Goal: Task Accomplishment & Management: Use online tool/utility

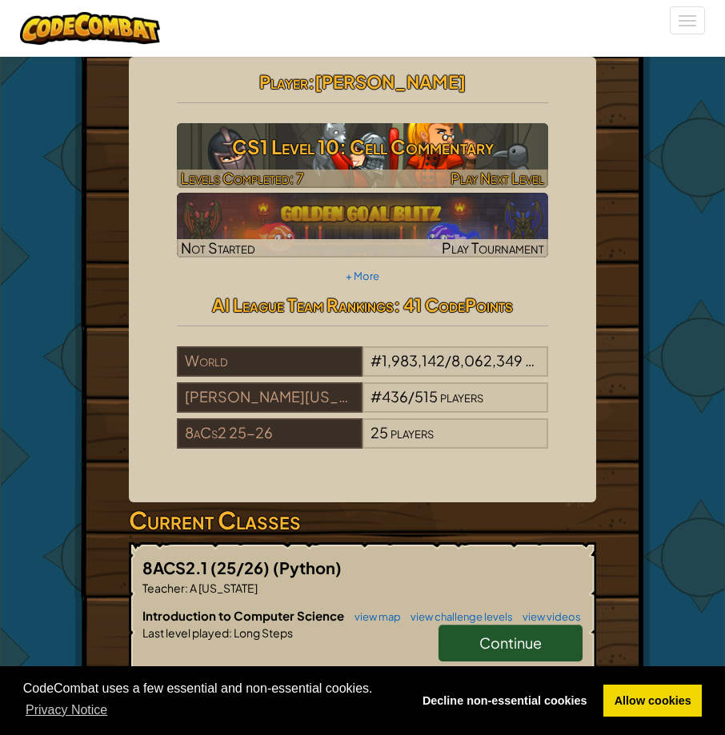
click at [336, 179] on div at bounding box center [362, 179] width 371 height 18
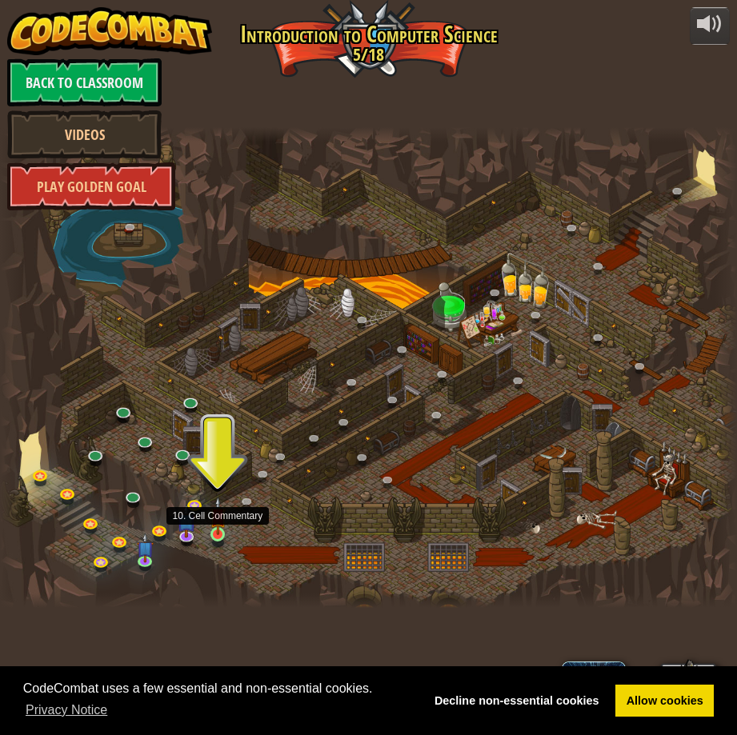
click at [213, 530] on img at bounding box center [218, 516] width 17 height 38
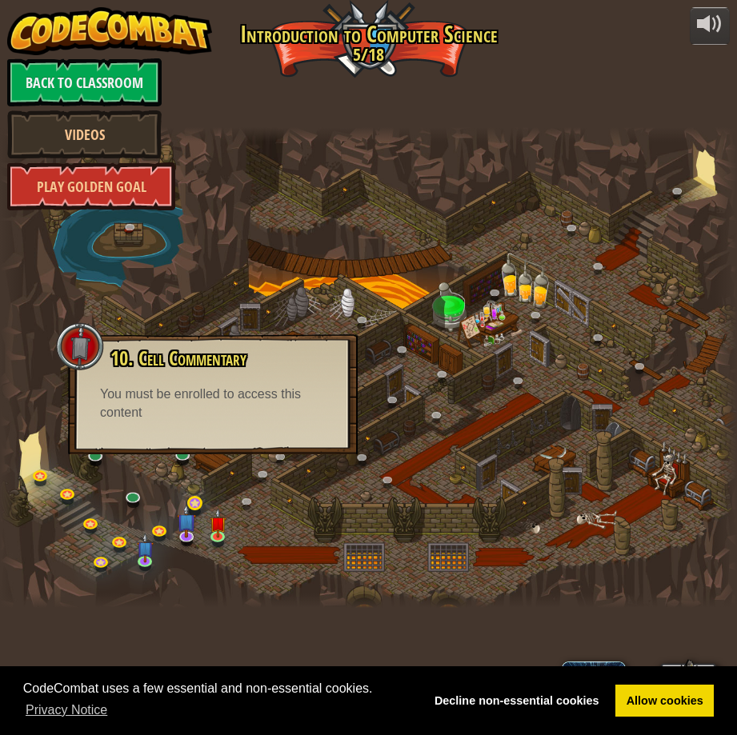
click at [206, 508] on div "25. Kithgard Gates (Locked) Escape the Kithgard dungeons, and don't let the gua…" at bounding box center [368, 368] width 737 height 482
click at [189, 525] on img at bounding box center [186, 513] width 19 height 45
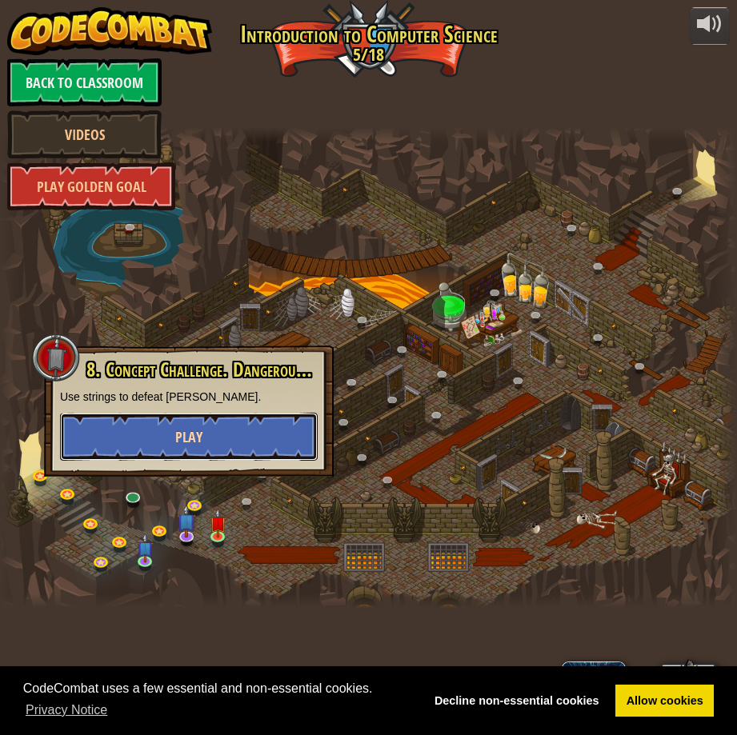
click at [174, 434] on button "Play" at bounding box center [189, 437] width 258 height 48
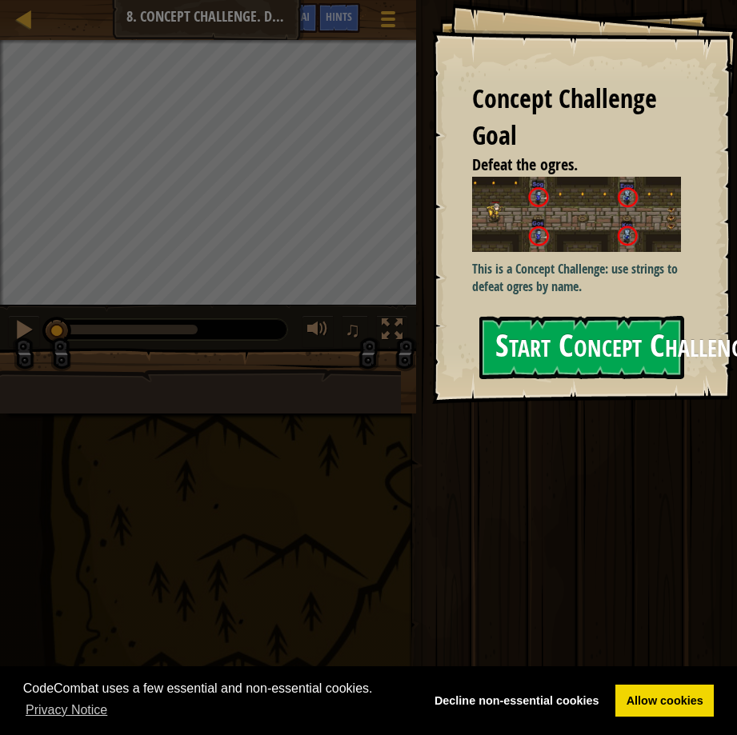
drag, startPoint x: 630, startPoint y: 331, endPoint x: 647, endPoint y: 258, distance: 75.5
click at [625, 331] on button "Start Concept Challenge" at bounding box center [581, 347] width 205 height 63
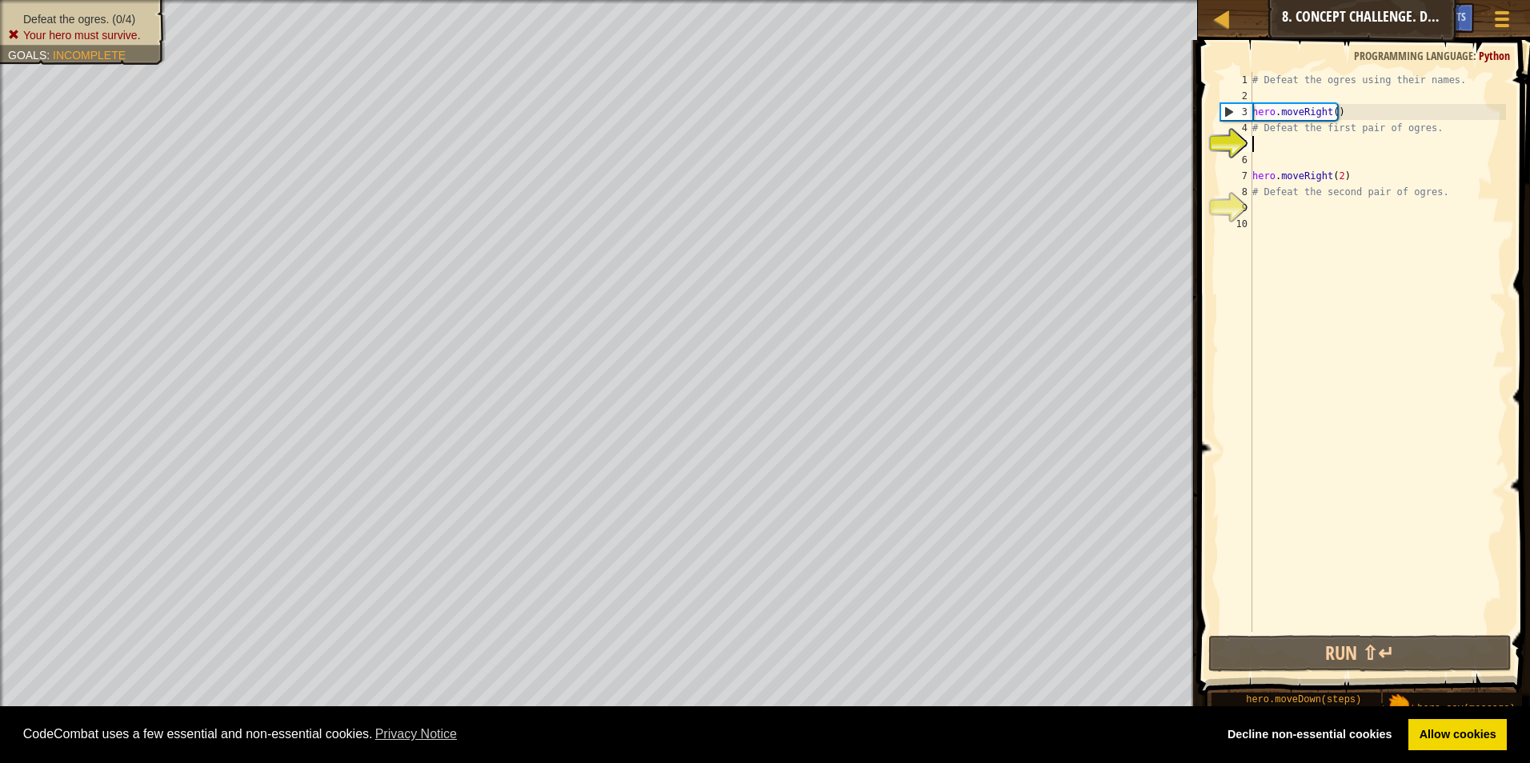
scroll to position [7, 0]
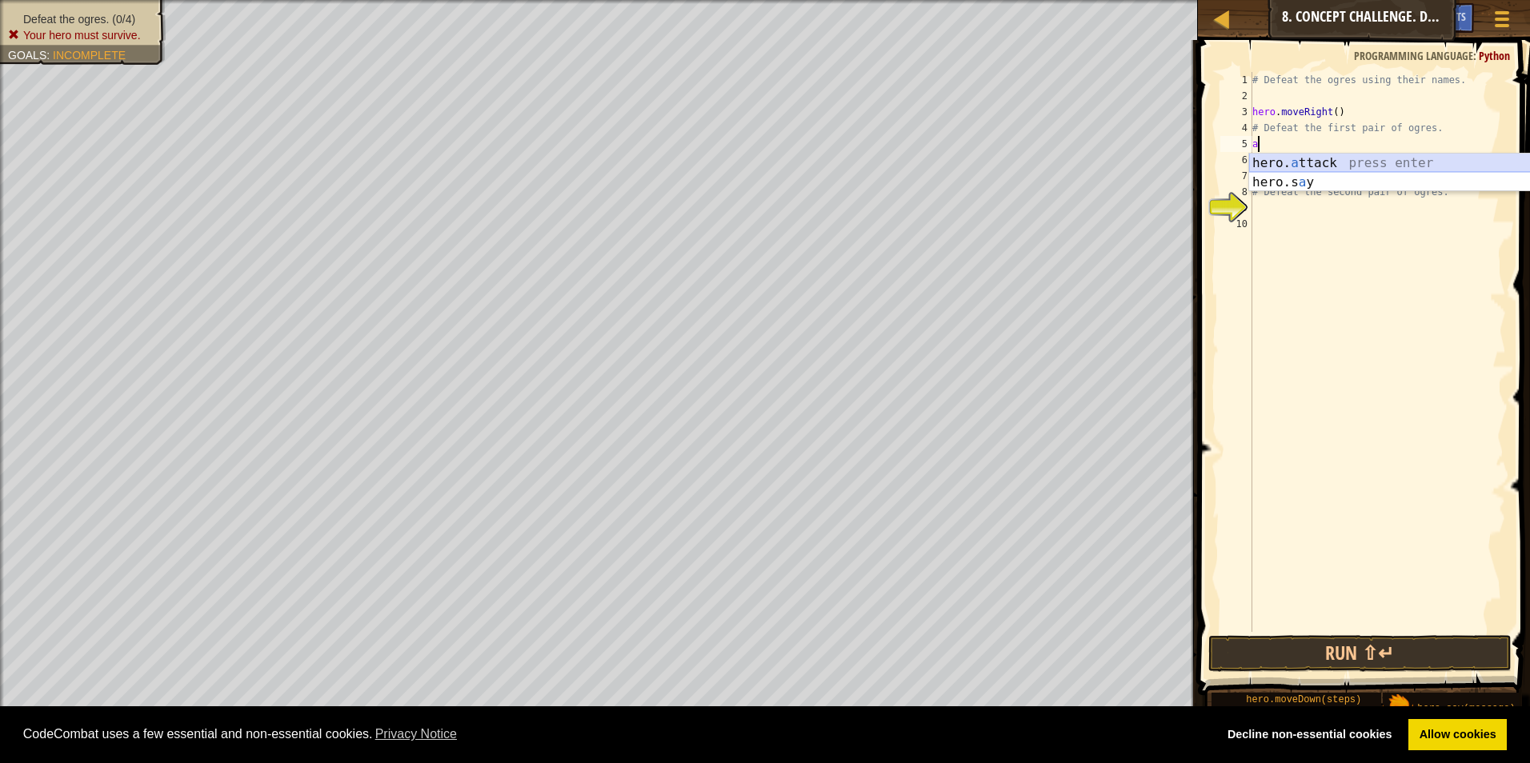
click at [724, 163] on div "hero. a ttack press enter hero.s a y press enter" at bounding box center [1400, 192] width 302 height 77
type textarea "hero.attack("sog")"
type textarea "hero.attack("Sog")"
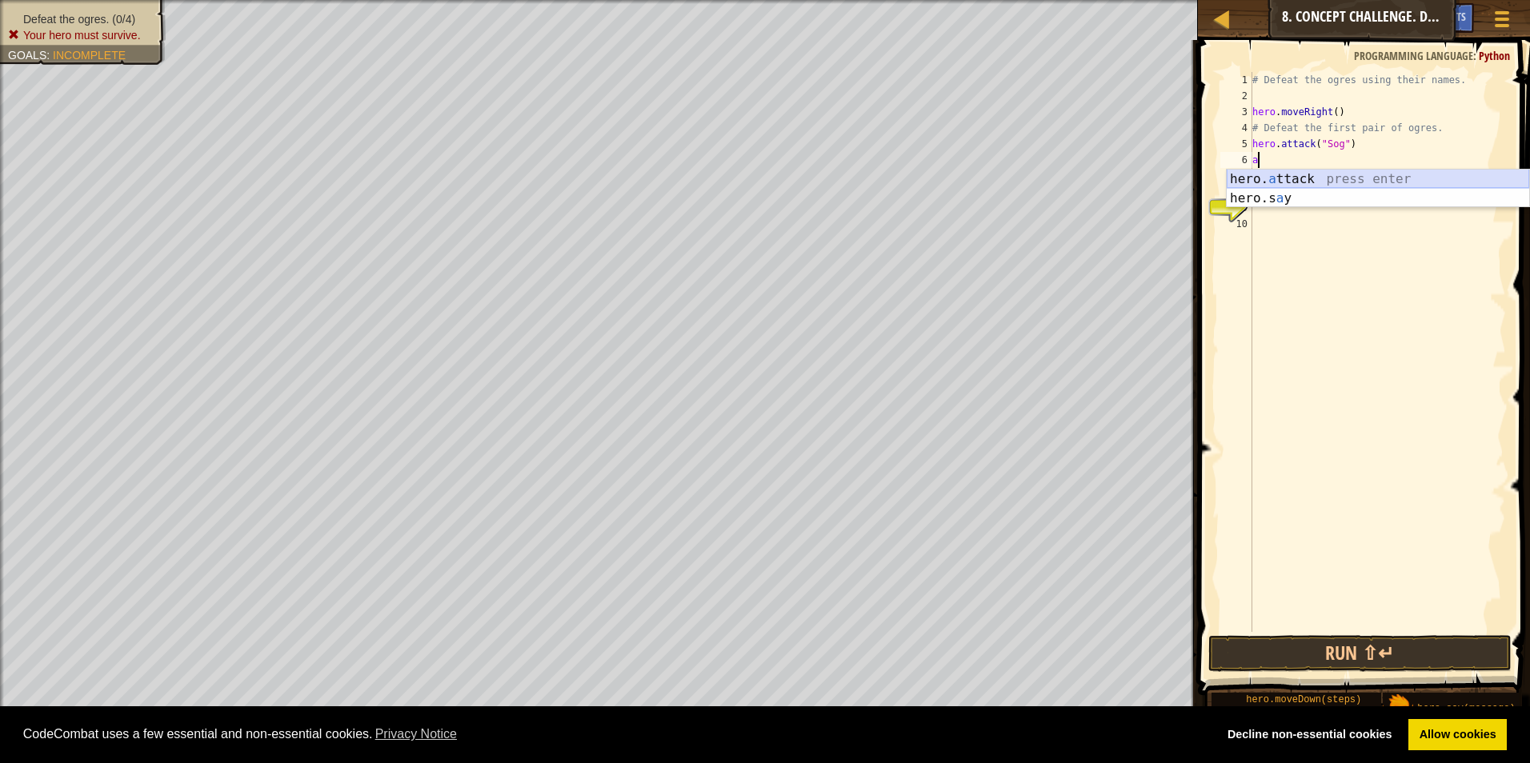
click at [724, 177] on div "hero. a ttack press enter hero.s a y press enter" at bounding box center [1378, 208] width 302 height 77
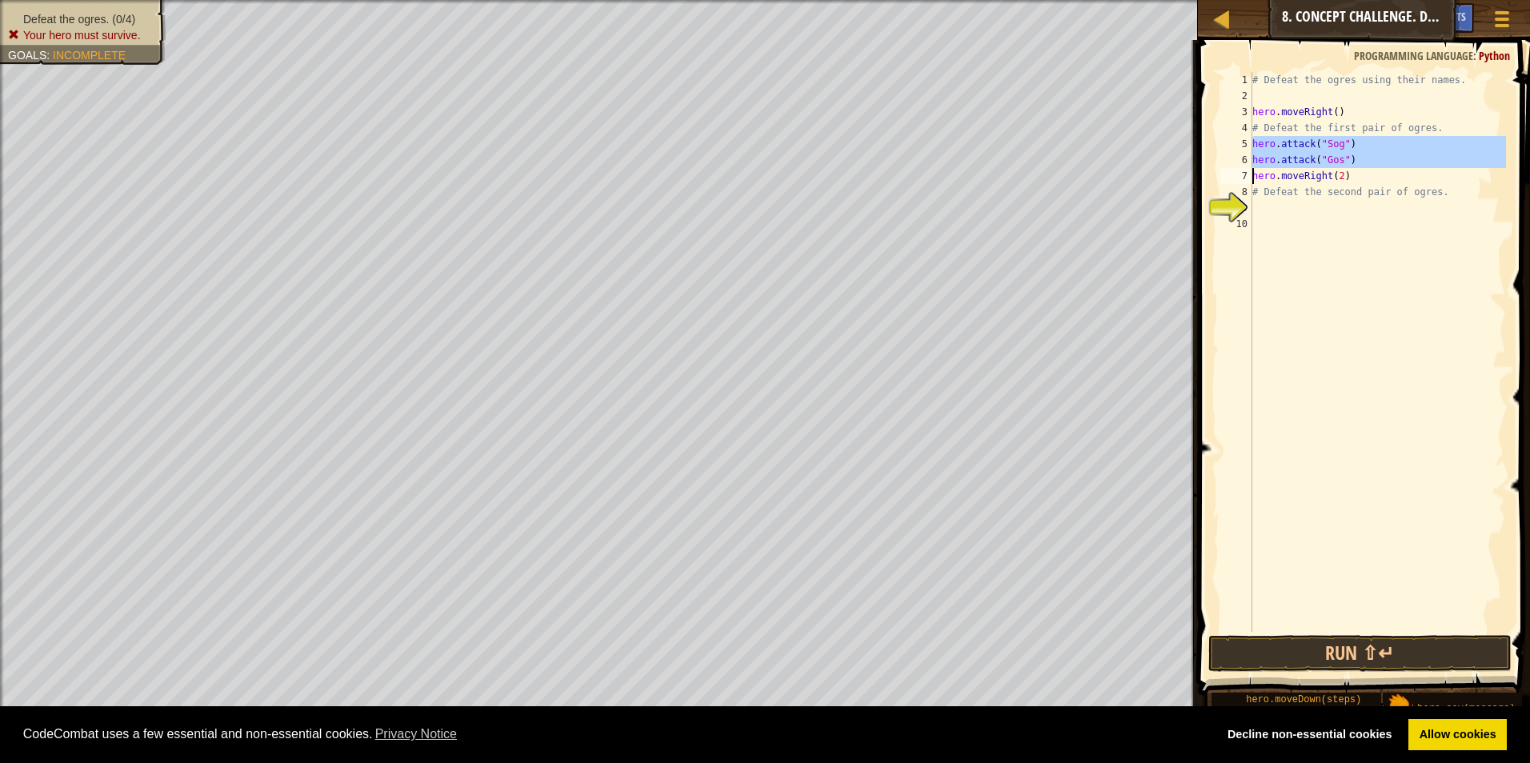
drag, startPoint x: 1250, startPoint y: 138, endPoint x: 1328, endPoint y: 158, distance: 80.9
click at [724, 158] on div "hero.attack("Gos") 1 2 3 4 5 6 7 8 9 10 # Defeat the ogres using their names. h…" at bounding box center [1361, 352] width 289 height 560
click at [724, 159] on div "# Defeat the ogres using their names. hero . moveRight ( ) # Defeat the first p…" at bounding box center [1377, 352] width 257 height 560
type textarea "hero.attack("Gos")"
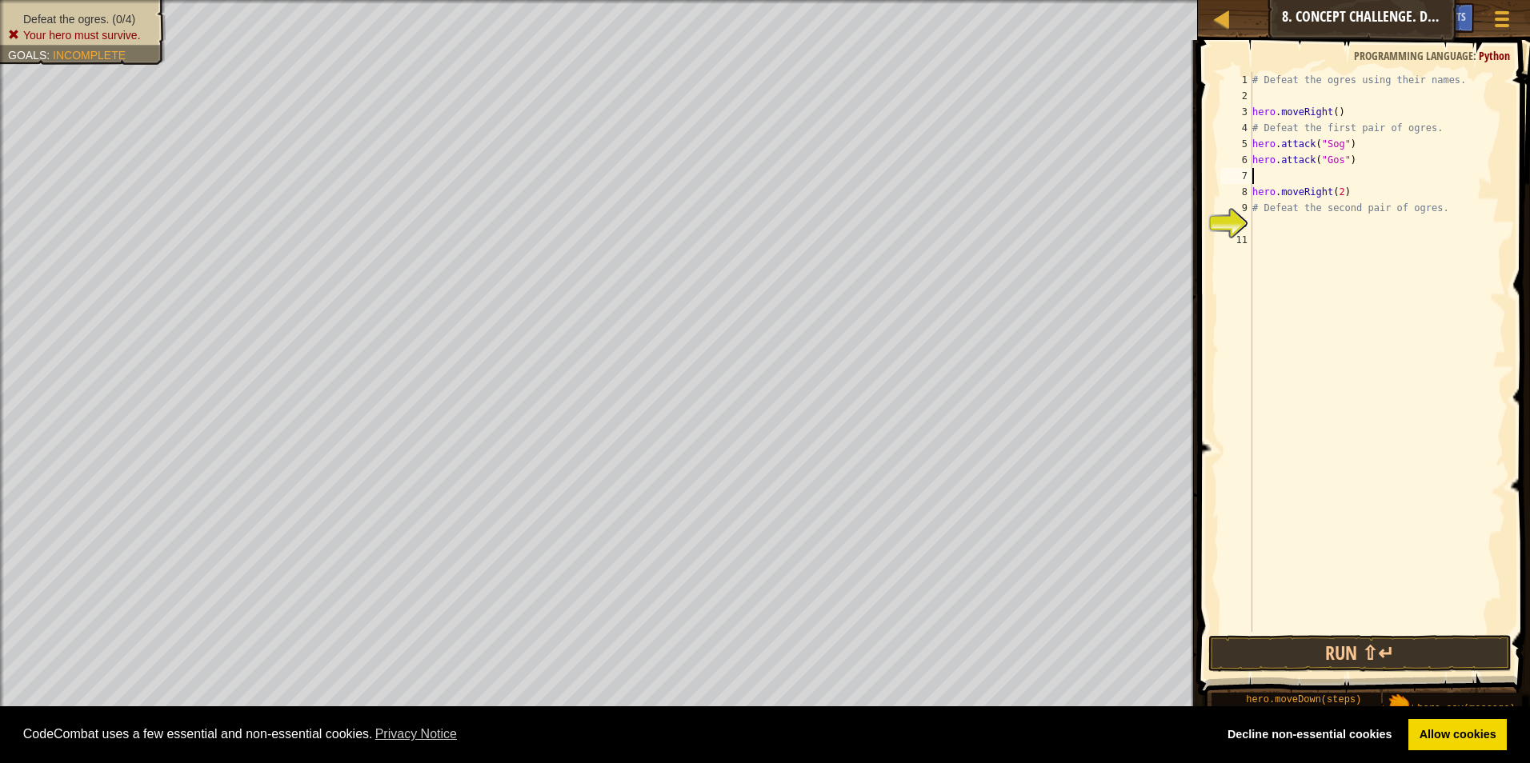
paste textarea "hero.attack("Gos")"
type textarea "# Defeat the second pair of ogres."
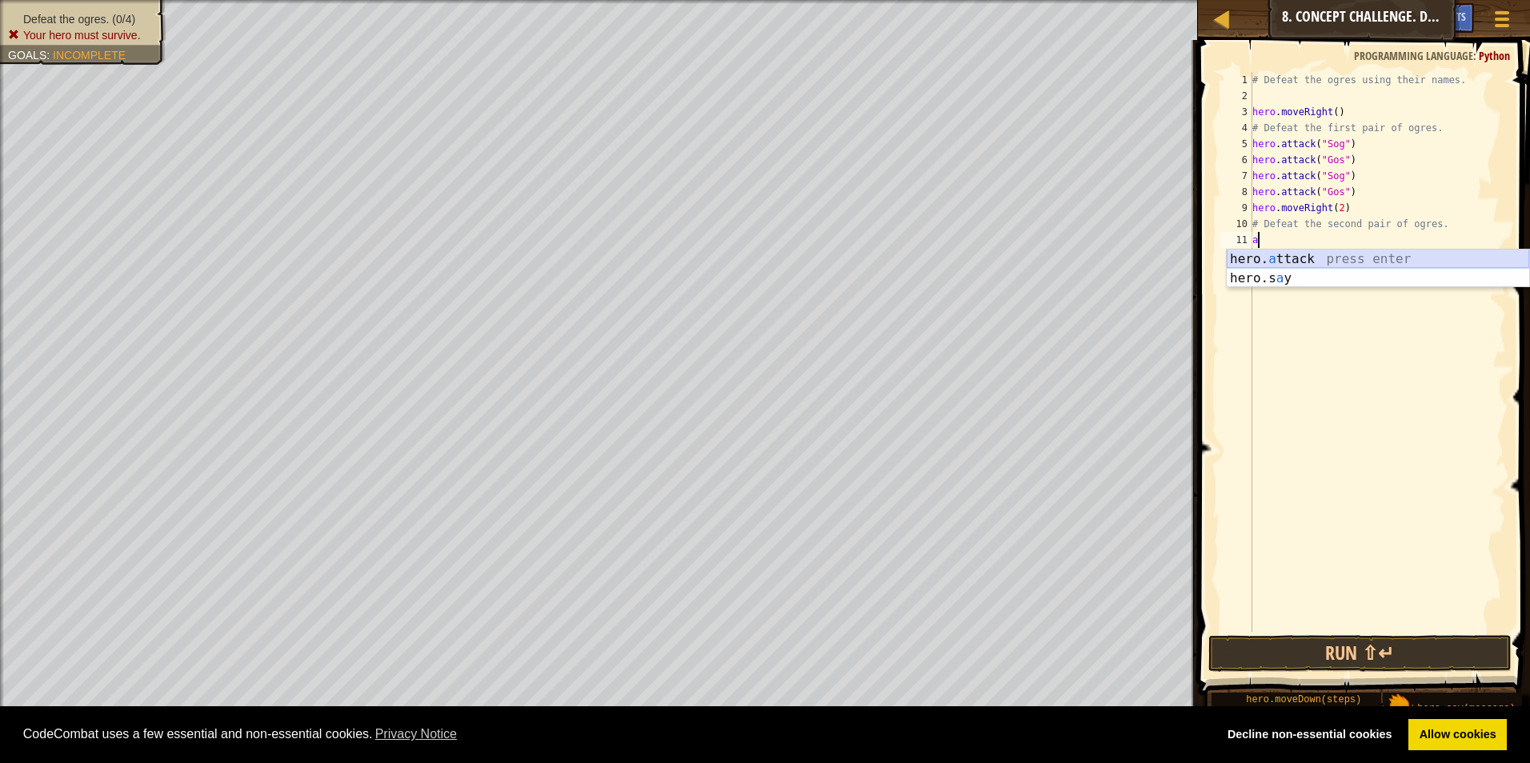
click at [724, 256] on div "hero. a ttack press enter hero.s a y press enter" at bounding box center [1378, 288] width 302 height 77
type textarea "hero.attack("Ergo")"
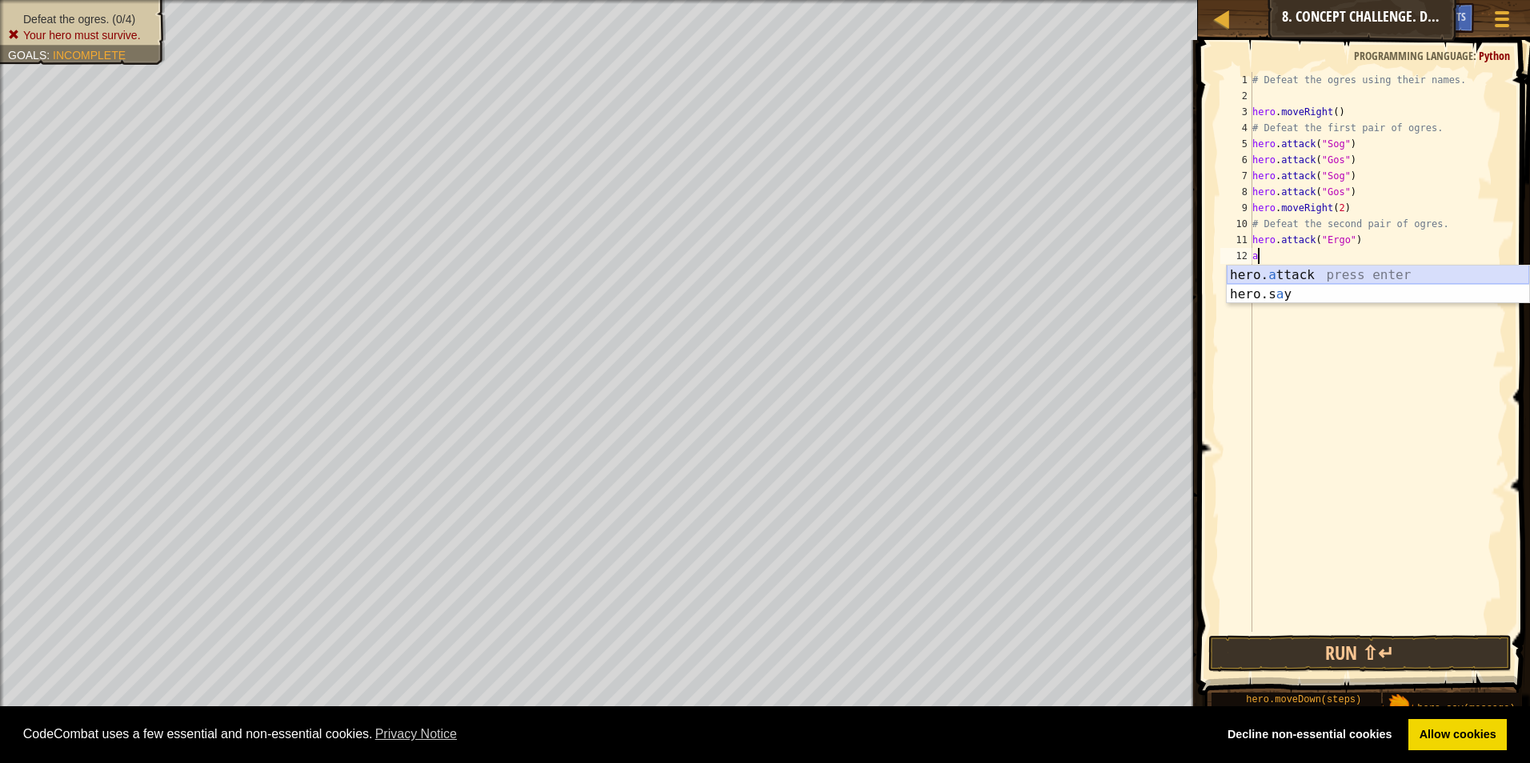
click at [724, 278] on div "hero. a ttack press enter hero.s a y press enter" at bounding box center [1378, 304] width 302 height 77
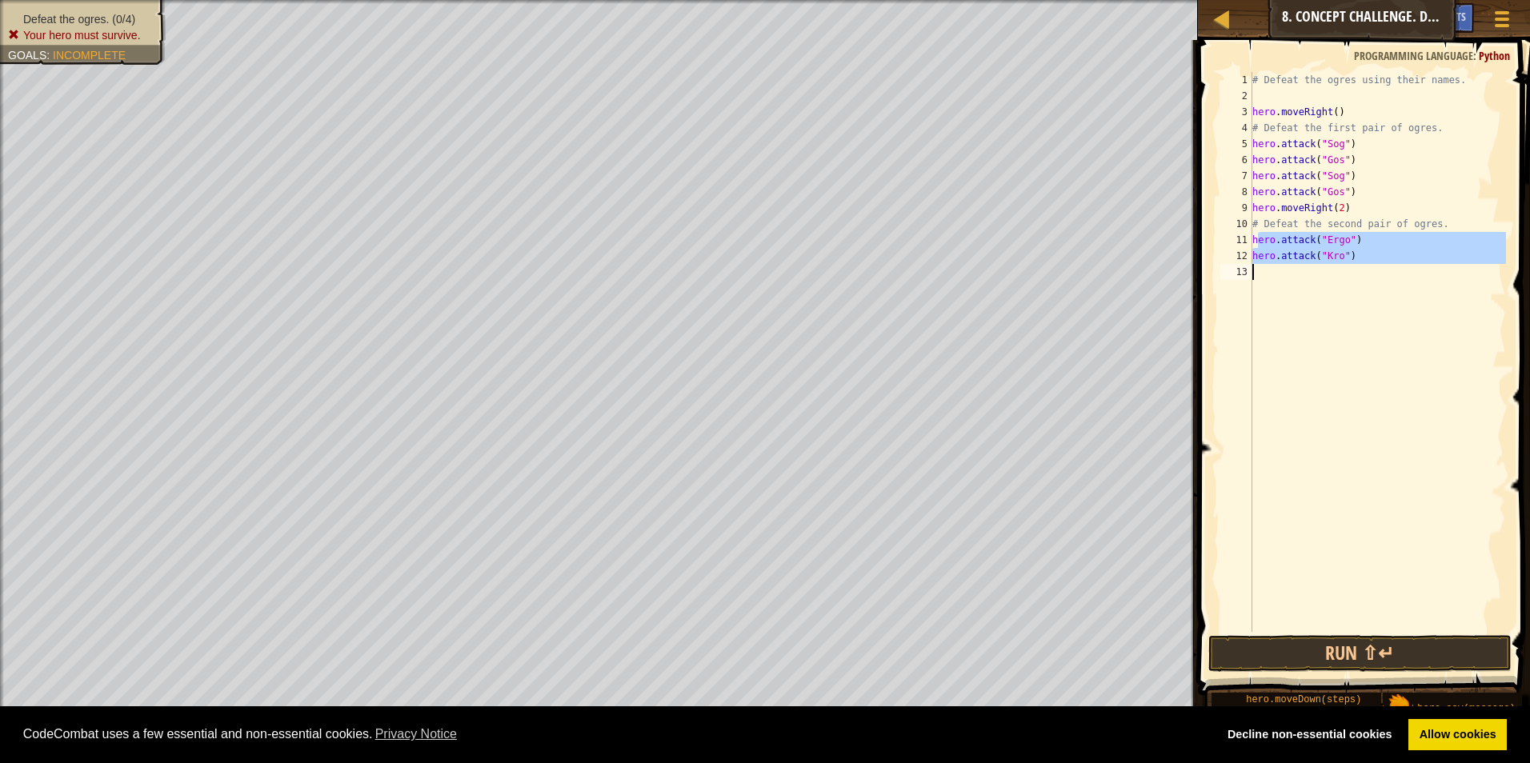
drag, startPoint x: 1256, startPoint y: 234, endPoint x: 1395, endPoint y: 271, distance: 144.0
click at [724, 271] on div "# Defeat the ogres using their names. hero . moveRight ( ) # Defeat the first p…" at bounding box center [1377, 368] width 257 height 592
click at [724, 232] on div "11" at bounding box center [1236, 240] width 32 height 16
drag, startPoint x: 1253, startPoint y: 238, endPoint x: 1368, endPoint y: 257, distance: 116.8
click at [724, 257] on div "# Defeat the ogres using their names. hero . moveRight ( ) # Defeat the first p…" at bounding box center [1377, 368] width 257 height 592
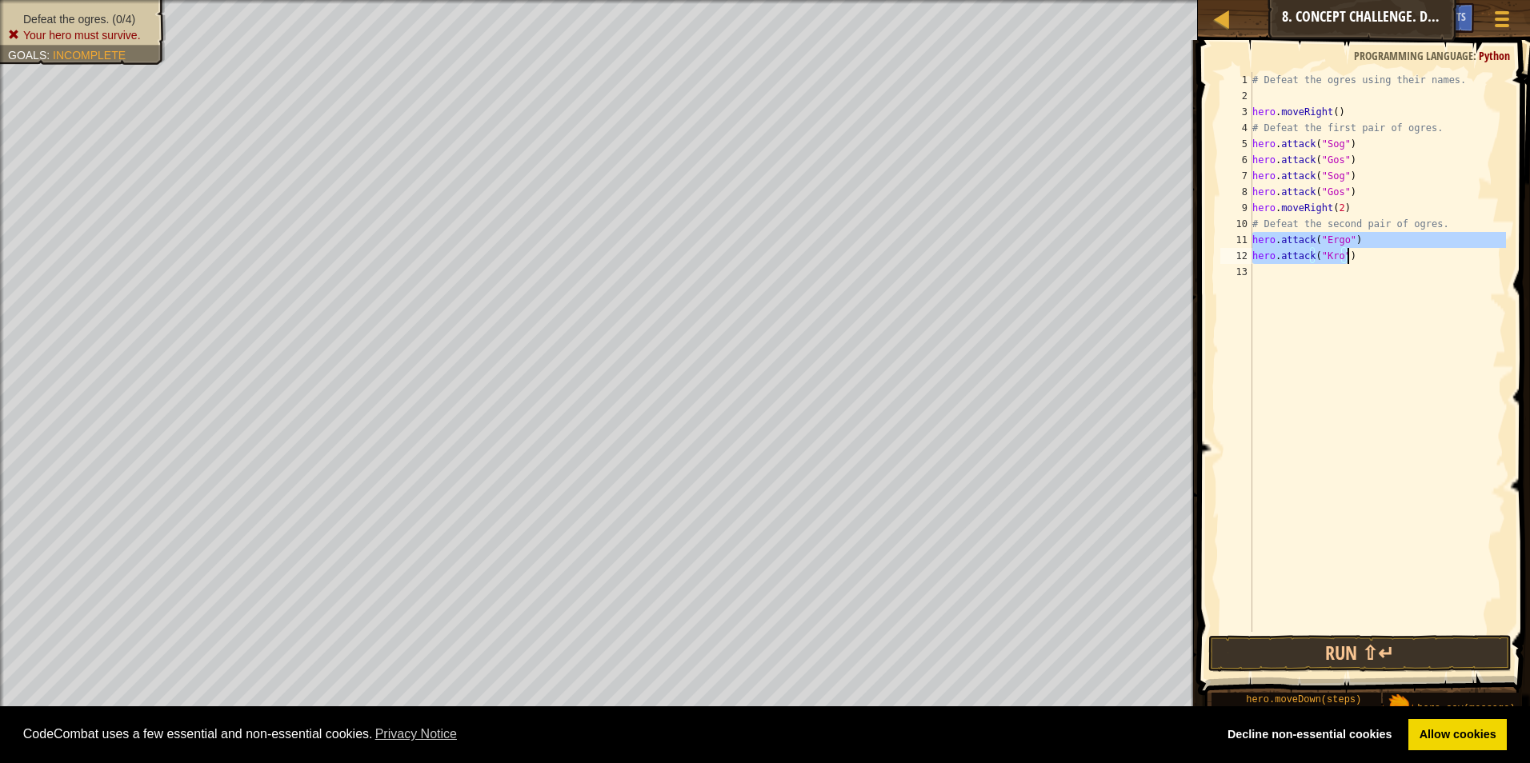
type textarea "v"
paste textarea "hero.attack("Kro")"
type textarea "hero.attack("Kro")"
paste textarea "hero.attack("Kro")"
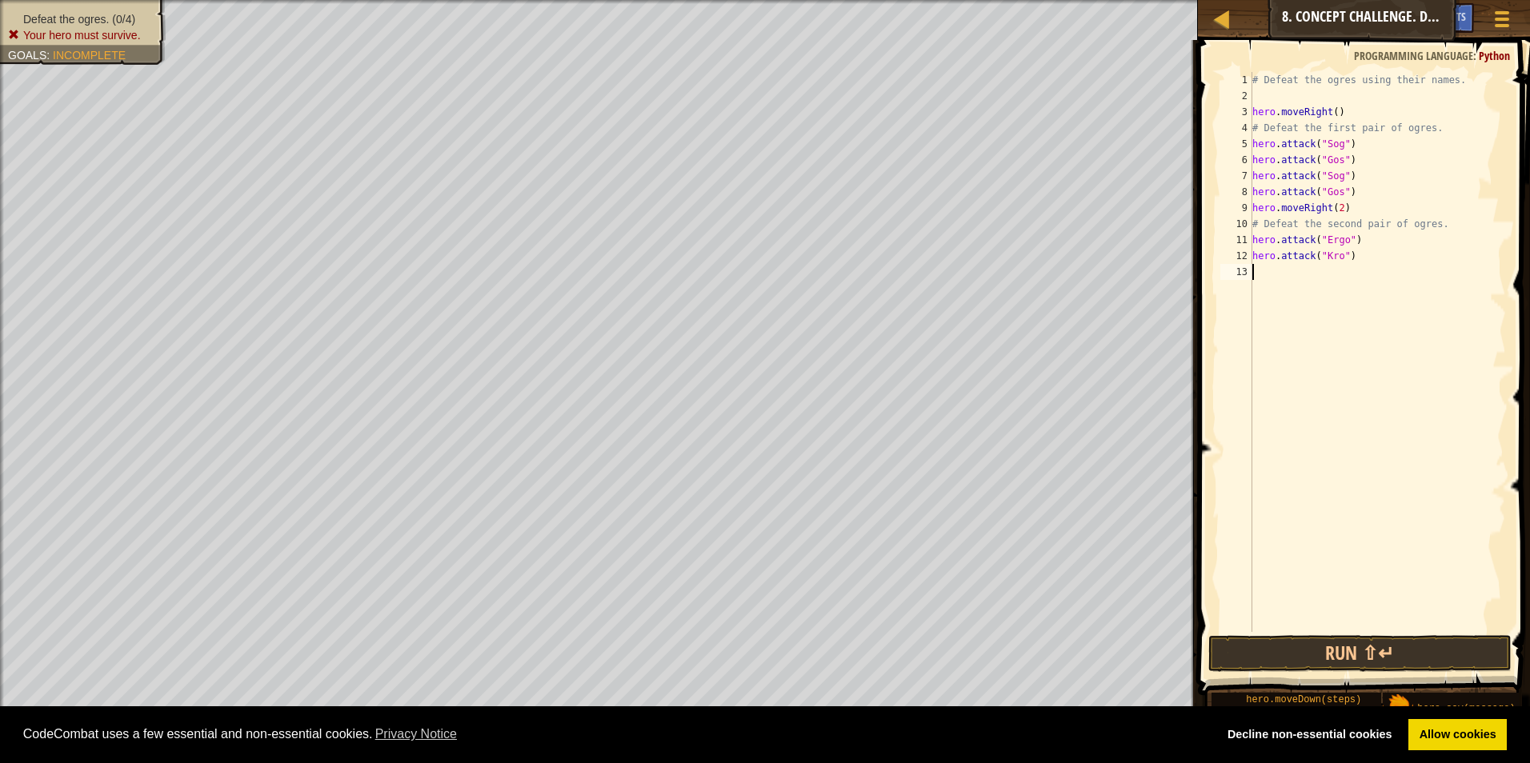
type textarea "hero.attack("Kro")"
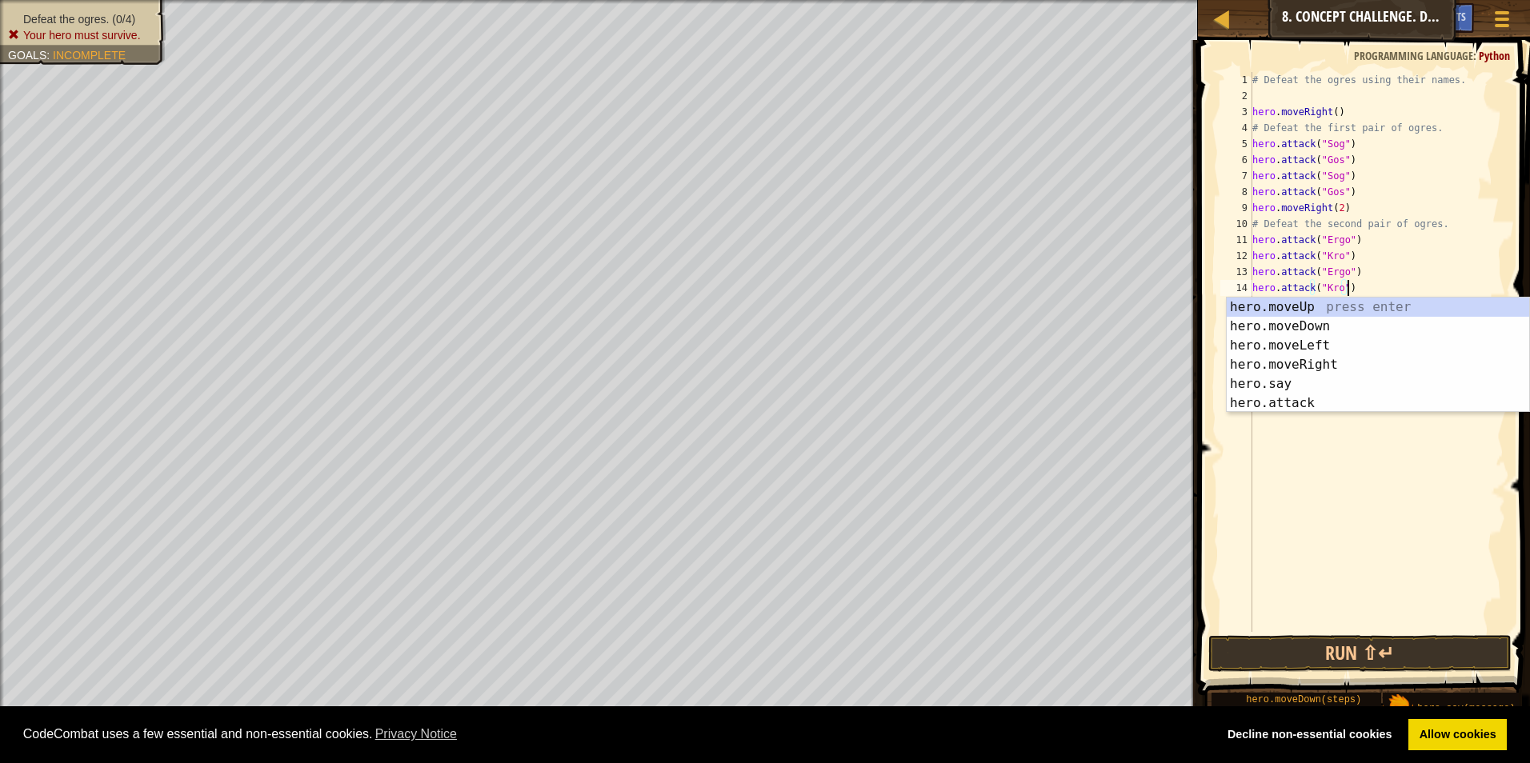
click at [724, 449] on div "# Defeat the ogres using their names. hero . moveRight ( ) # Defeat the first p…" at bounding box center [1377, 368] width 257 height 592
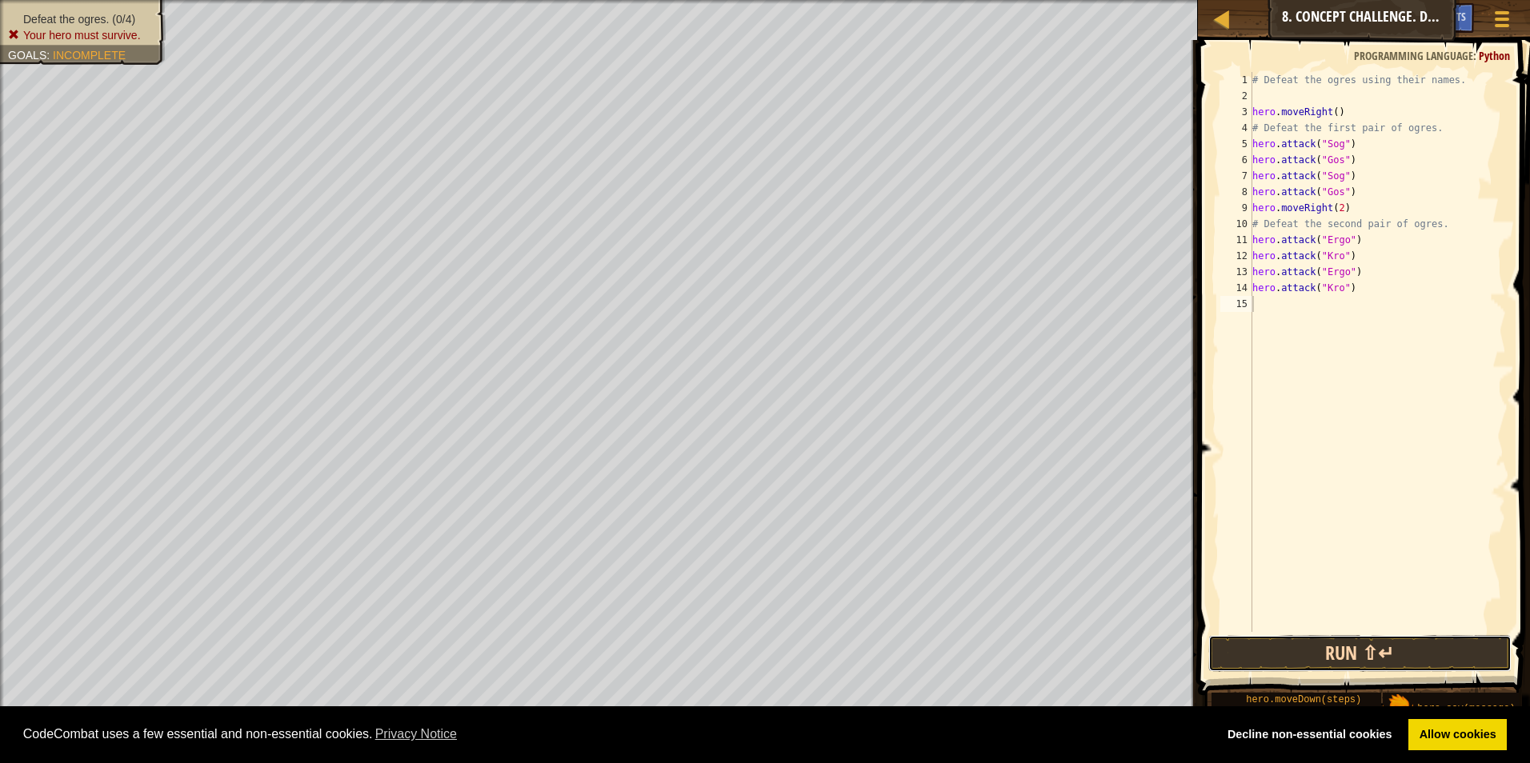
click at [724, 654] on button "Run ⇧↵" at bounding box center [1360, 653] width 304 height 37
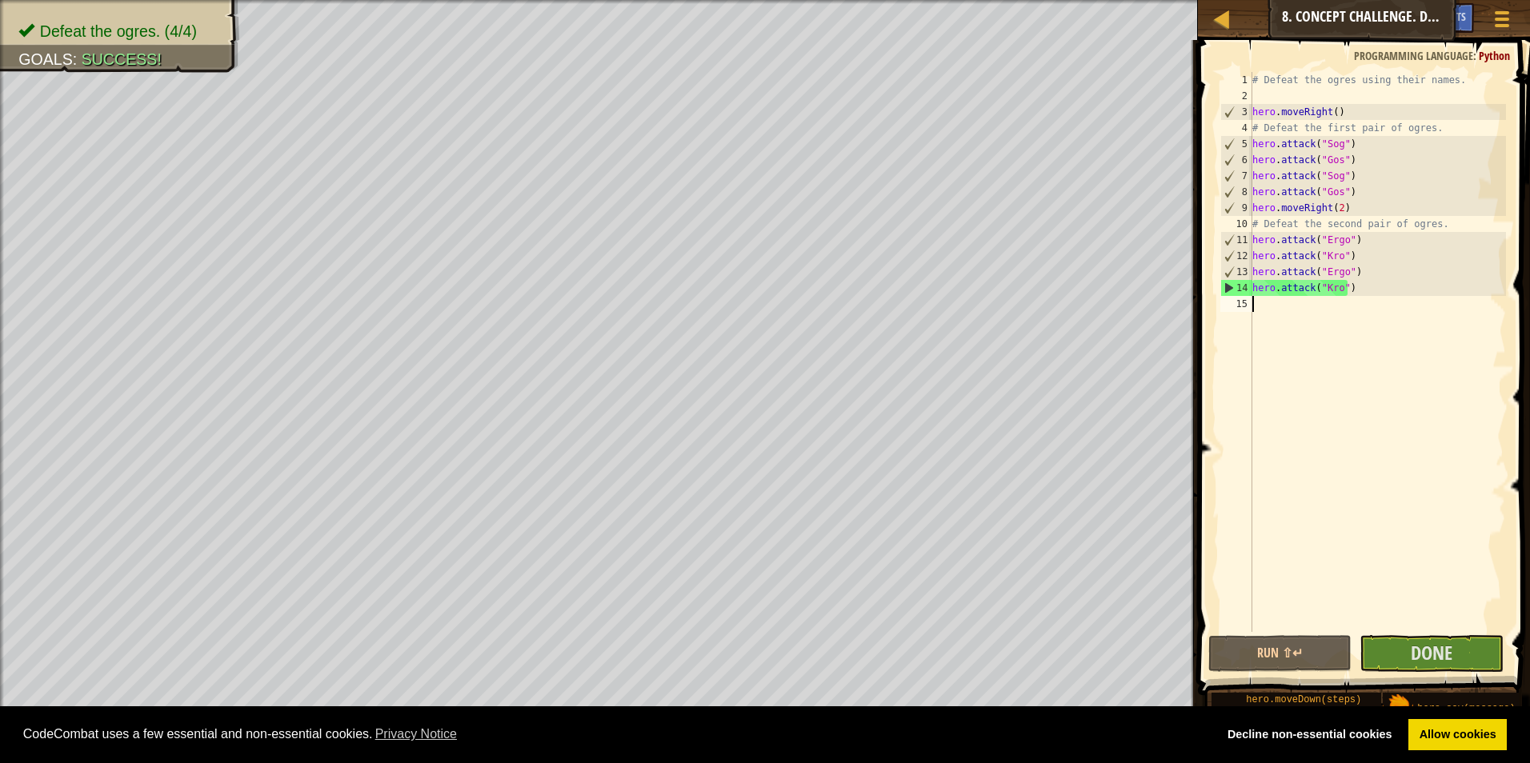
type textarea "h"
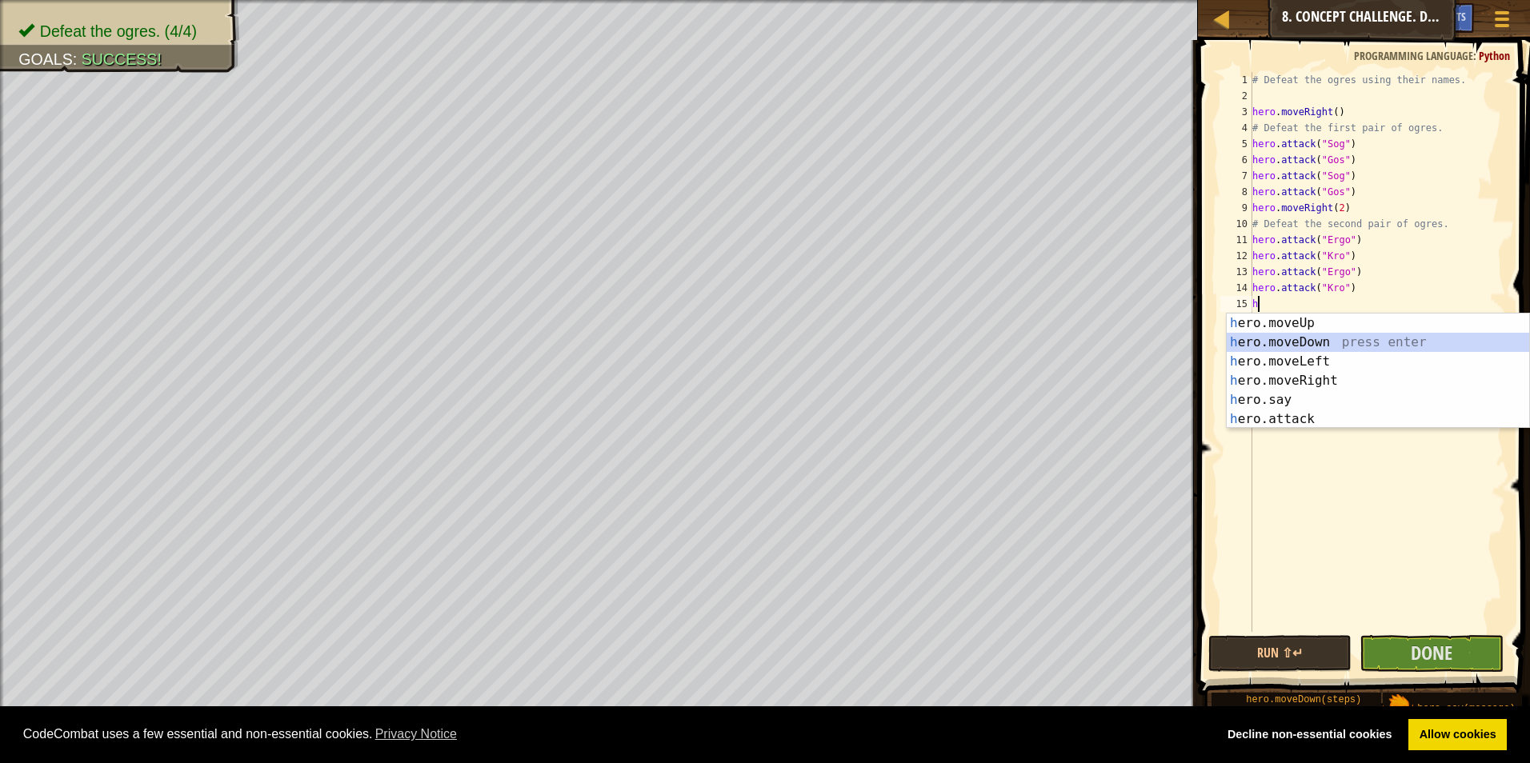
click at [724, 339] on div "h ero.moveUp press enter h ero.moveDown press enter h ero.moveLeft press enter …" at bounding box center [1378, 391] width 302 height 154
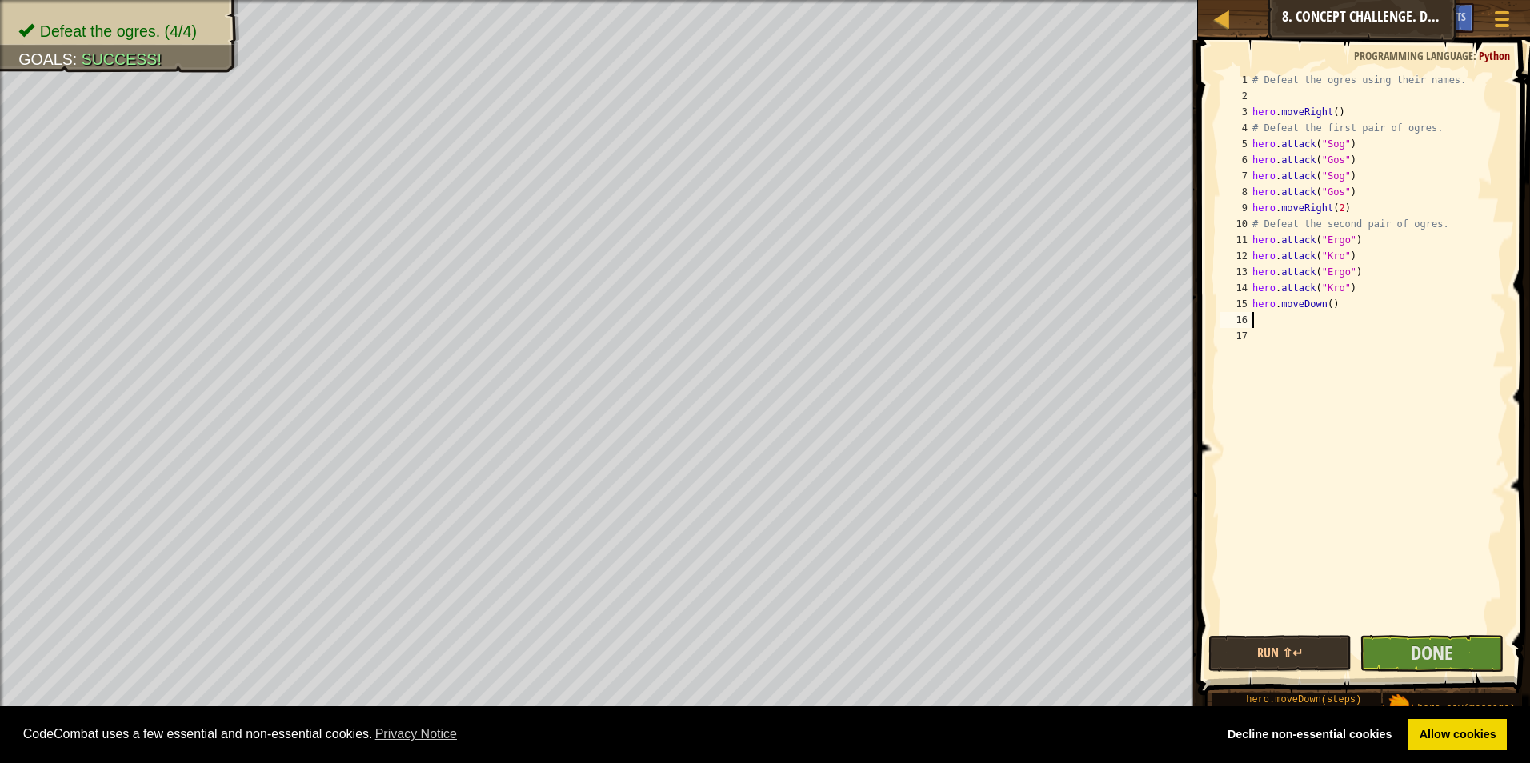
type textarea "h"
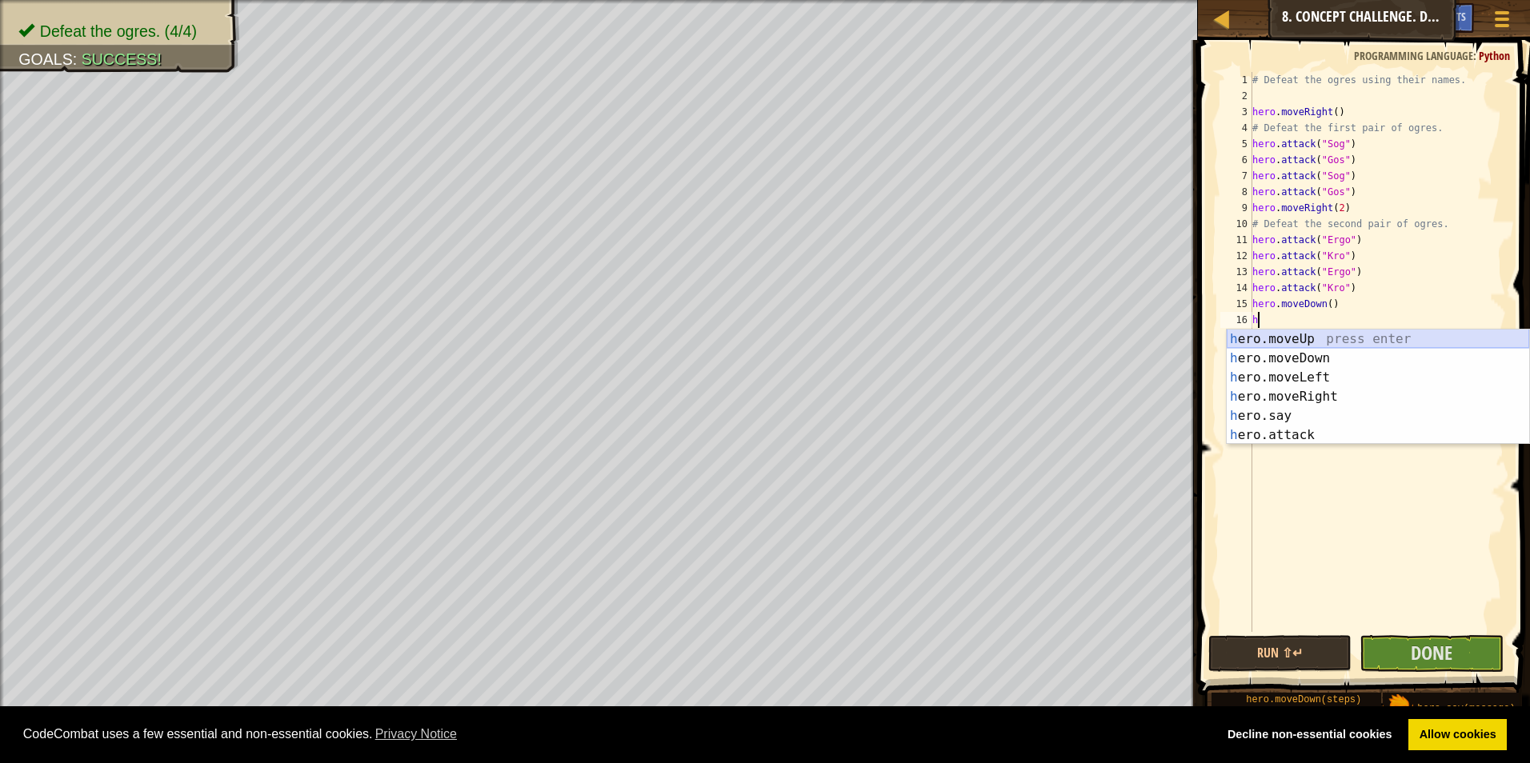
click at [724, 340] on div "h ero.moveUp press enter h ero.moveDown press enter h ero.moveLeft press enter …" at bounding box center [1378, 407] width 302 height 154
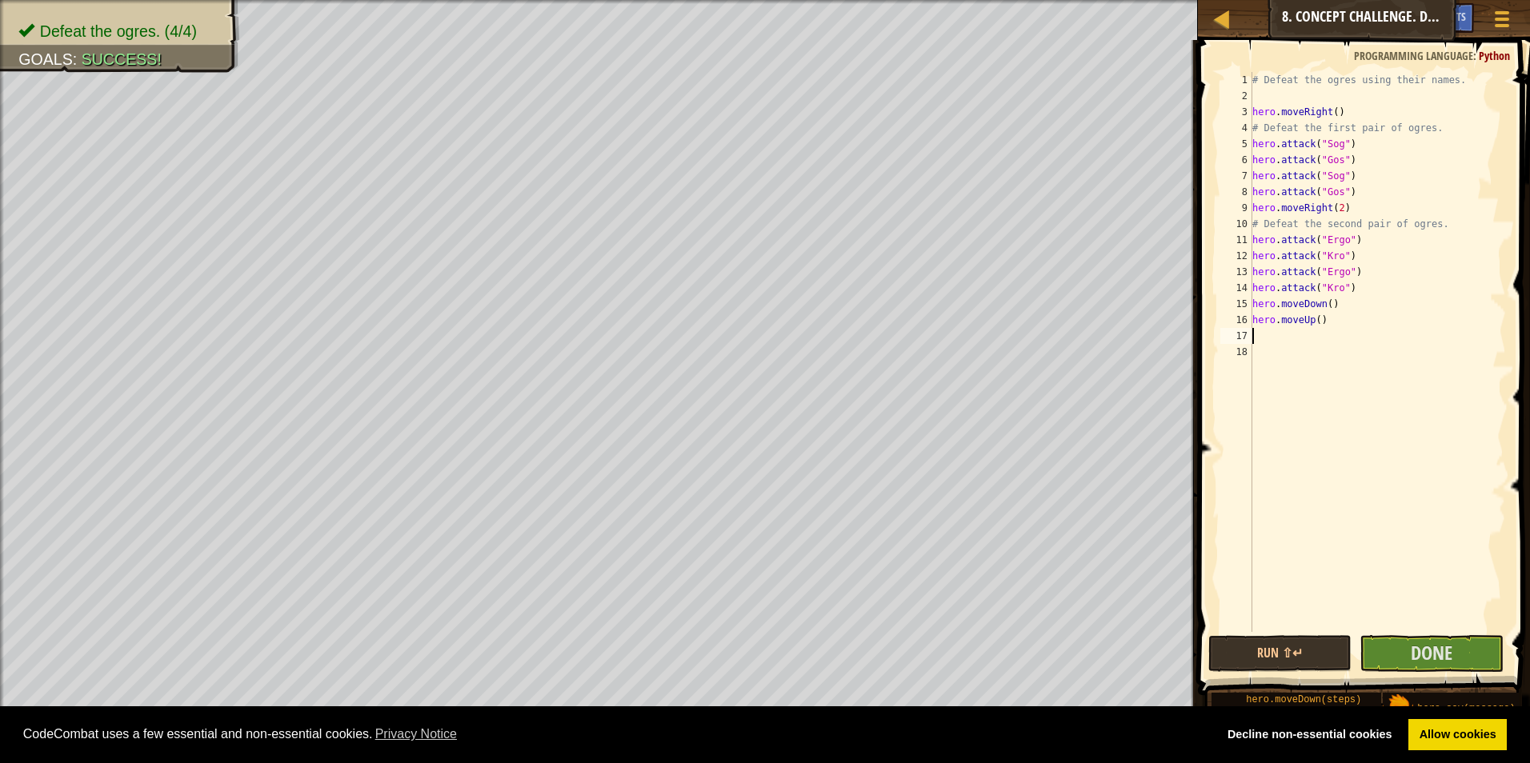
type textarea "h"
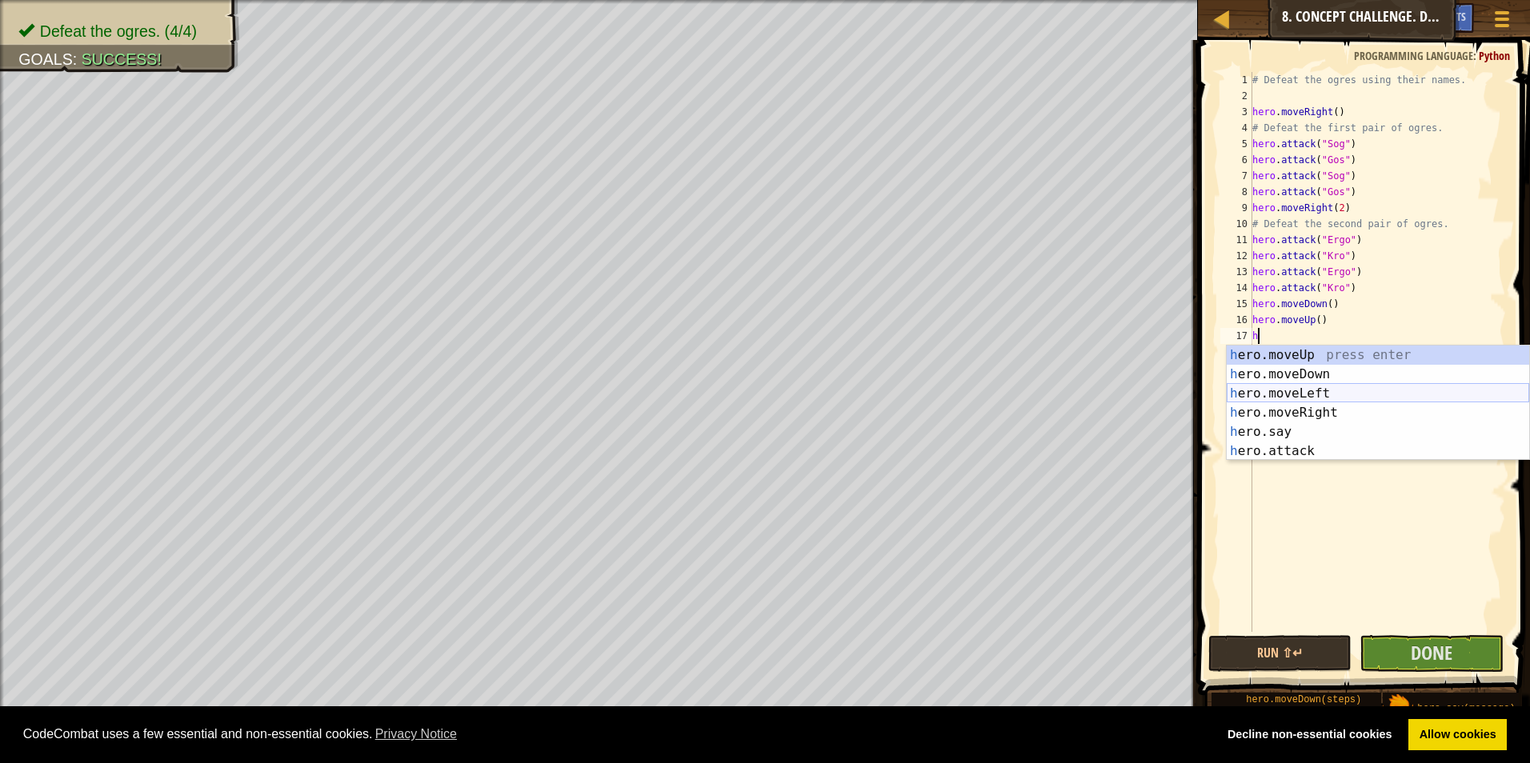
click at [724, 397] on div "h ero.moveUp press enter h ero.moveDown press enter h ero.moveLeft press enter …" at bounding box center [1378, 423] width 302 height 154
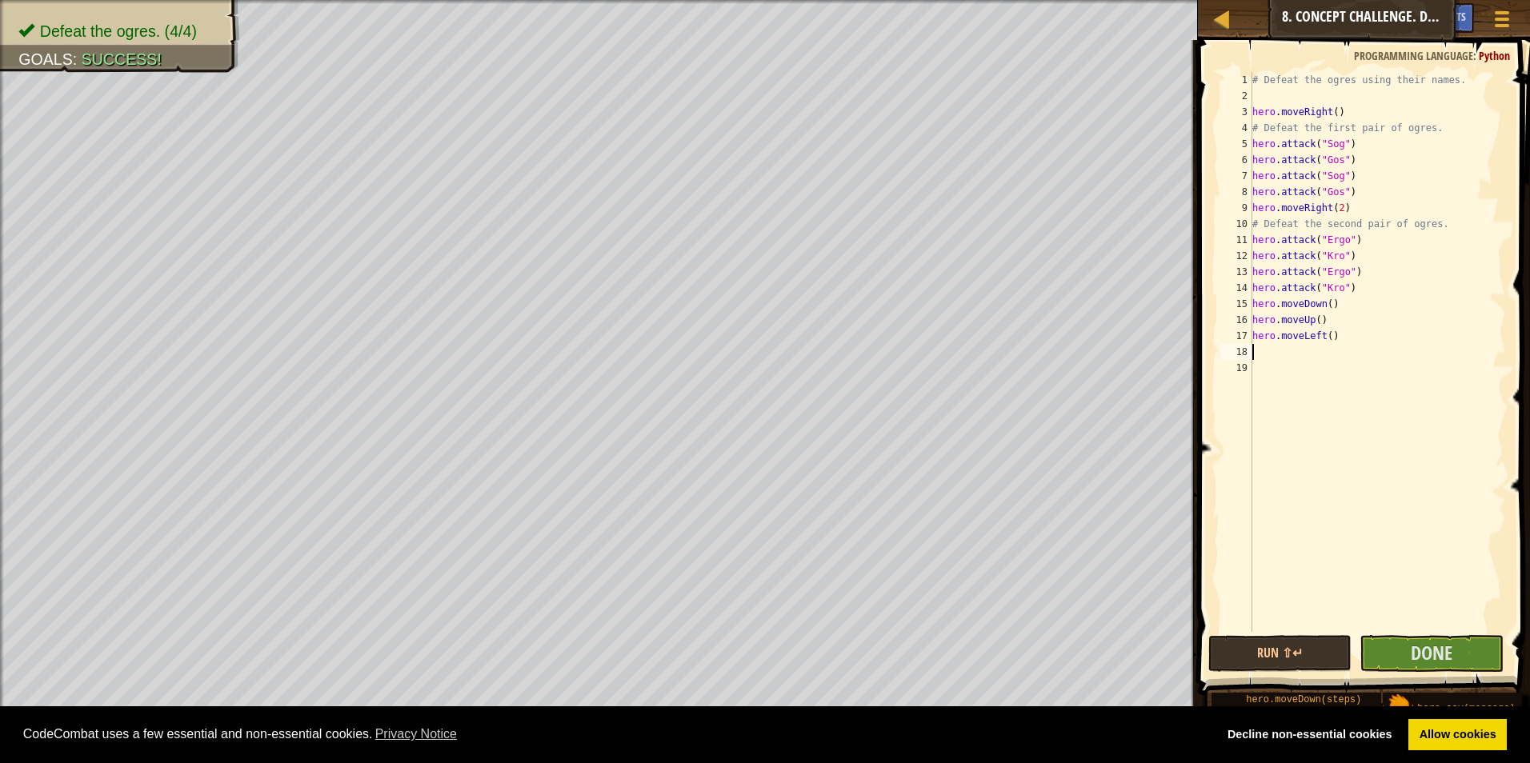
click at [724, 339] on div "# Defeat the ogres using their names. hero . moveRight ( ) # Defeat the first p…" at bounding box center [1377, 368] width 257 height 592
type textarea "hero.moveLeft(2)"
click at [724, 344] on div "# Defeat the ogres using their names. hero . moveRight ( ) # Defeat the first p…" at bounding box center [1377, 368] width 257 height 592
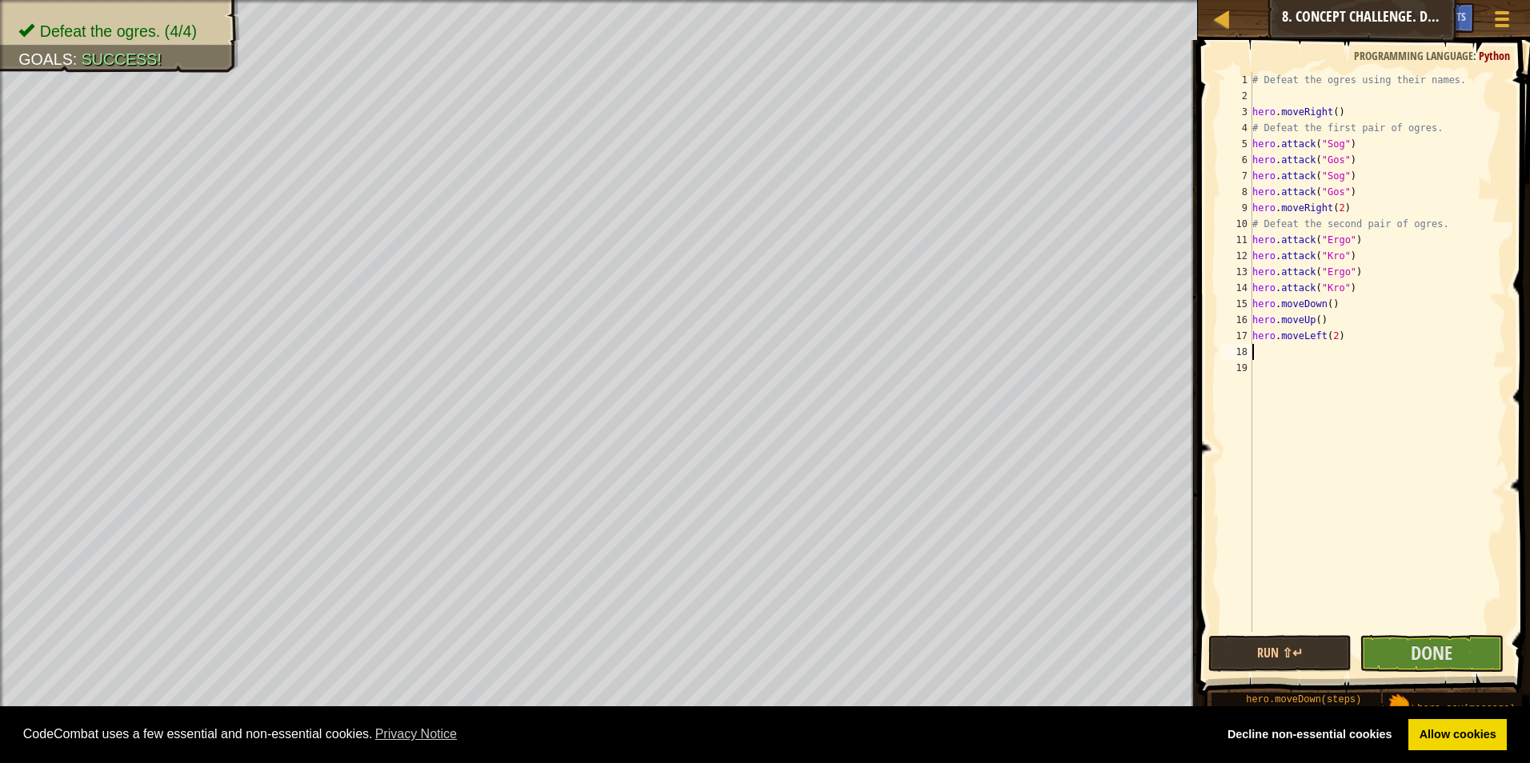
type textarea "h"
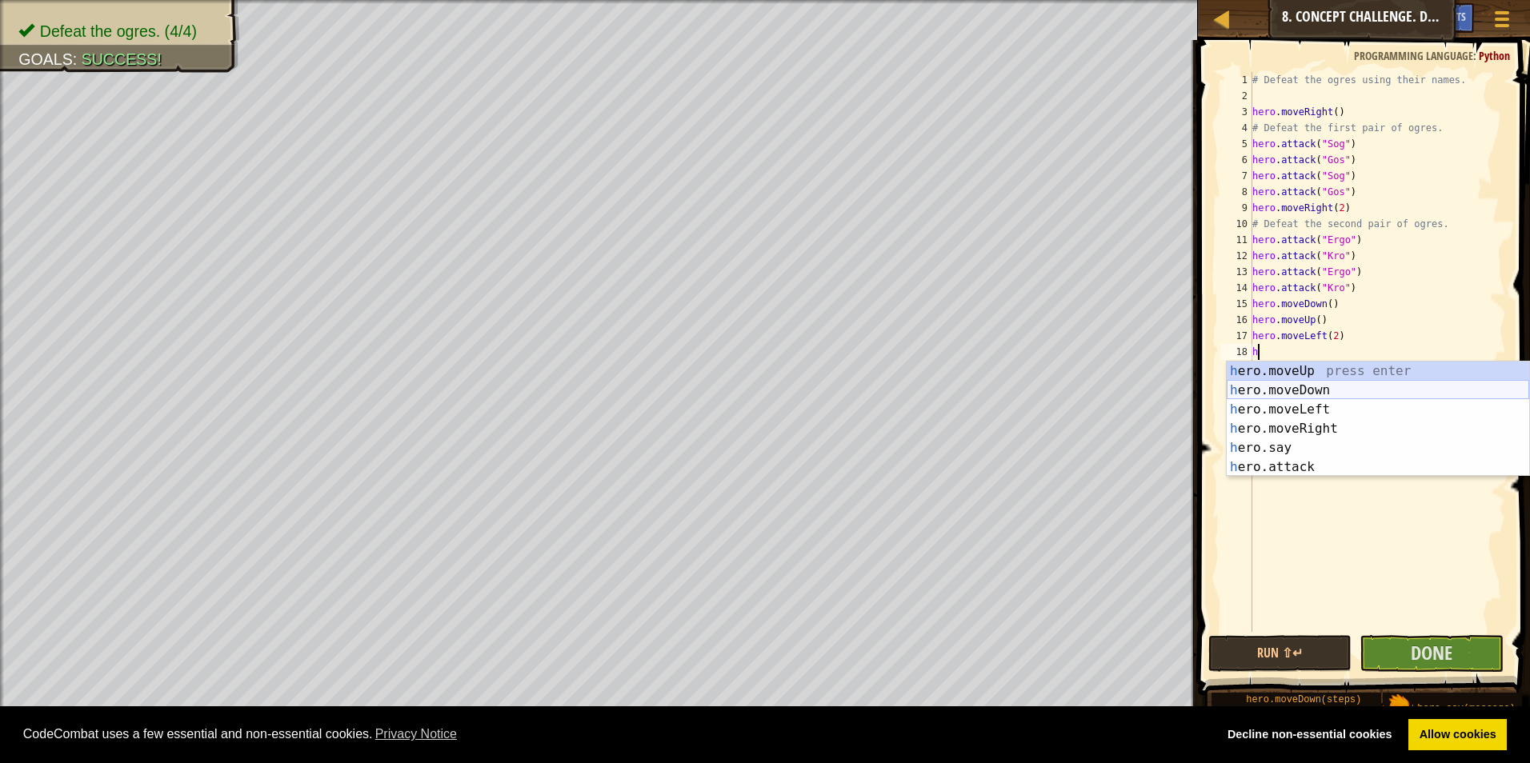
click at [724, 382] on div "h ero.moveUp press enter h ero.moveDown press enter h ero.moveLeft press enter …" at bounding box center [1378, 439] width 302 height 154
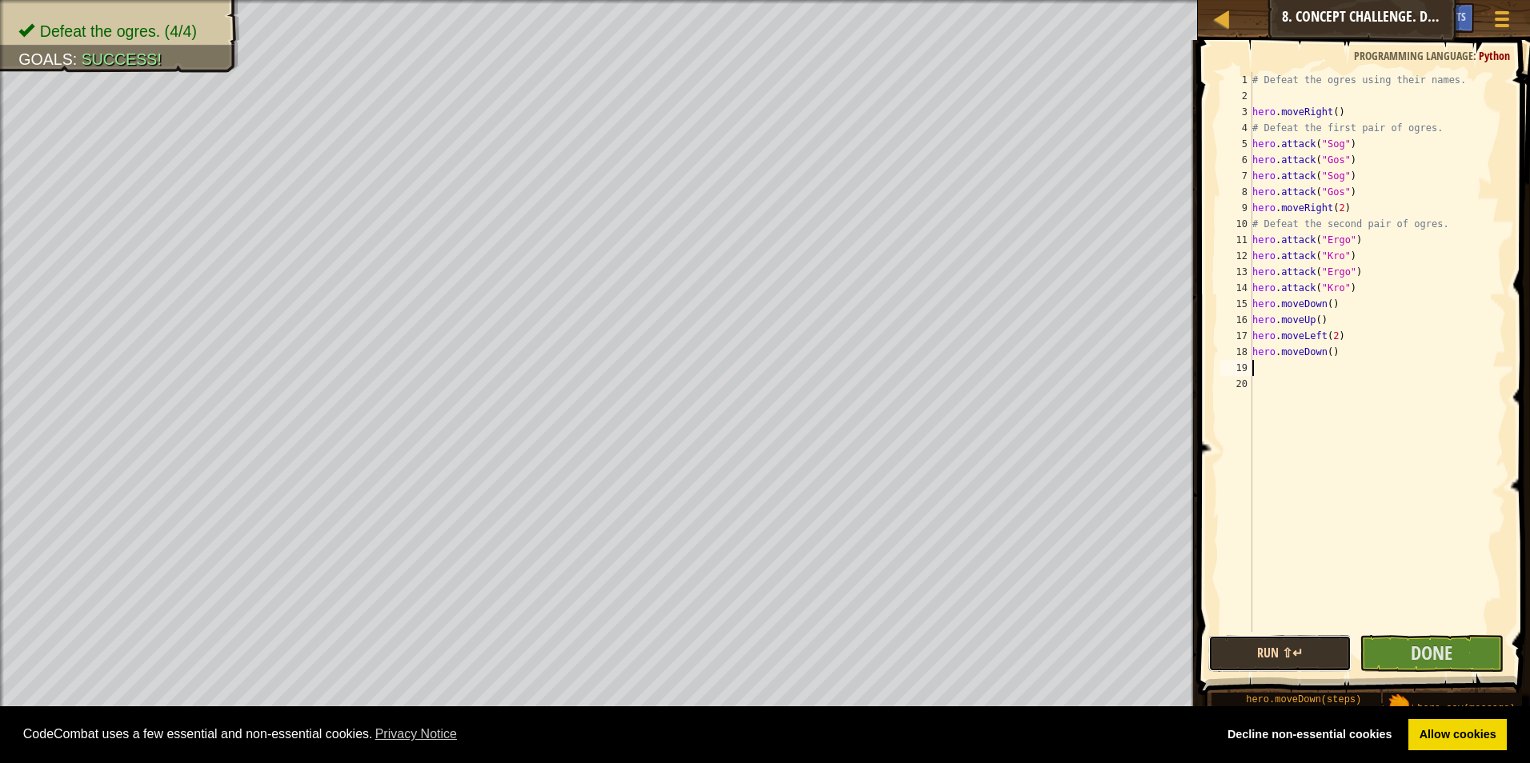
click at [724, 648] on button "Run ⇧↵" at bounding box center [1280, 653] width 144 height 37
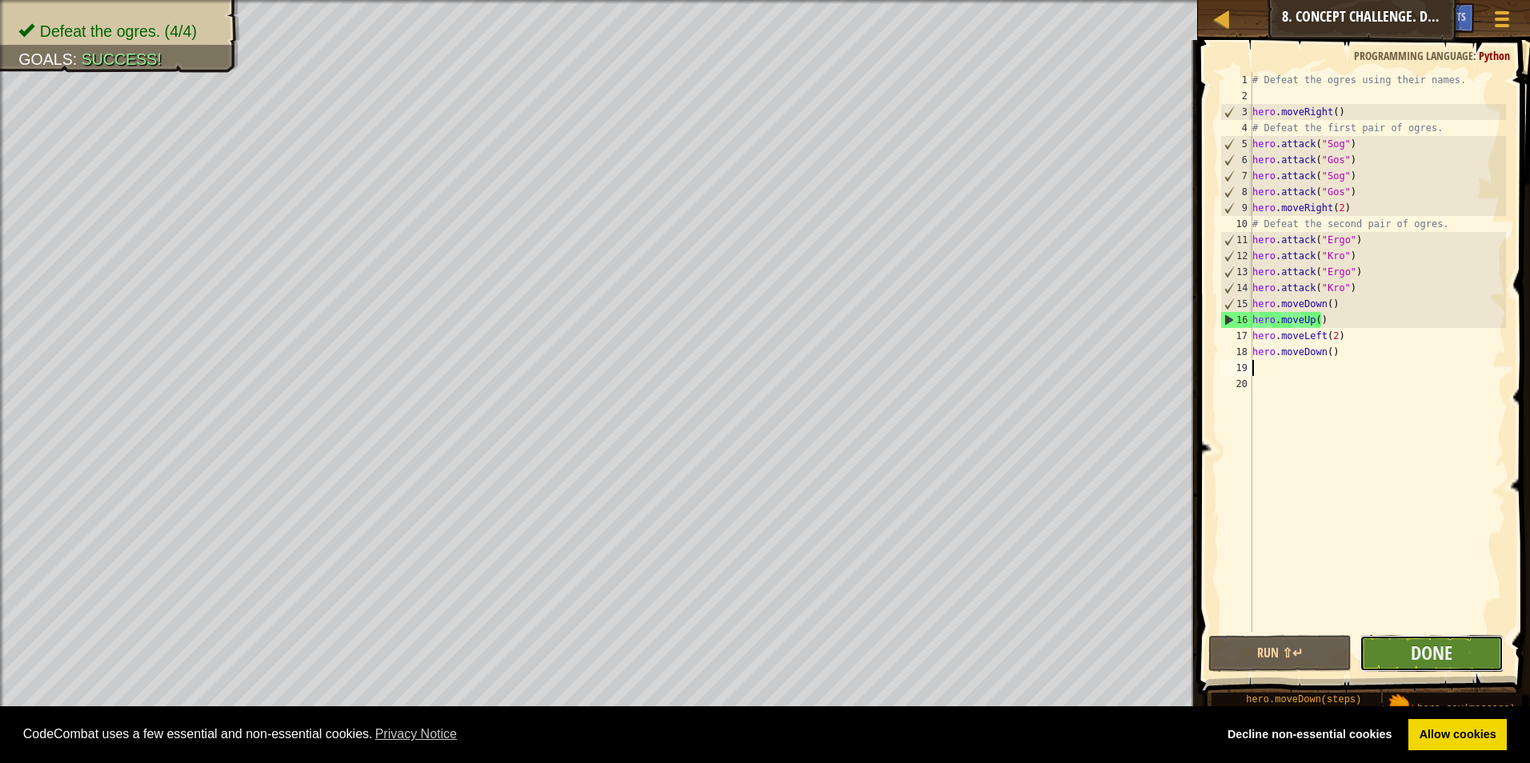
click at [724, 646] on button "Done" at bounding box center [1432, 653] width 144 height 37
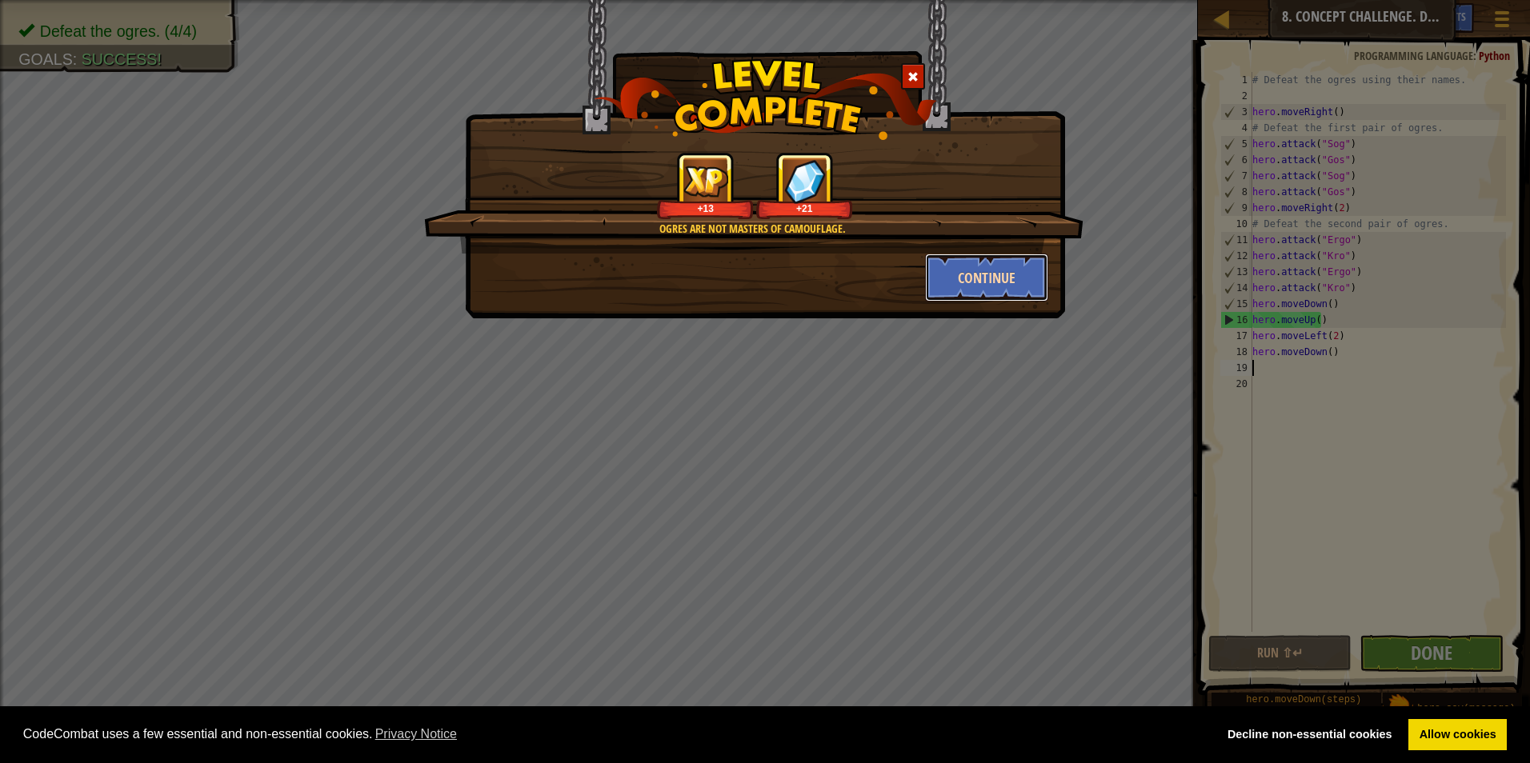
click at [724, 278] on button "Continue" at bounding box center [987, 278] width 124 height 48
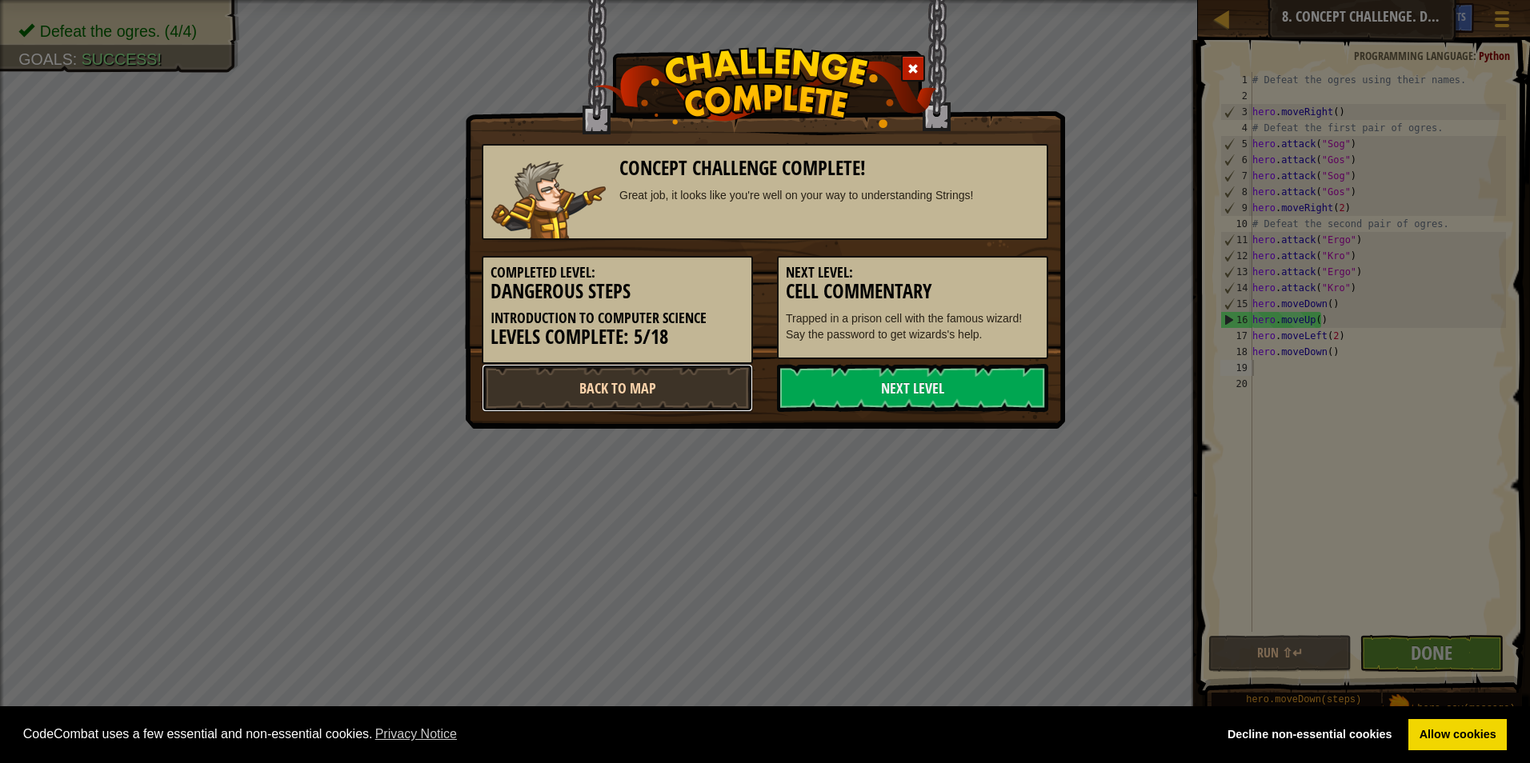
click at [700, 390] on link "Back to Map" at bounding box center [617, 388] width 271 height 48
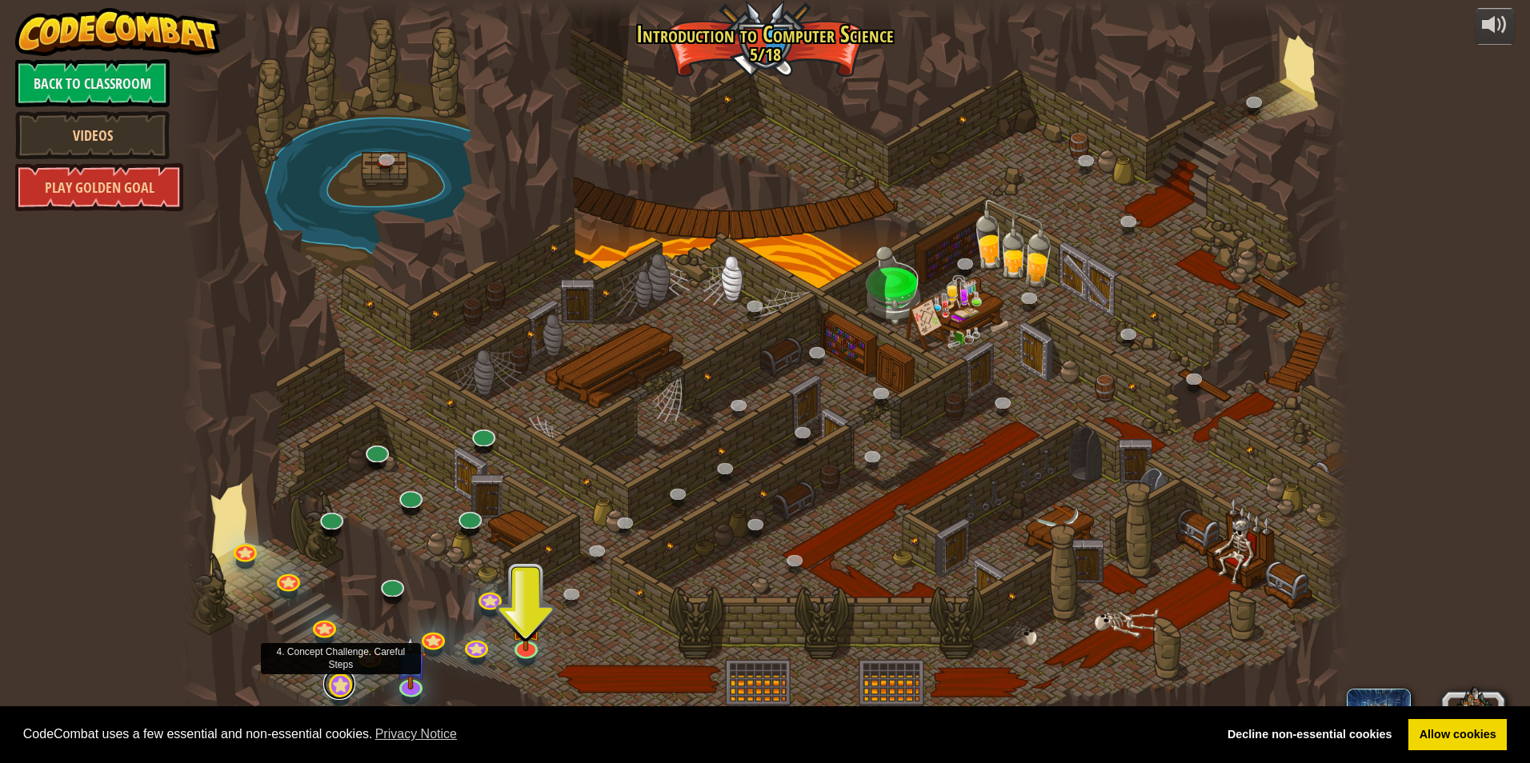
click at [347, 691] on link at bounding box center [339, 684] width 32 height 32
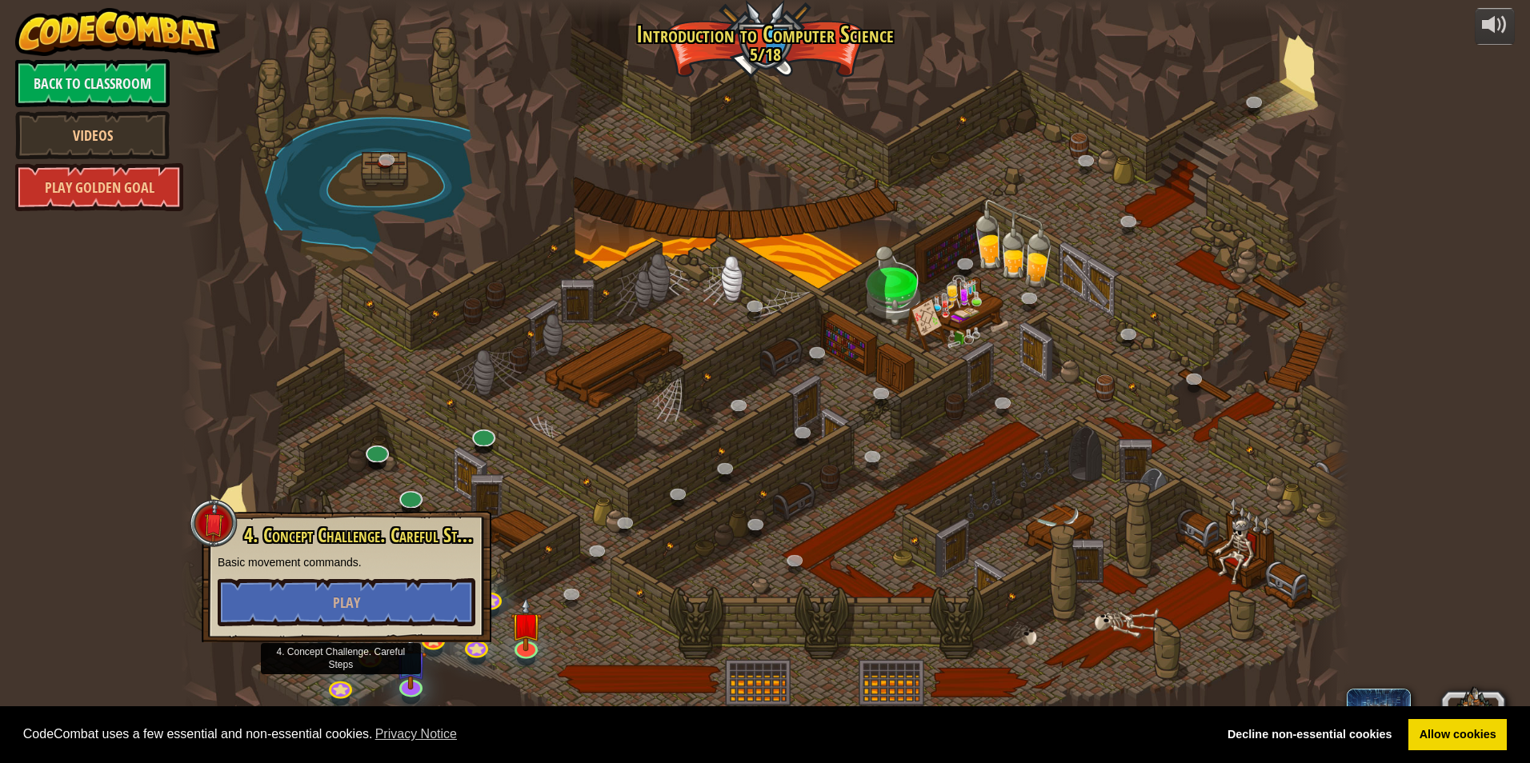
click at [355, 499] on div at bounding box center [765, 381] width 1168 height 763
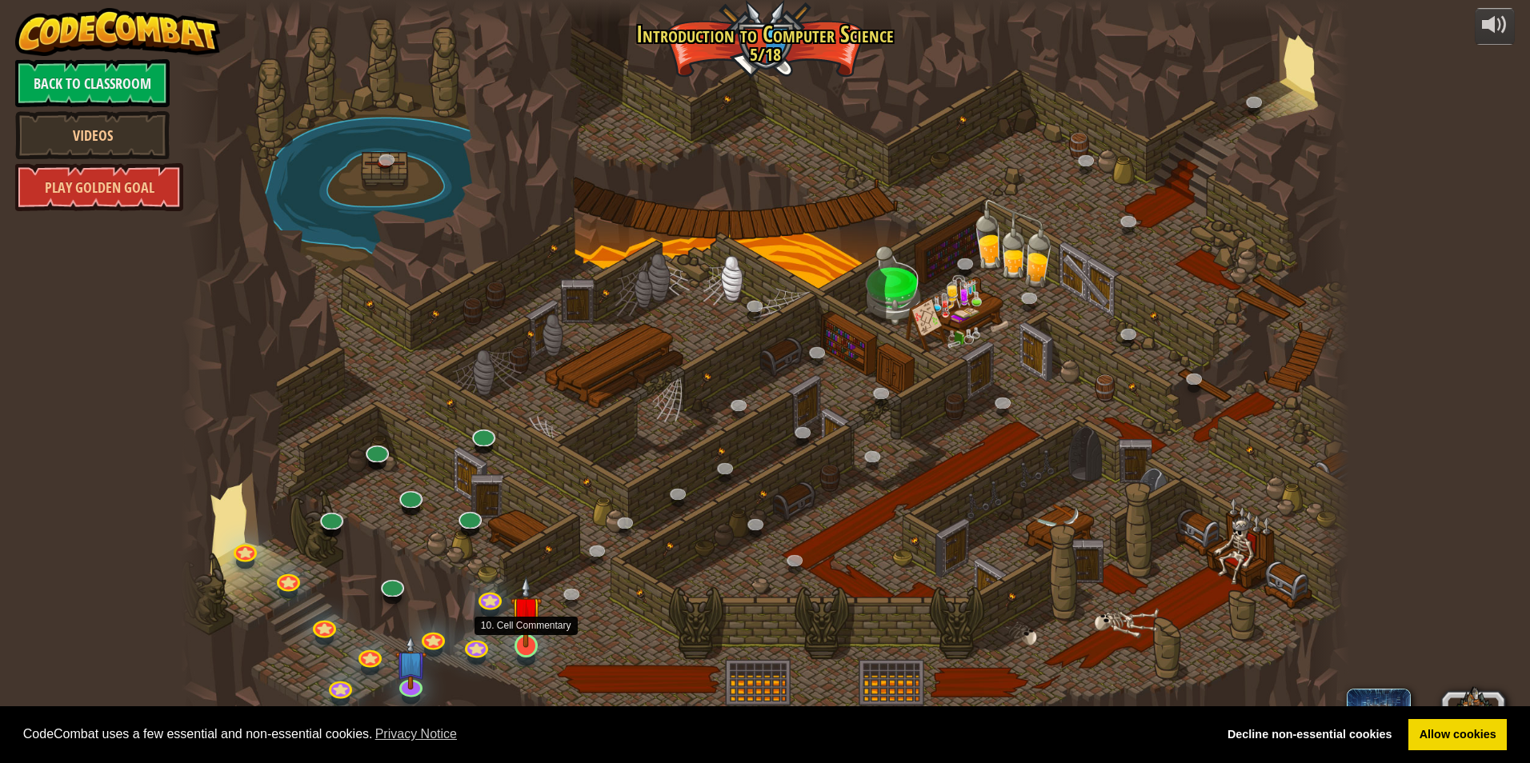
click at [538, 646] on img at bounding box center [526, 612] width 31 height 72
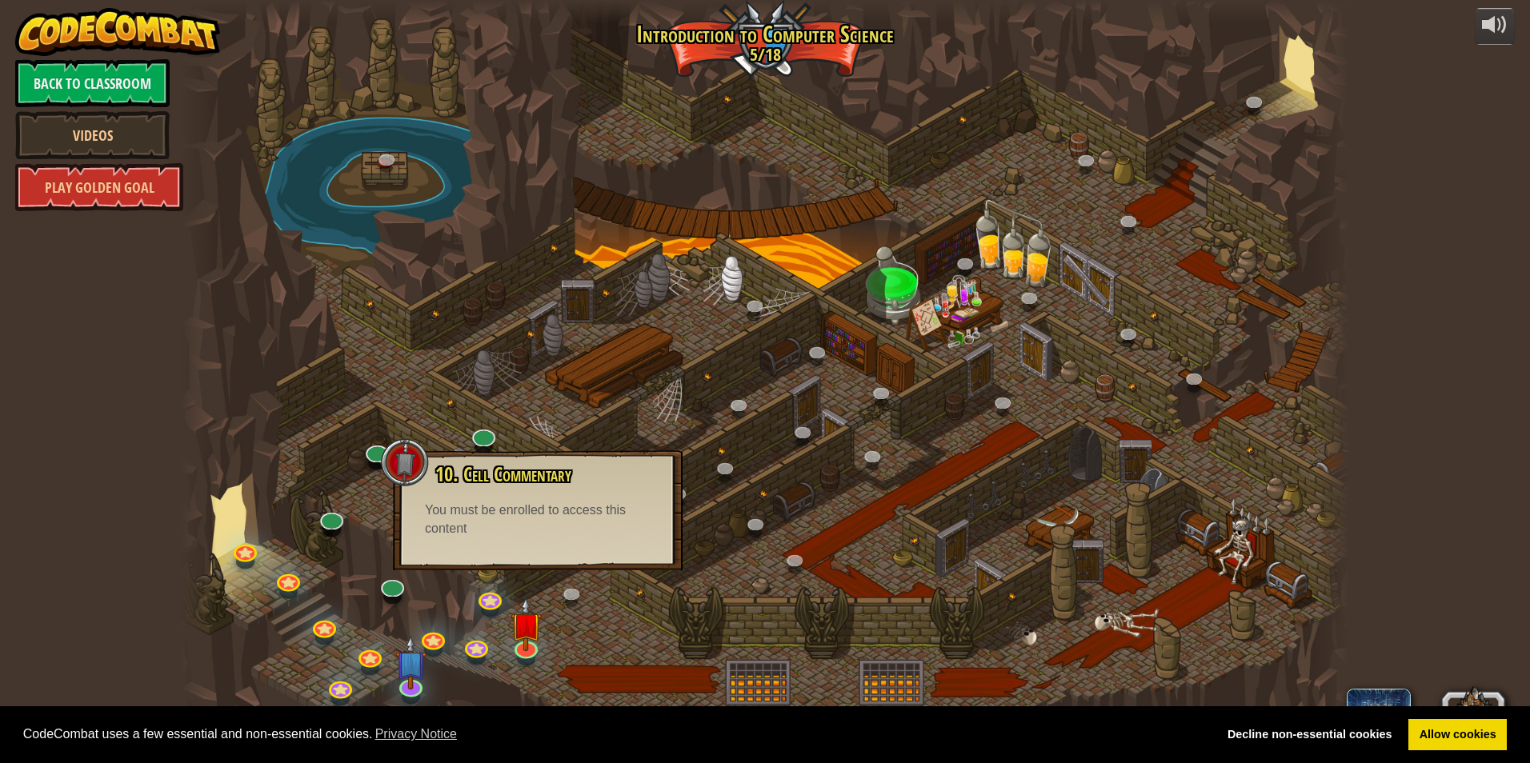
click at [539, 669] on div at bounding box center [765, 381] width 1168 height 763
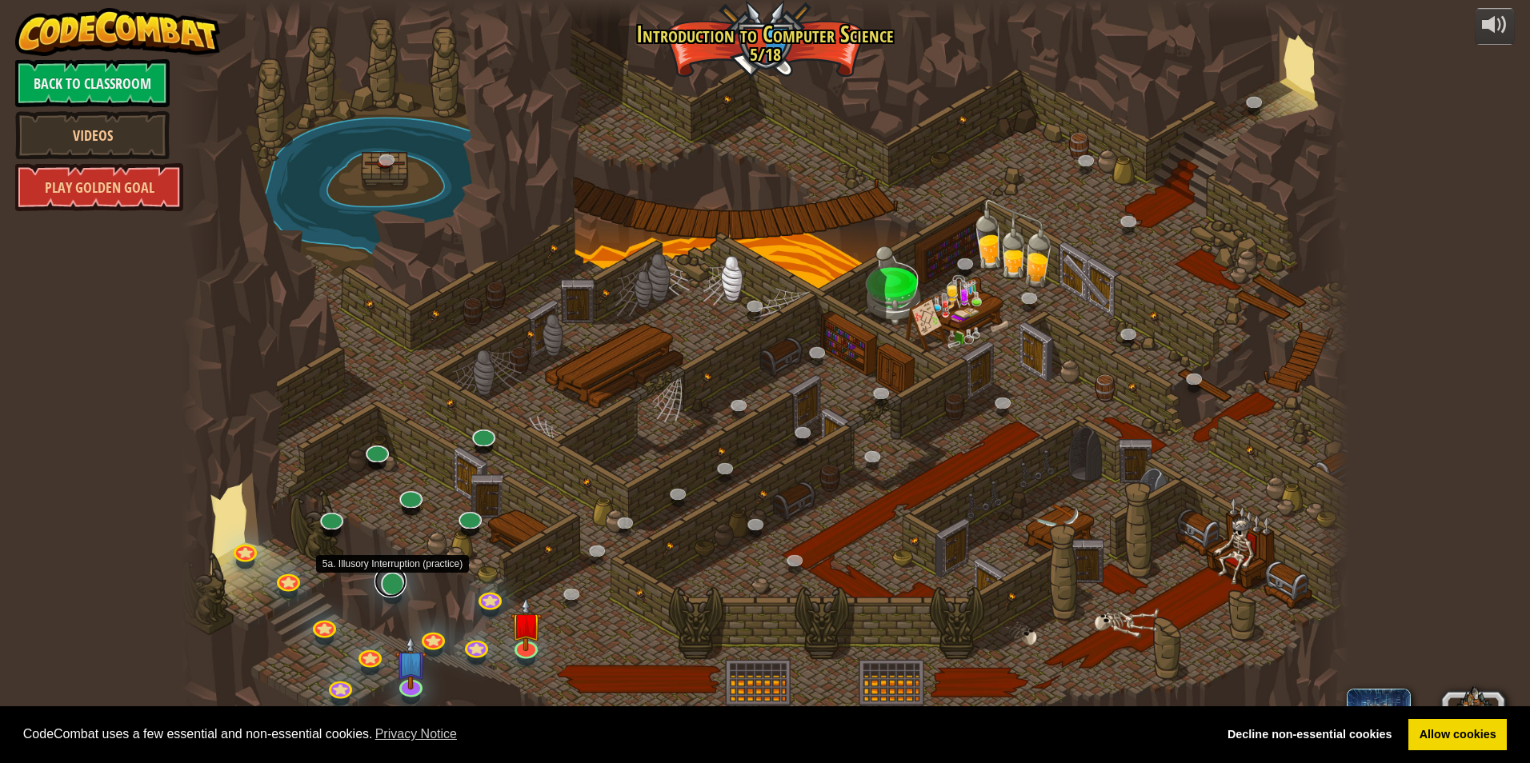
click at [396, 591] on link at bounding box center [391, 582] width 32 height 32
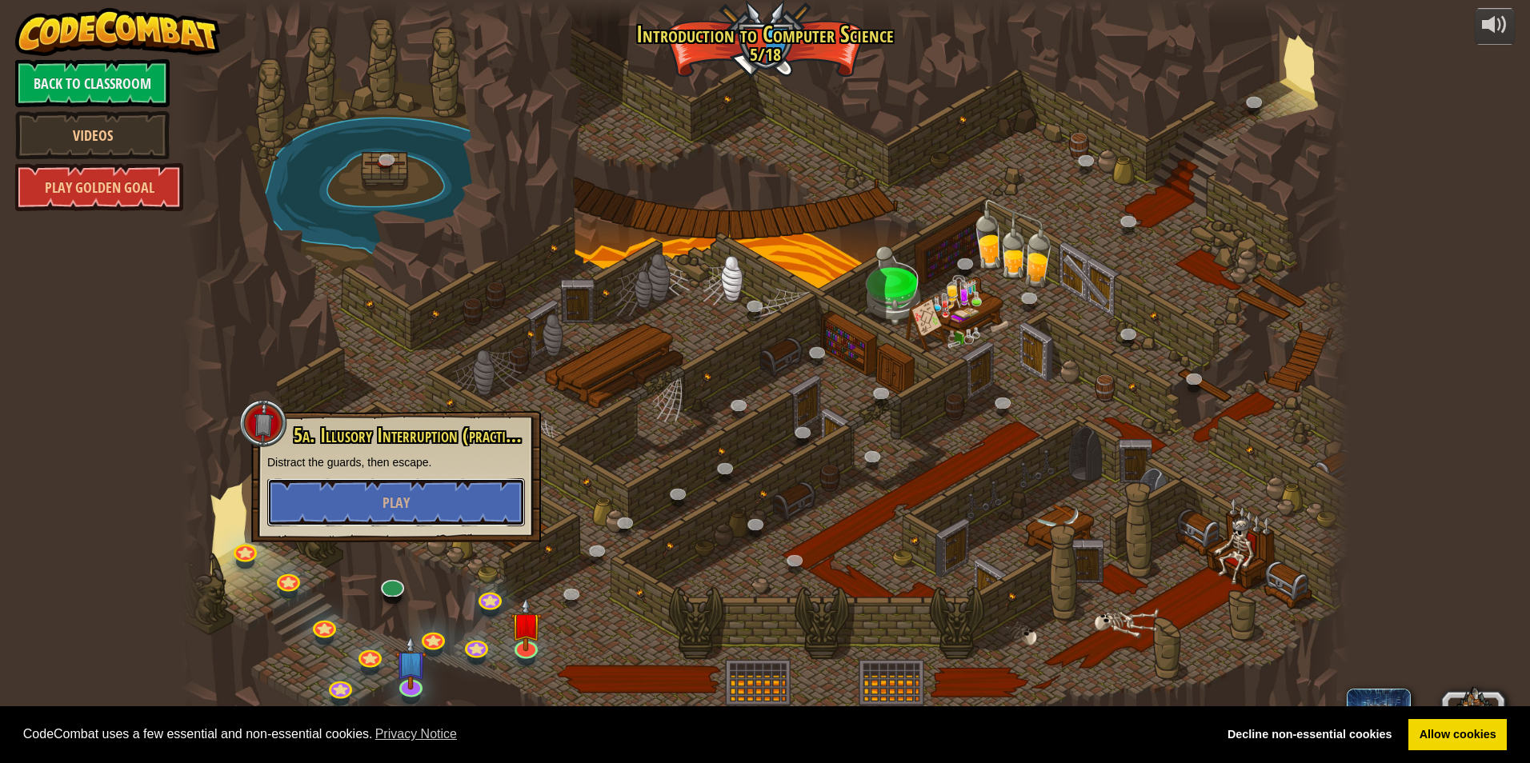
click at [425, 493] on button "Play" at bounding box center [396, 503] width 258 height 48
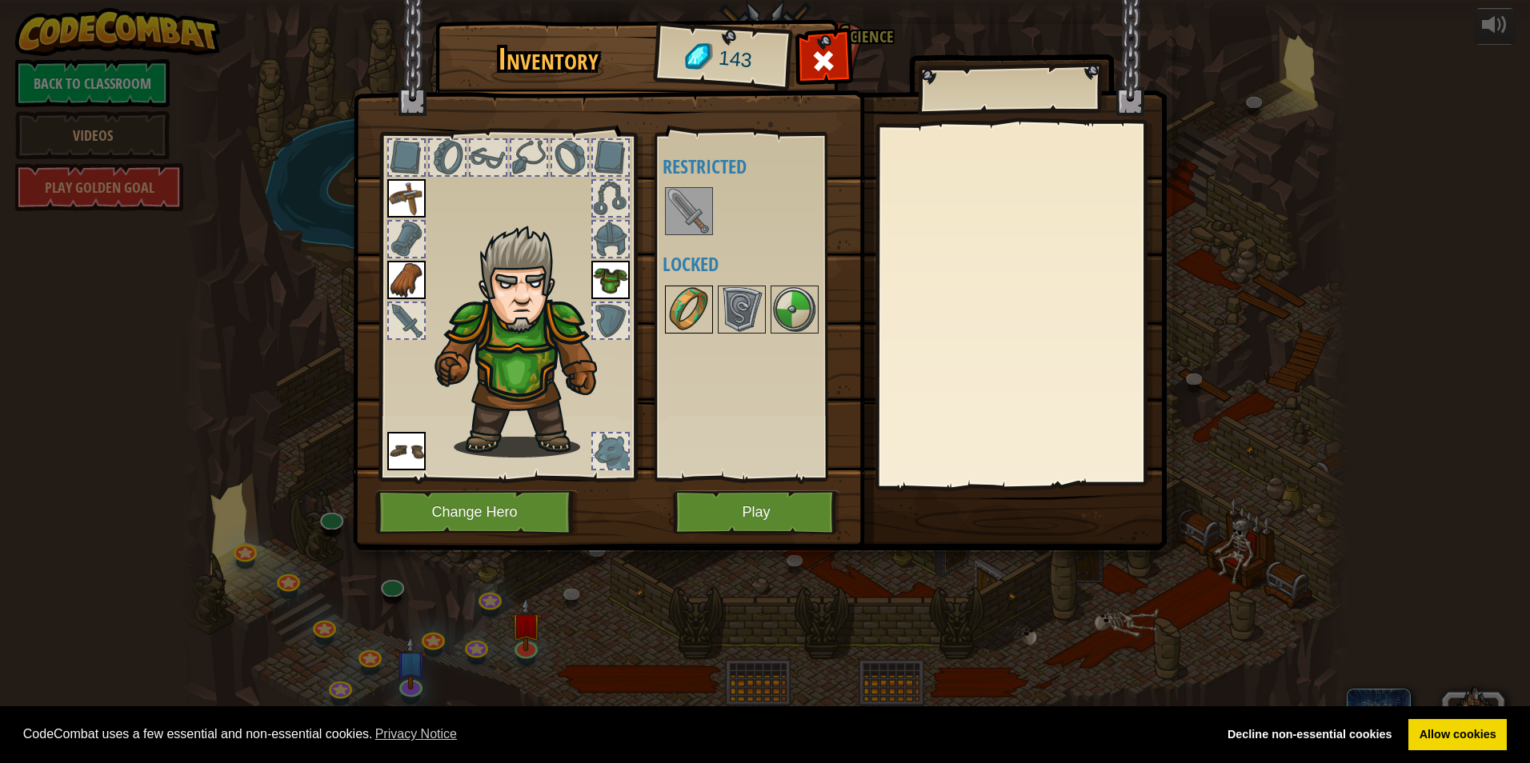
click at [695, 310] on img at bounding box center [689, 309] width 45 height 45
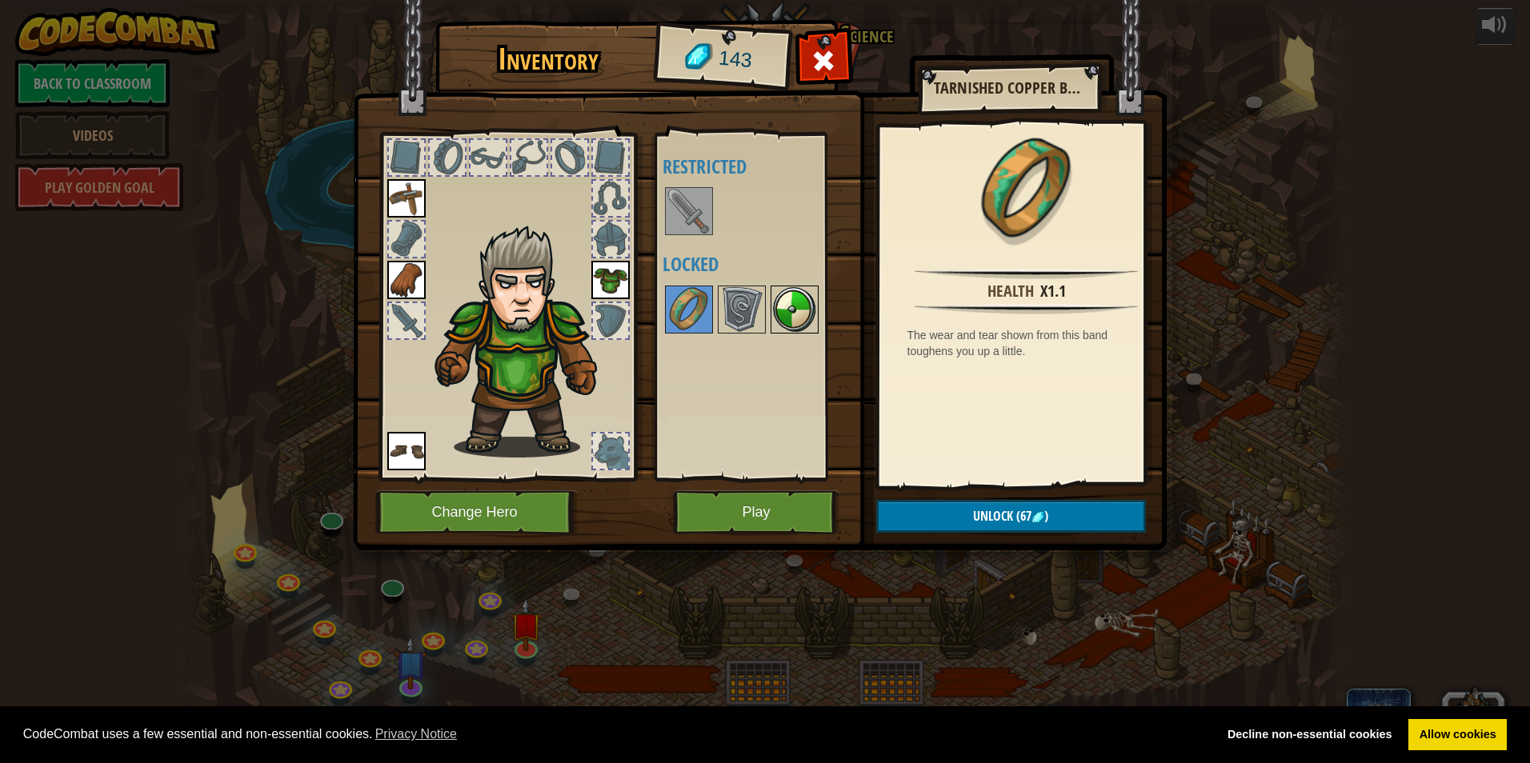
click at [724, 316] on img at bounding box center [794, 309] width 45 height 45
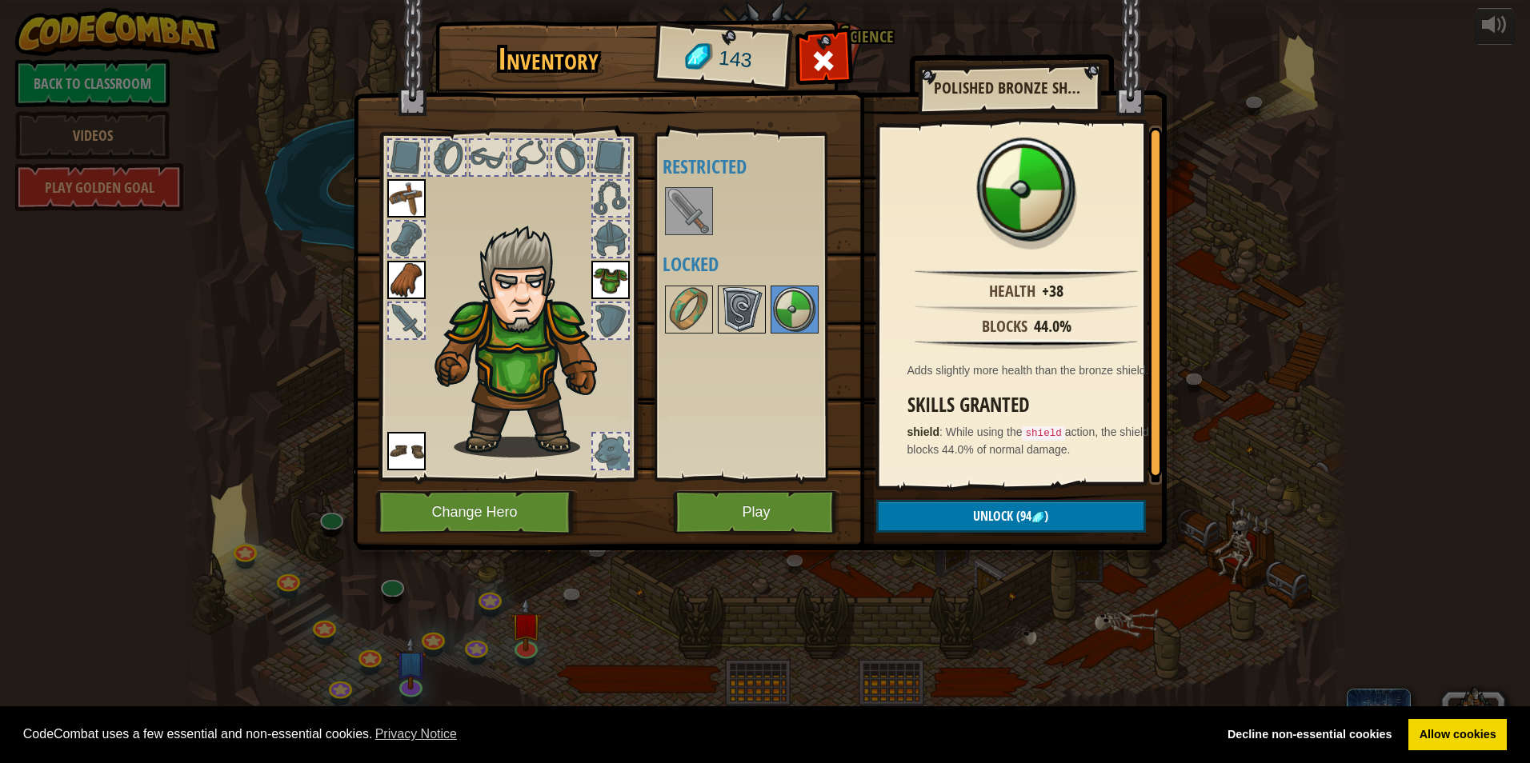
click at [724, 309] on img at bounding box center [741, 309] width 45 height 45
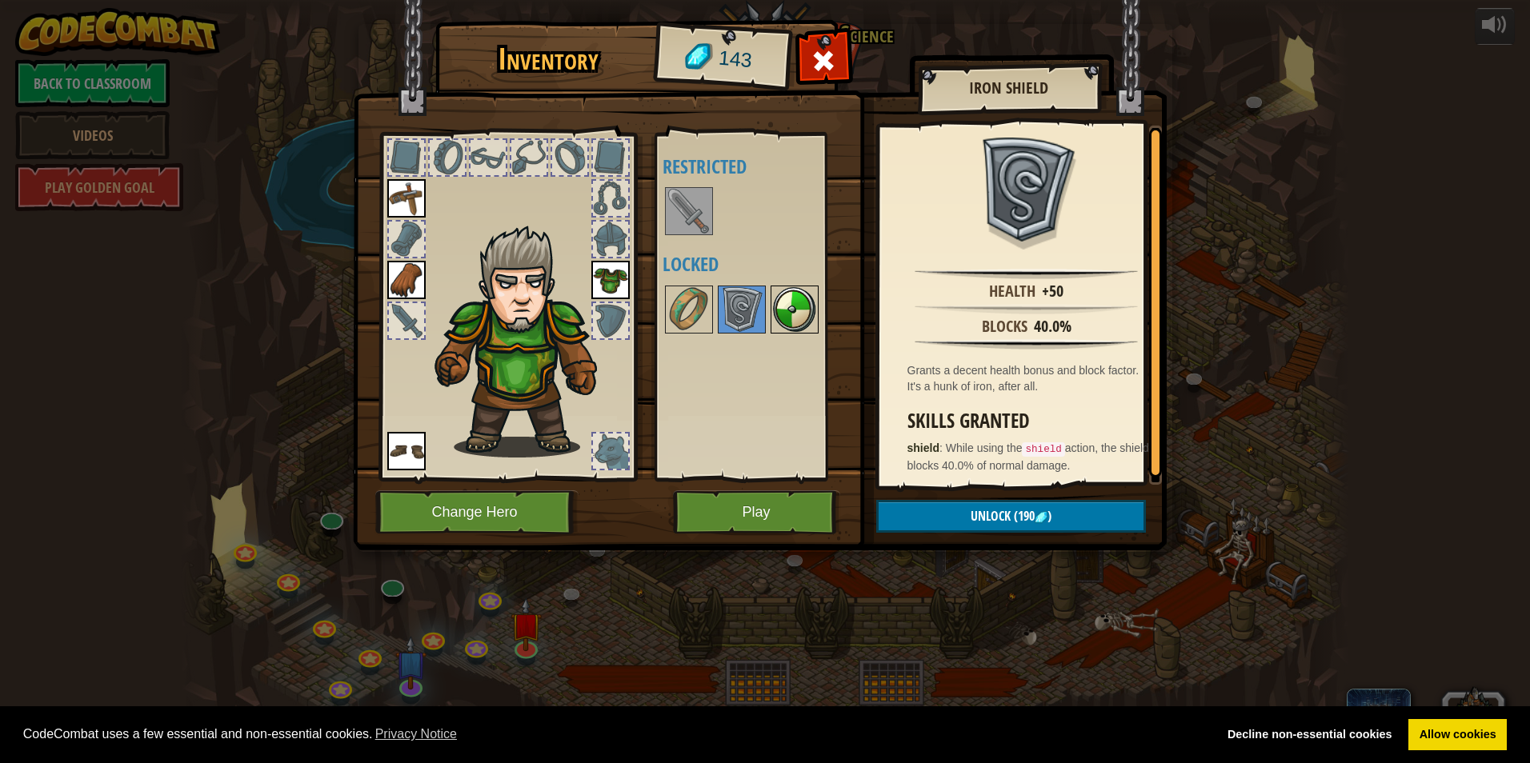
click at [724, 310] on img at bounding box center [794, 309] width 45 height 45
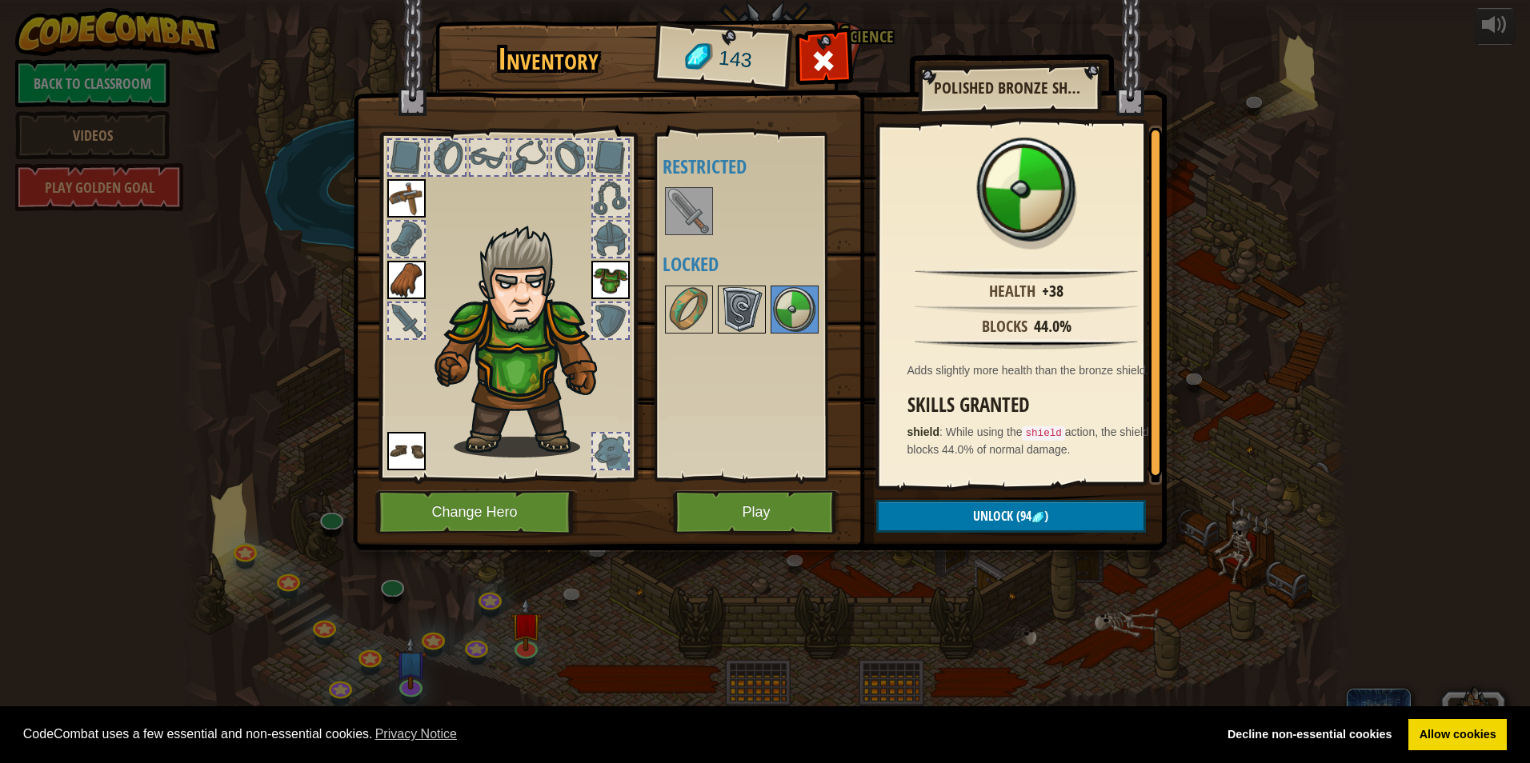
click at [724, 308] on img at bounding box center [741, 309] width 45 height 45
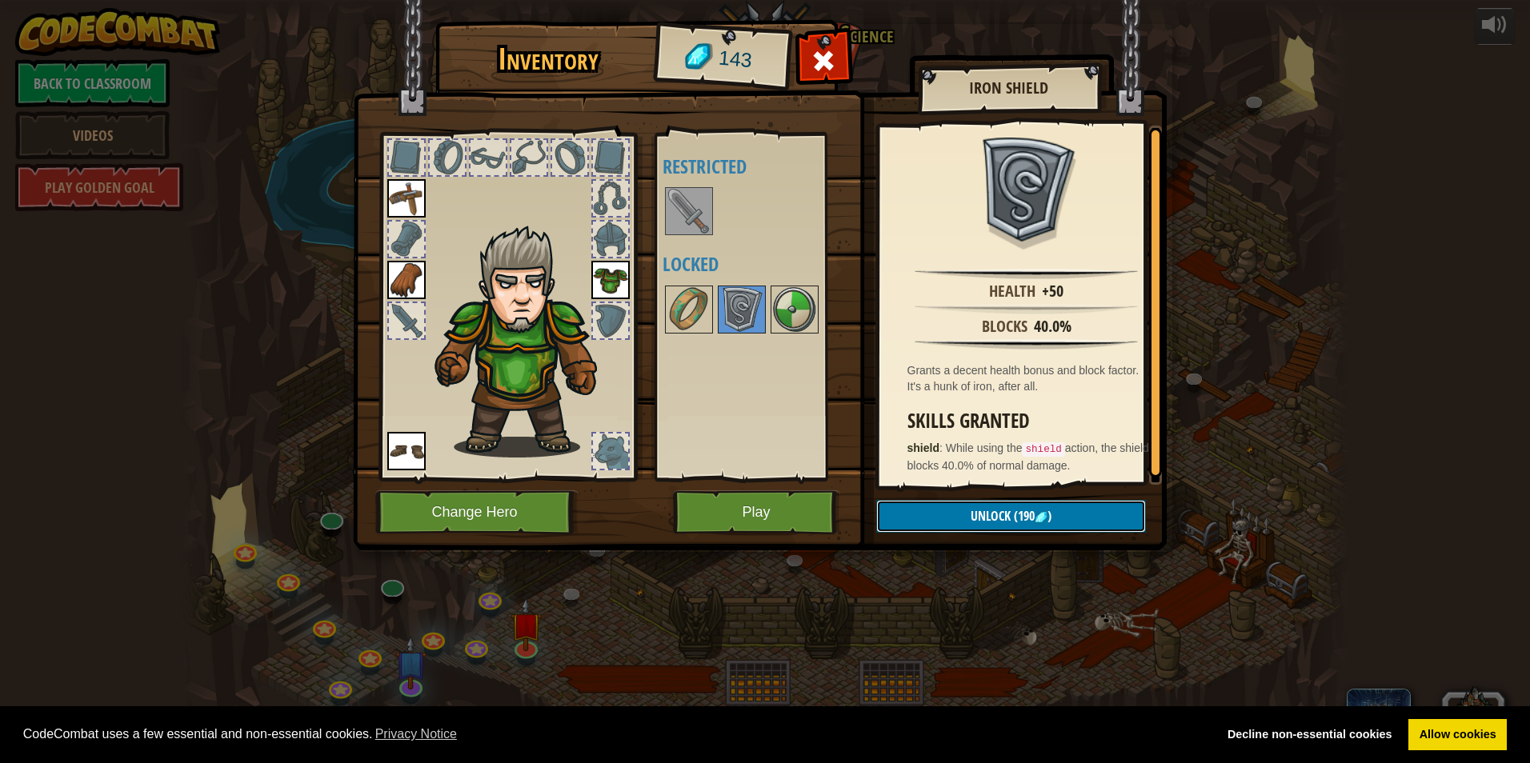
click at [724, 511] on button "Unlock (190 )" at bounding box center [1011, 516] width 270 height 33
click at [724, 299] on img at bounding box center [794, 309] width 45 height 45
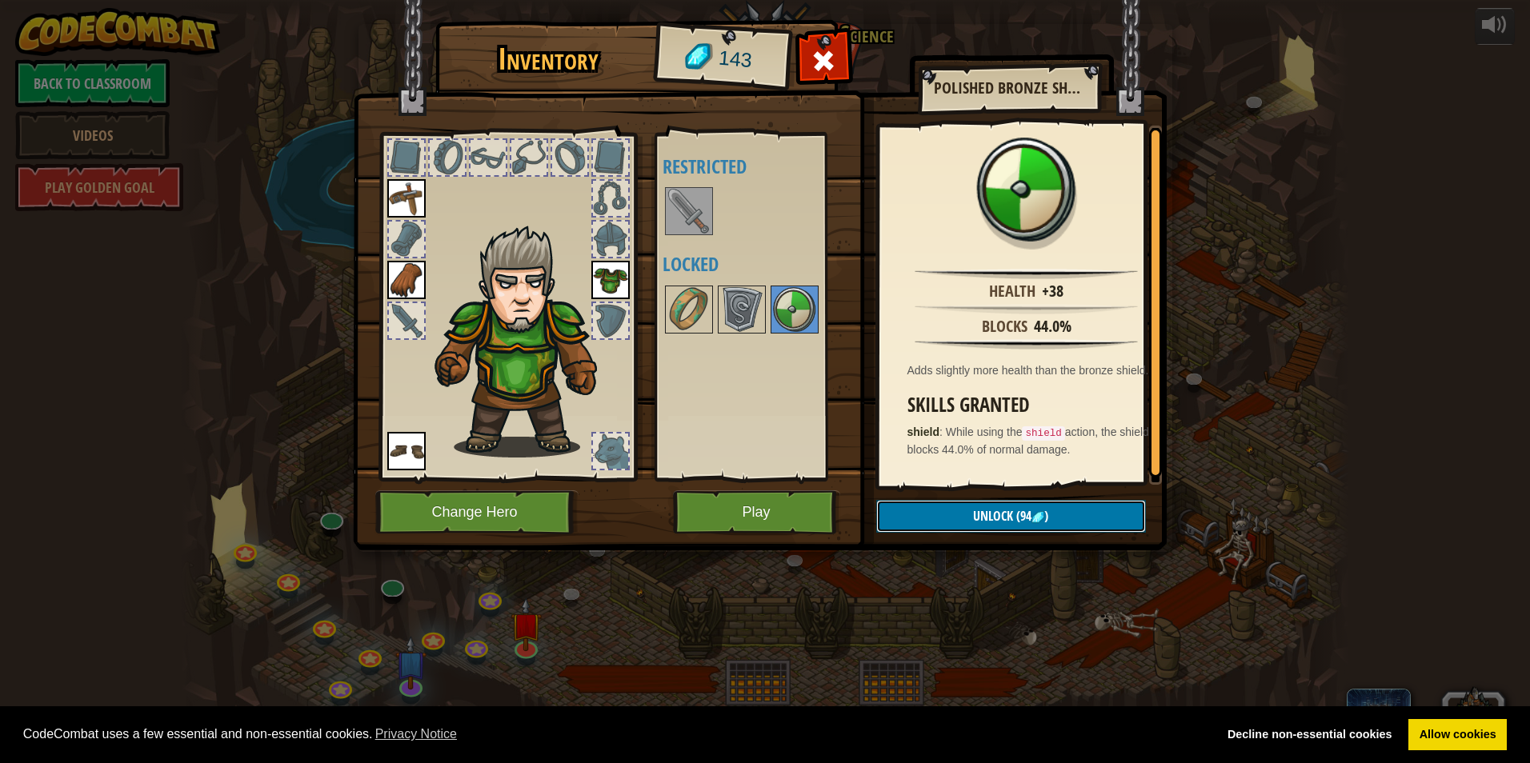
click at [724, 515] on button "Unlock (94 )" at bounding box center [1011, 516] width 270 height 33
click at [724, 517] on button "Confirm" at bounding box center [1011, 516] width 270 height 33
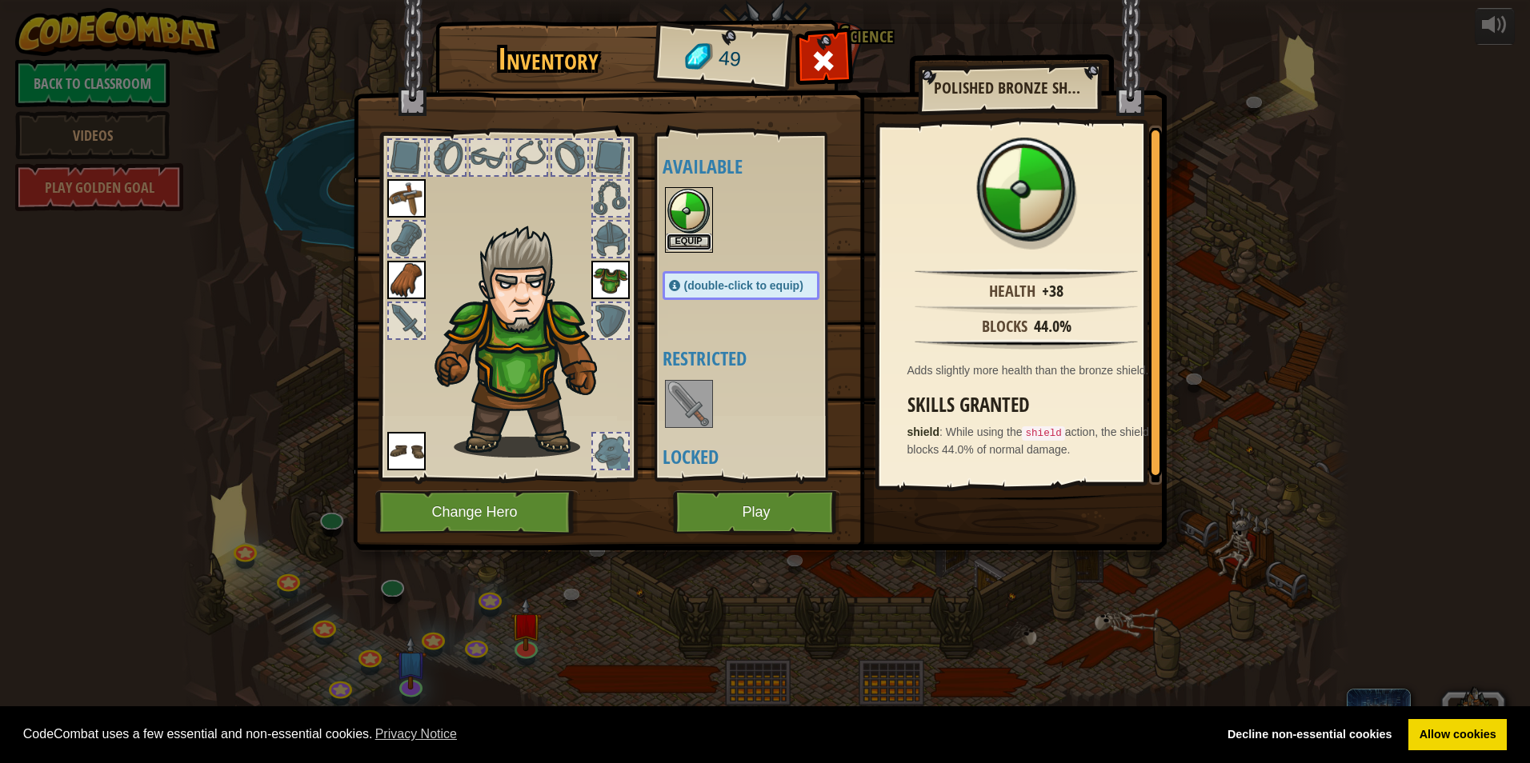
click at [682, 236] on button "Equip" at bounding box center [689, 242] width 45 height 17
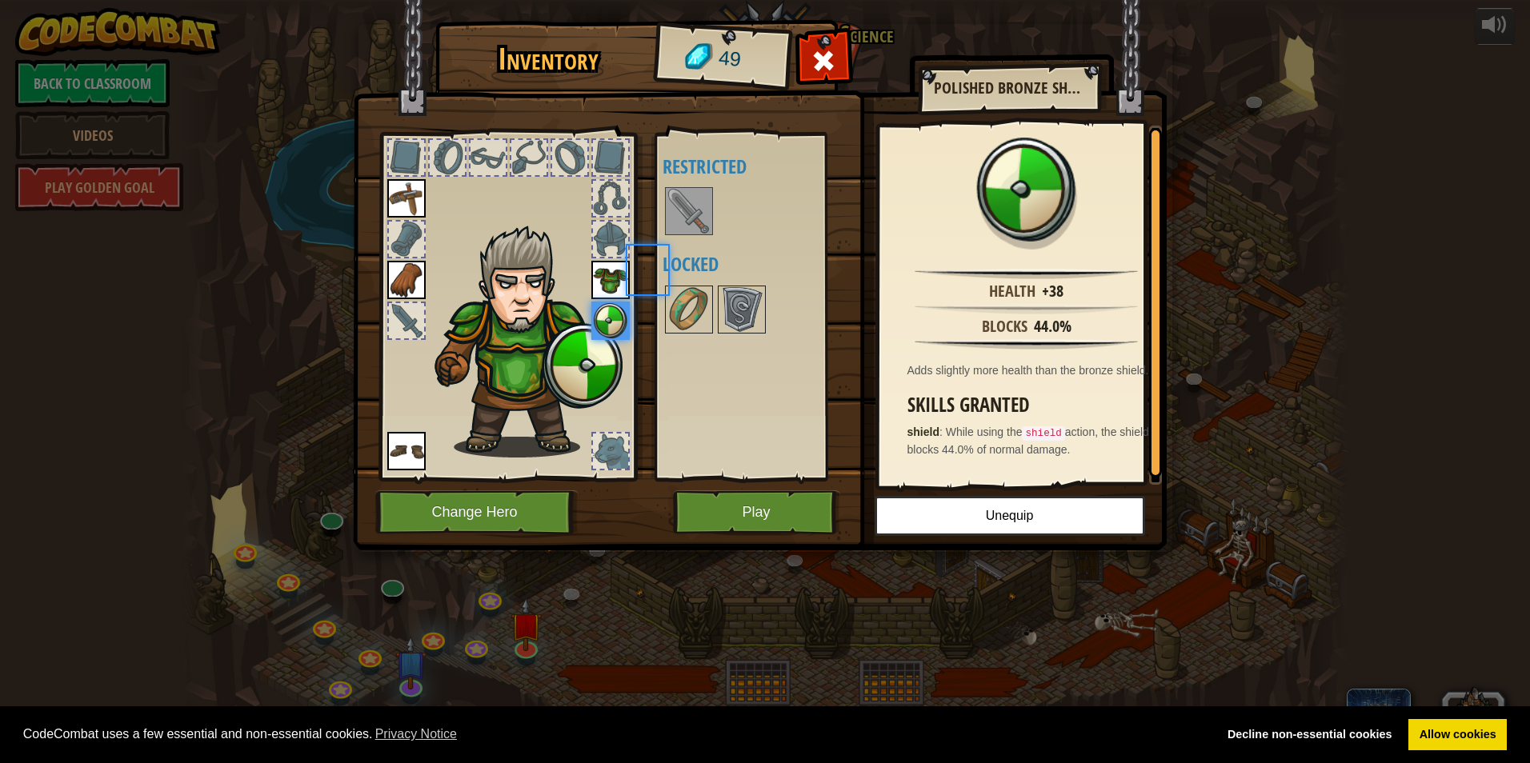
click at [682, 236] on div at bounding box center [757, 211] width 189 height 53
click at [685, 302] on img at bounding box center [689, 309] width 45 height 45
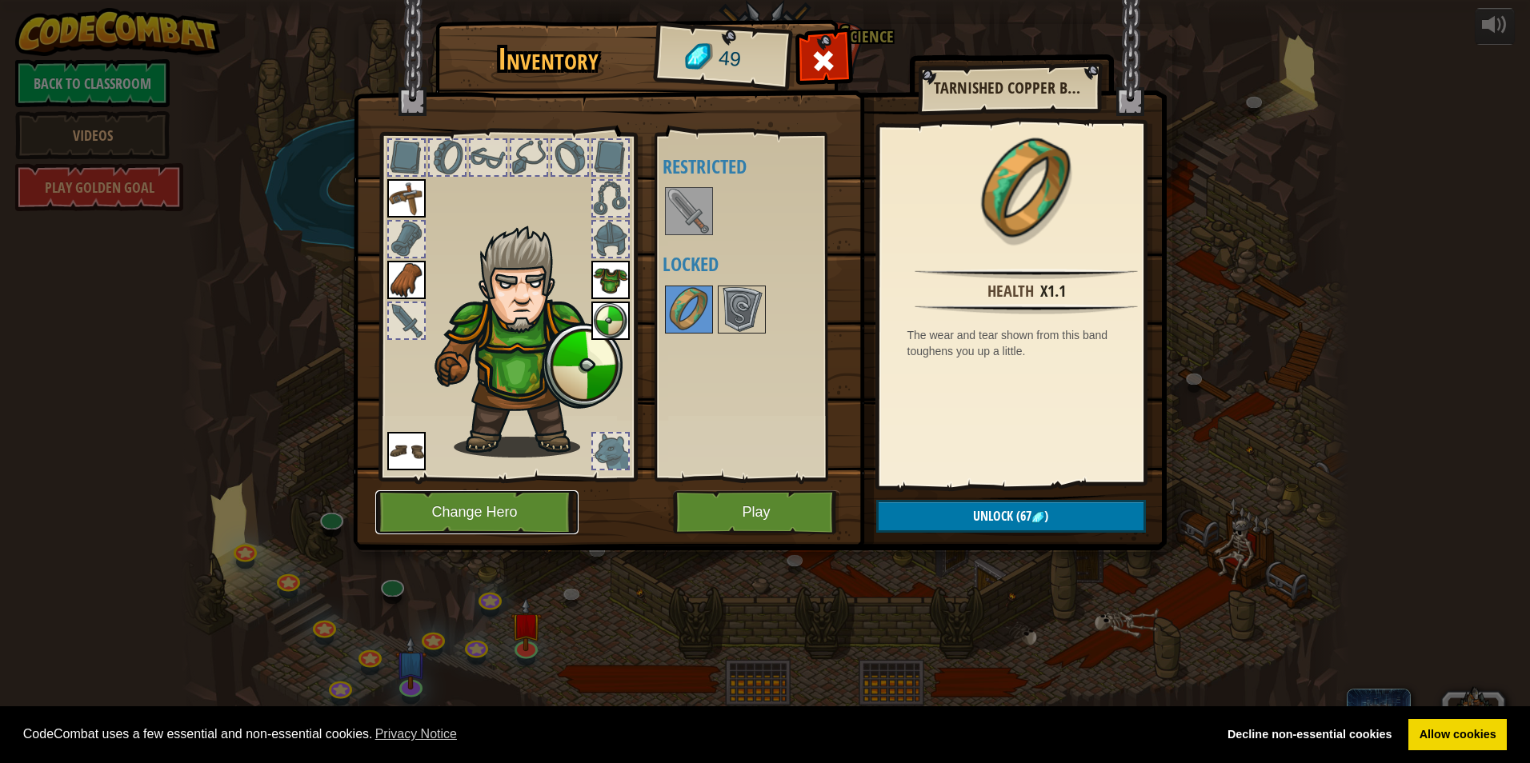
click at [538, 514] on button "Change Hero" at bounding box center [476, 513] width 203 height 44
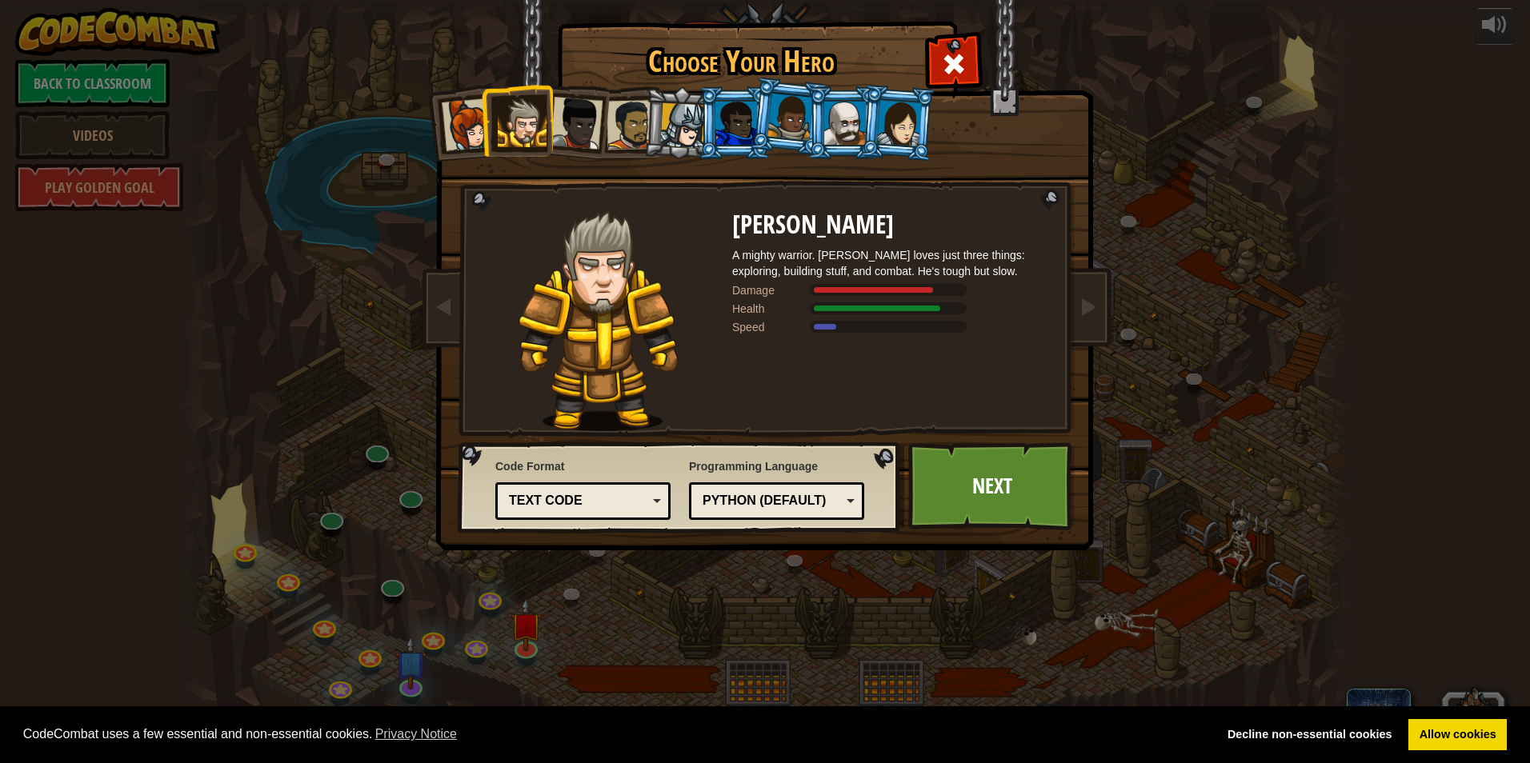
click at [583, 146] on div at bounding box center [576, 123] width 53 height 53
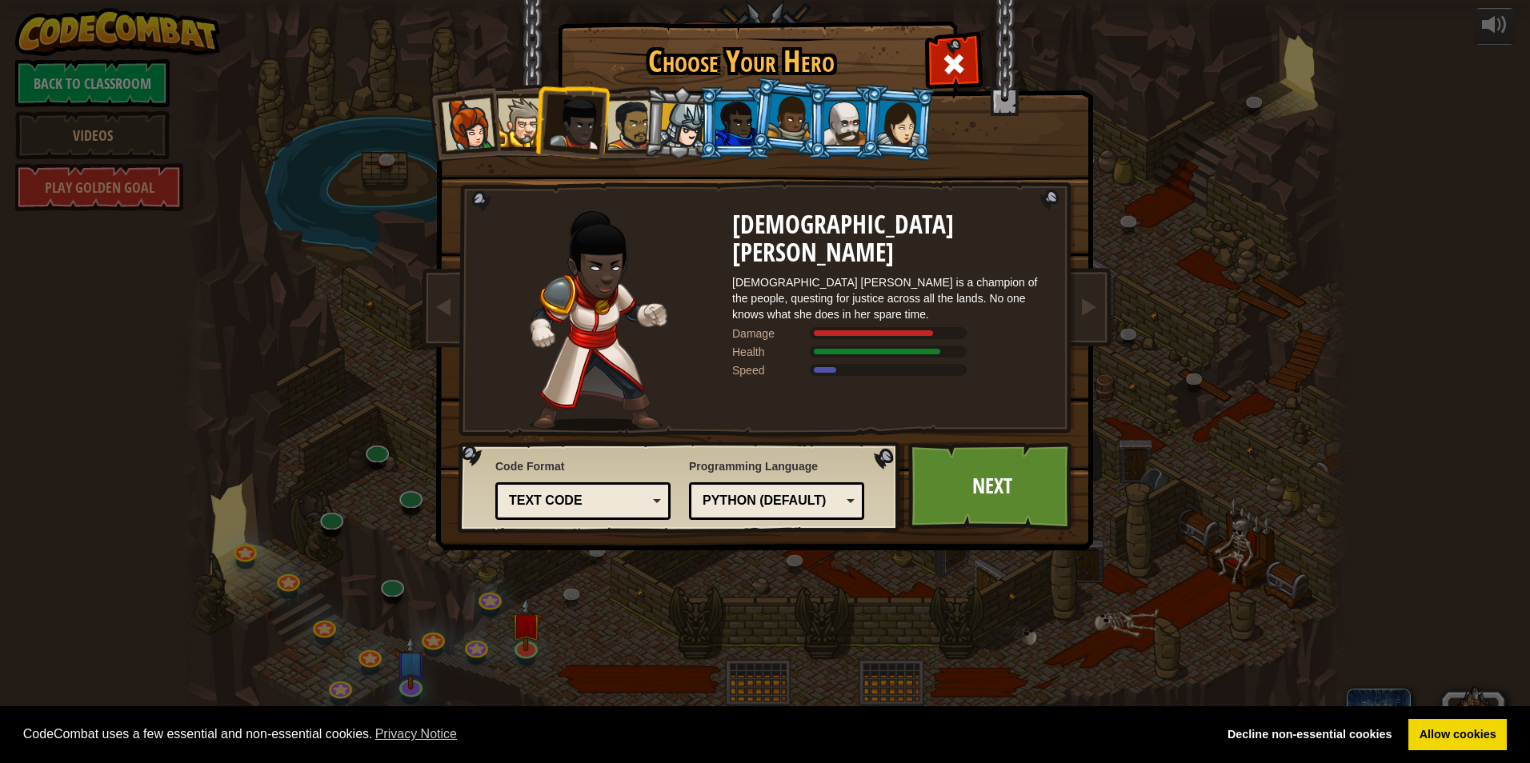
click at [635, 111] on div at bounding box center [632, 125] width 50 height 50
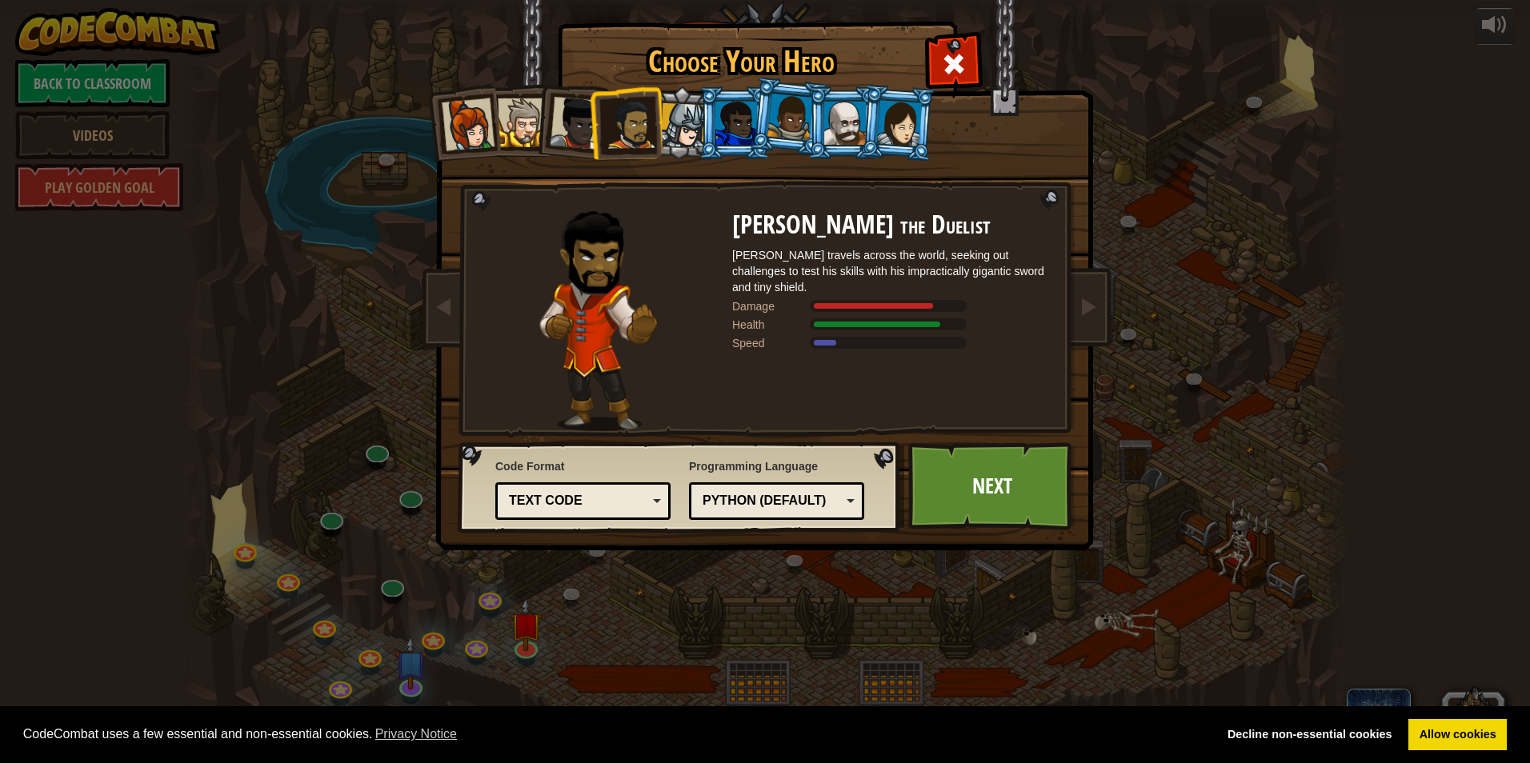
click at [668, 129] on div at bounding box center [683, 126] width 46 height 46
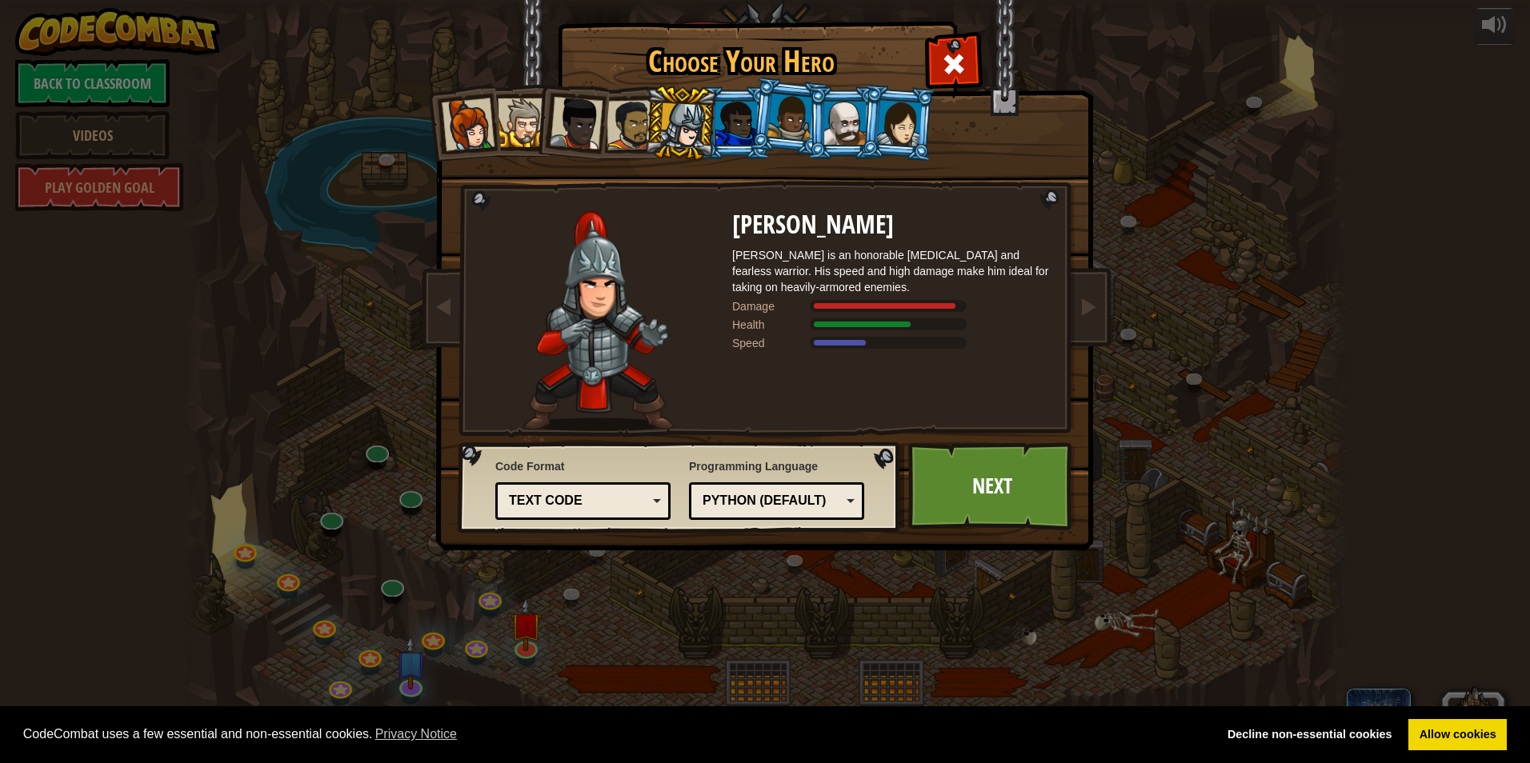
click at [724, 132] on div at bounding box center [736, 123] width 42 height 43
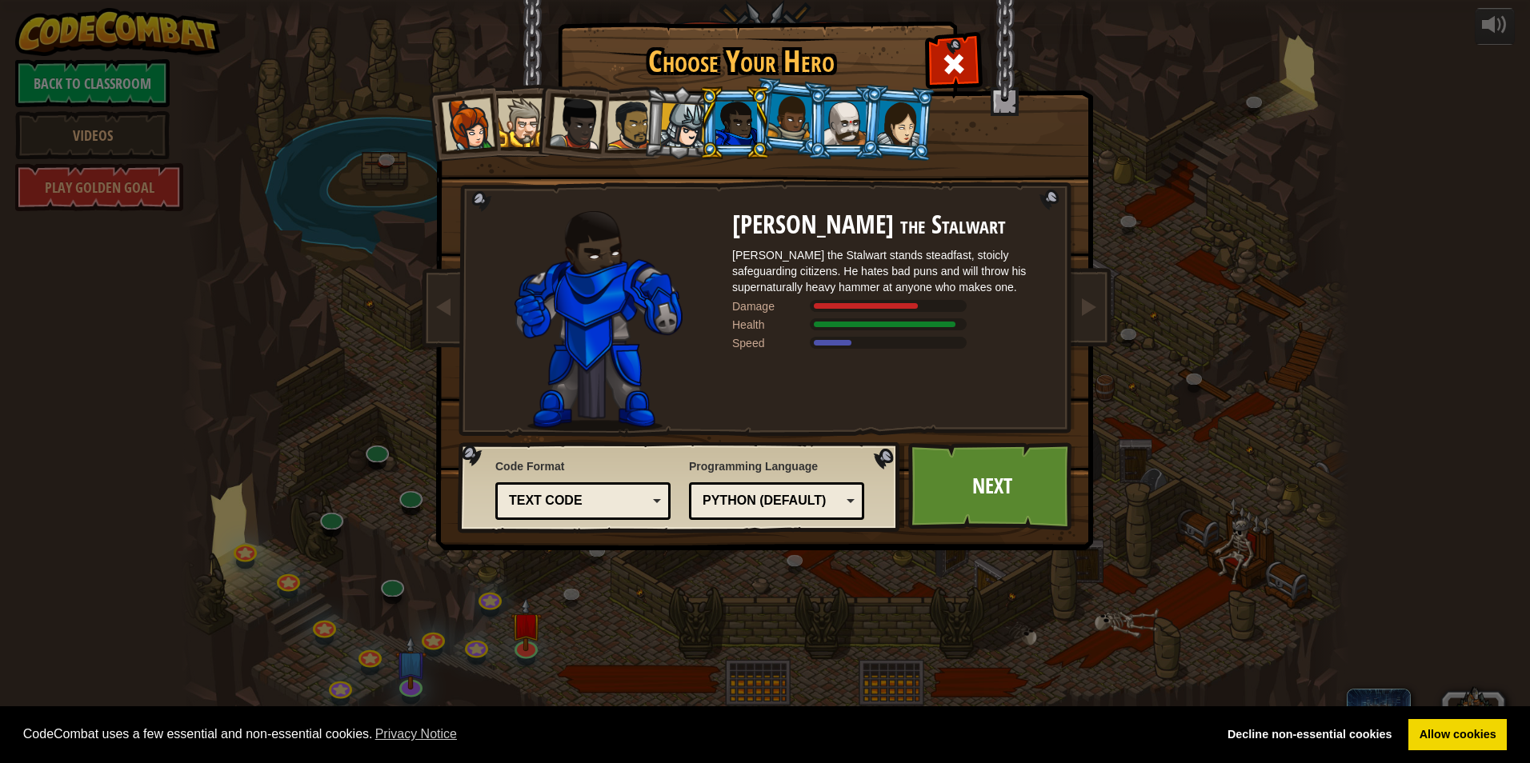
click at [724, 134] on div at bounding box center [790, 117] width 46 height 47
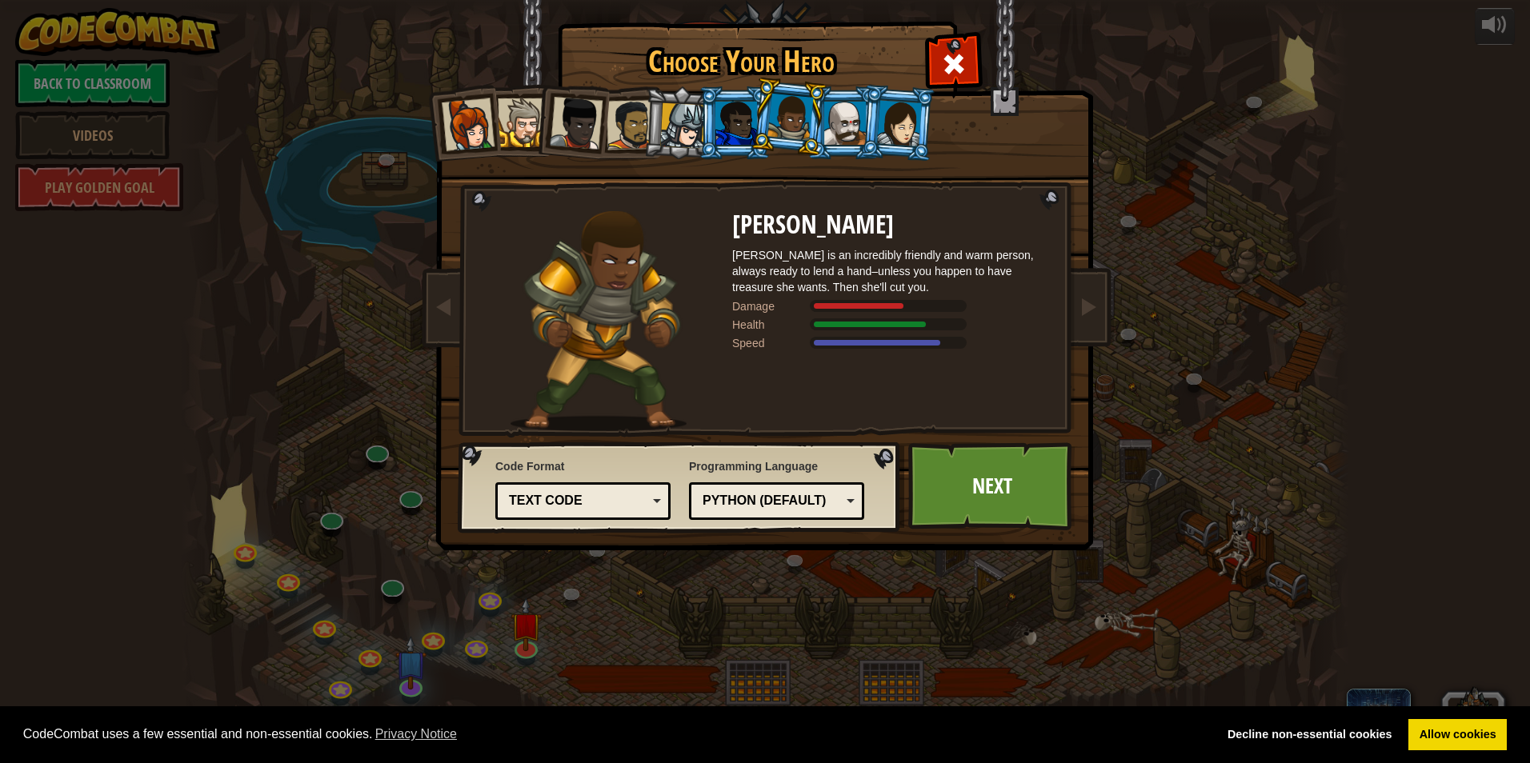
click at [724, 133] on div at bounding box center [845, 123] width 42 height 43
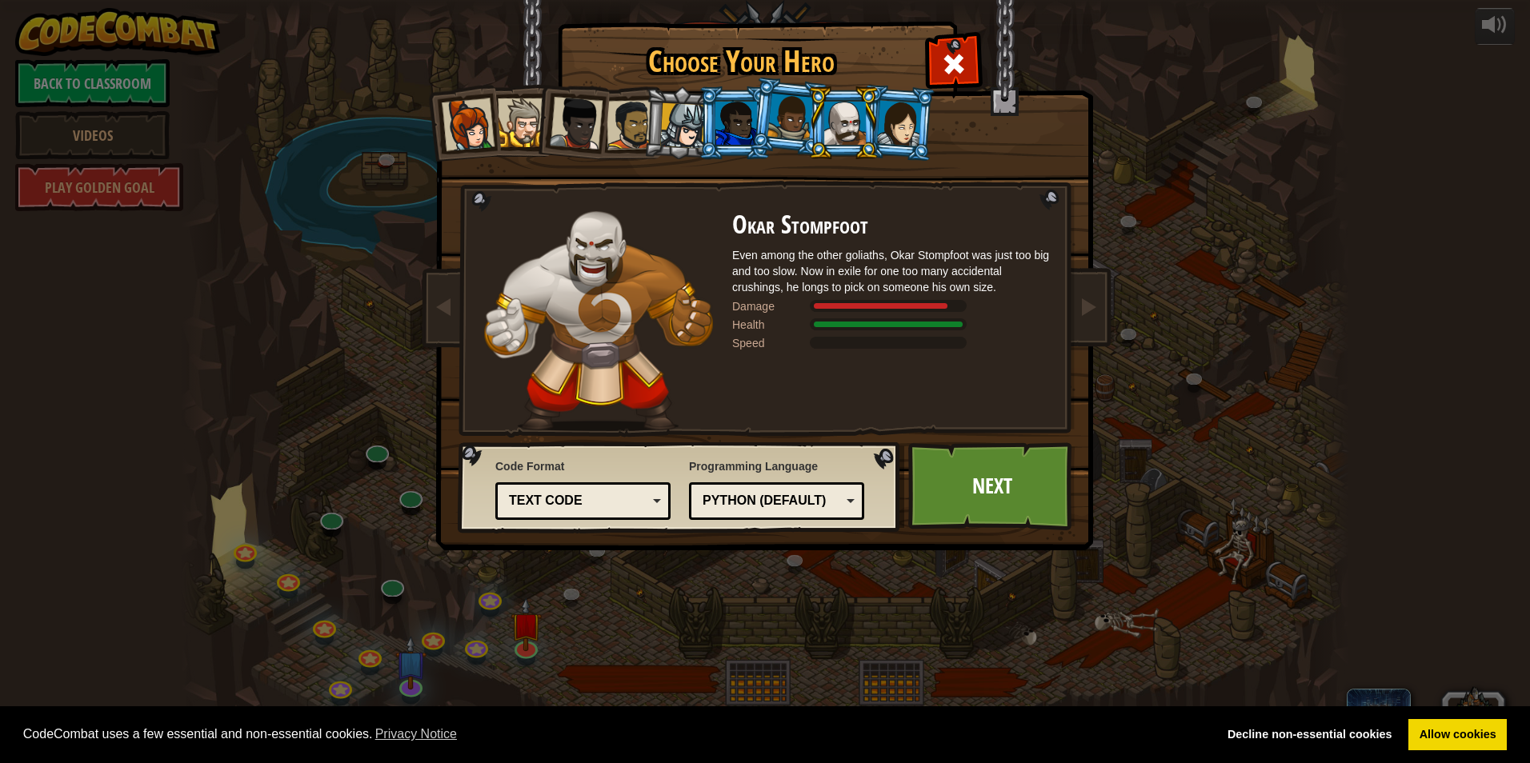
click at [724, 121] on div at bounding box center [899, 123] width 45 height 46
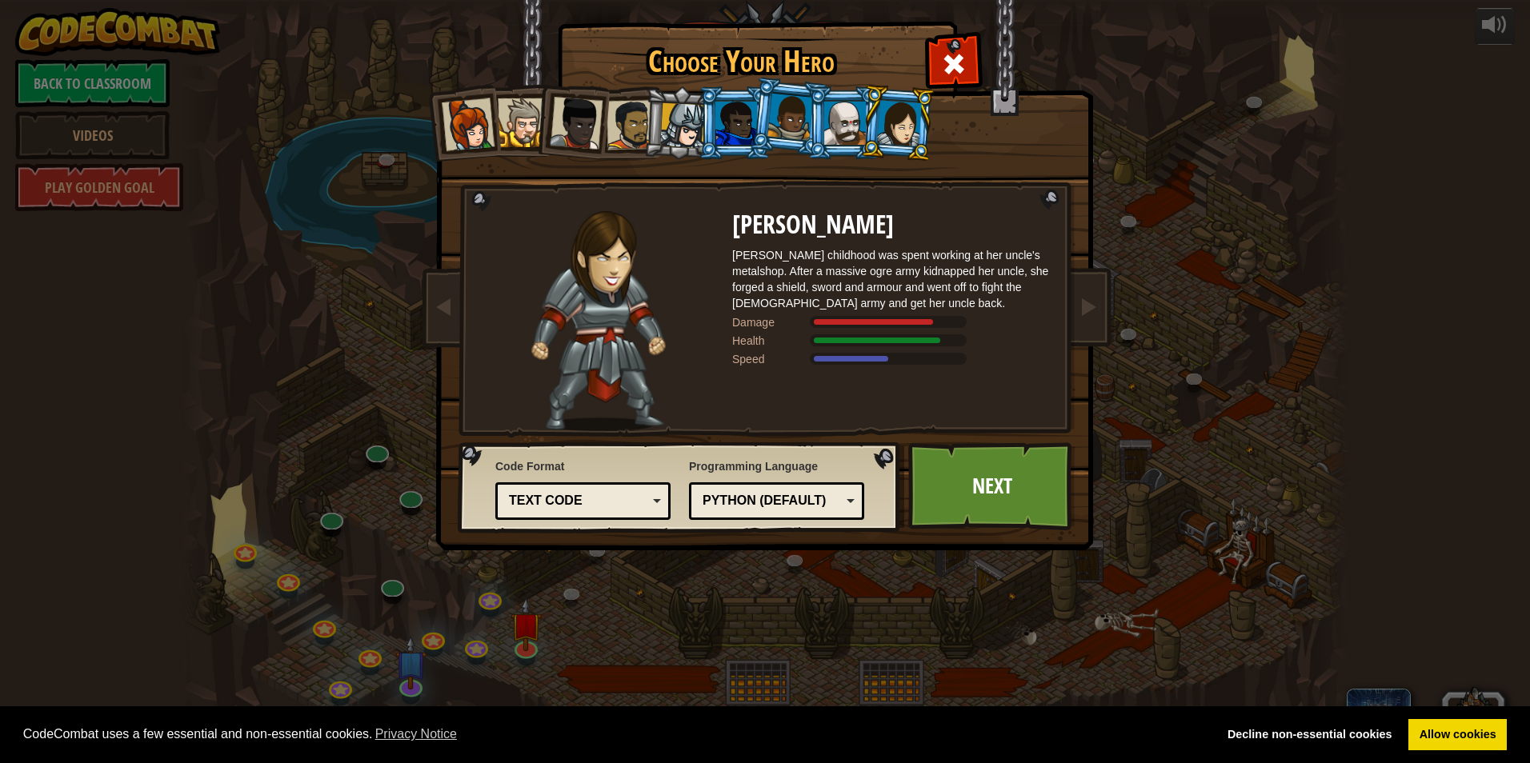
click at [724, 112] on div at bounding box center [845, 123] width 42 height 43
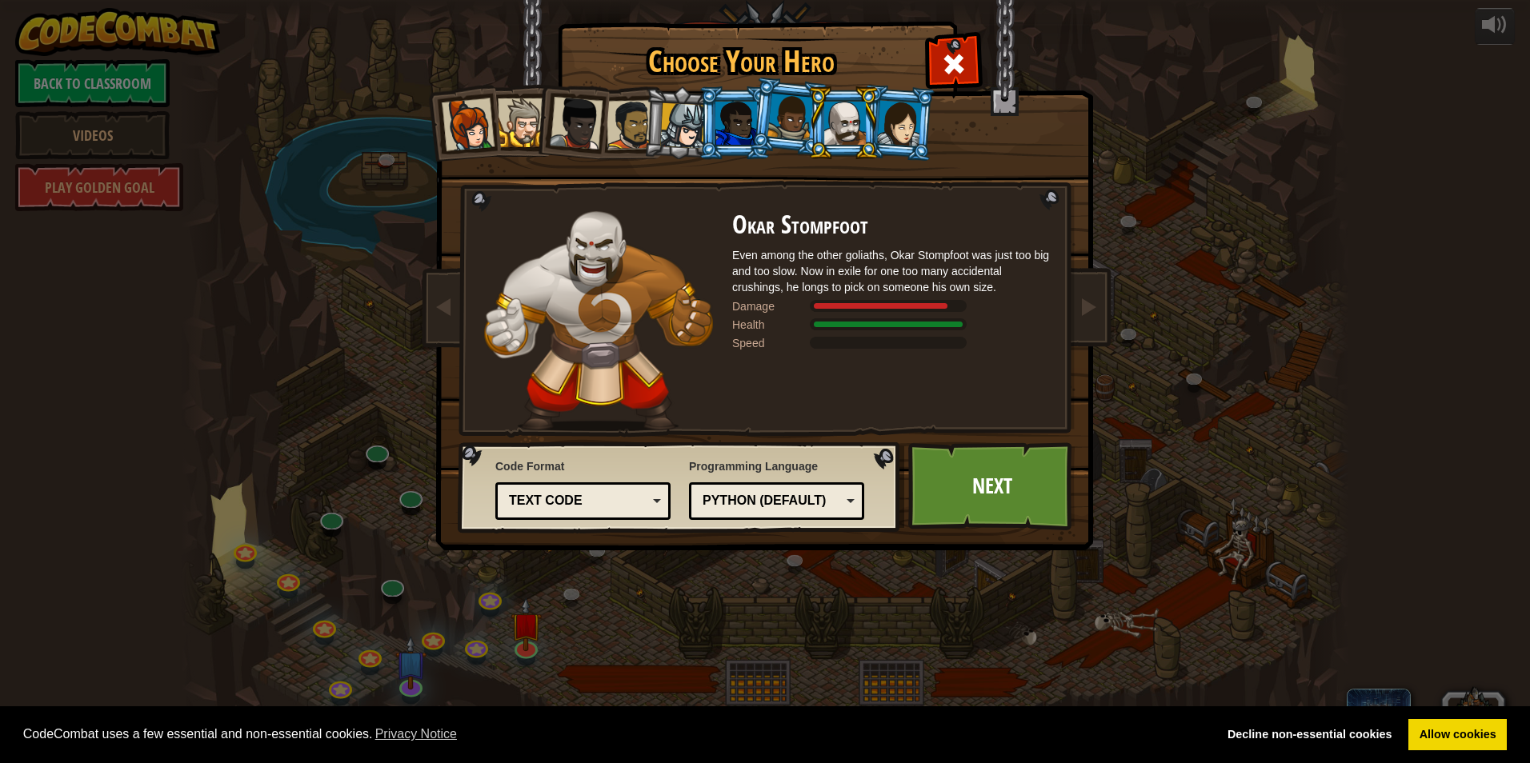
click at [473, 128] on div at bounding box center [468, 124] width 53 height 53
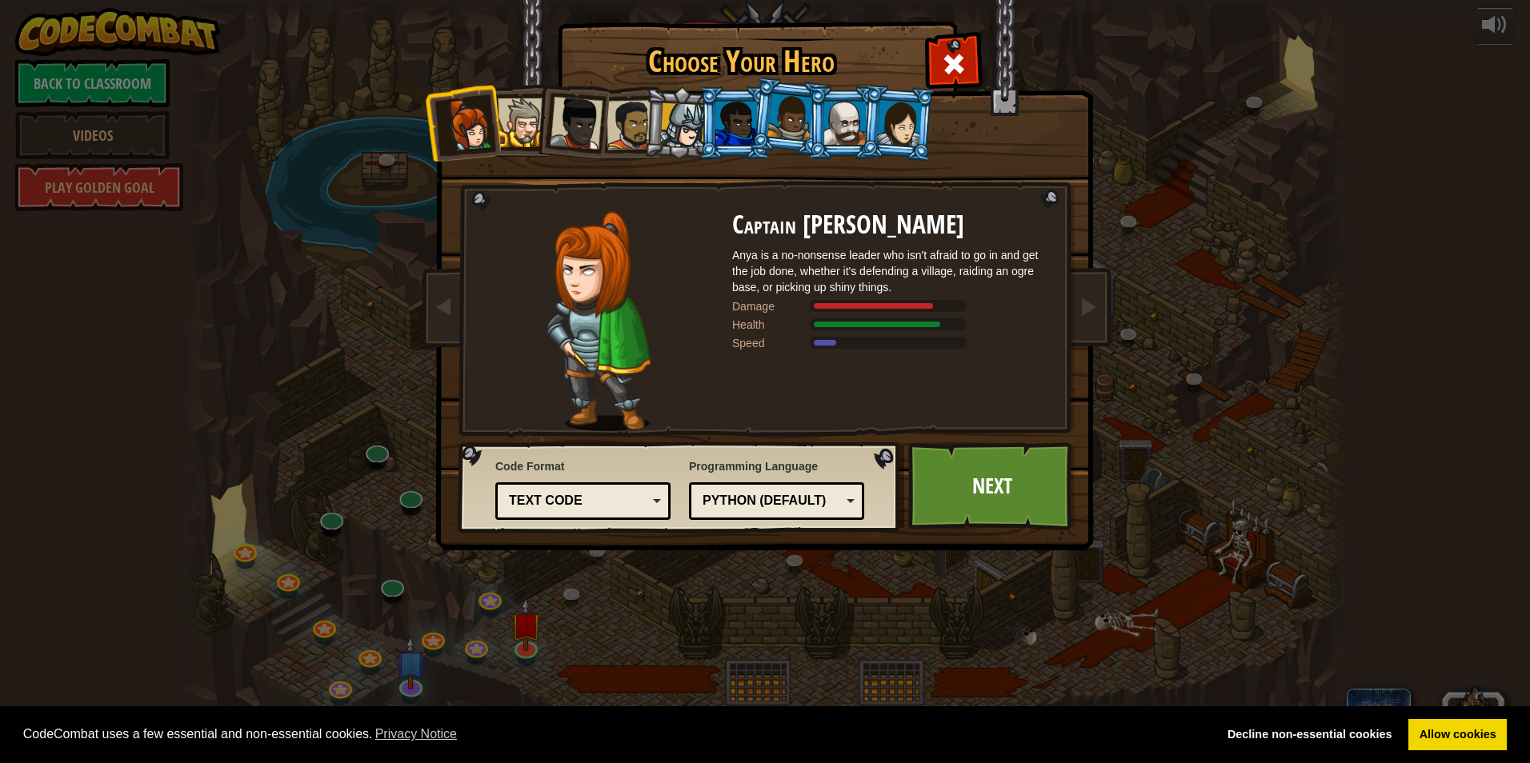
click at [531, 124] on div at bounding box center [522, 122] width 49 height 49
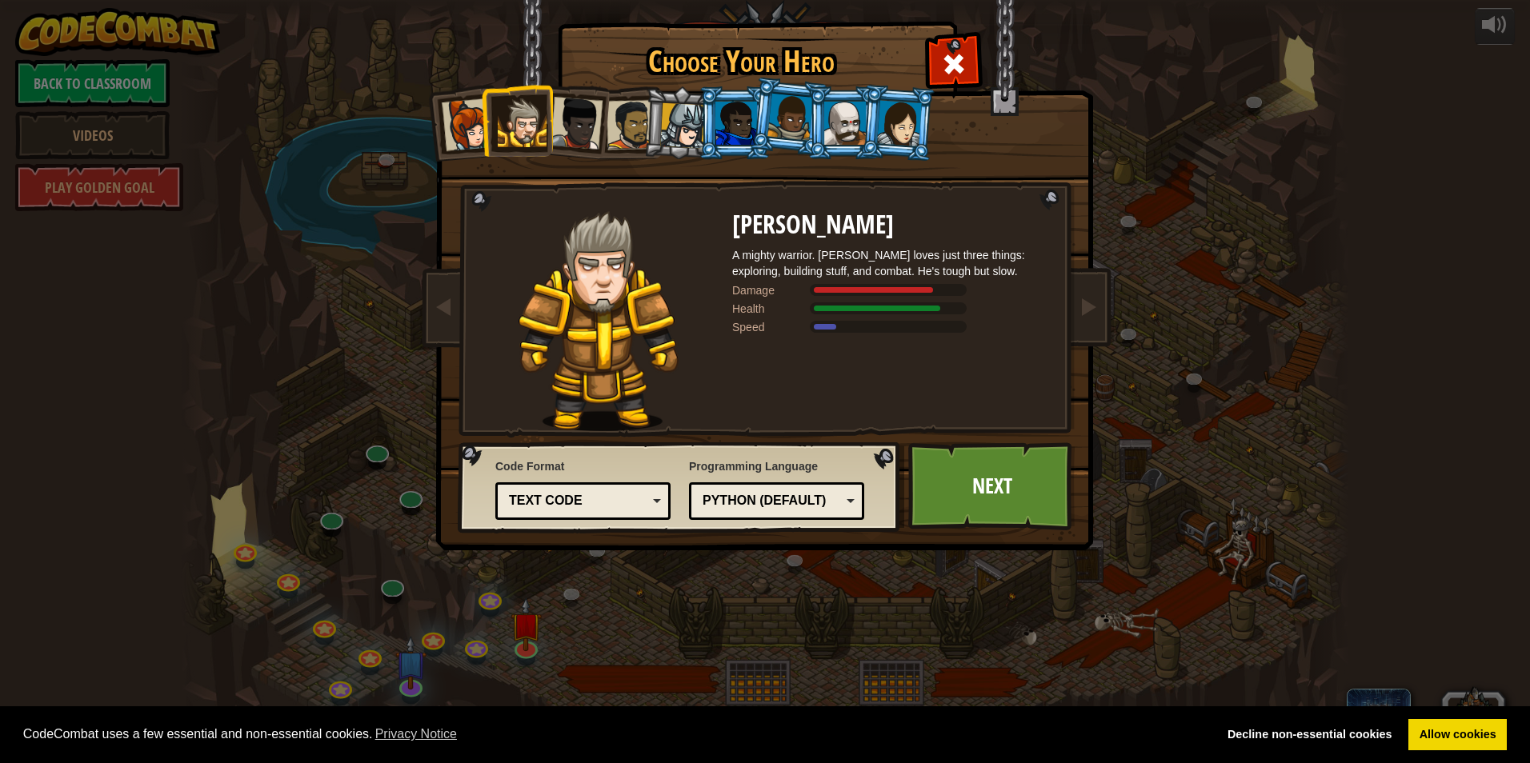
click at [577, 140] on div at bounding box center [576, 123] width 53 height 53
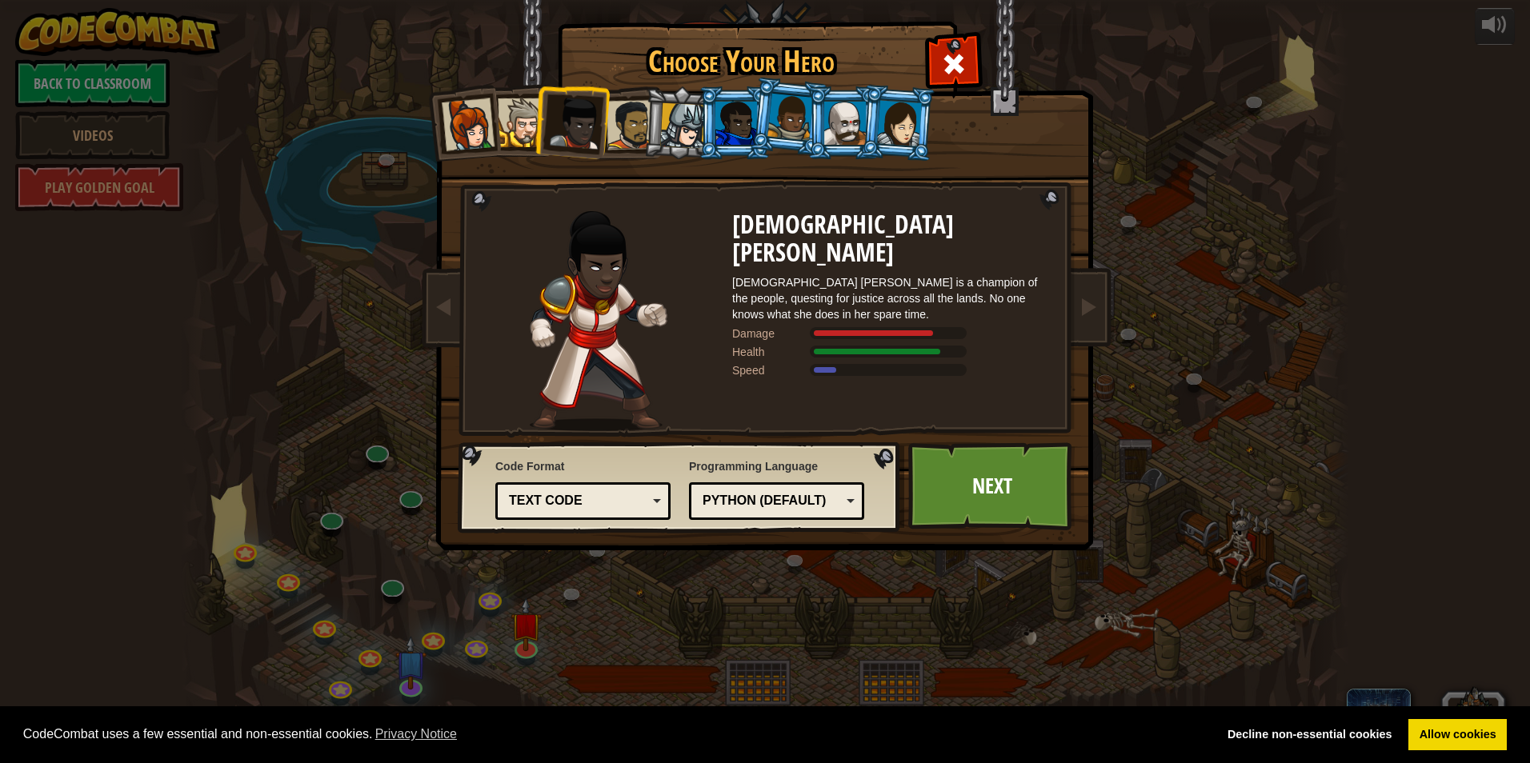
click at [618, 141] on div at bounding box center [632, 125] width 50 height 50
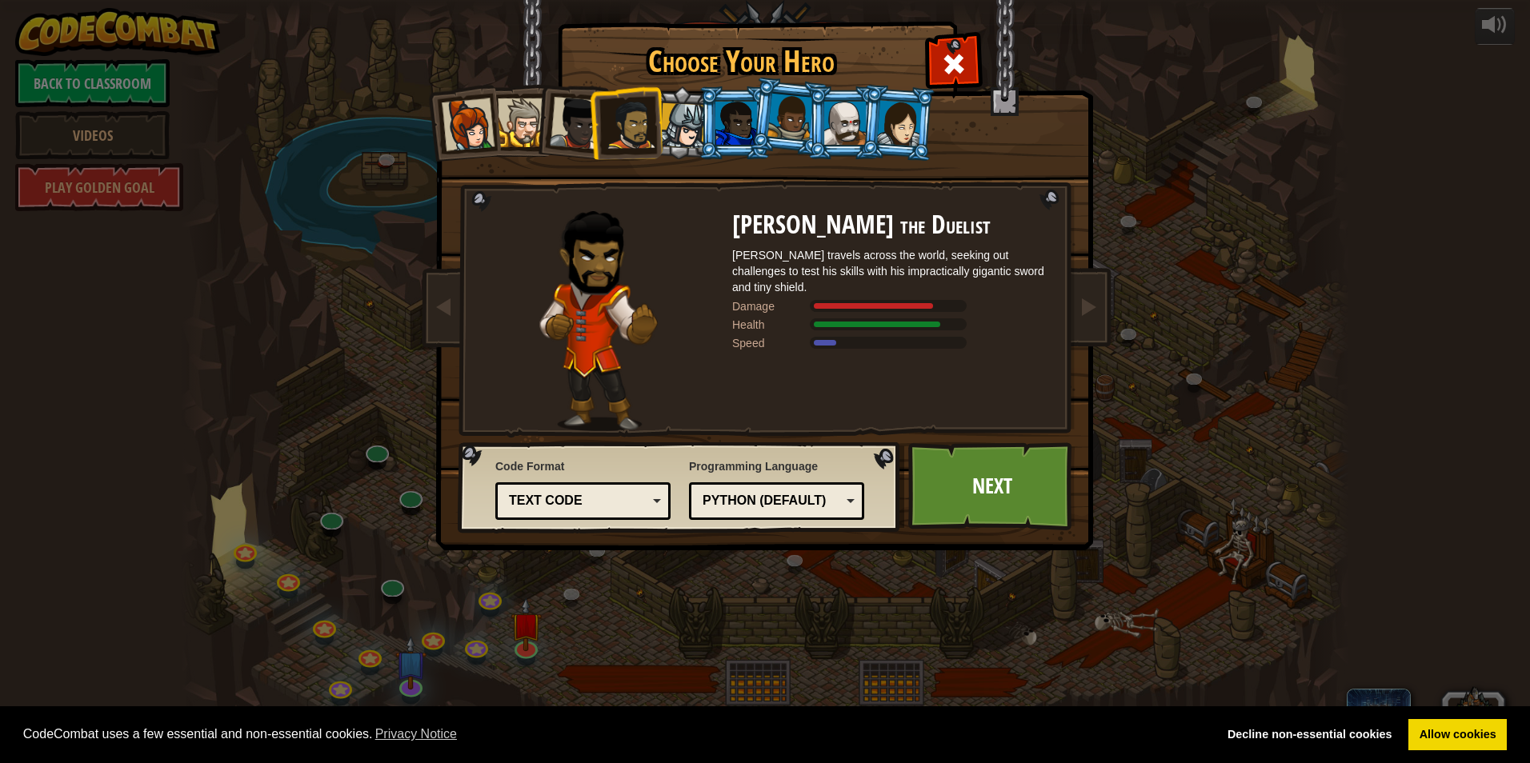
click at [665, 124] on div at bounding box center [683, 126] width 46 height 46
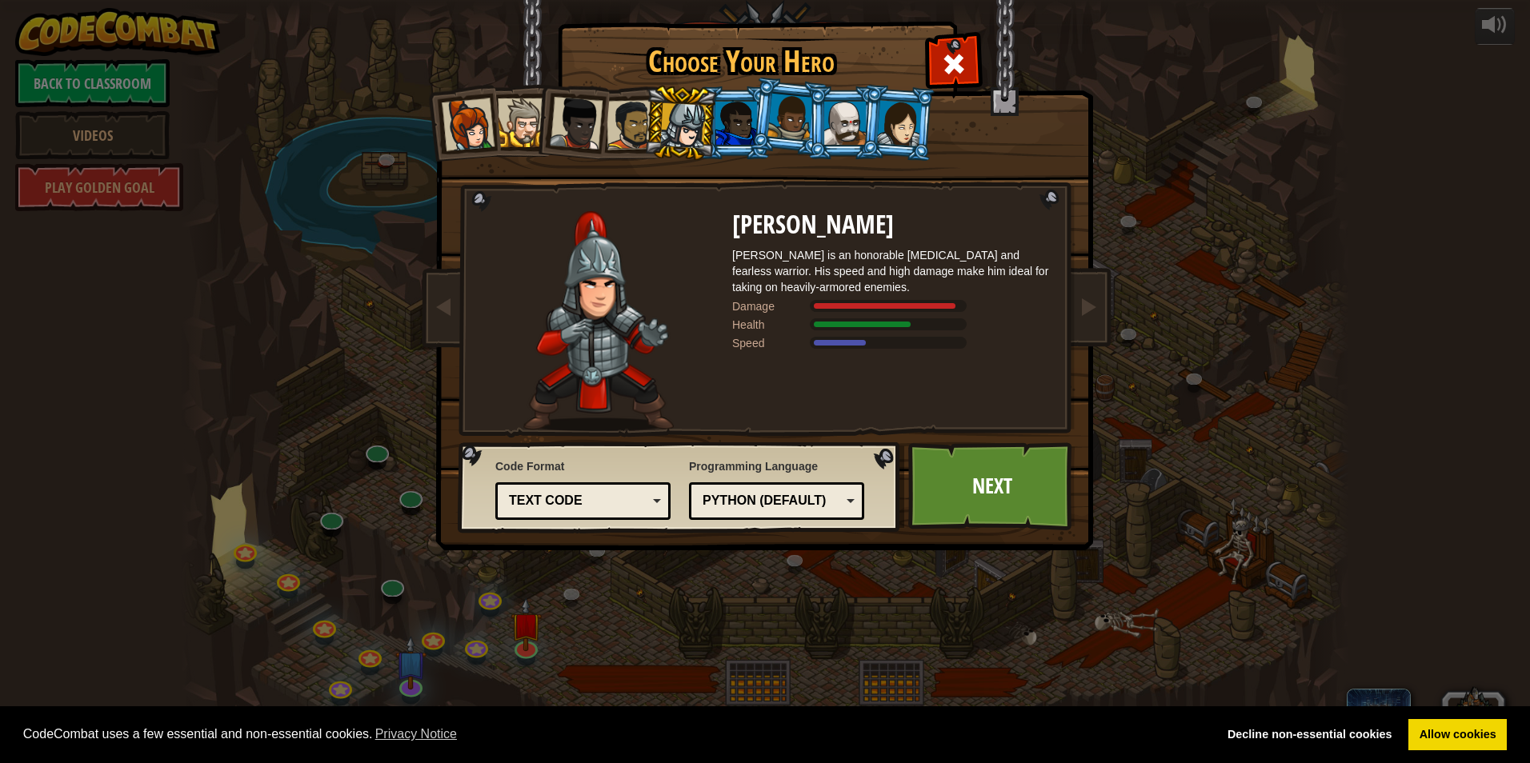
click at [724, 124] on div at bounding box center [736, 123] width 42 height 43
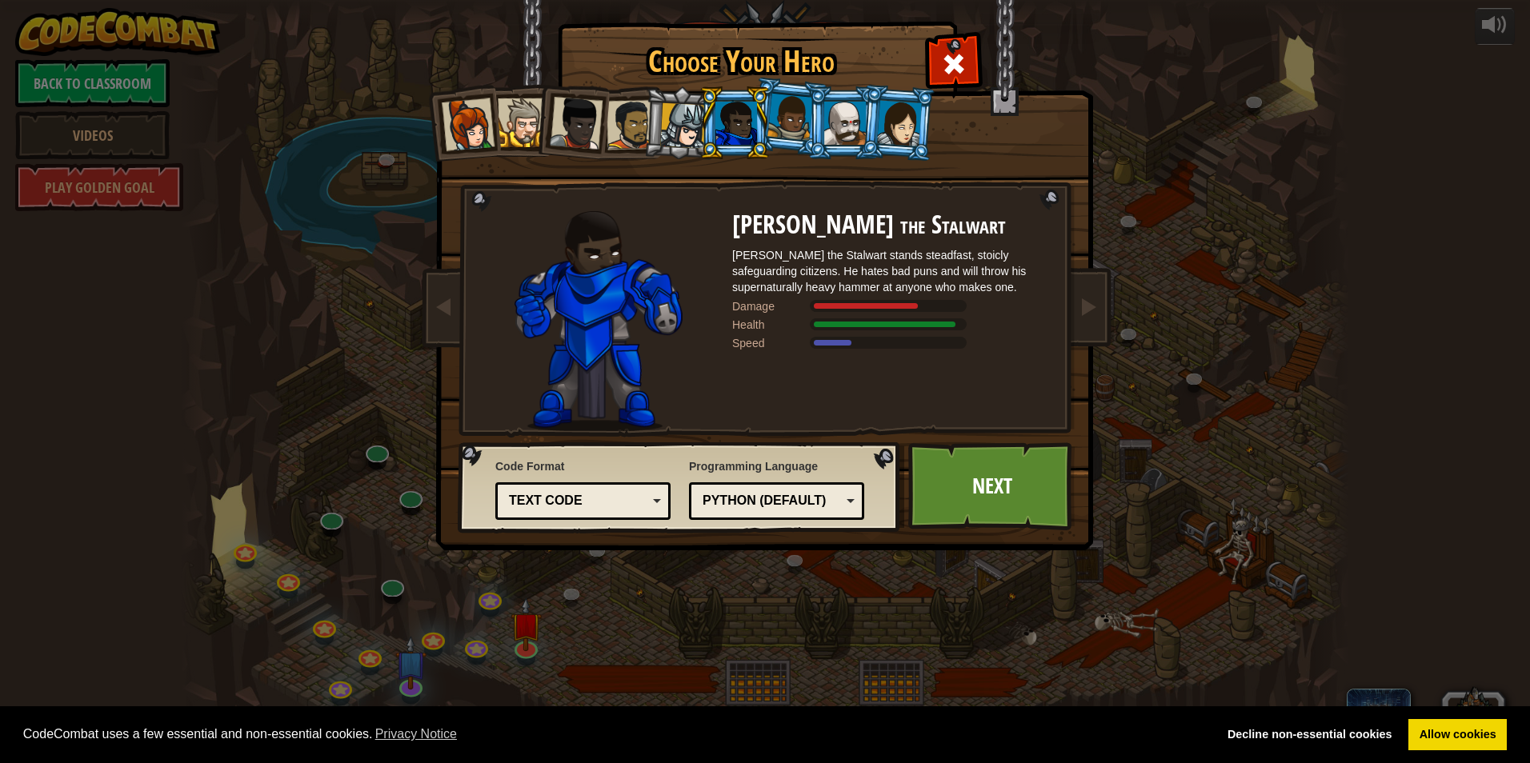
click at [724, 125] on div at bounding box center [790, 117] width 46 height 47
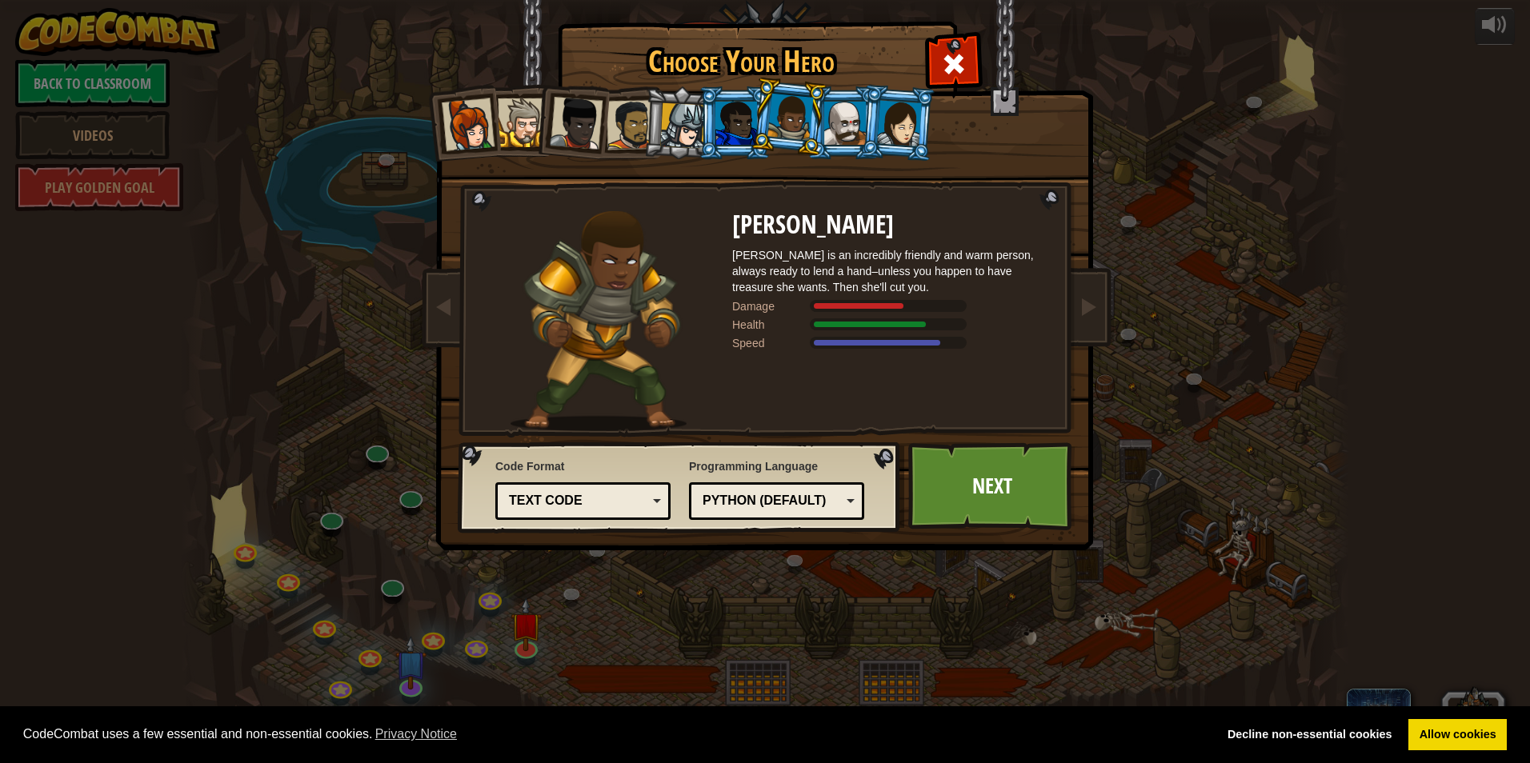
click at [696, 131] on div at bounding box center [683, 126] width 46 height 46
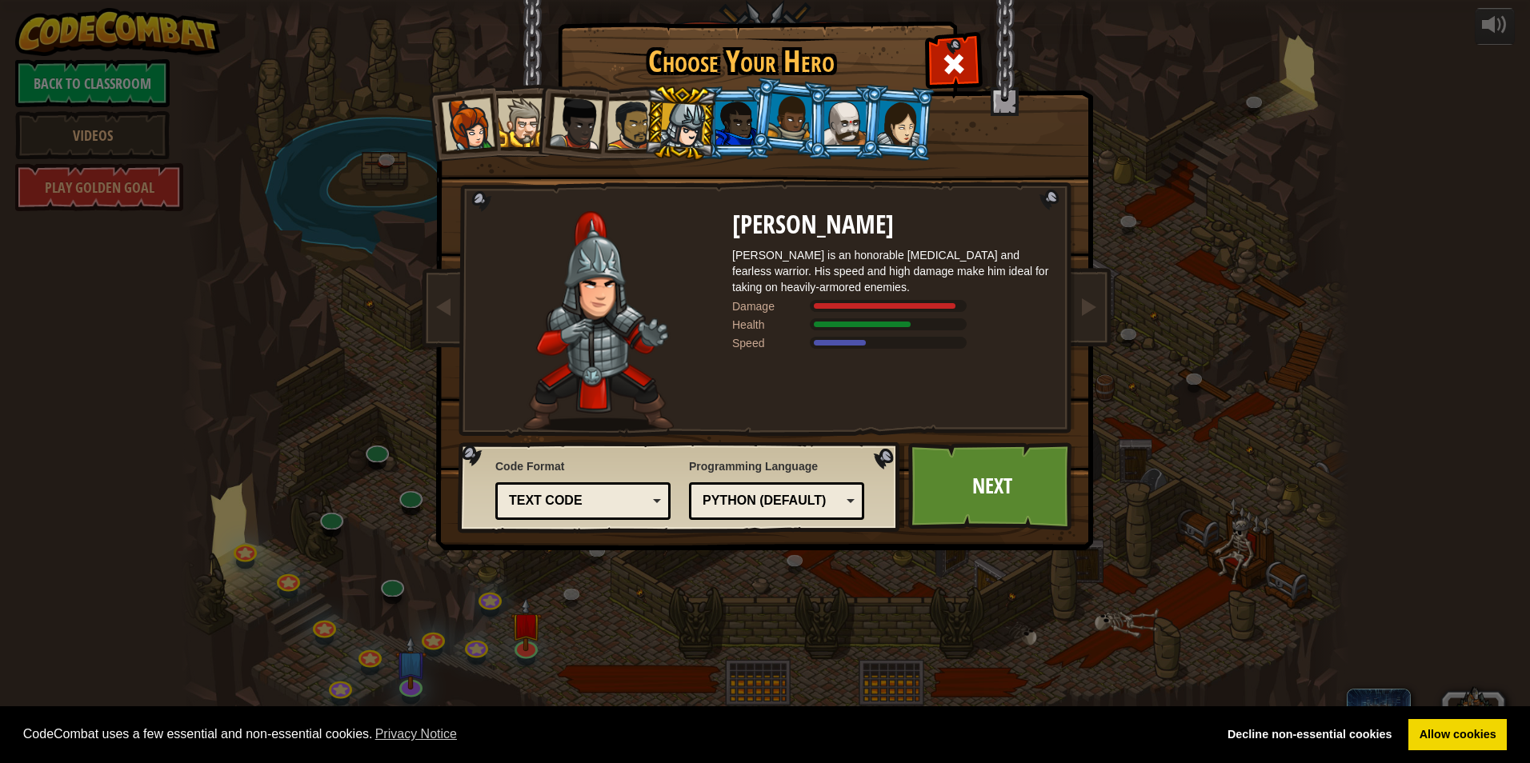
click at [715, 142] on div at bounding box center [736, 123] width 42 height 43
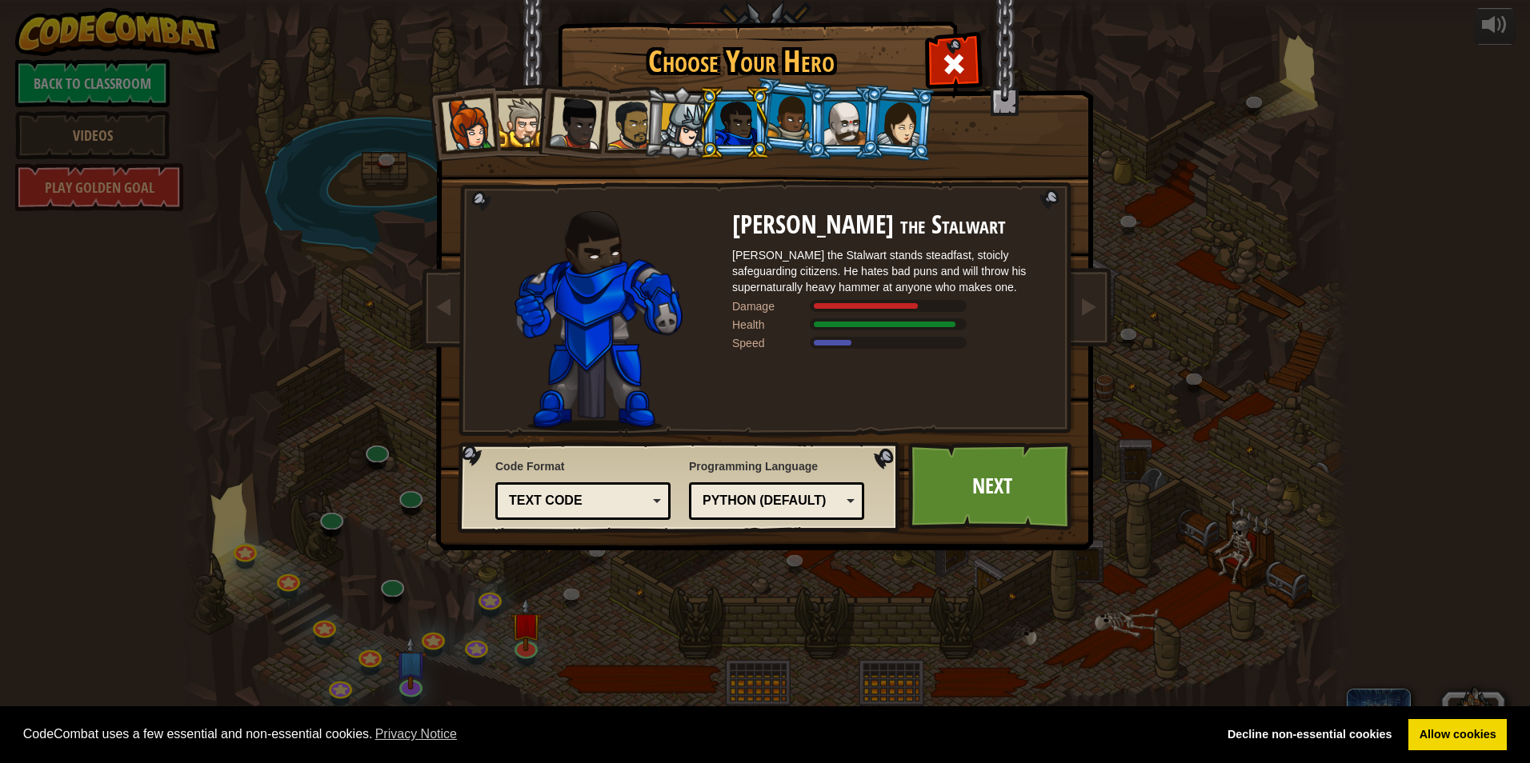
click at [724, 150] on li at bounding box center [788, 117] width 79 height 80
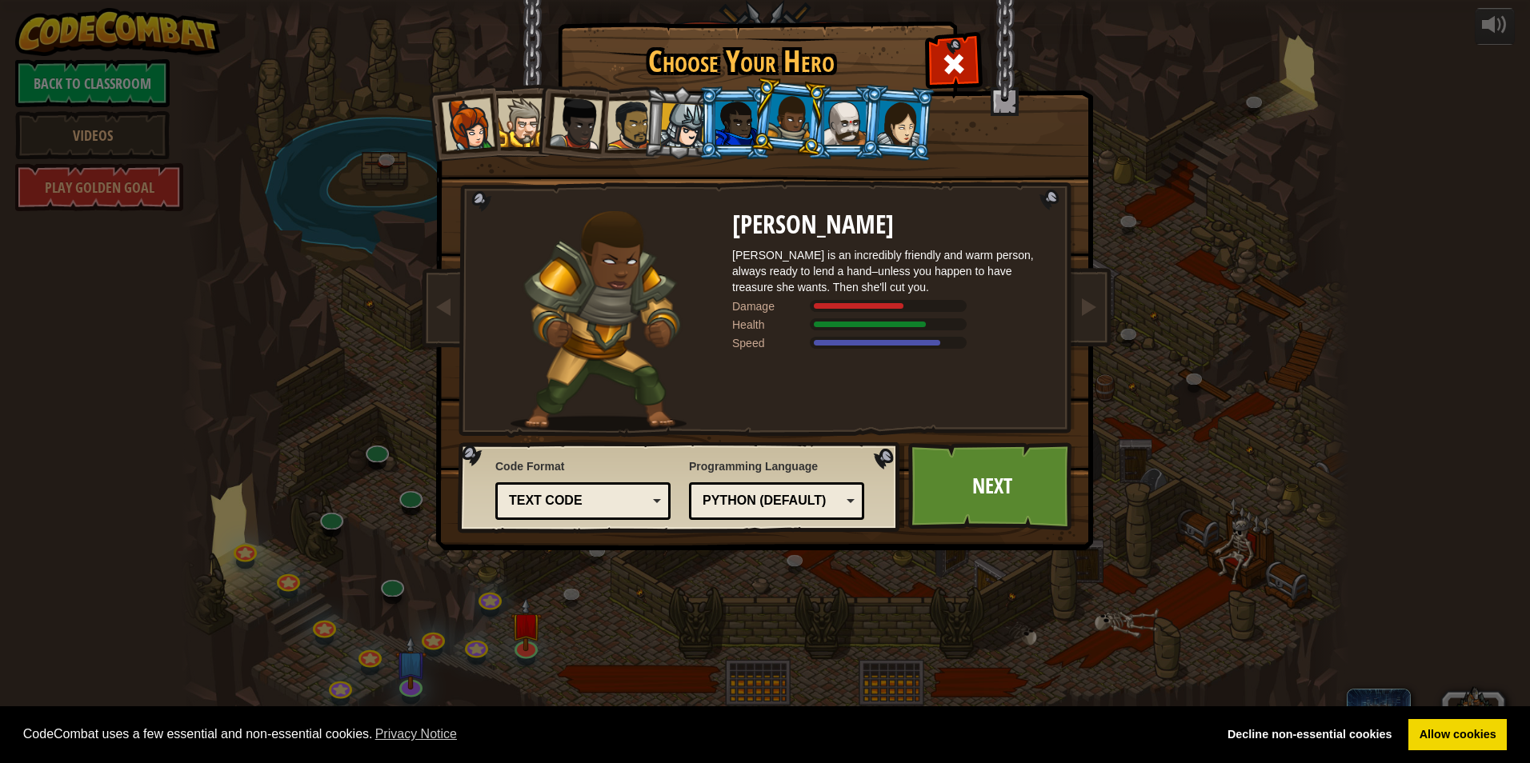
click at [724, 135] on div at bounding box center [845, 123] width 42 height 43
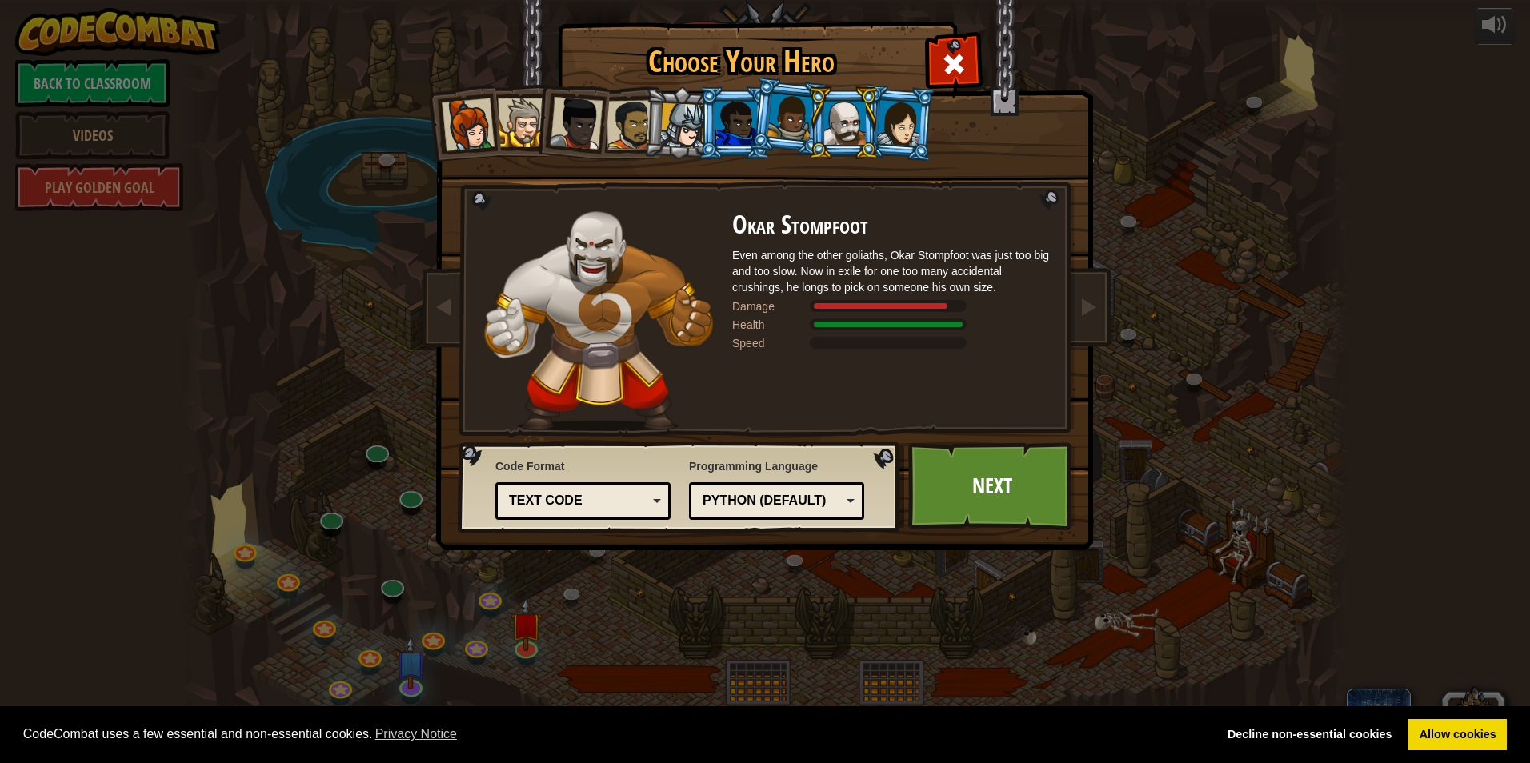
click at [623, 496] on div "Text code" at bounding box center [578, 501] width 138 height 18
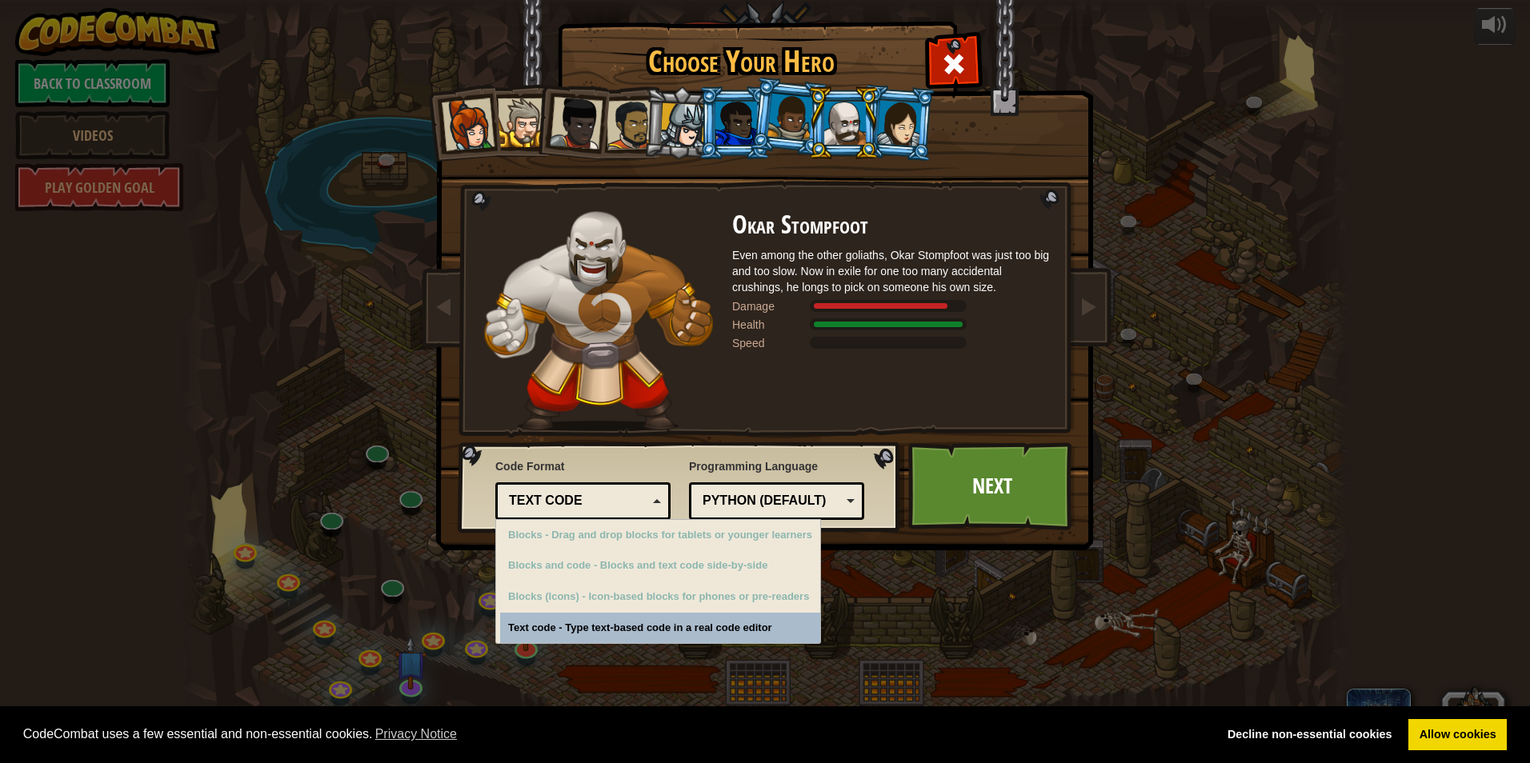
click at [633, 493] on div "Text code" at bounding box center [578, 501] width 138 height 18
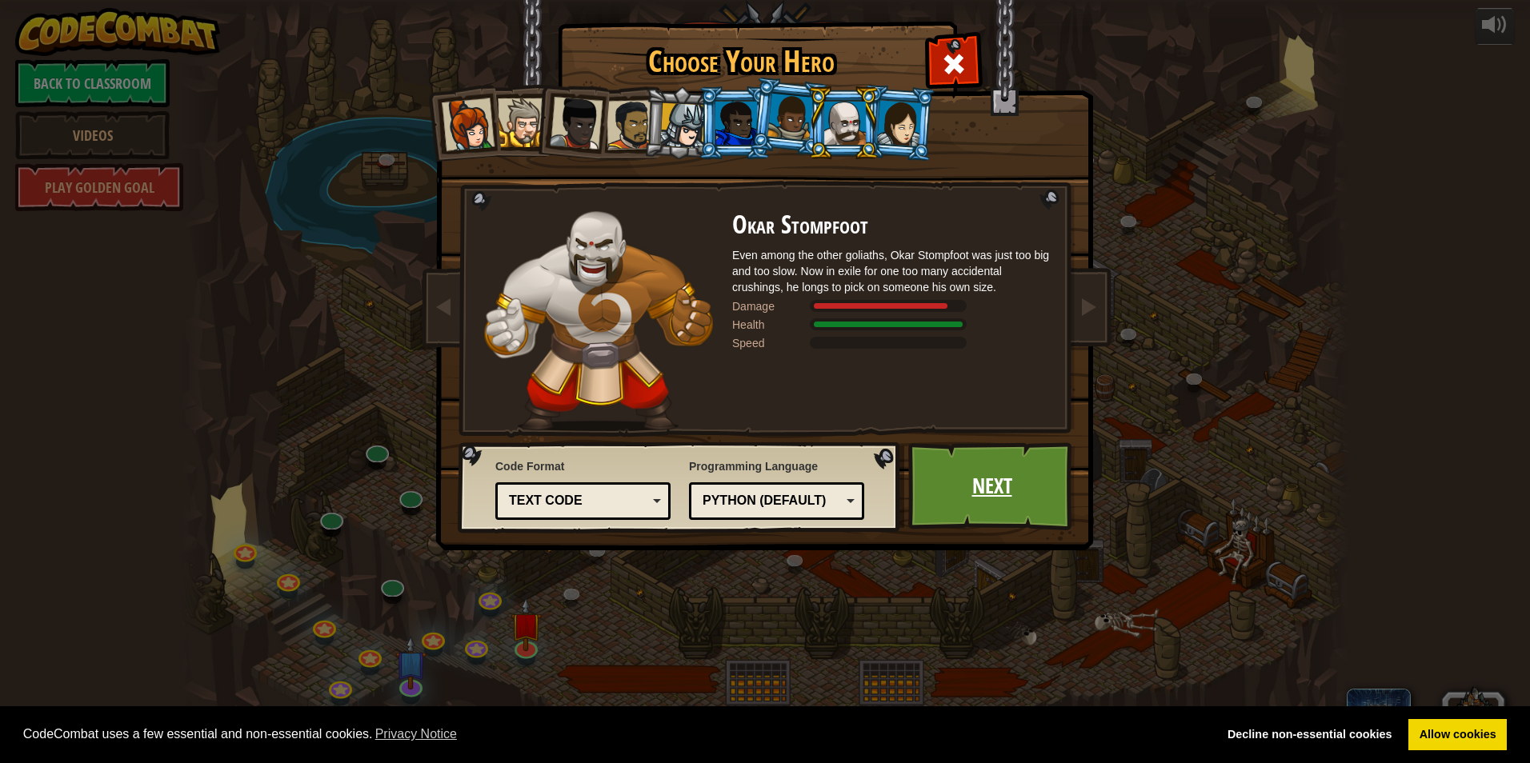
click at [724, 455] on link "Next" at bounding box center [991, 487] width 167 height 88
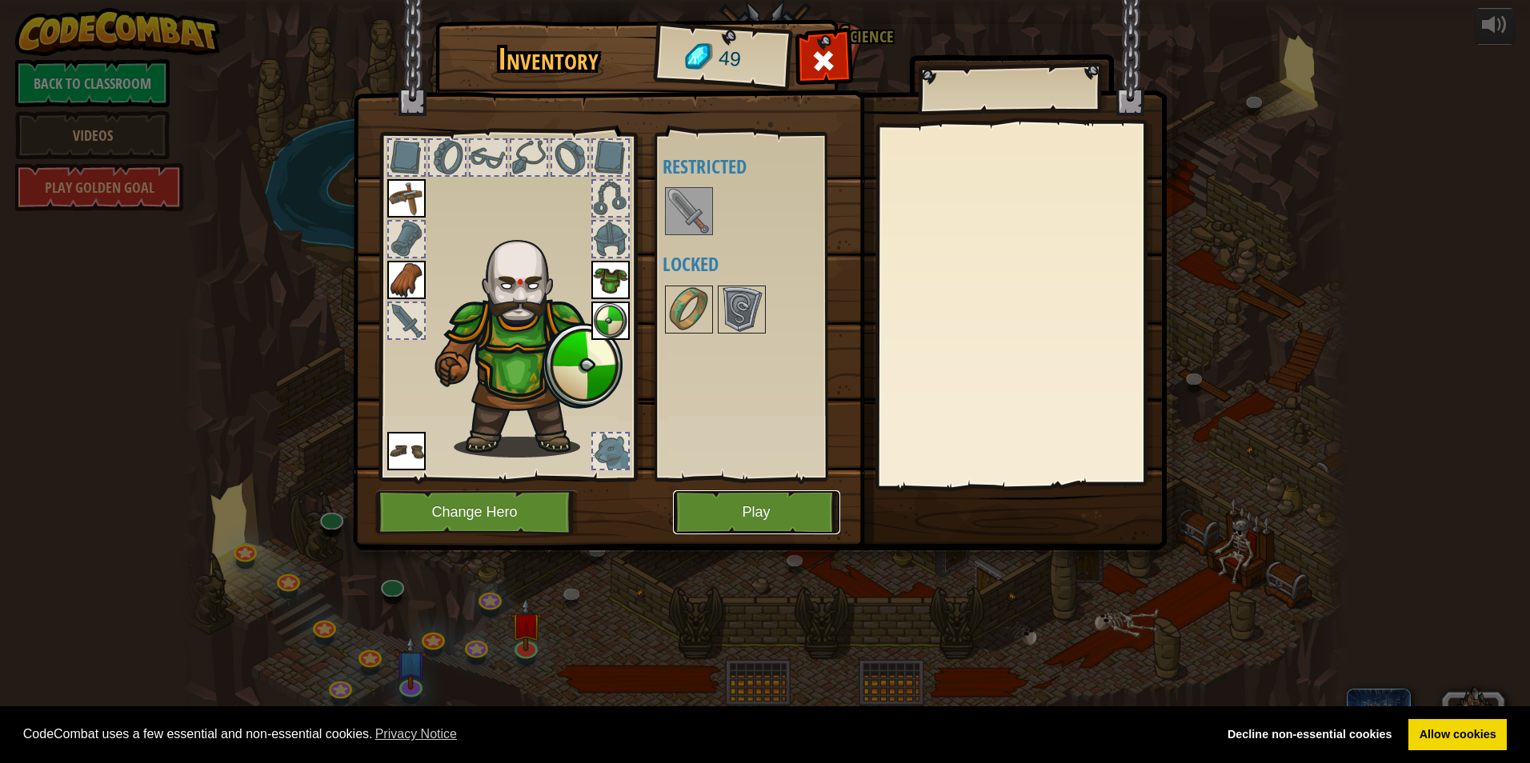
click at [724, 499] on button "Play" at bounding box center [756, 513] width 167 height 44
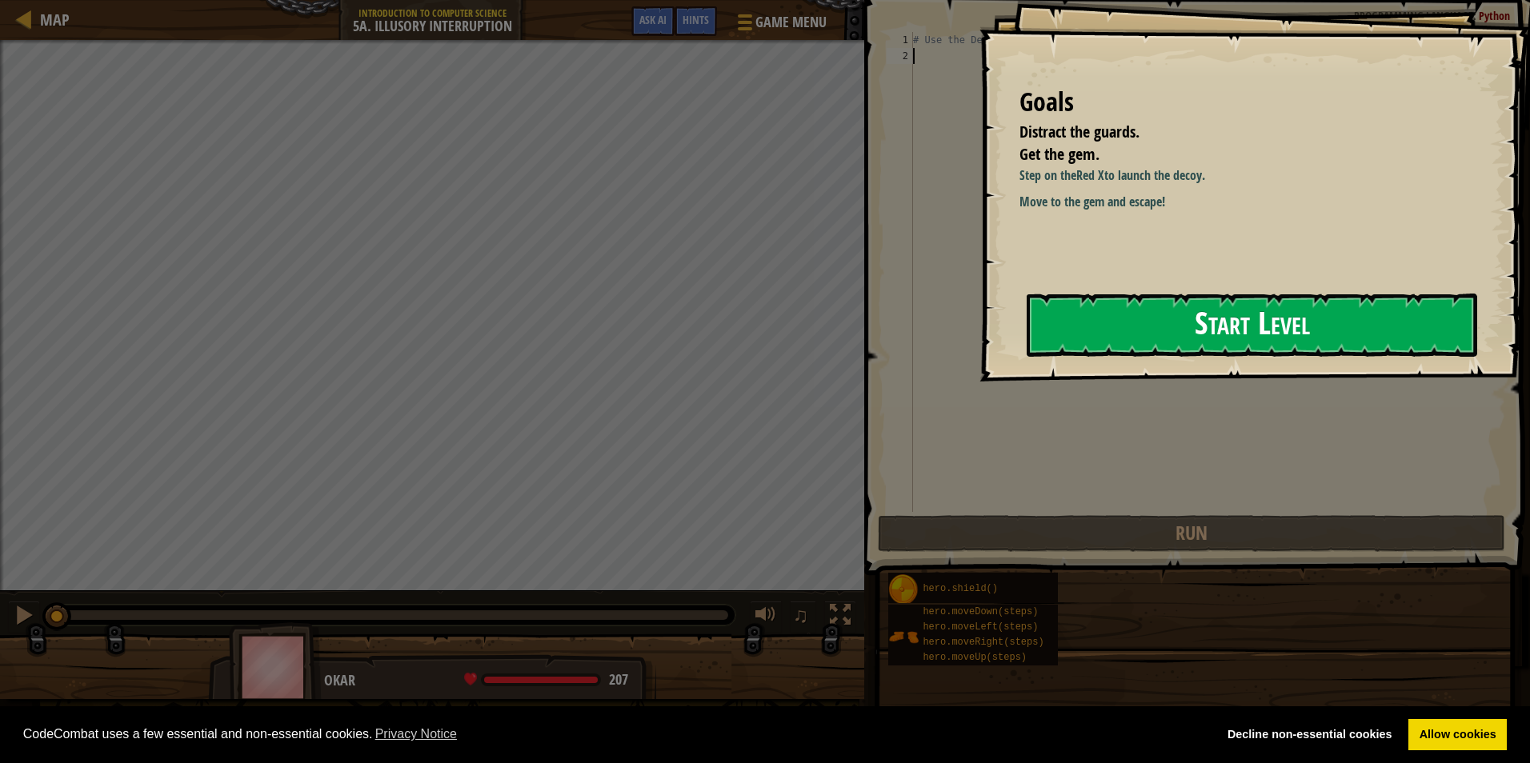
click at [724, 300] on button "Start Level" at bounding box center [1252, 325] width 451 height 63
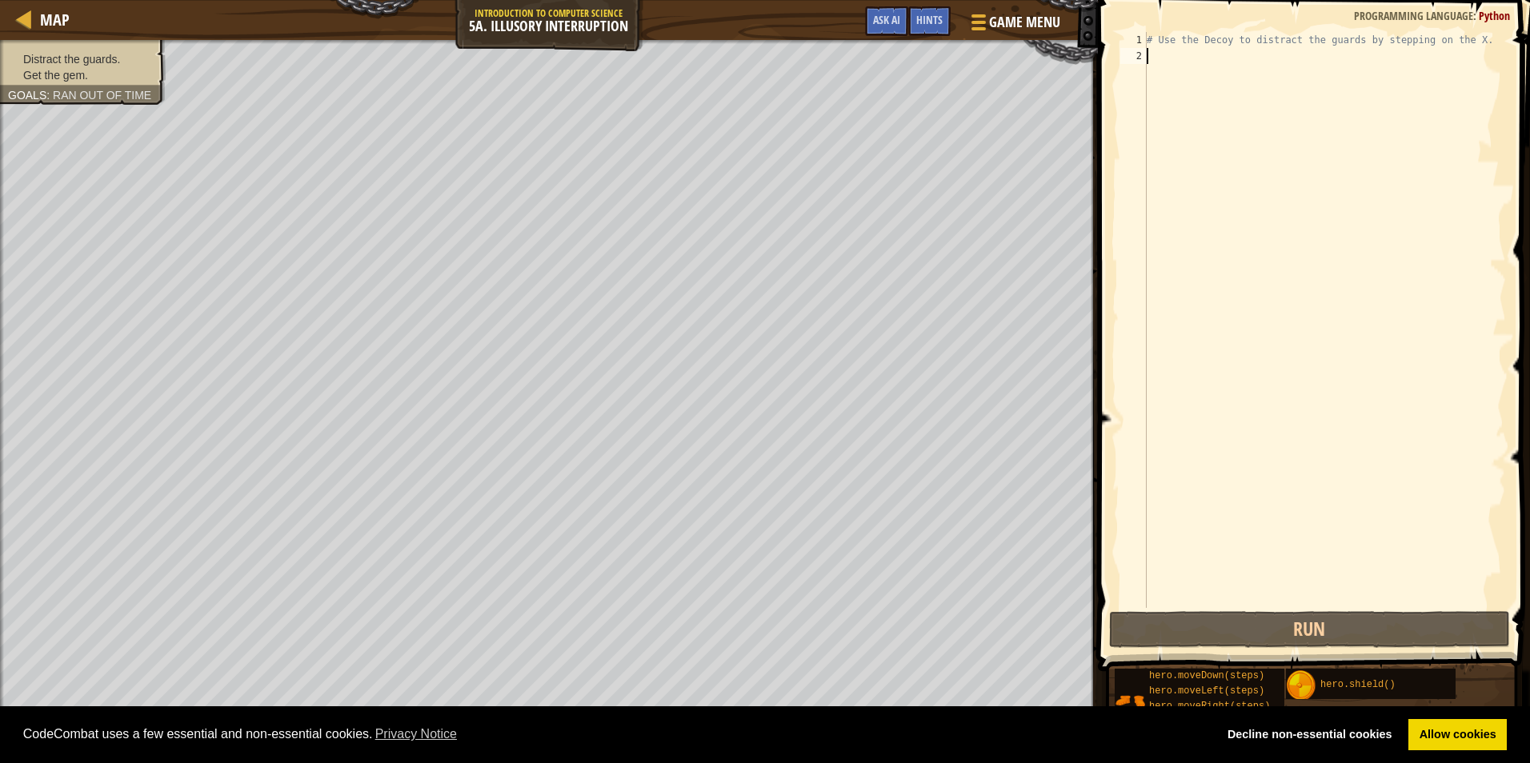
type textarea "h"
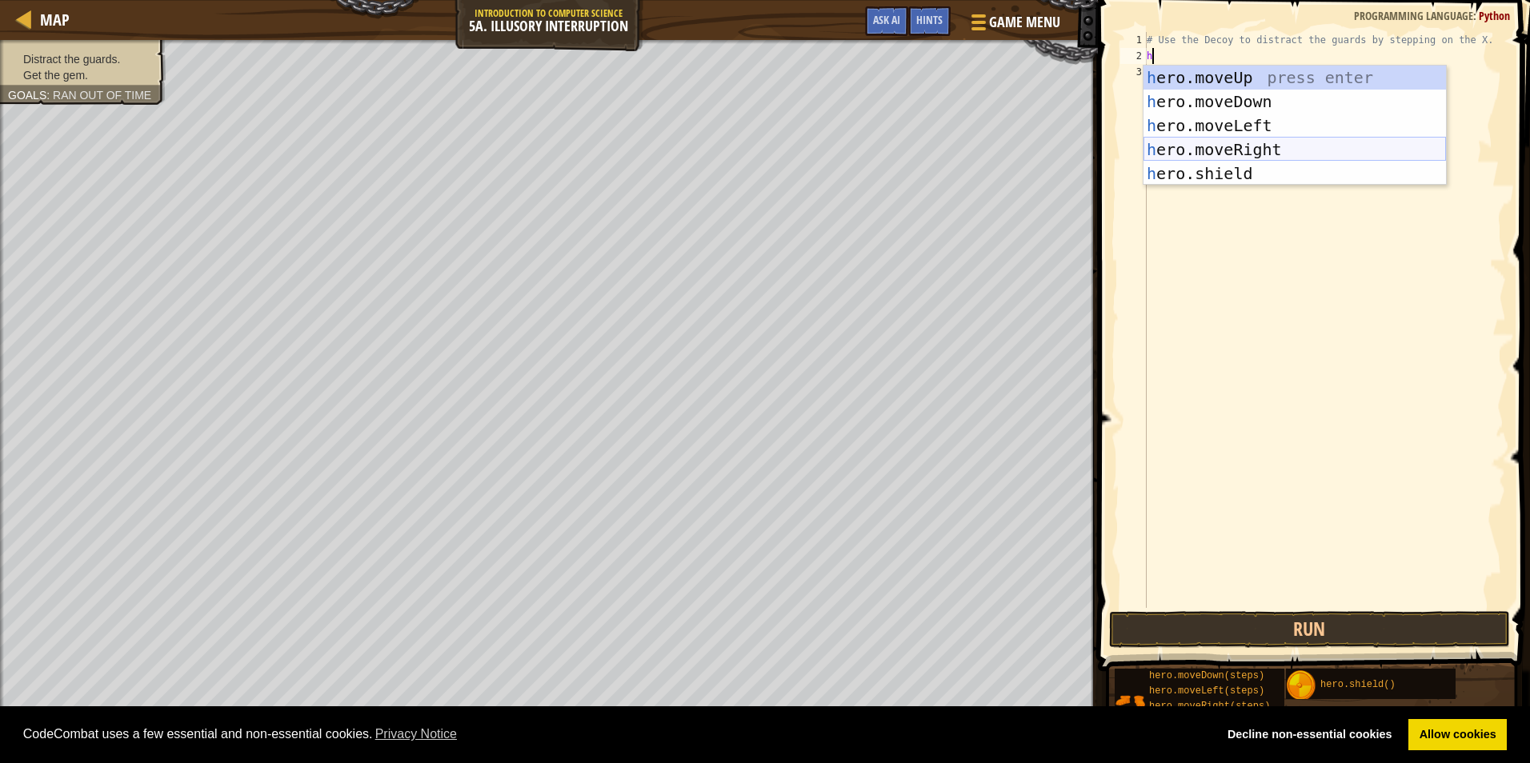
click at [724, 140] on div "h ero.moveUp press enter h ero.moveDown press enter h ero.moveLeft press enter …" at bounding box center [1295, 150] width 302 height 168
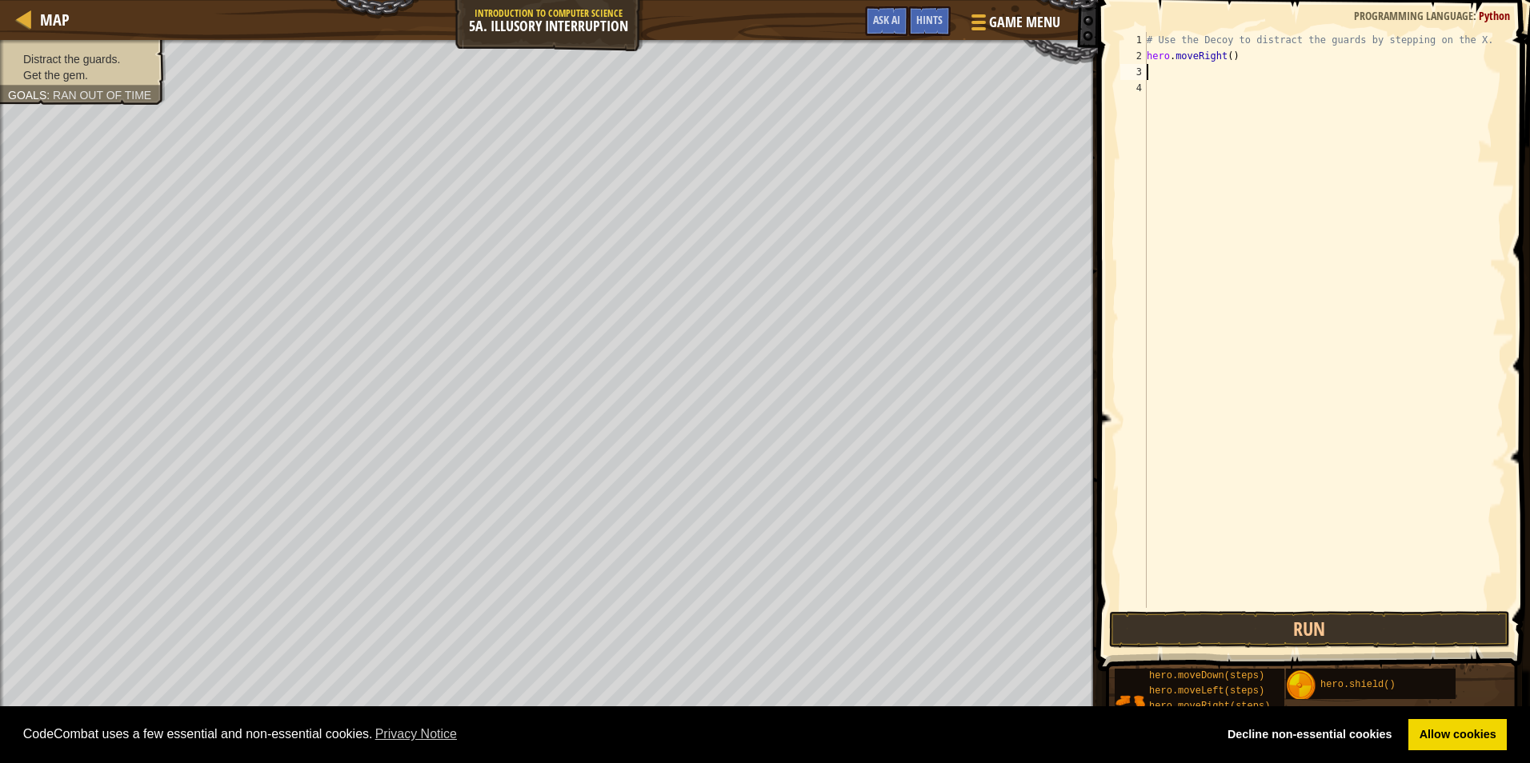
type textarea "h"
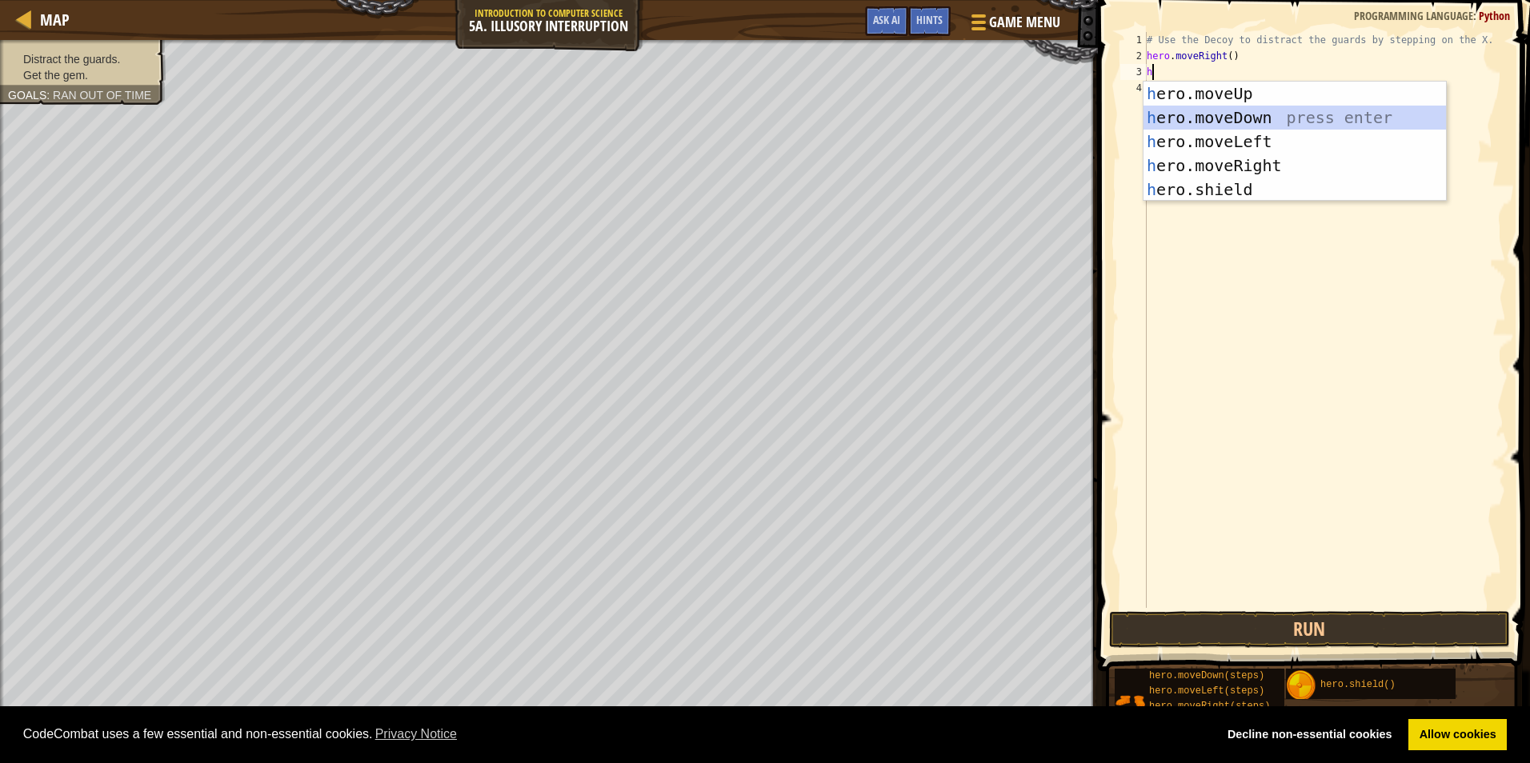
click at [724, 117] on div "h ero.moveUp press enter h ero.moveDown press enter h ero.moveLeft press enter …" at bounding box center [1295, 166] width 302 height 168
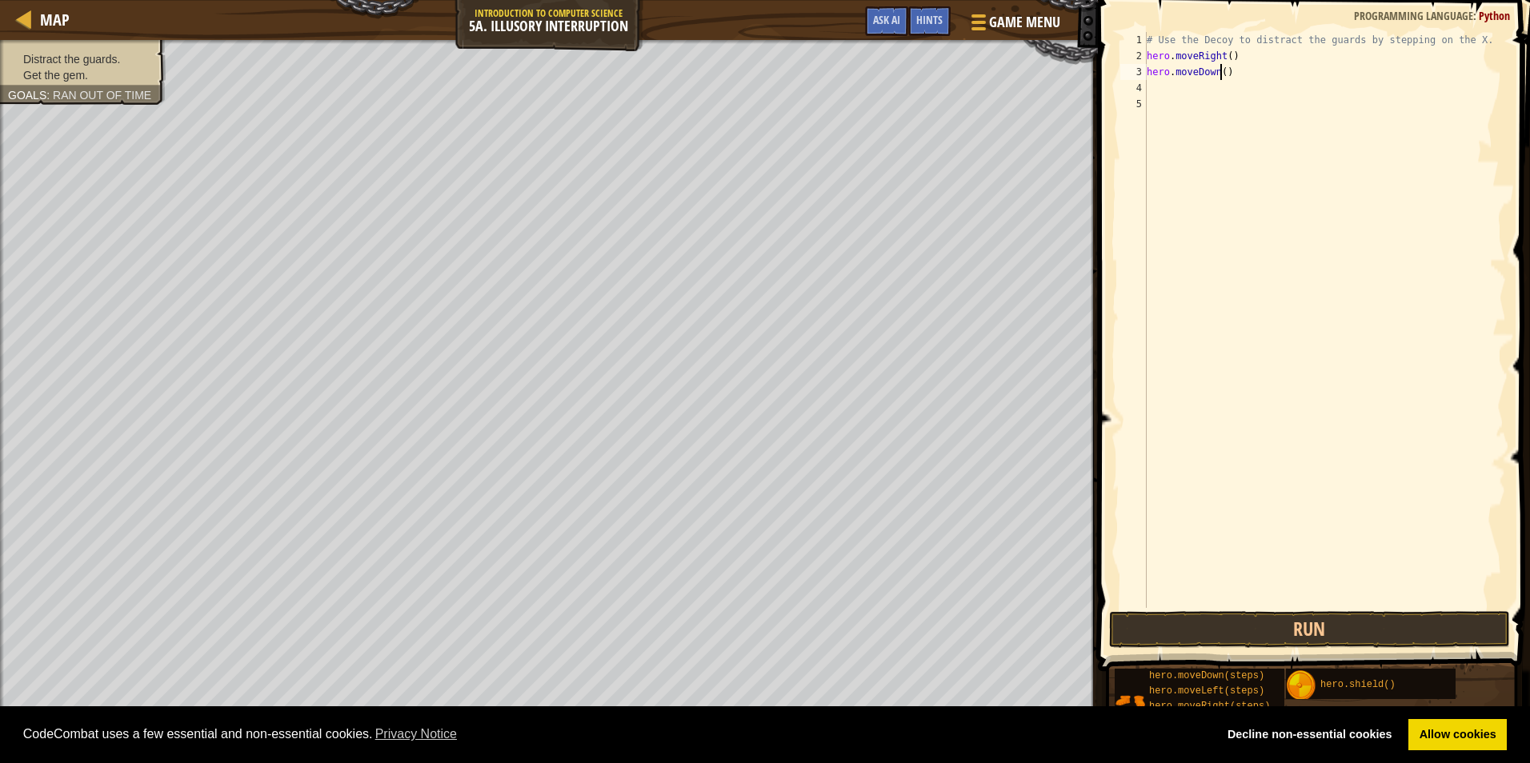
click at [724, 79] on div "# Use the Decoy to distract the guards by stepping on the X. hero . moveRight (…" at bounding box center [1325, 336] width 363 height 608
type textarea "hero.moveDown(2)"
type textarea "h"
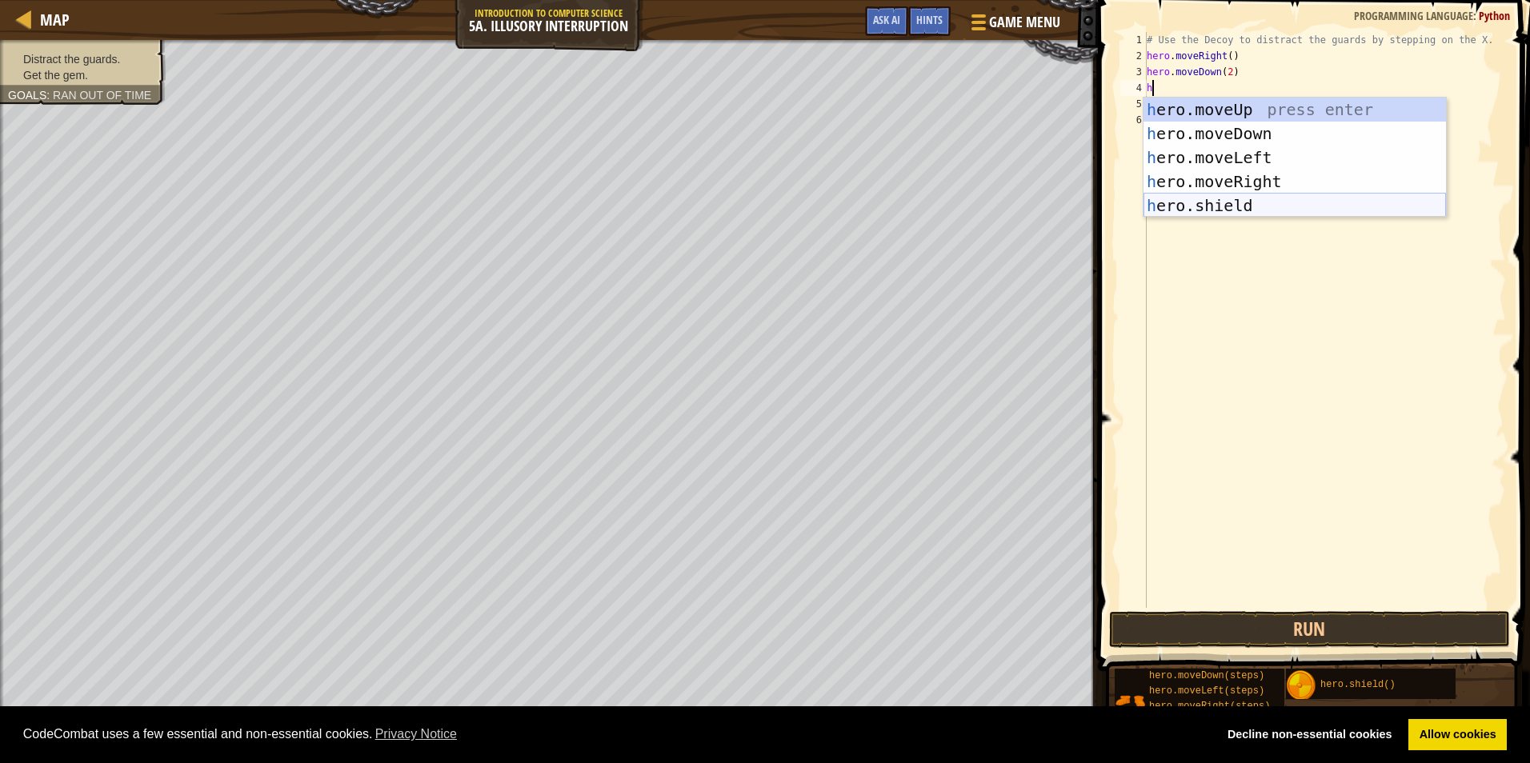
click at [724, 201] on div "h ero.moveUp press enter h ero.moveDown press enter h ero.moveLeft press enter …" at bounding box center [1295, 182] width 302 height 168
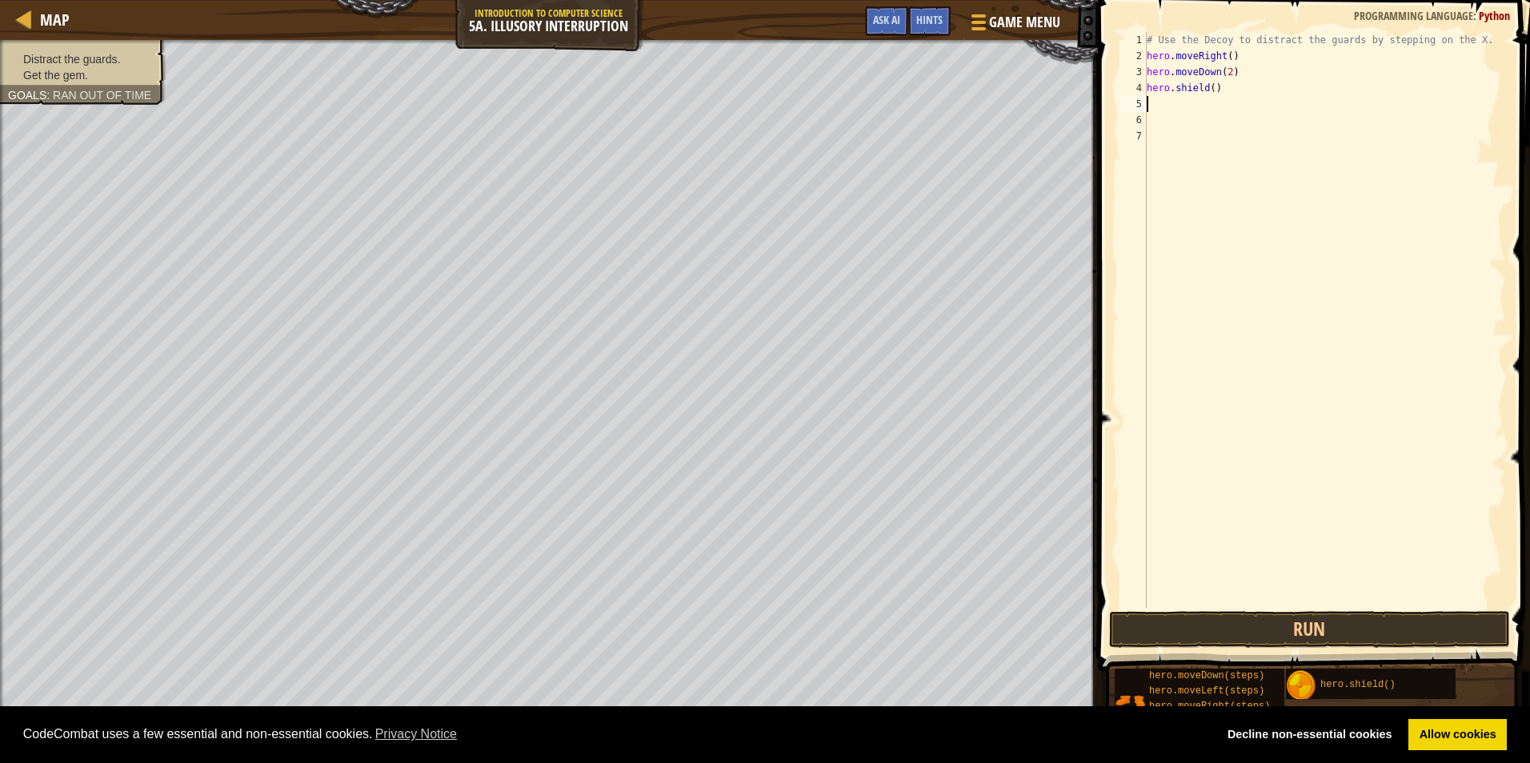
drag, startPoint x: 1239, startPoint y: 98, endPoint x: 1197, endPoint y: 86, distance: 43.5
click at [724, 97] on div "# Use the Decoy to distract the guards by stepping on the X. hero . moveRight (…" at bounding box center [1325, 336] width 363 height 608
click at [724, 83] on div "# Use the Decoy to distract the guards by stepping on the X. hero . moveRight (…" at bounding box center [1325, 336] width 363 height 608
click at [724, 84] on div "# Use the Decoy to distract the guards by stepping on the X. hero . moveRight (…" at bounding box center [1325, 336] width 363 height 608
type textarea "h"
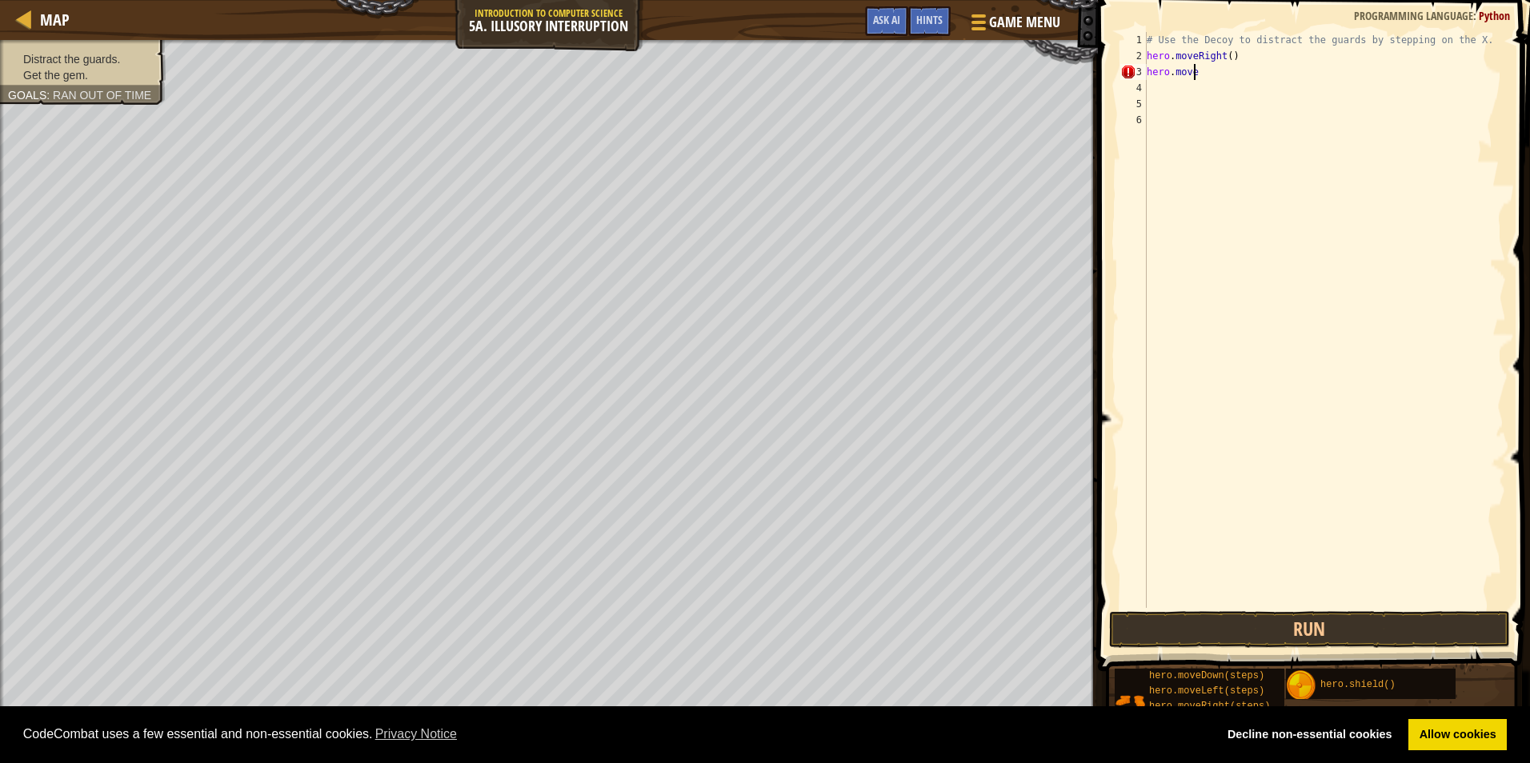
type textarea "h"
click at [724, 53] on div "# Use the Decoy to distract the guards by stepping on the X. hero . moveRight (…" at bounding box center [1325, 336] width 363 height 608
click at [724, 53] on div "# Use the Decoy to distract the guards by stepping on the X. hero . moveRight (…" at bounding box center [1325, 320] width 363 height 576
click at [724, 631] on button "Run" at bounding box center [1309, 629] width 401 height 37
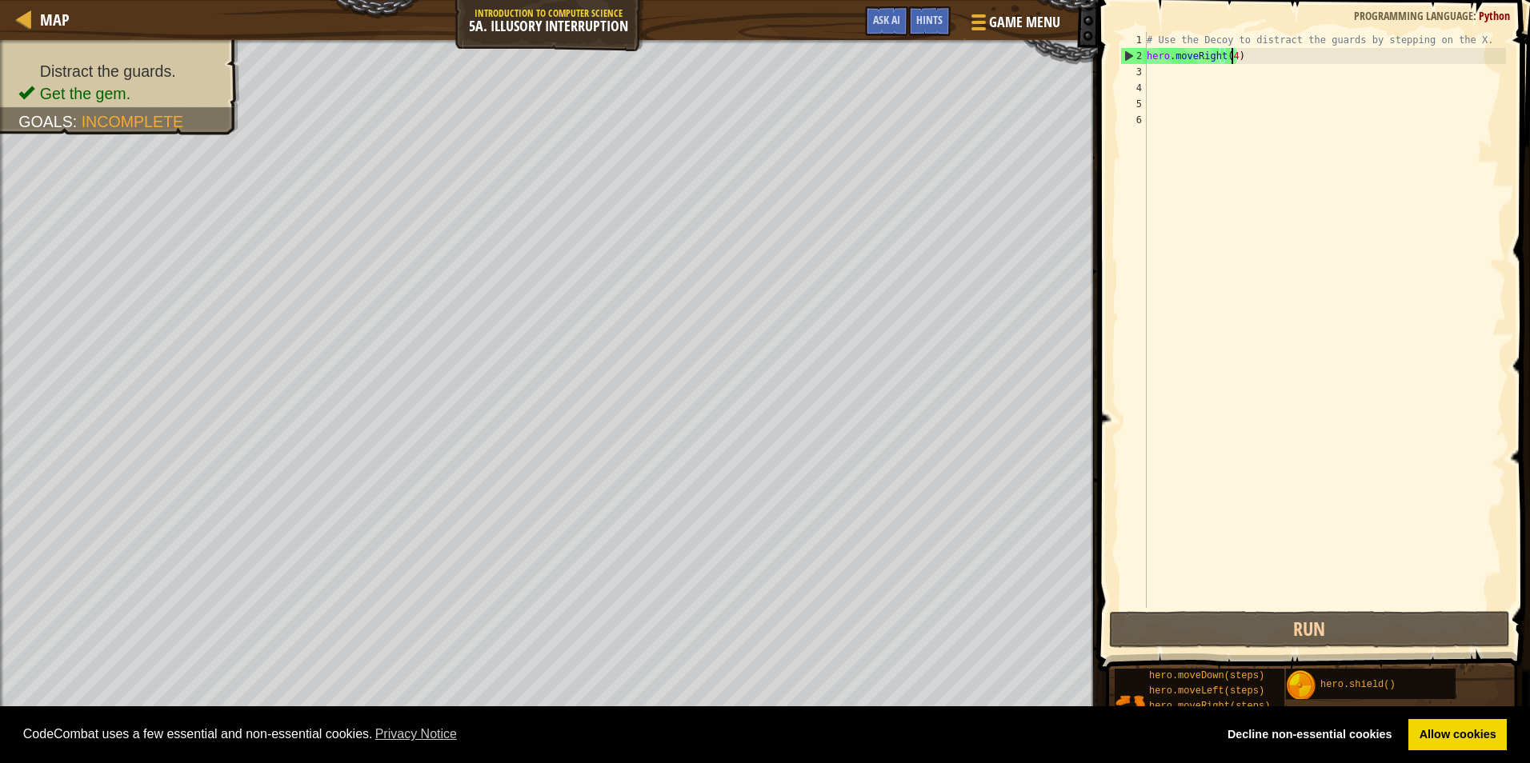
click at [724, 41] on div "# Use the Decoy to distract the guards by stepping on the X. hero . moveRight (…" at bounding box center [1325, 336] width 363 height 608
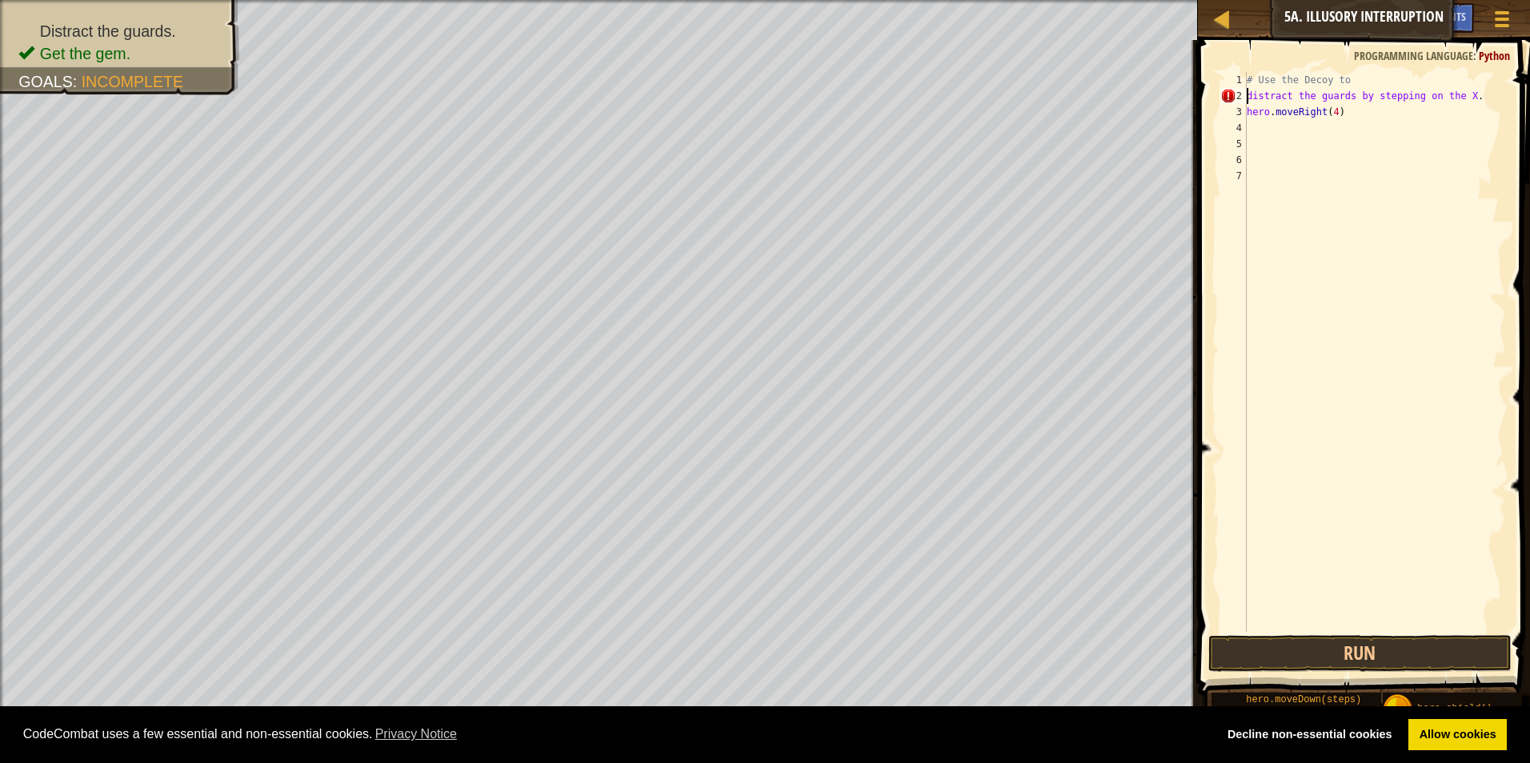
click at [724, 95] on div "# Use the Decoy to distract the guards by stepping on the X . hero . moveRight …" at bounding box center [1375, 368] width 262 height 592
type textarea "d"
type textarea "h"
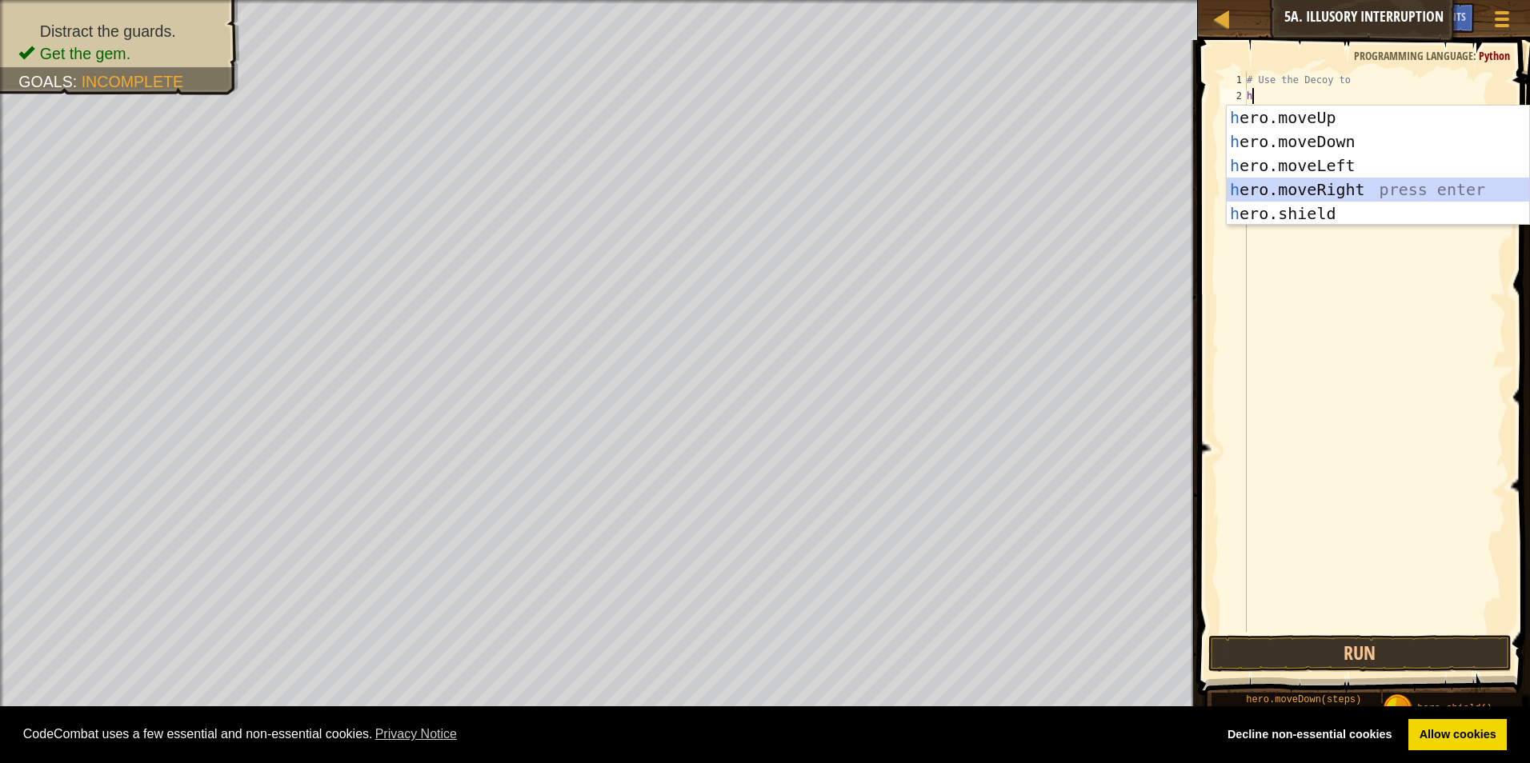
click at [724, 186] on div "h ero.moveUp press enter h ero.moveDown press enter h ero.moveLeft press enter …" at bounding box center [1378, 190] width 302 height 168
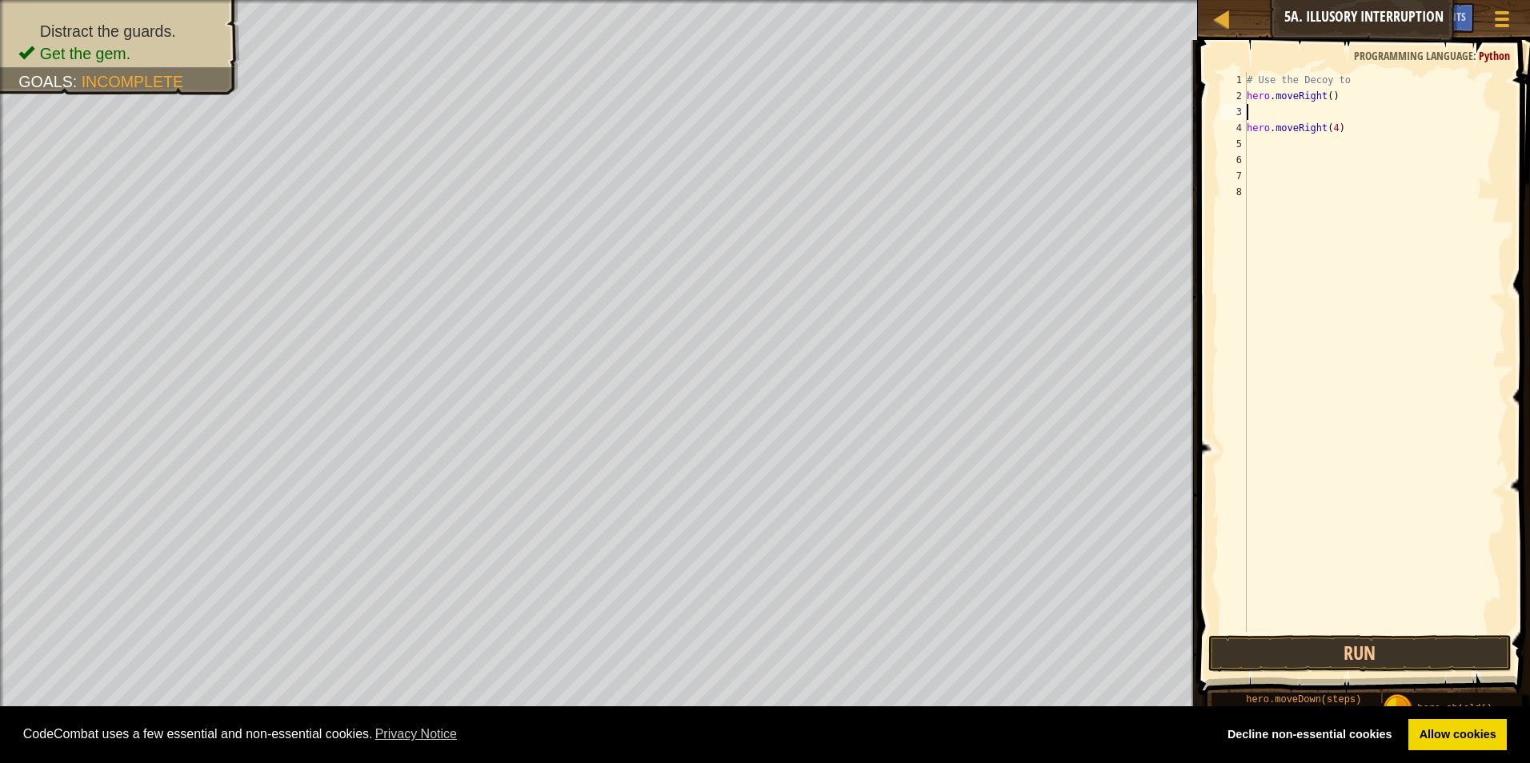
type textarea "h"
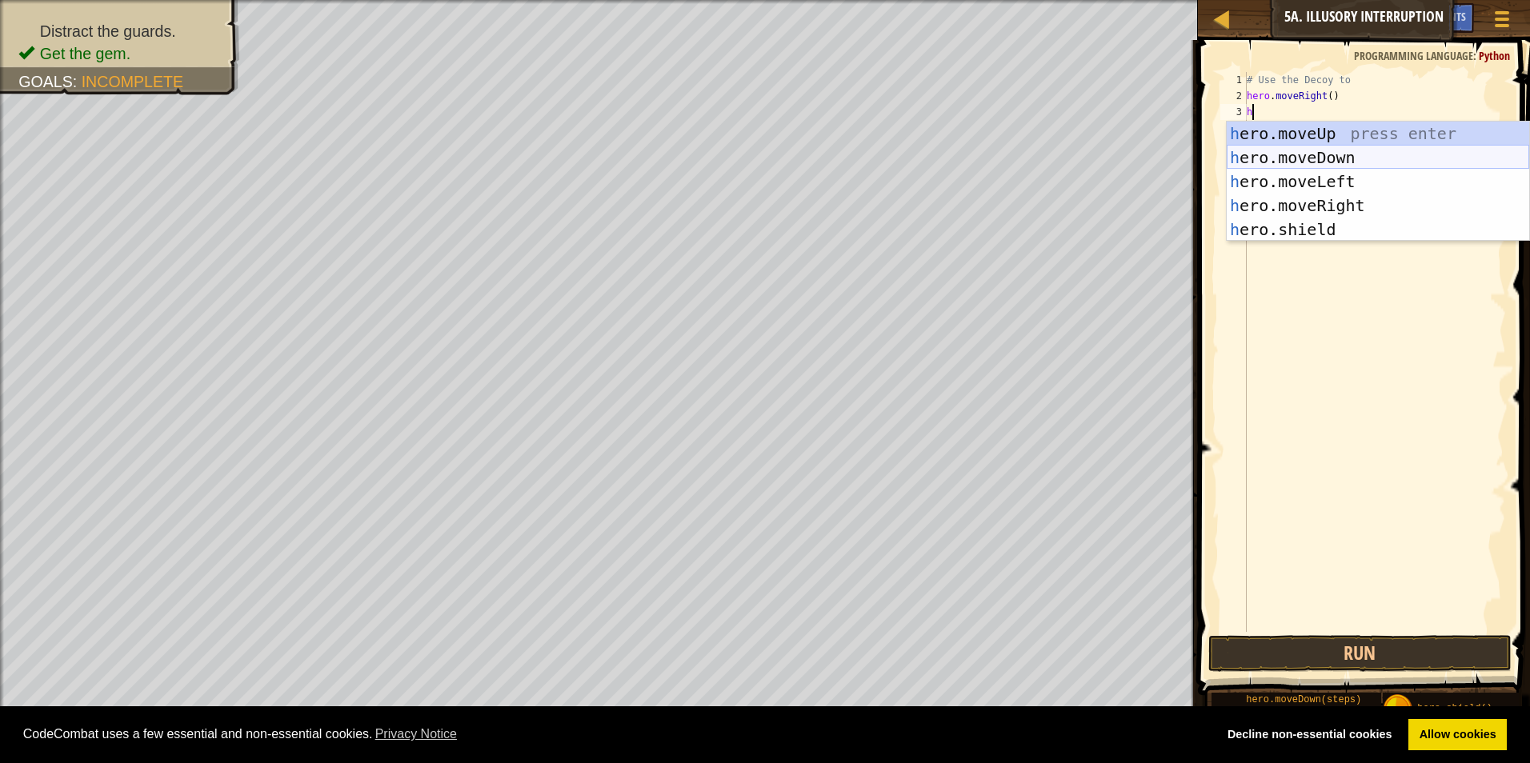
click at [724, 153] on div "h ero.moveUp press enter h ero.moveDown press enter h ero.moveLeft press enter …" at bounding box center [1378, 206] width 302 height 168
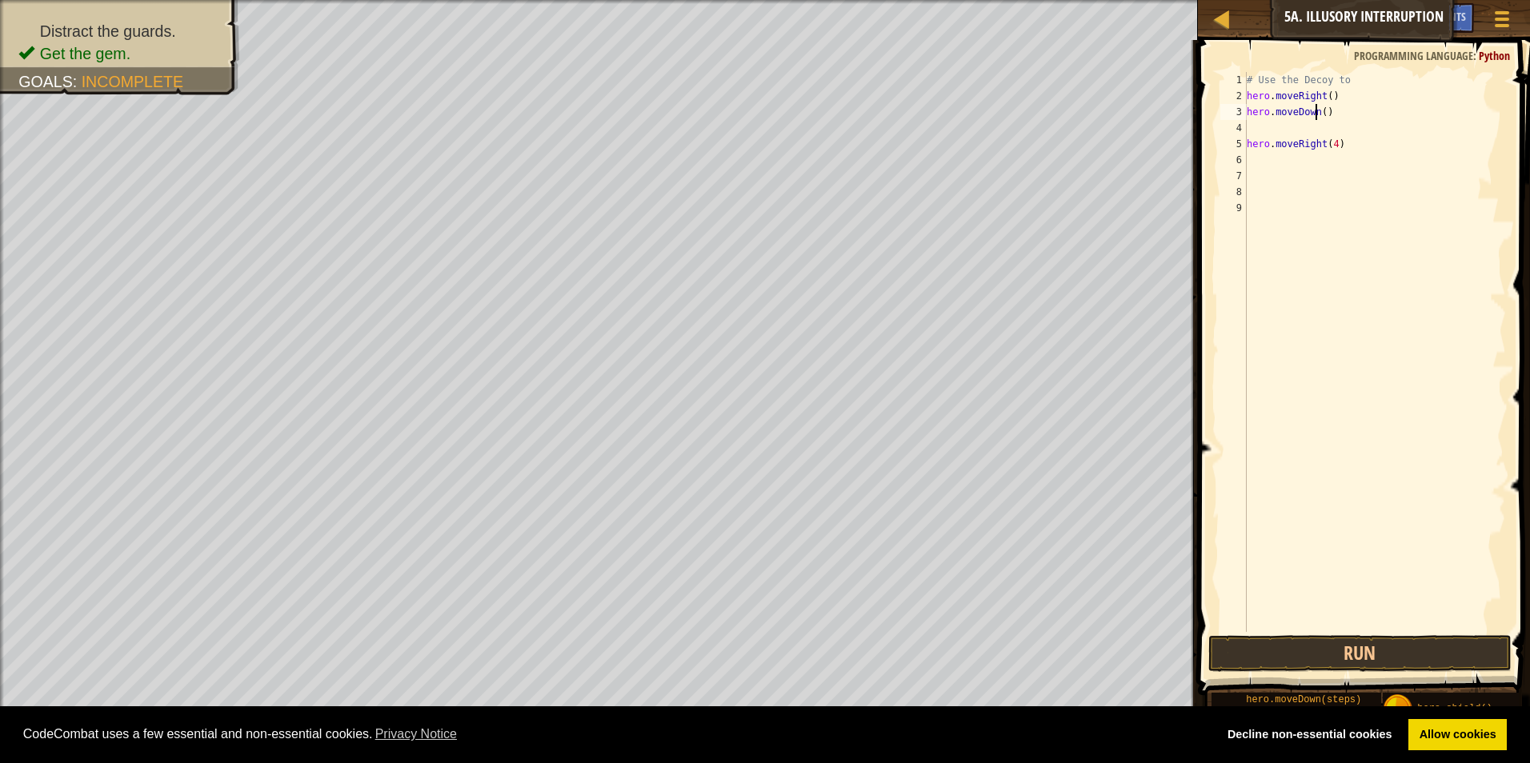
click at [724, 110] on div "# Use the Decoy to hero . moveRight ( ) hero . moveDown ( ) hero . moveRight ( …" at bounding box center [1375, 368] width 262 height 592
click at [724, 114] on div "# Use the Decoy to hero . moveRight ( ) hero . moveDown ( ) hero . moveRight ( …" at bounding box center [1375, 368] width 262 height 592
type textarea "hero.moveDown(2)"
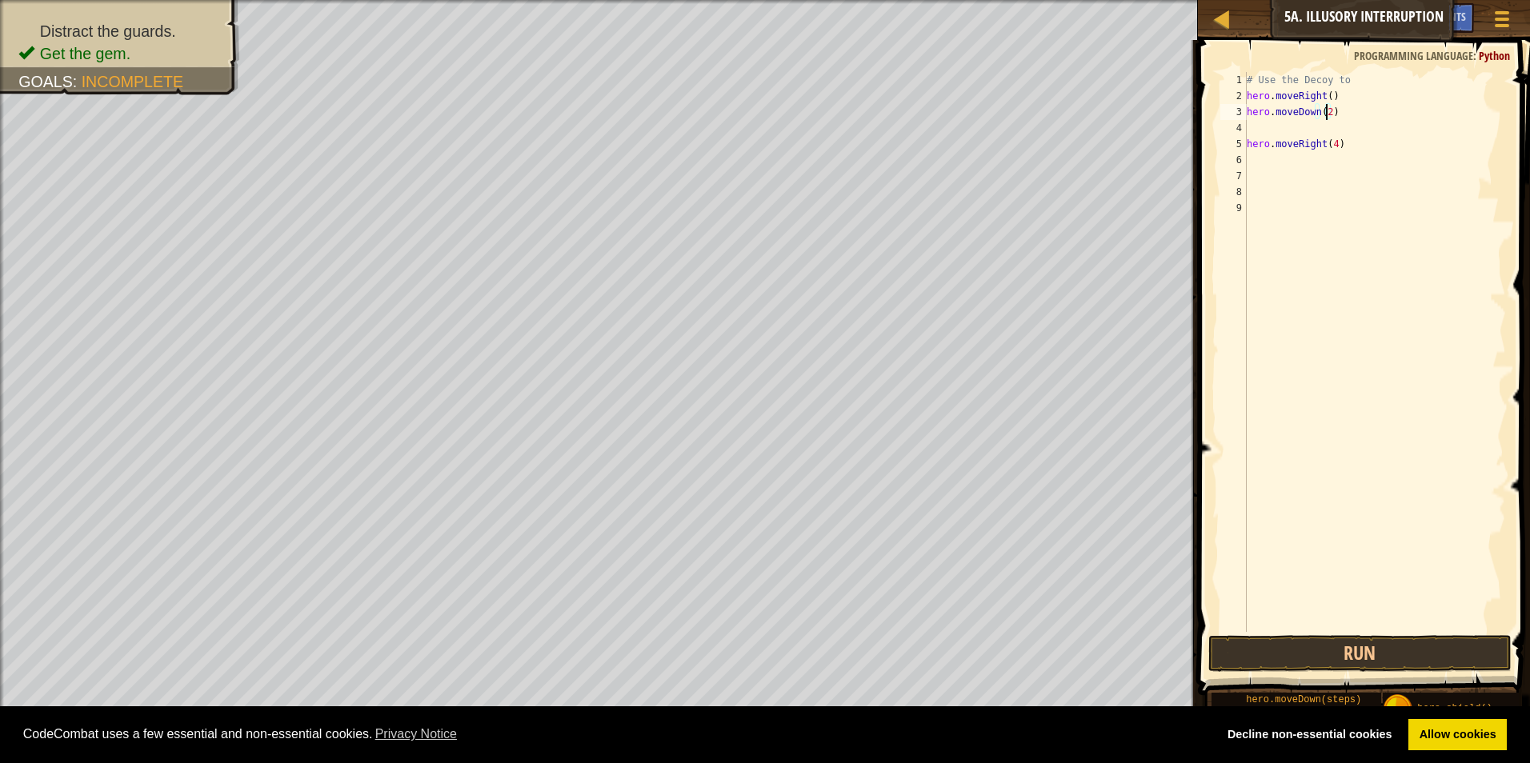
click at [724, 122] on div "# Use the Decoy to hero . moveRight ( ) hero . moveDown ( 2 ) hero . moveRight …" at bounding box center [1375, 368] width 262 height 592
type textarea "u"
click at [724, 131] on div "# Use the Decoy to hero . moveRight ( ) hero . moveDown ( 2 ) hero . moveUp ( )…" at bounding box center [1377, 368] width 258 height 592
type textarea "hero.moveUp(2)"
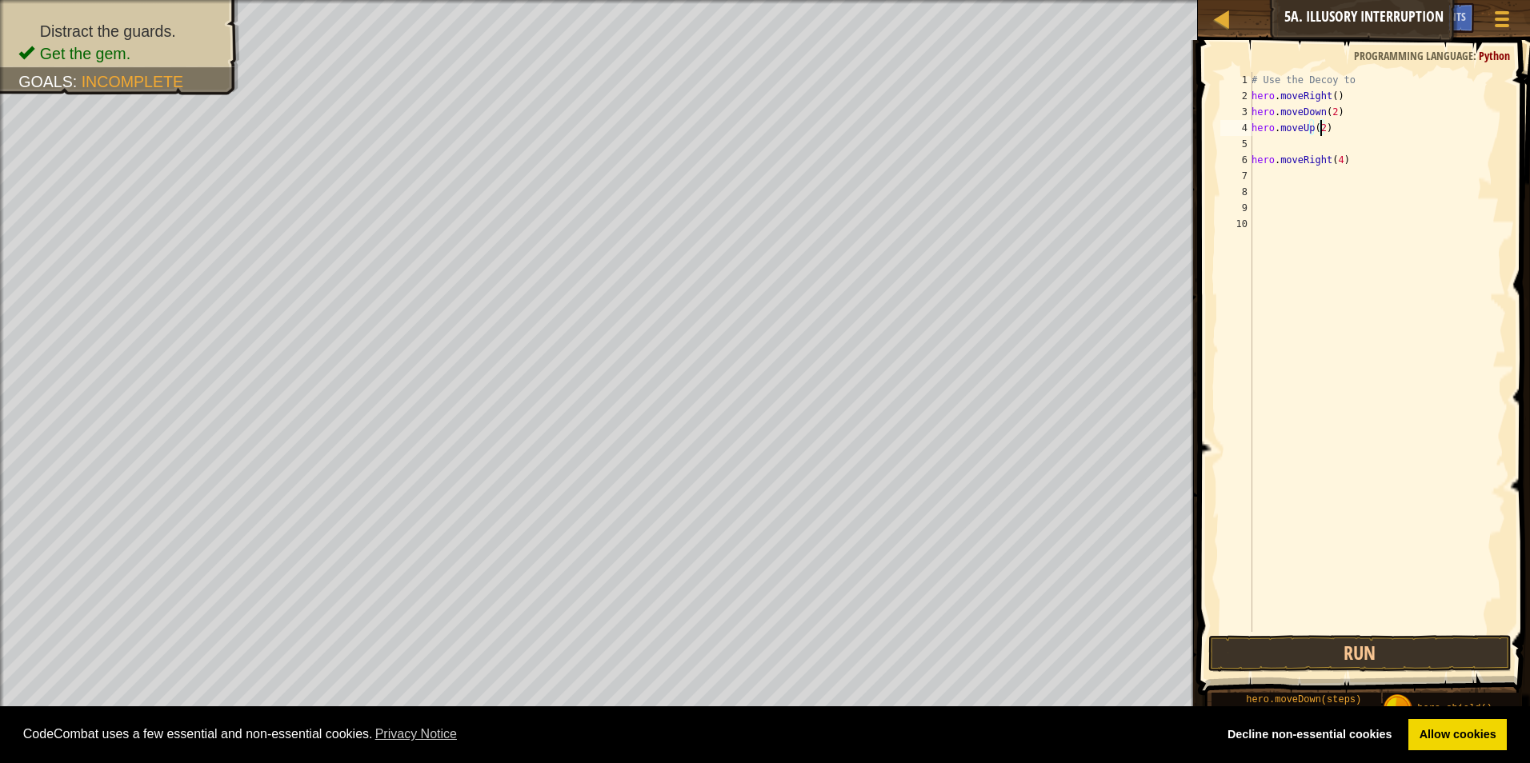
scroll to position [7, 5]
click at [724, 148] on div "# Use the Decoy to hero . moveRight ( ) hero . moveDown ( 2 ) hero . moveUp ( 2…" at bounding box center [1377, 368] width 258 height 592
type textarea "hero.moveUp(2)"
click at [724, 643] on button "Run" at bounding box center [1360, 653] width 304 height 37
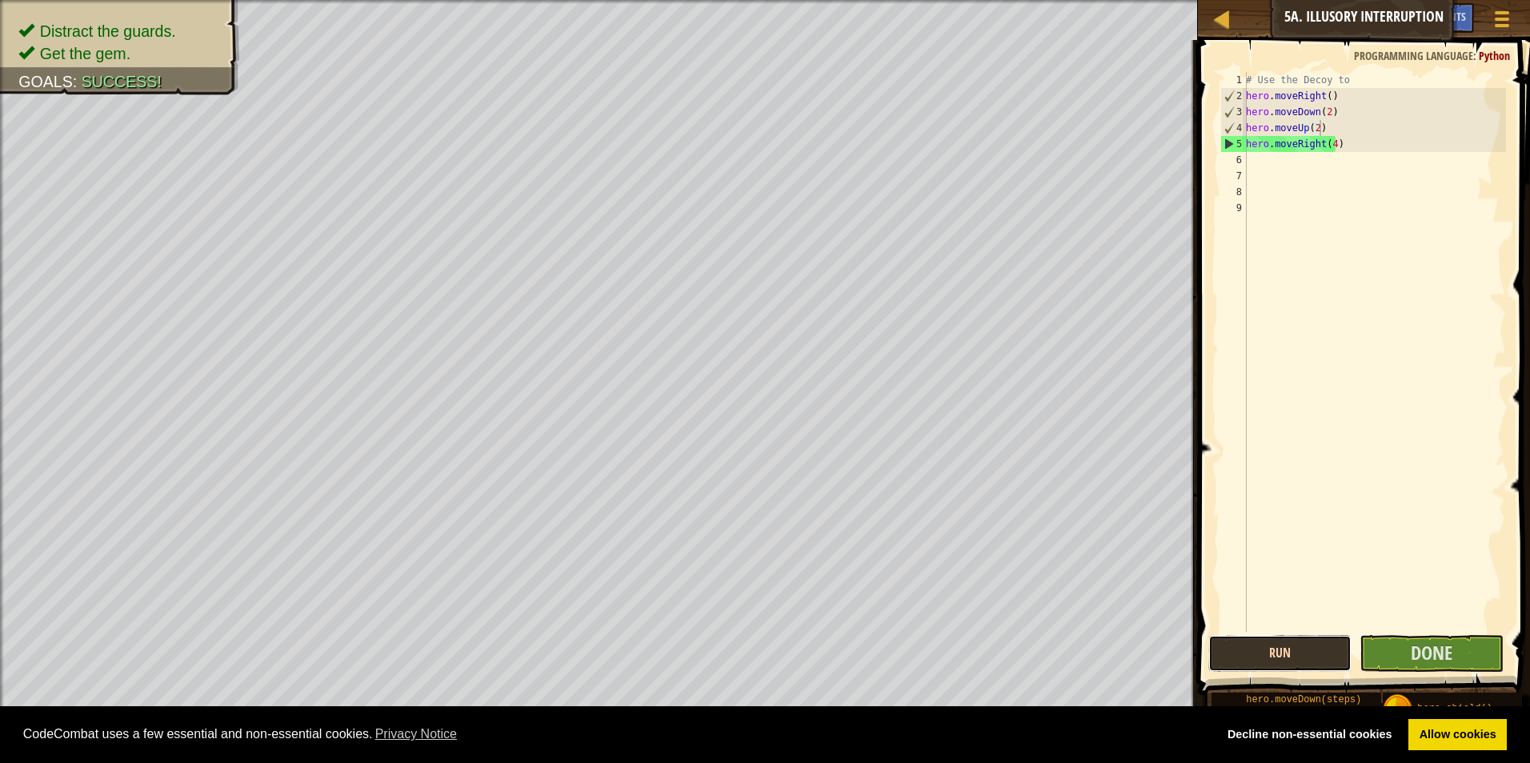
click at [724, 657] on button "Run" at bounding box center [1280, 653] width 144 height 37
click at [724, 664] on button "Run" at bounding box center [1280, 653] width 144 height 37
click at [724, 637] on button "Done" at bounding box center [1432, 653] width 144 height 37
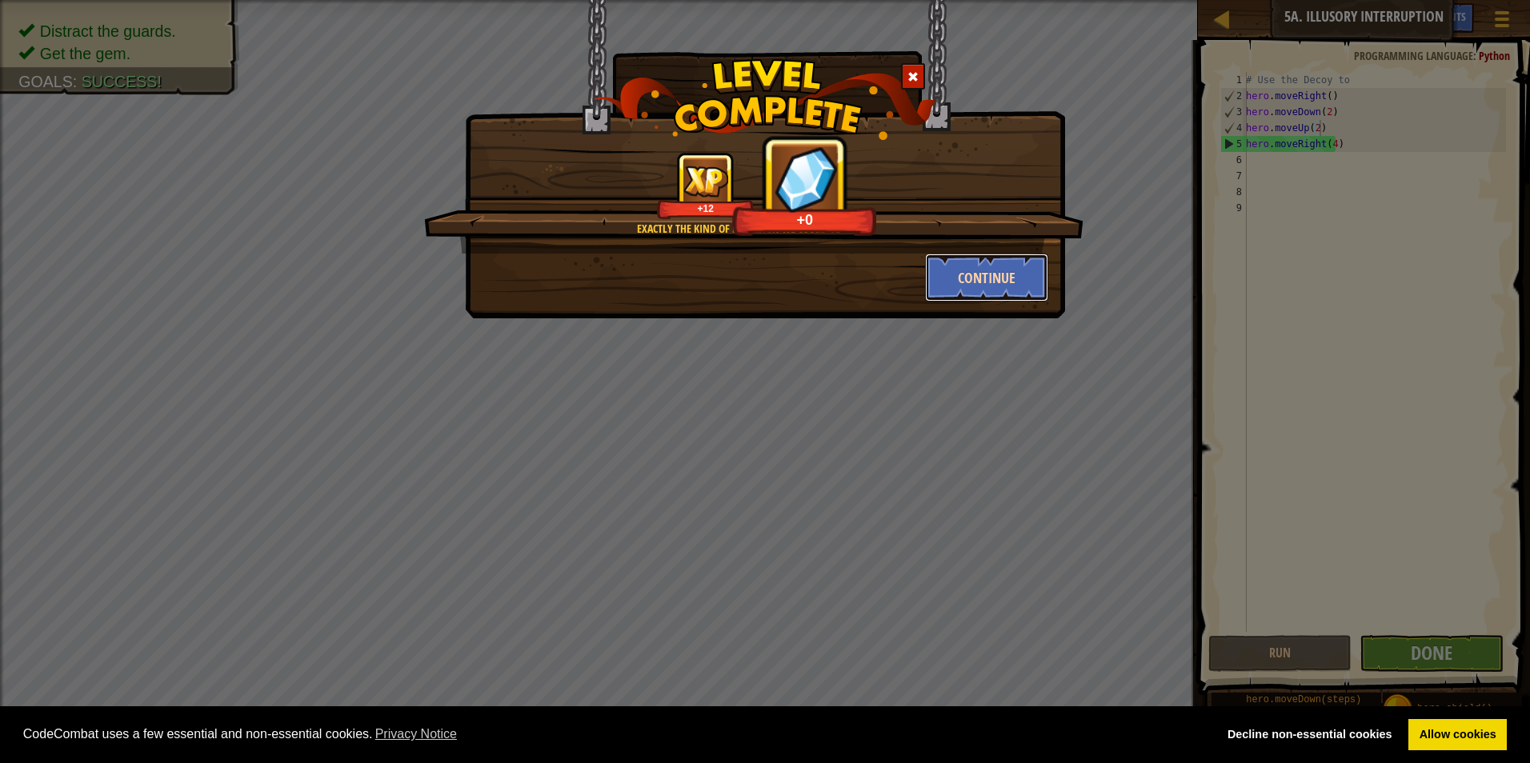
click at [724, 270] on button "Continue" at bounding box center [987, 278] width 124 height 48
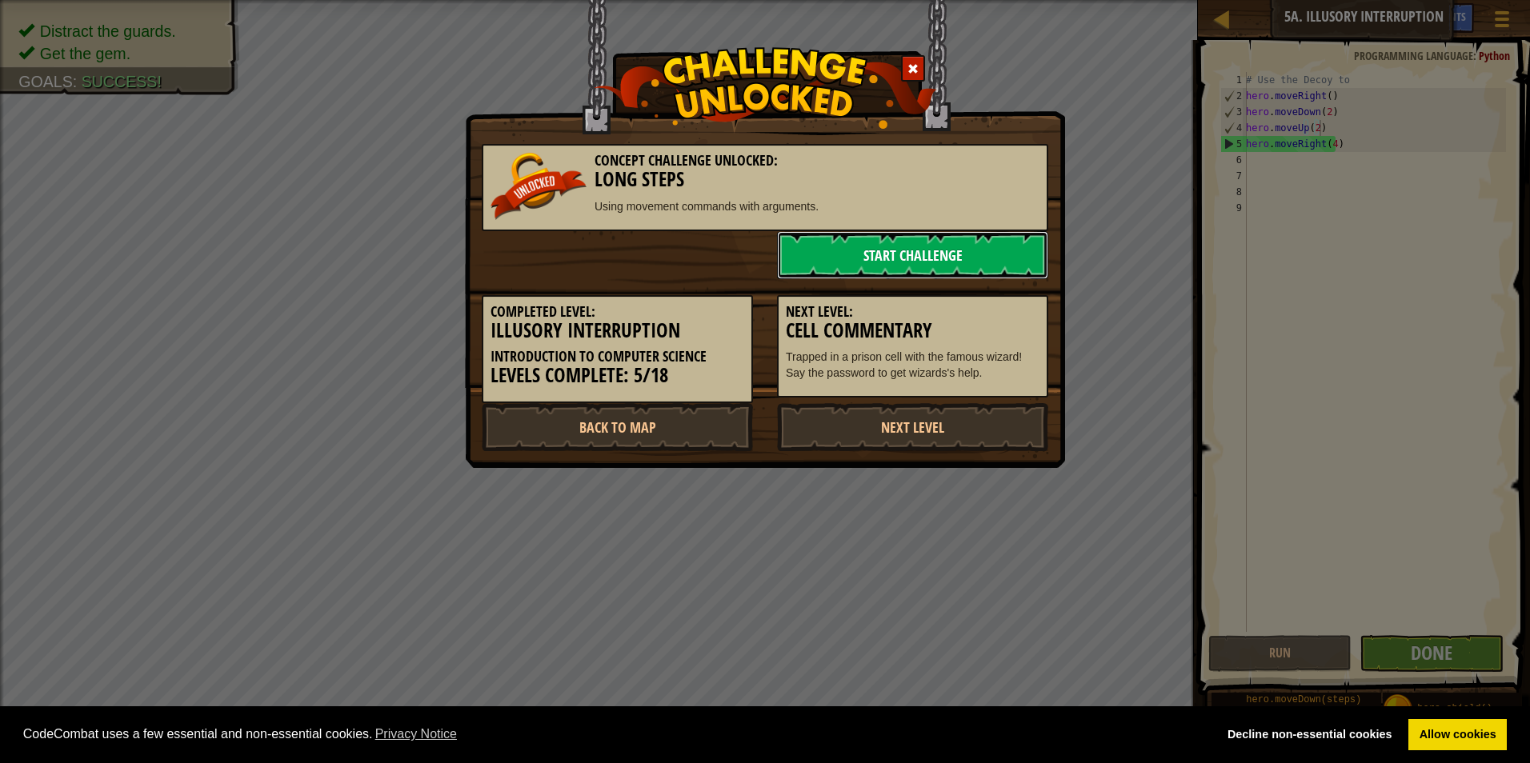
click at [724, 255] on link "Start Challenge" at bounding box center [912, 255] width 271 height 48
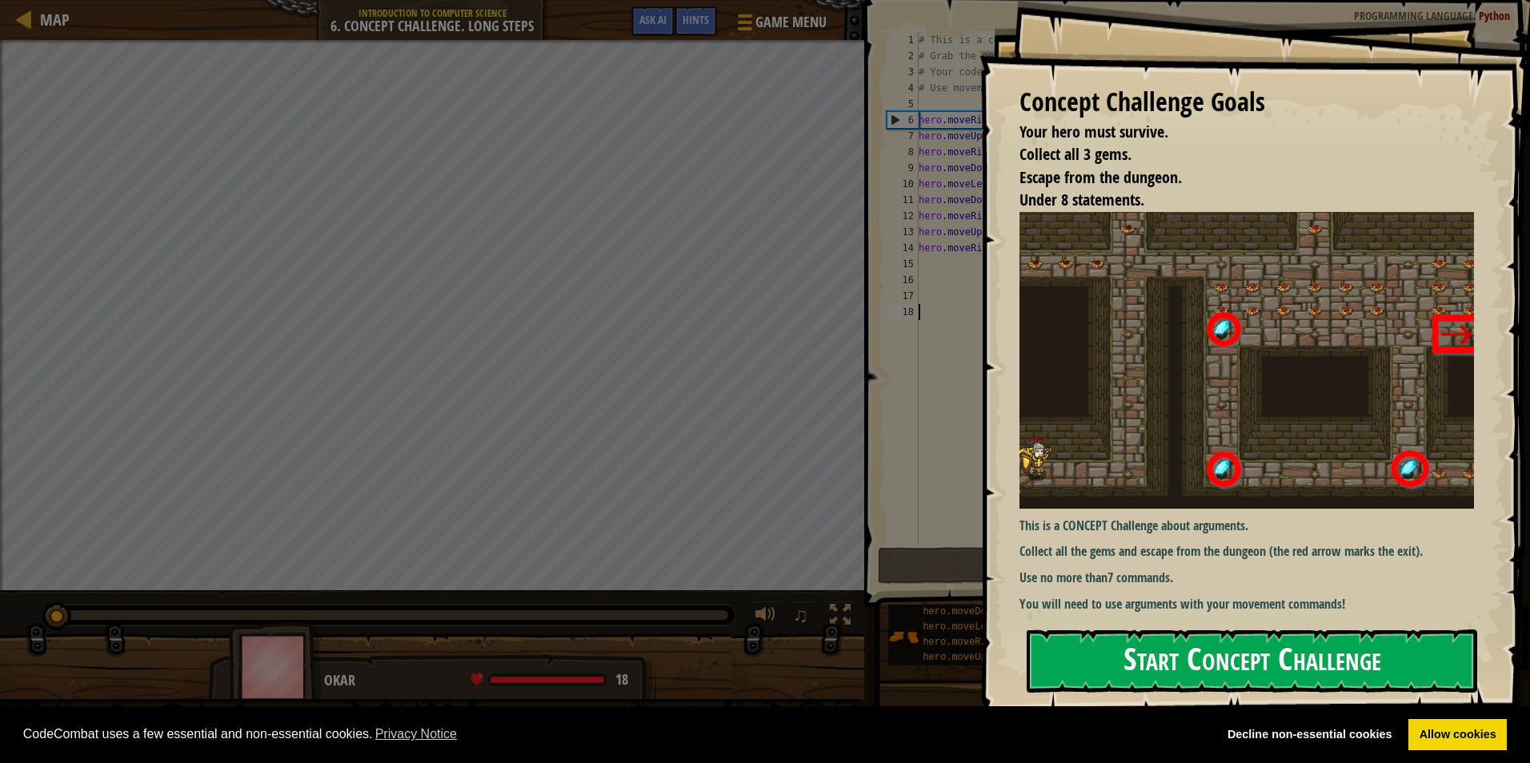
click at [724, 639] on button "Start Concept Challenge" at bounding box center [1252, 661] width 451 height 63
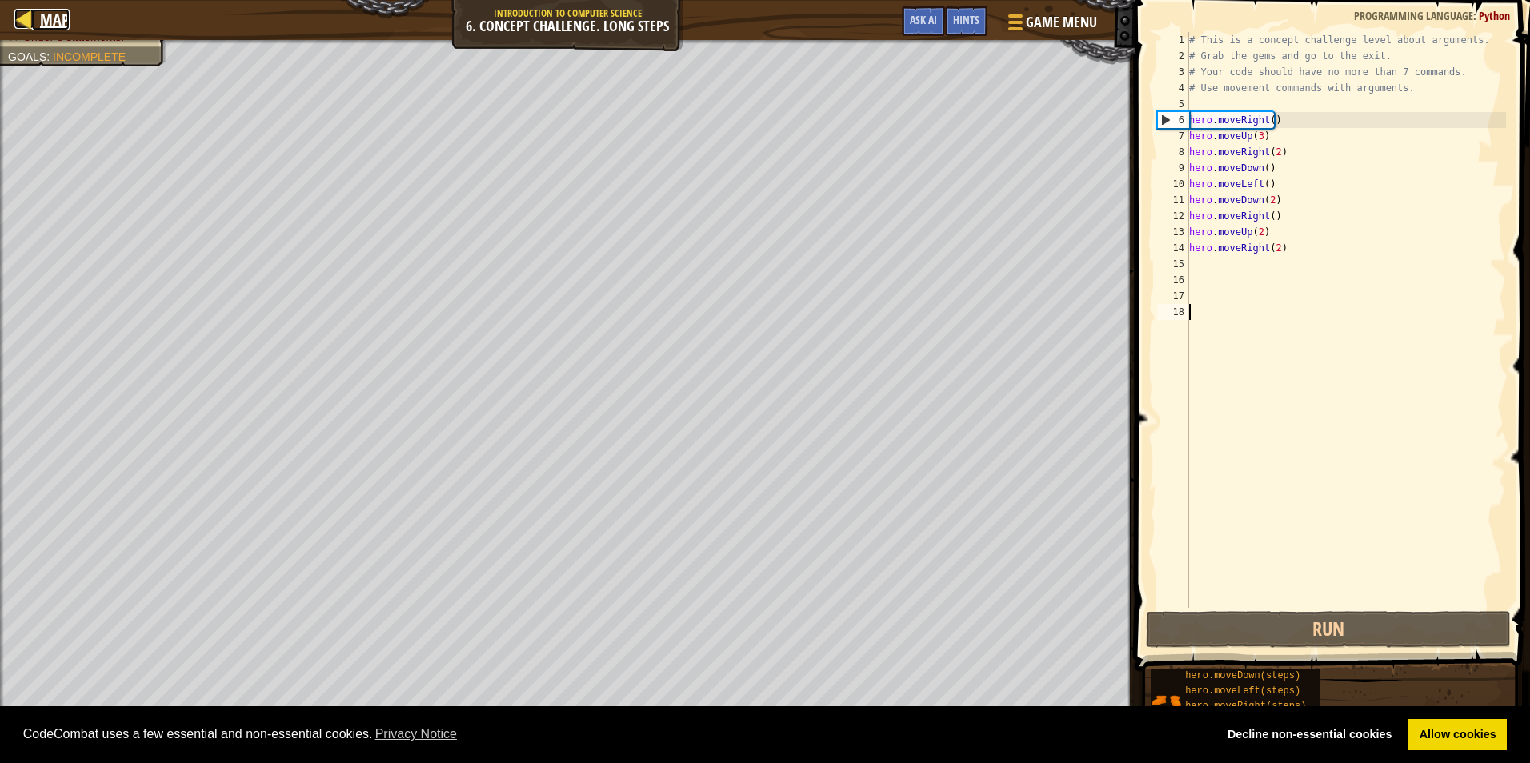
click at [14, 22] on div at bounding box center [24, 19] width 20 height 20
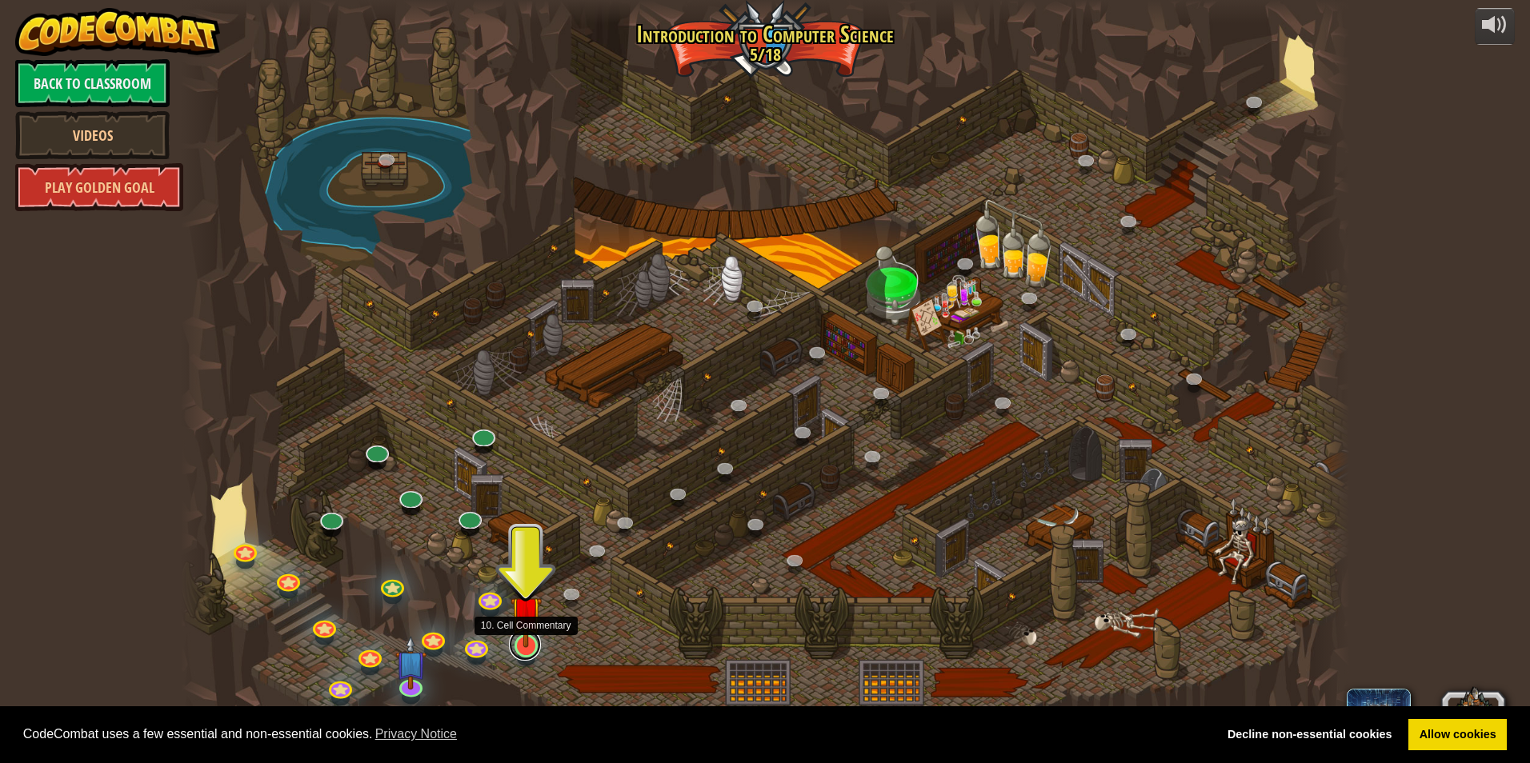
click at [535, 651] on link at bounding box center [525, 645] width 32 height 32
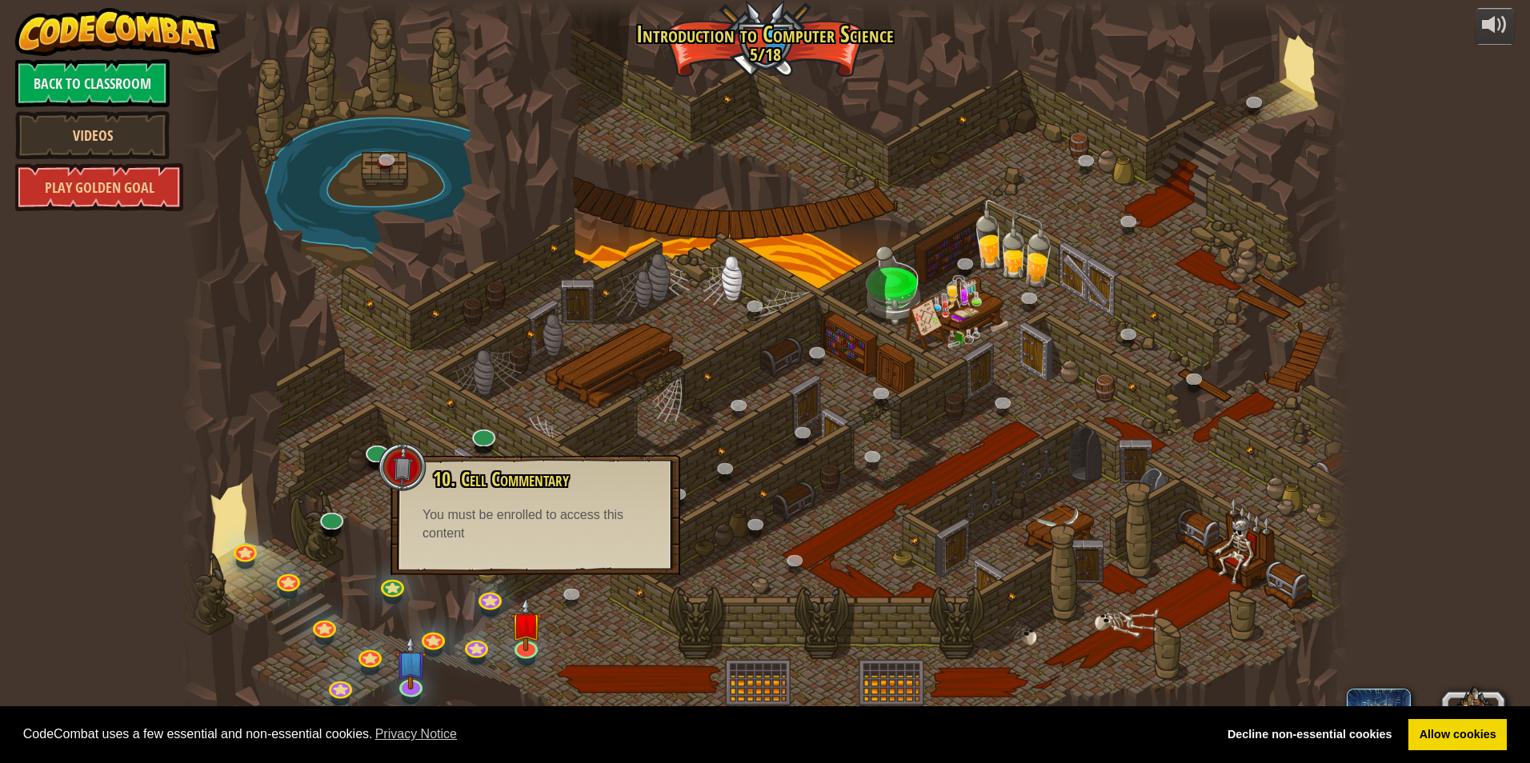
click at [543, 558] on div "10. Cell Commentary Trapped in a prison cell with the famous wizard! Say the pa…" at bounding box center [536, 515] width 290 height 120
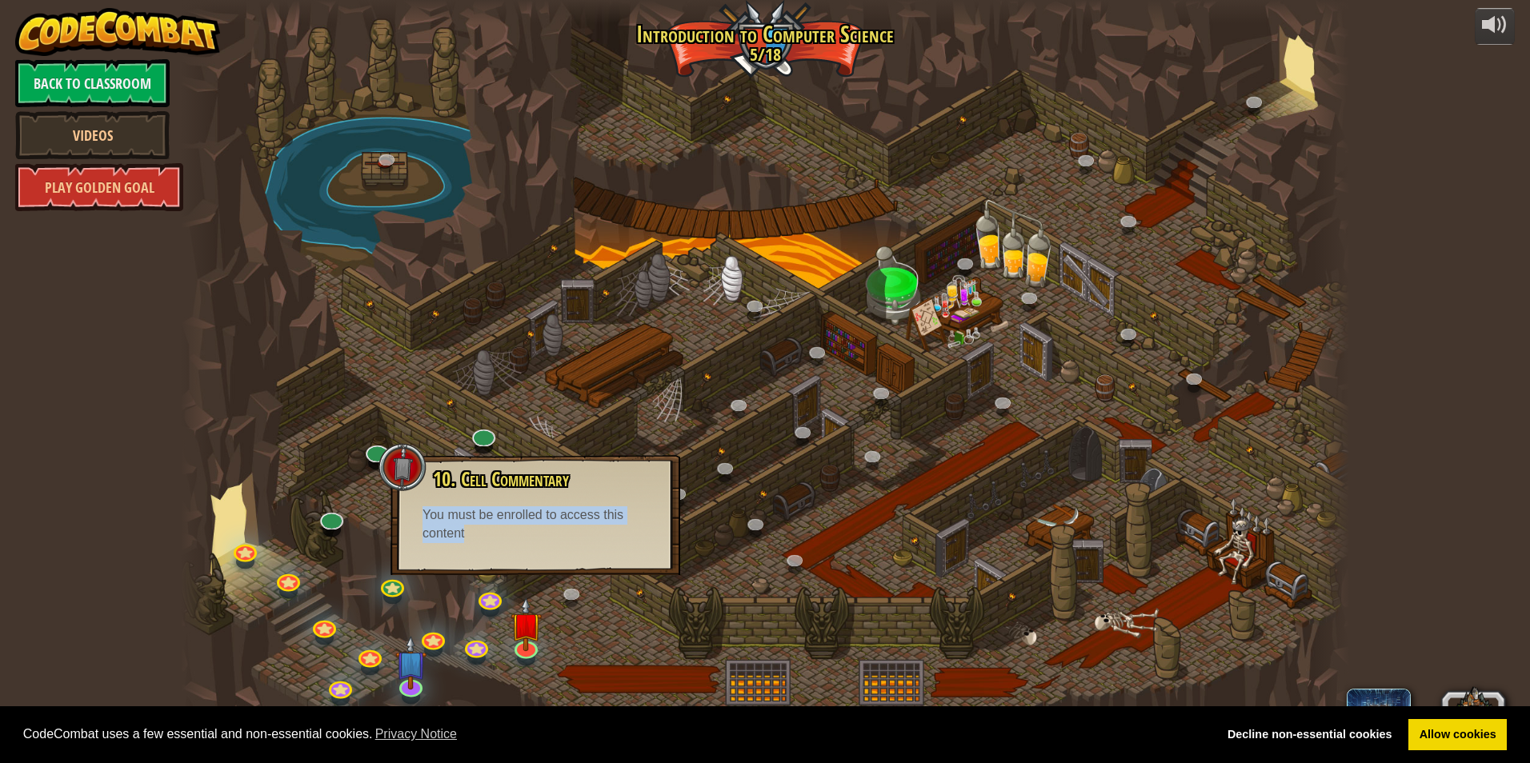
click at [543, 558] on div "10. Cell Commentary Trapped in a prison cell with the famous wizard! Say the pa…" at bounding box center [536, 515] width 290 height 120
drag, startPoint x: 543, startPoint y: 558, endPoint x: 574, endPoint y: 670, distance: 116.3
click at [574, 670] on div at bounding box center [765, 381] width 1168 height 763
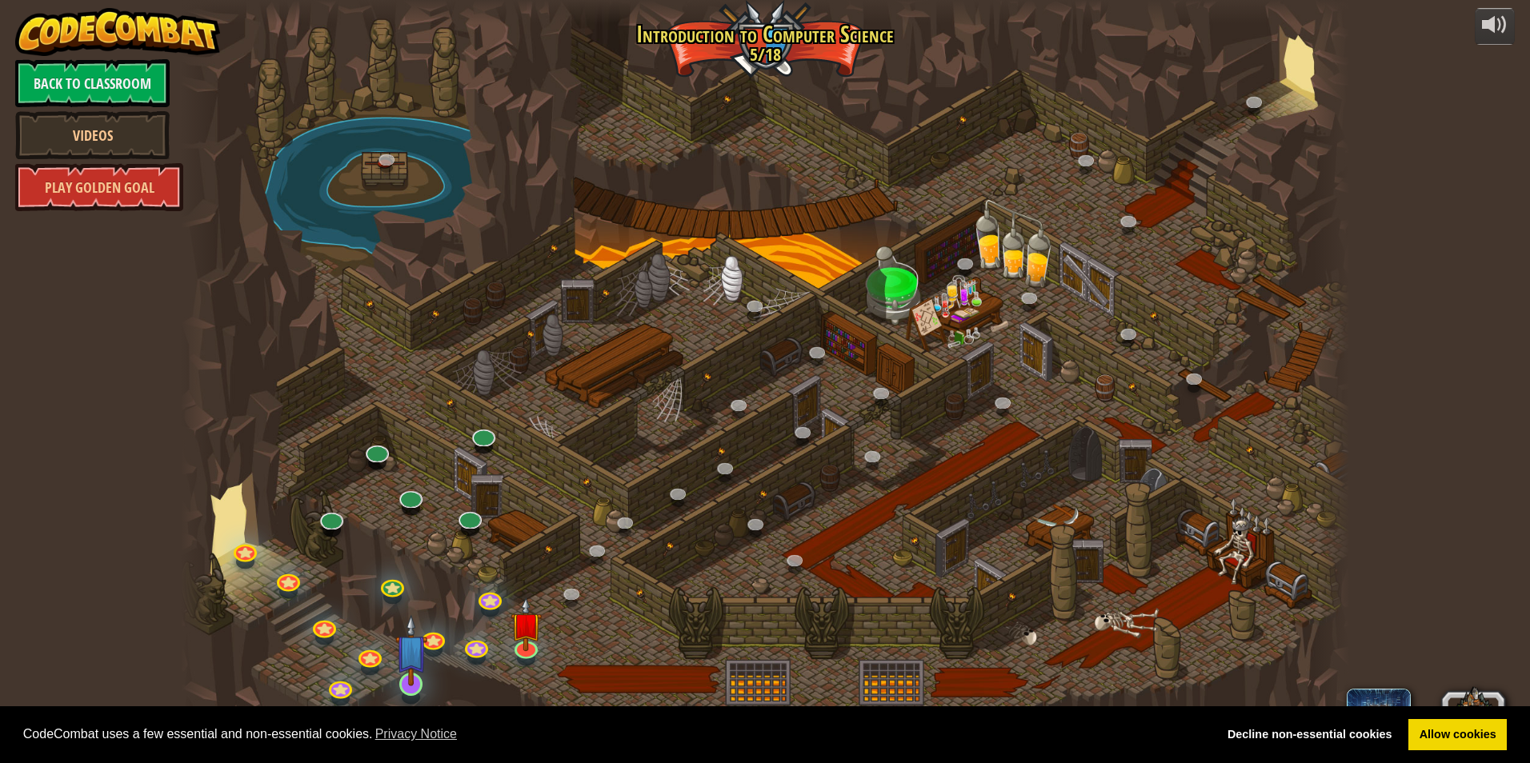
click at [410, 684] on img at bounding box center [410, 651] width 31 height 72
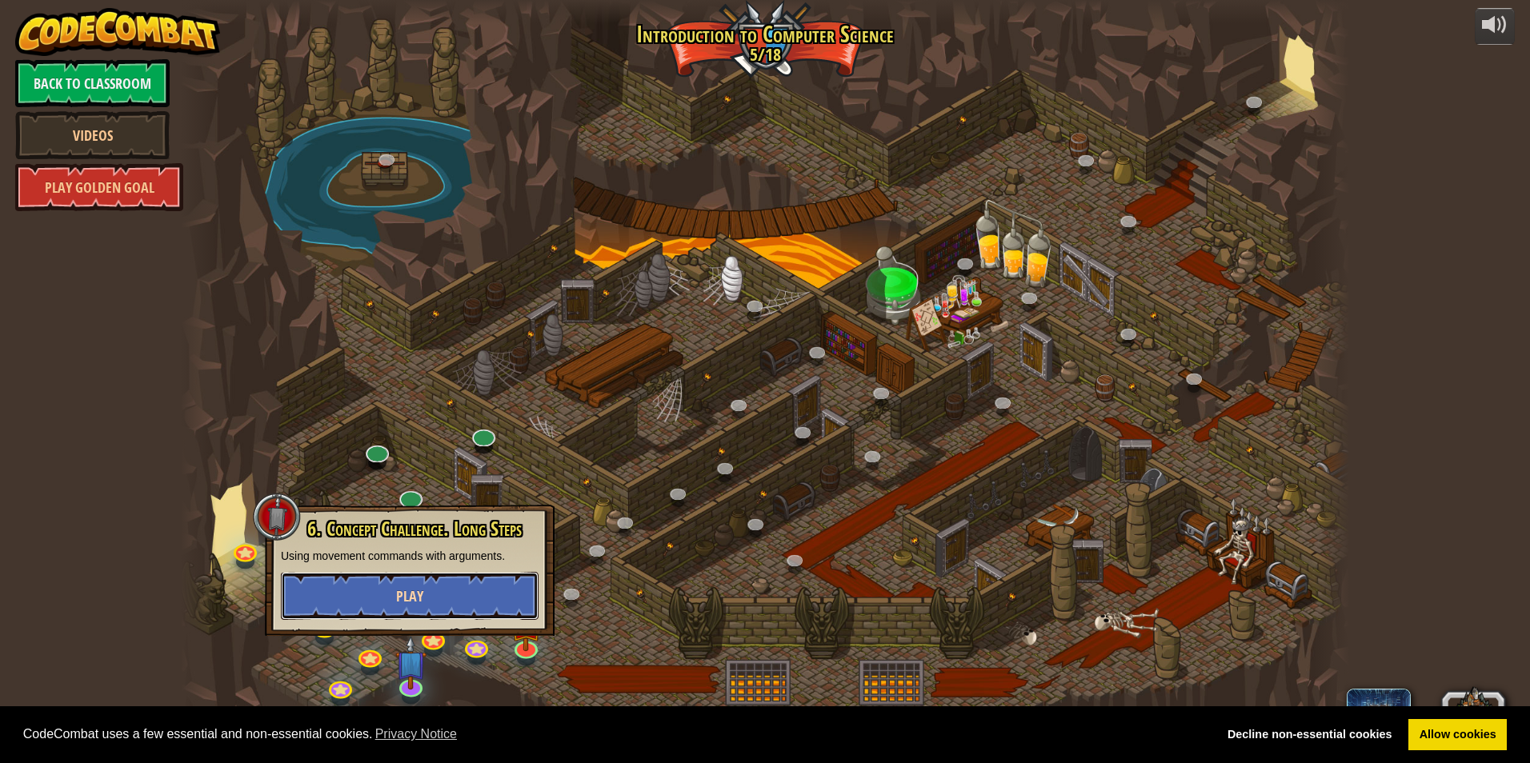
click at [407, 599] on span "Play" at bounding box center [409, 597] width 27 height 20
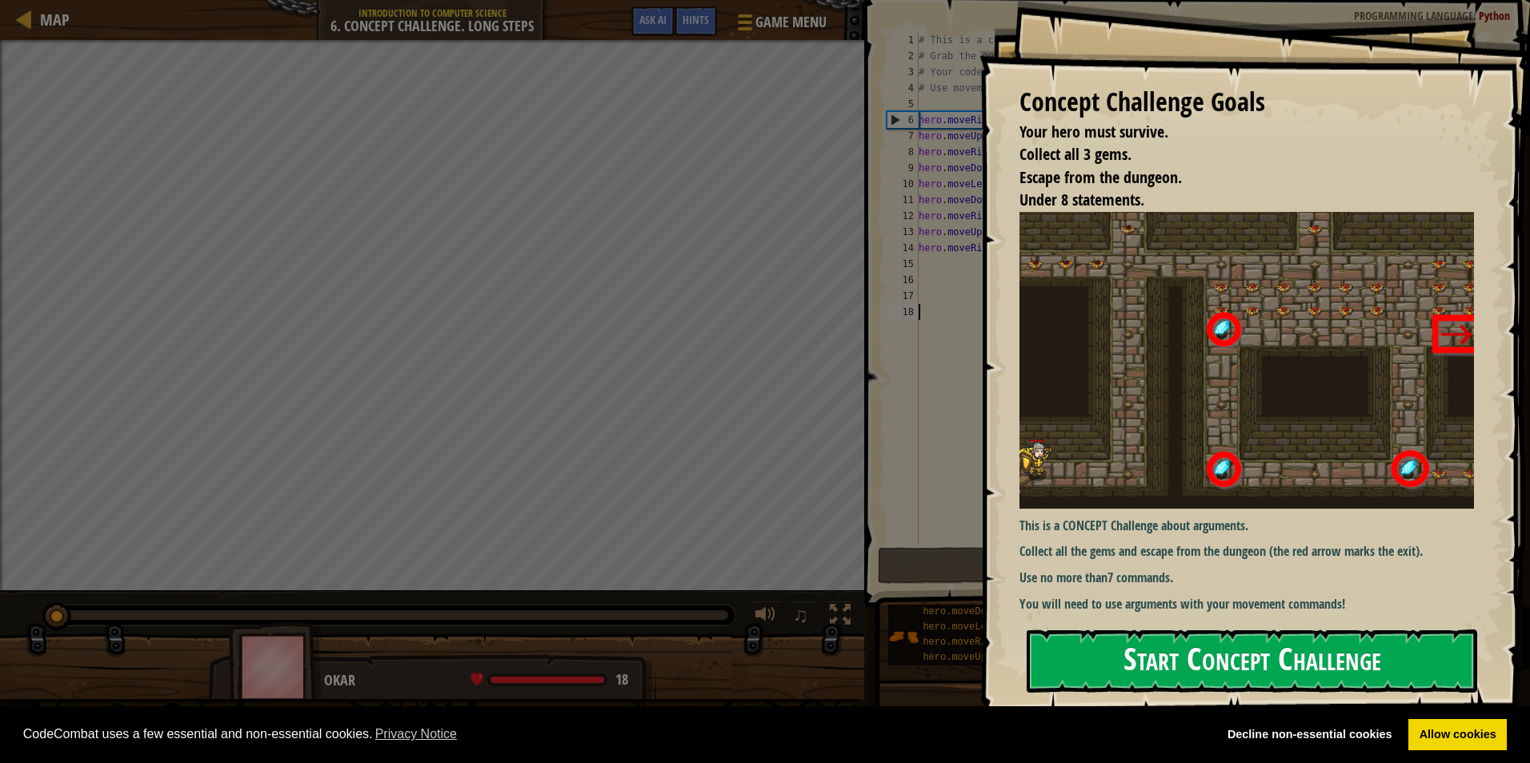
click at [724, 645] on button "Start Concept Challenge" at bounding box center [1252, 661] width 451 height 63
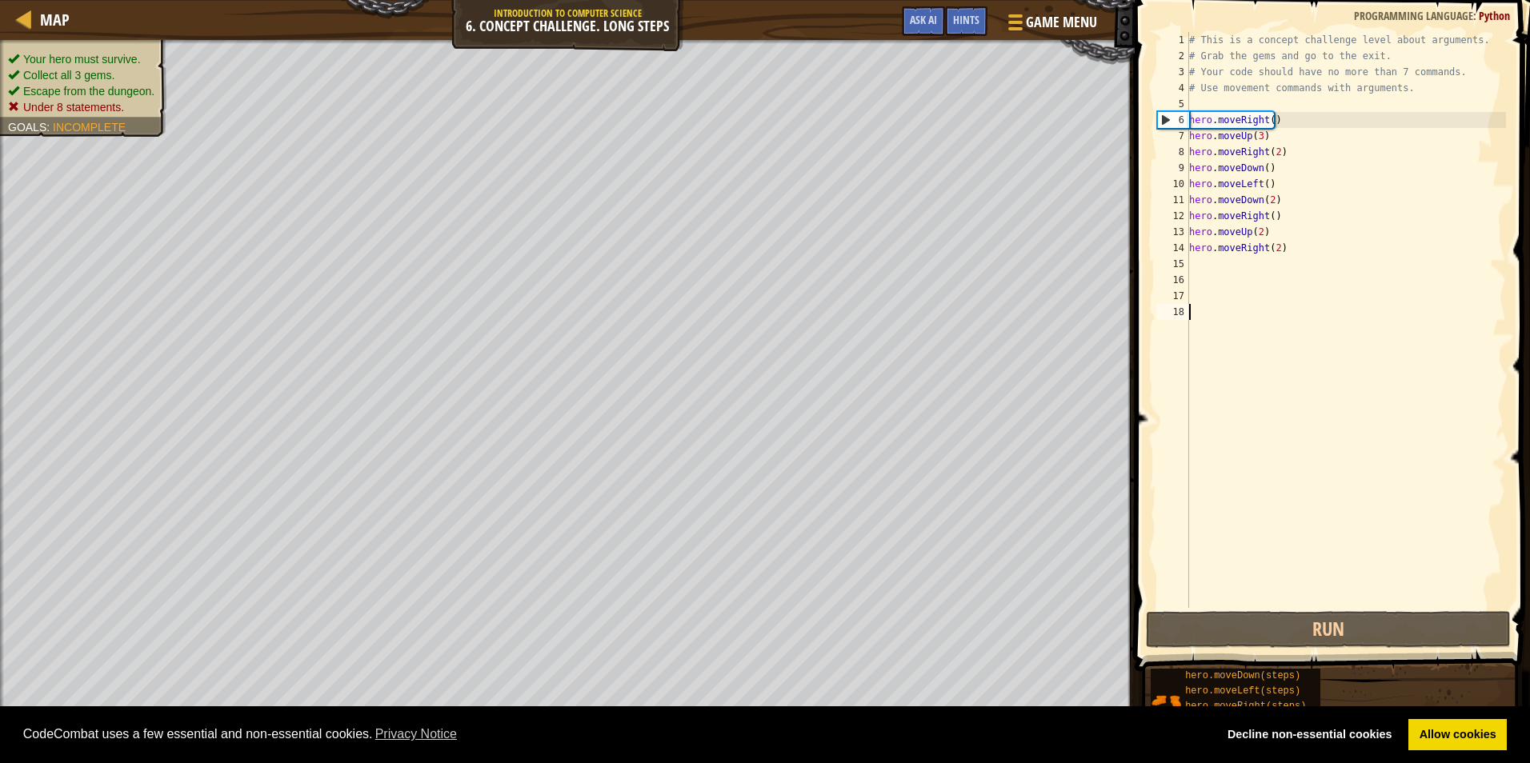
click at [724, 649] on span at bounding box center [1334, 313] width 408 height 719
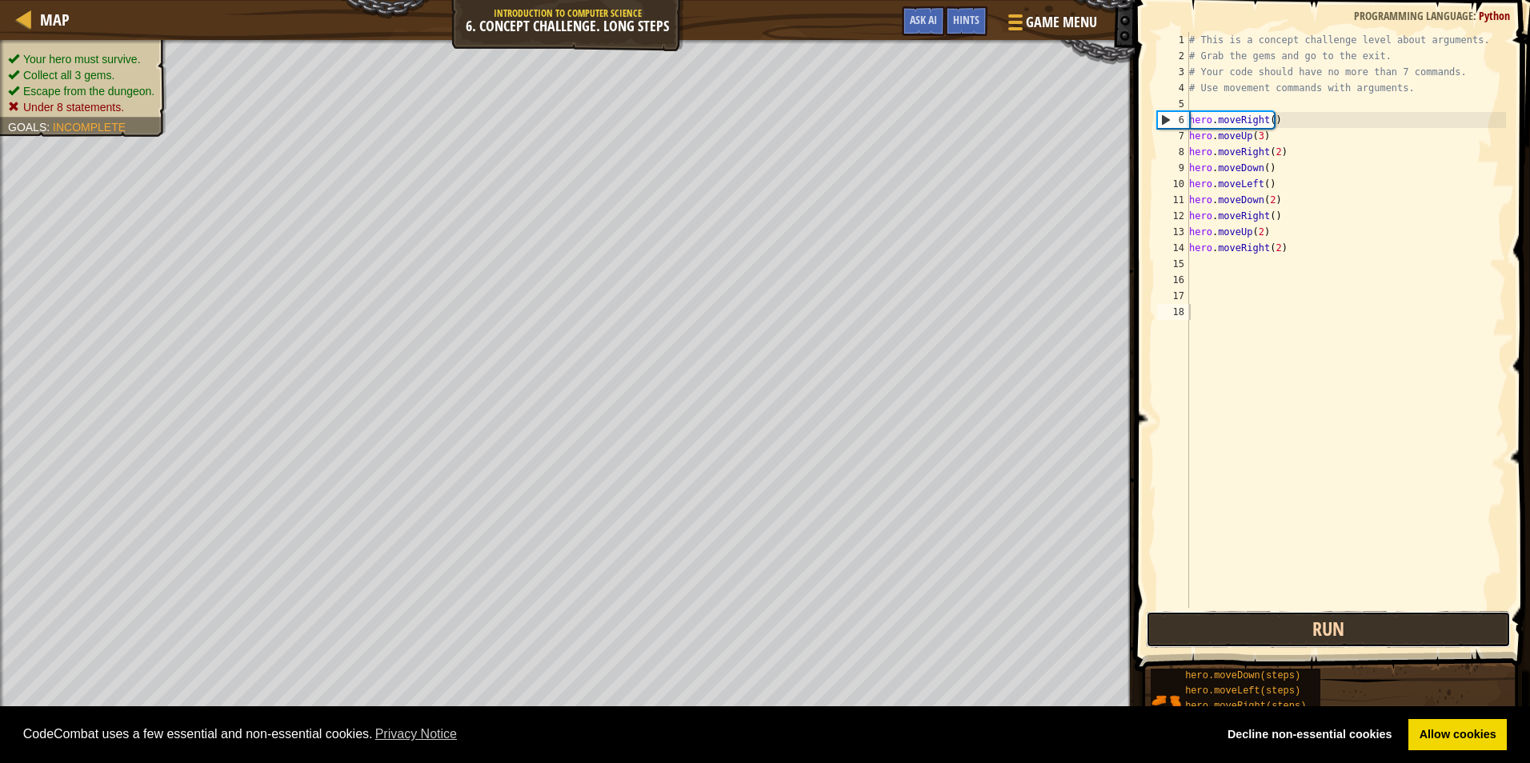
click at [724, 625] on button "Run" at bounding box center [1328, 629] width 365 height 37
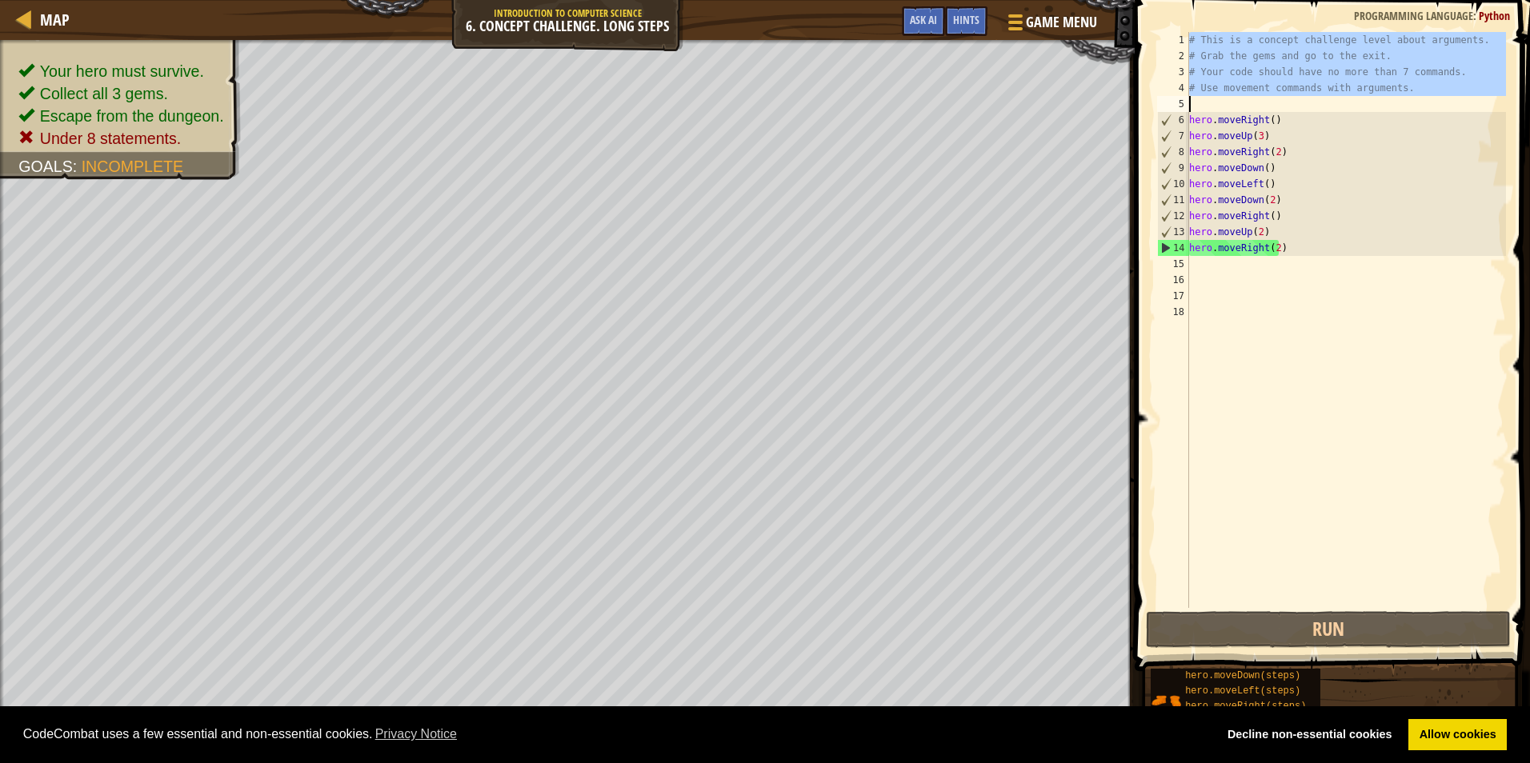
drag, startPoint x: 1184, startPoint y: 39, endPoint x: 1284, endPoint y: 108, distance: 120.8
click at [724, 108] on div "1 2 3 4 5 6 7 8 9 10 11 12 13 14 15 16 17 18 # This is a concept challenge leve…" at bounding box center [1330, 320] width 352 height 576
type textarea "# Use movement commands with arguments."
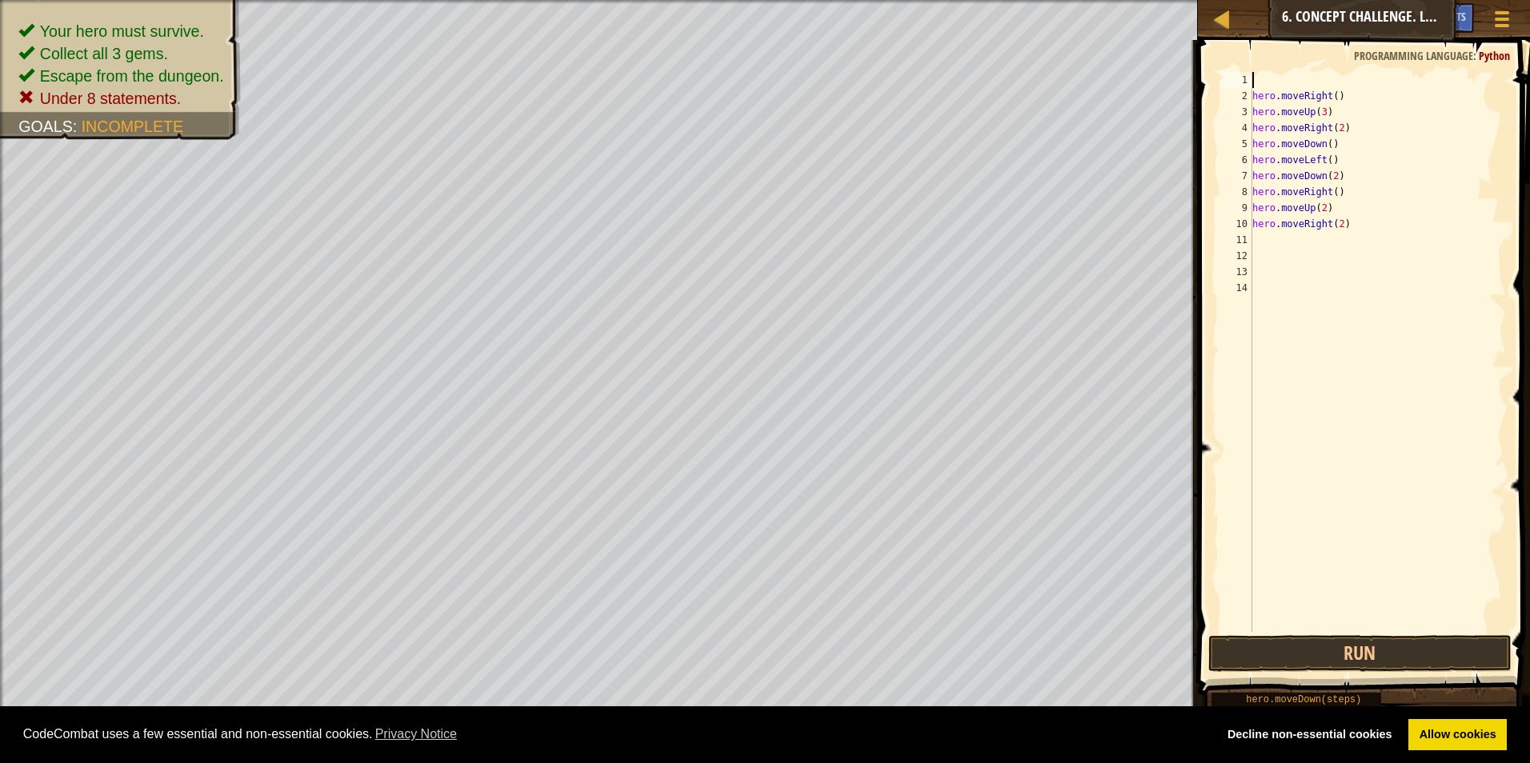
click at [724, 82] on div "hero . moveRight ( ) hero . moveUp ( 3 ) hero . moveRight ( 2 ) hero . moveDown…" at bounding box center [1377, 368] width 257 height 592
click at [724, 656] on button "Run" at bounding box center [1360, 653] width 304 height 37
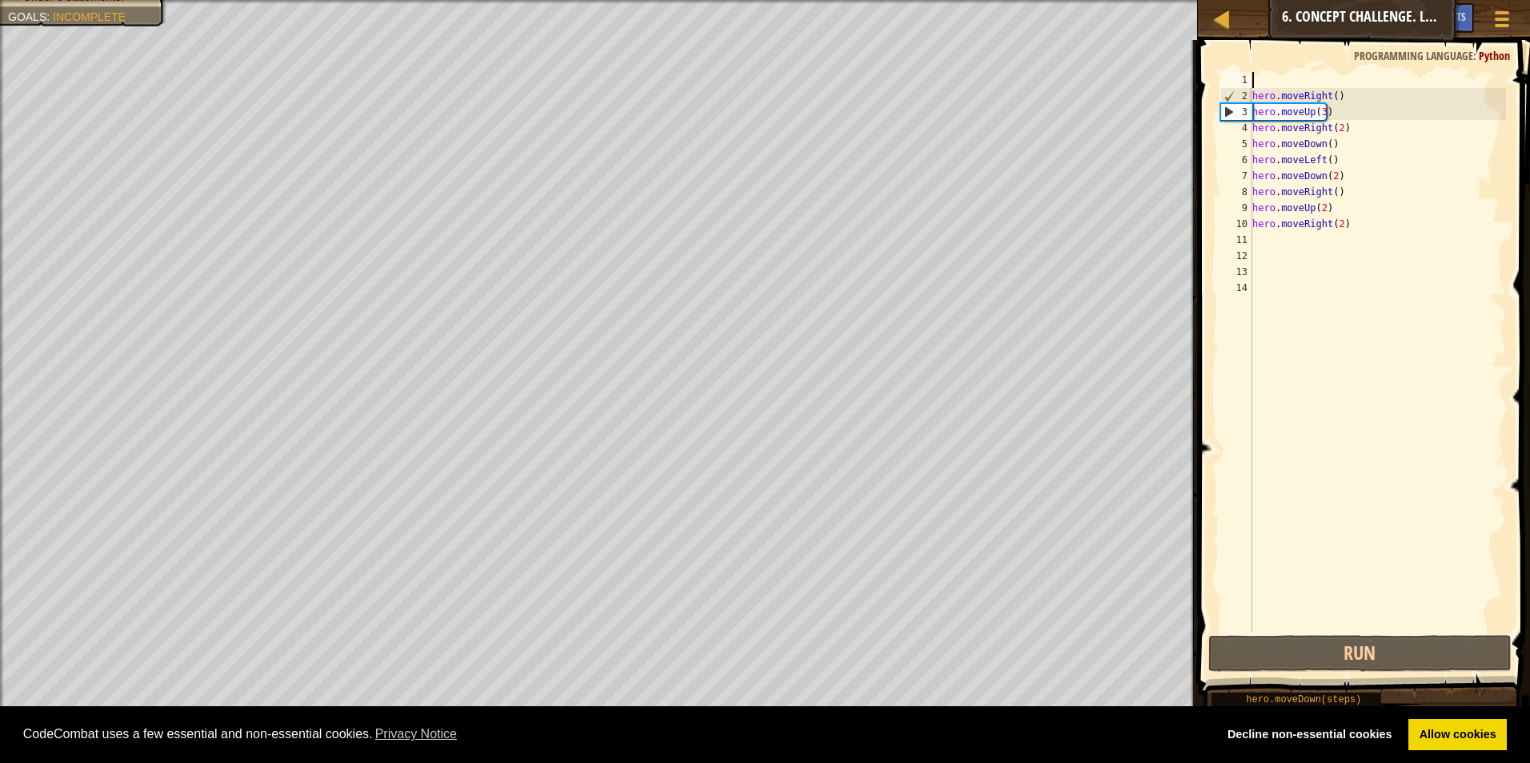
click at [724, 298] on div "hero . moveRight ( ) hero . moveUp ( 3 ) hero . moveRight ( 2 ) hero . moveDown…" at bounding box center [1377, 368] width 257 height 592
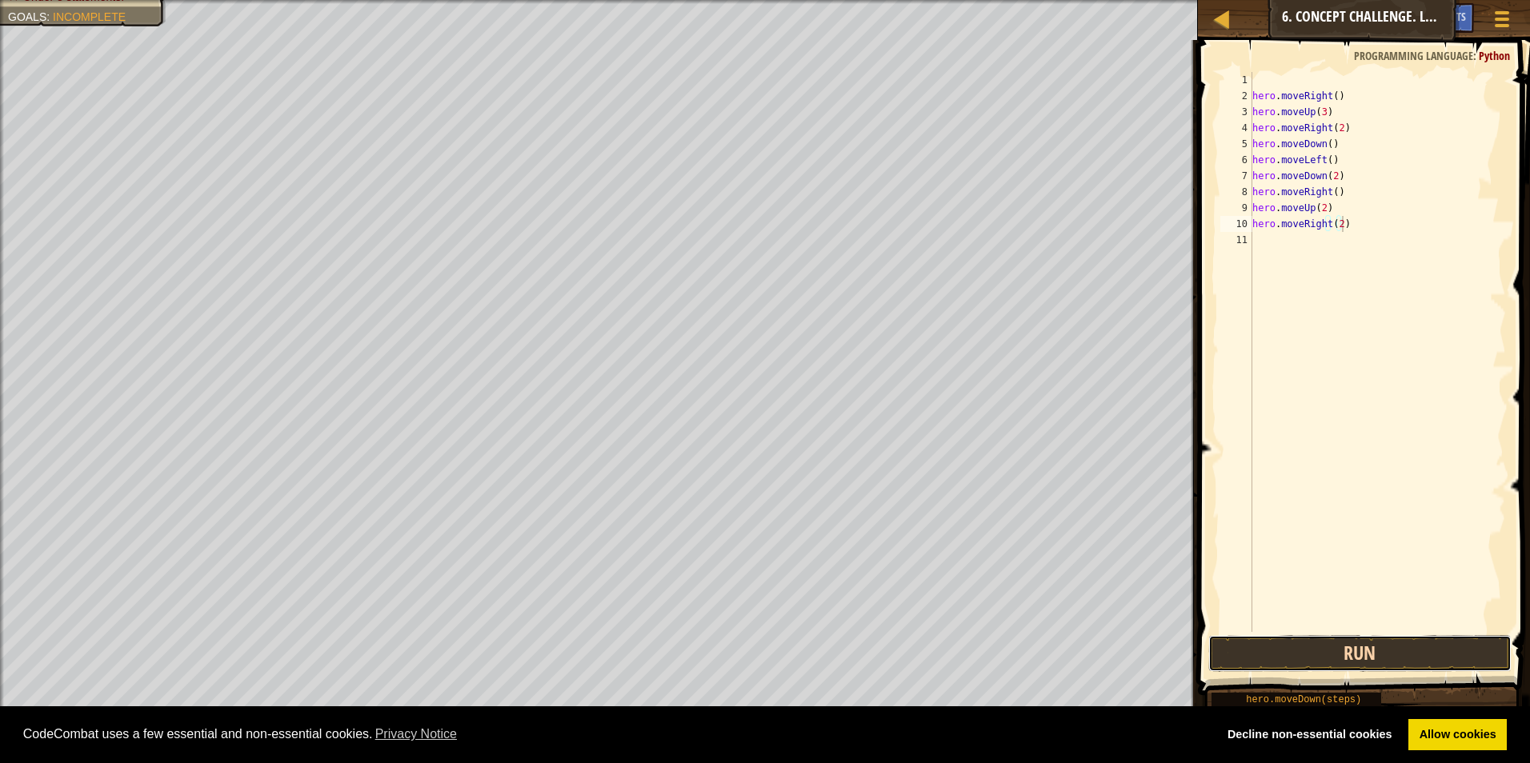
click at [724, 642] on button "Run" at bounding box center [1360, 653] width 304 height 37
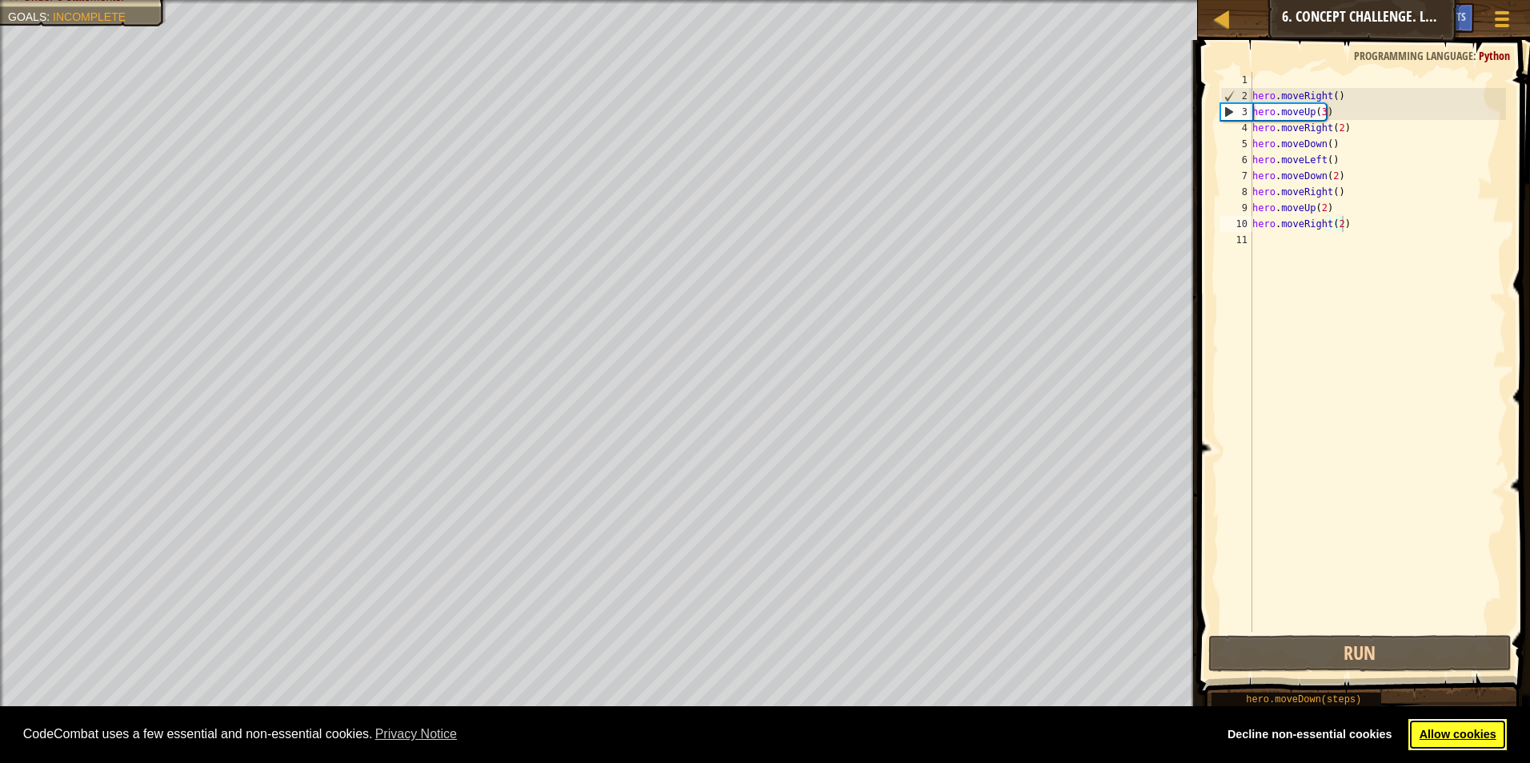
click at [724, 734] on link "Allow cookies" at bounding box center [1457, 735] width 98 height 32
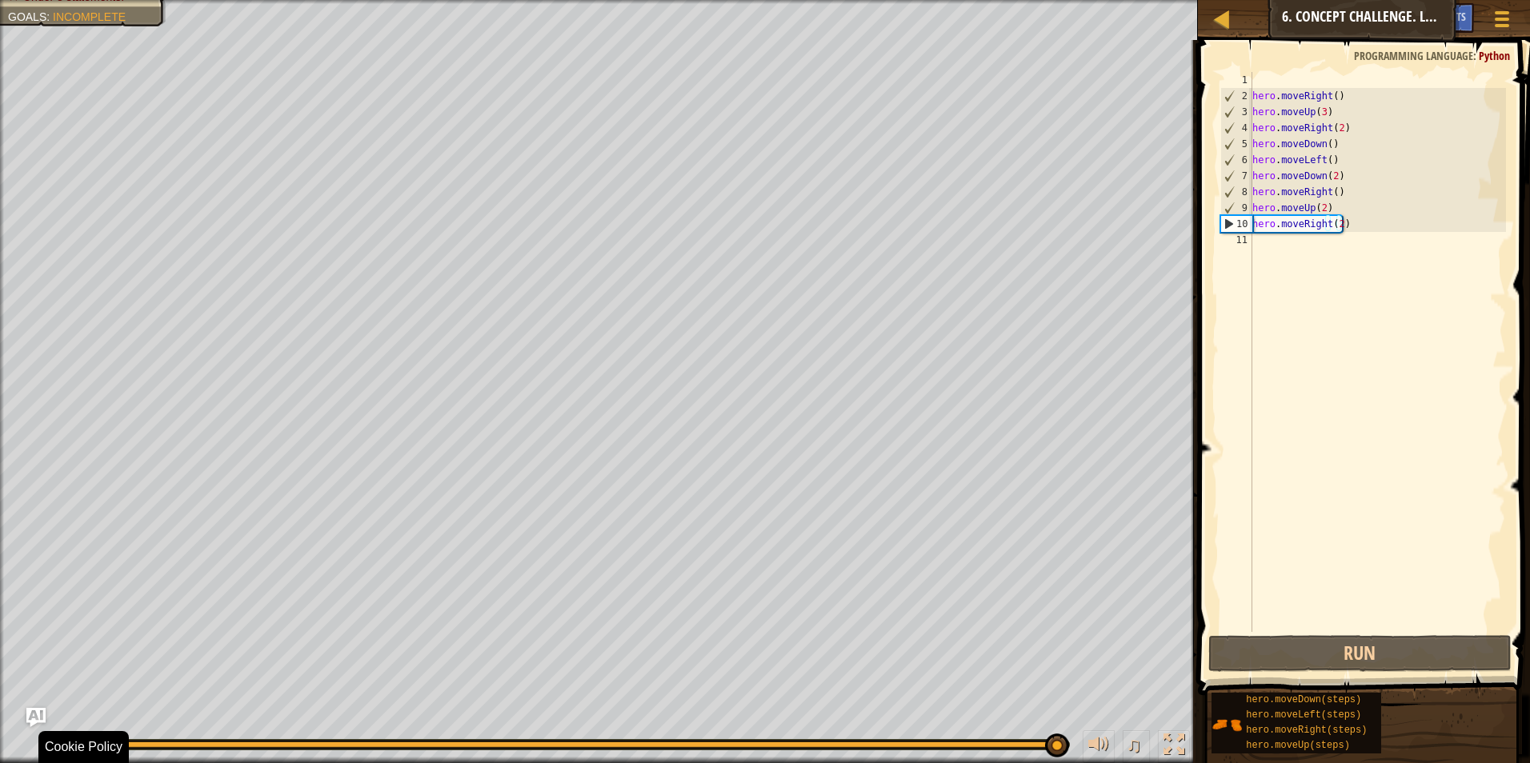
drag, startPoint x: 993, startPoint y: 747, endPoint x: 1055, endPoint y: 759, distance: 62.8
click at [724, 735] on div "♫" at bounding box center [599, 741] width 1198 height 48
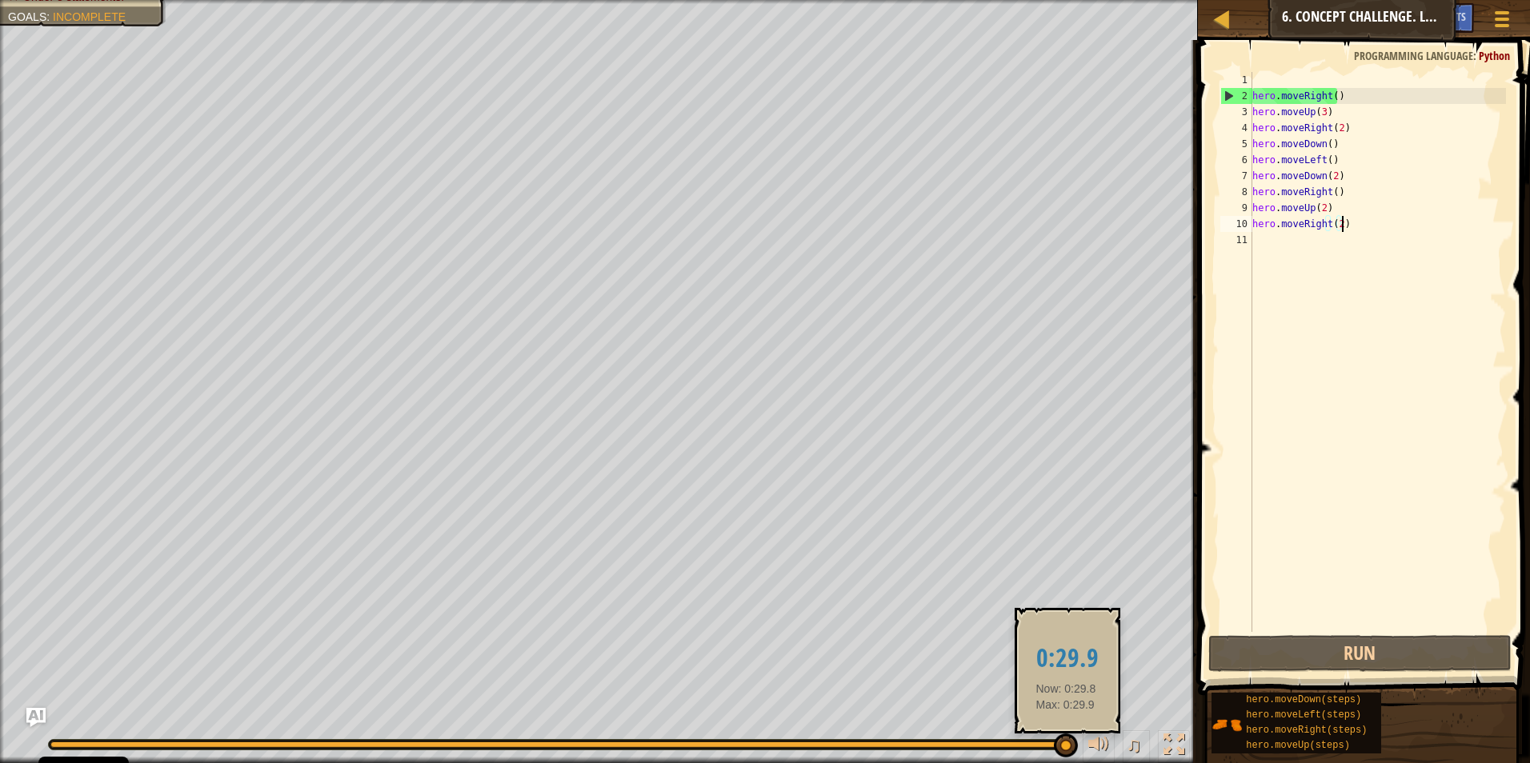
click at [724, 735] on div at bounding box center [558, 745] width 1017 height 6
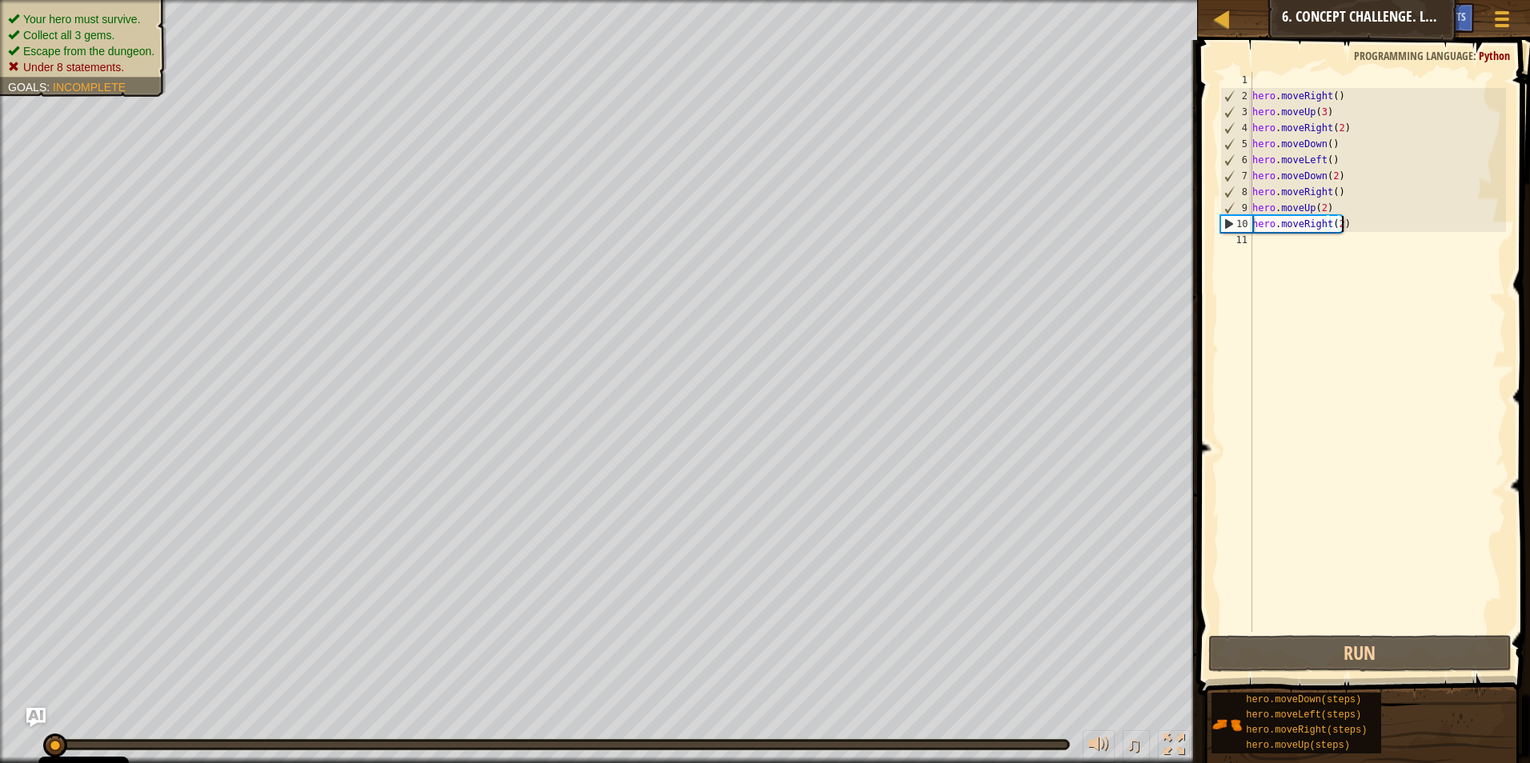
click at [117, 13] on ul "Your hero must survive. Collect all 3 gems. Escape from the dungeon. Under 8 st…" at bounding box center [83, 43] width 150 height 64
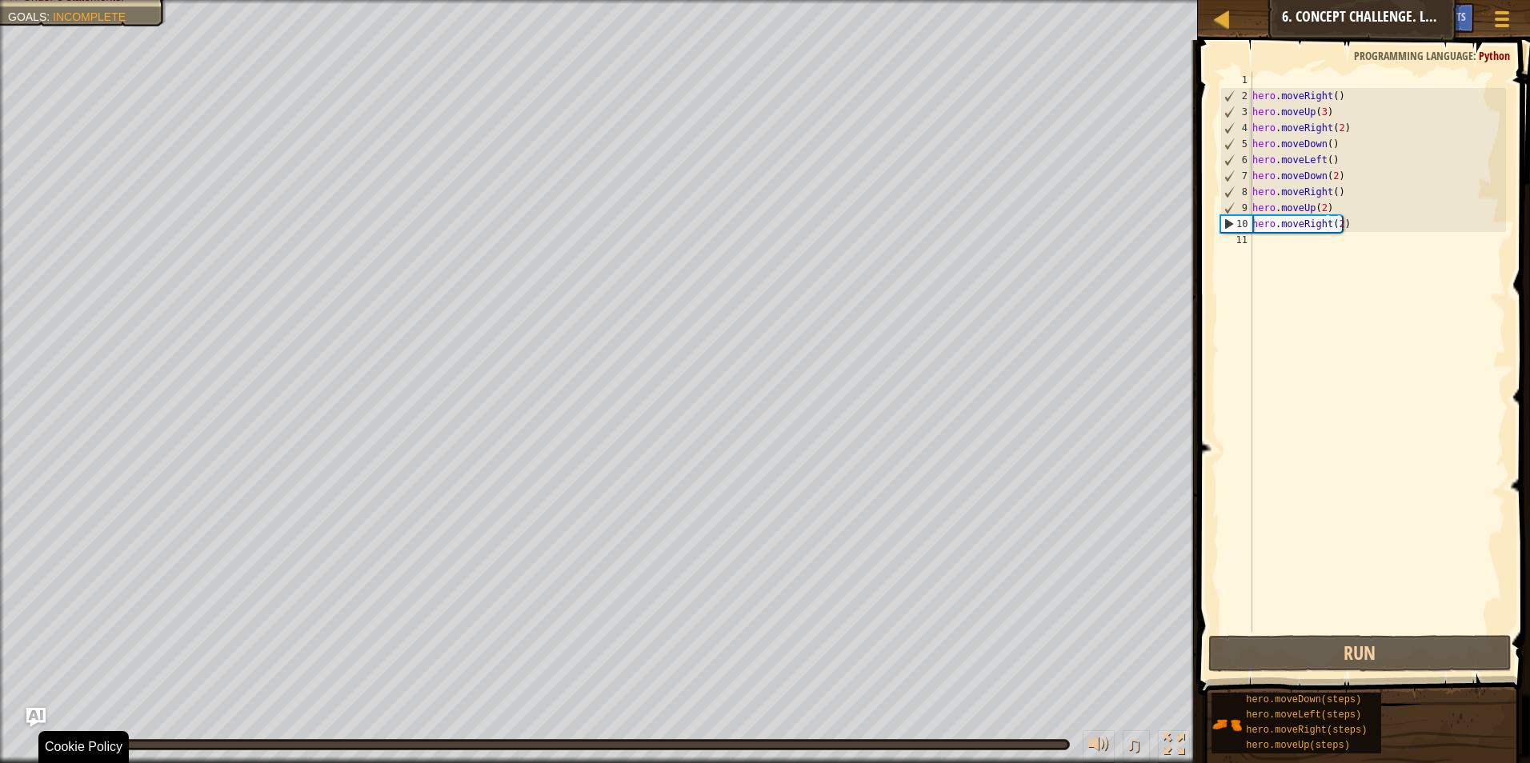
click at [724, 735] on div "♫" at bounding box center [599, 741] width 1198 height 48
drag, startPoint x: 1066, startPoint y: 740, endPoint x: 1060, endPoint y: 747, distance: 9.6
click at [724, 735] on div at bounding box center [559, 745] width 1020 height 10
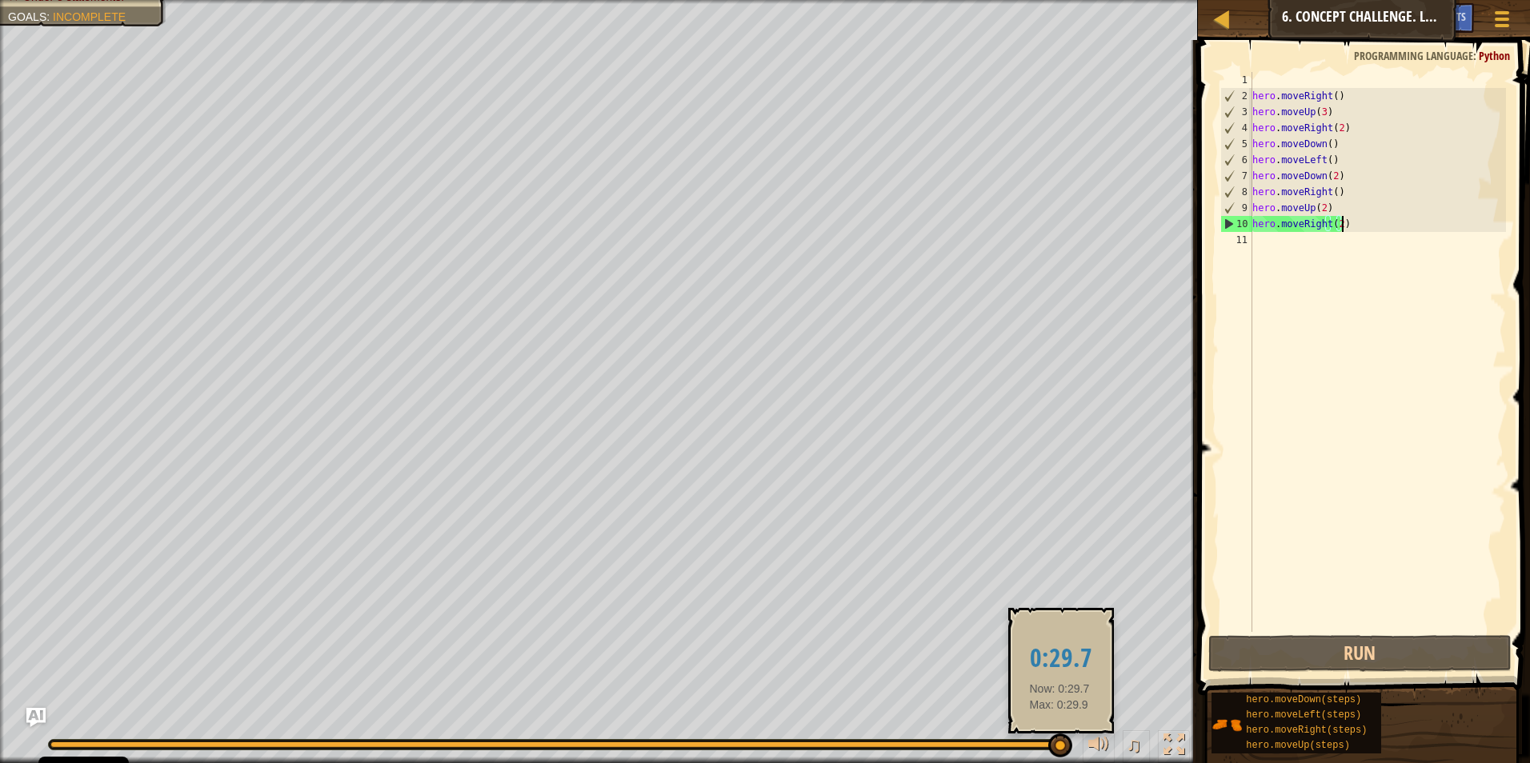
click at [724, 735] on div at bounding box center [558, 745] width 1017 height 6
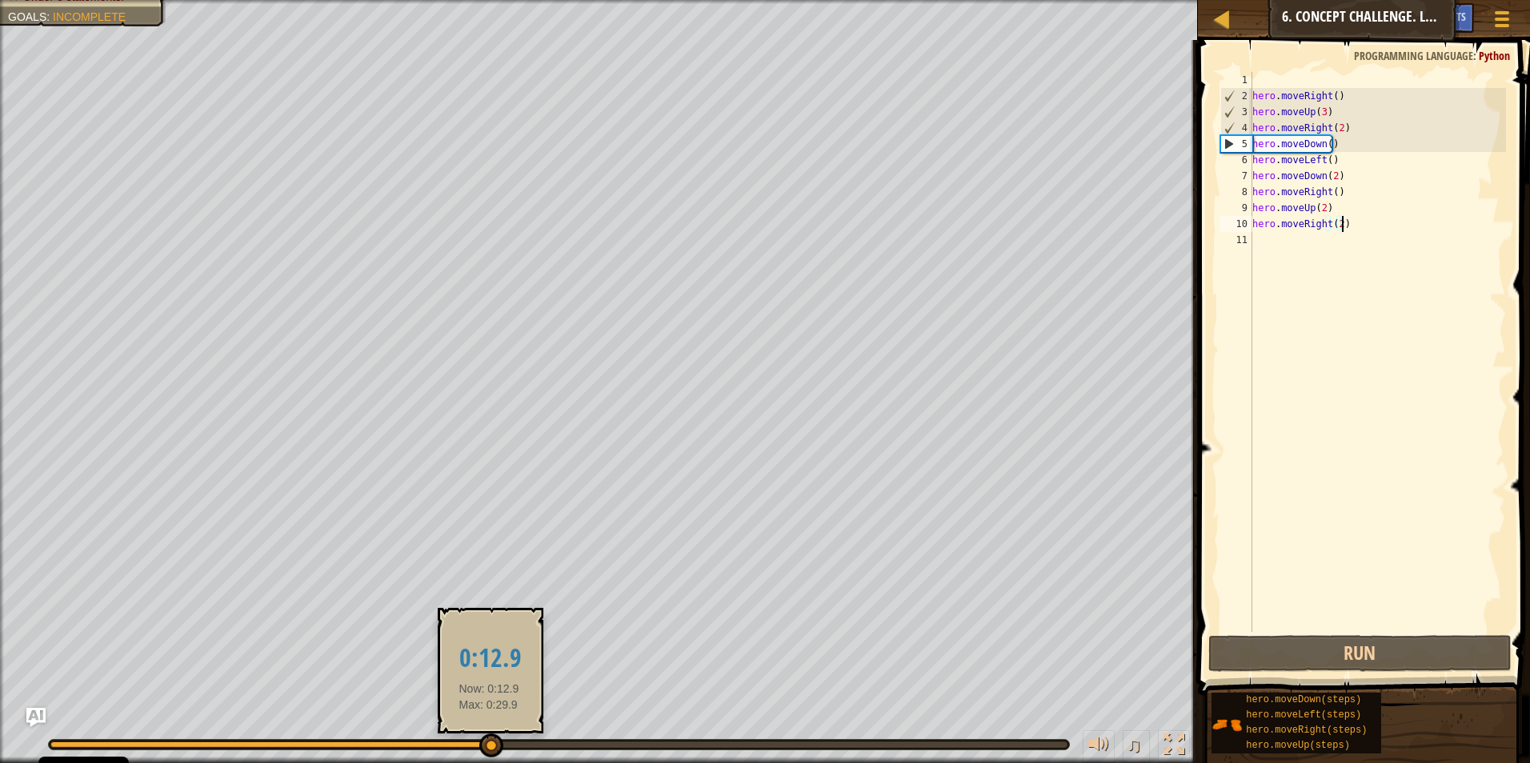
drag, startPoint x: 1060, startPoint y: 747, endPoint x: 439, endPoint y: 737, distance: 620.3
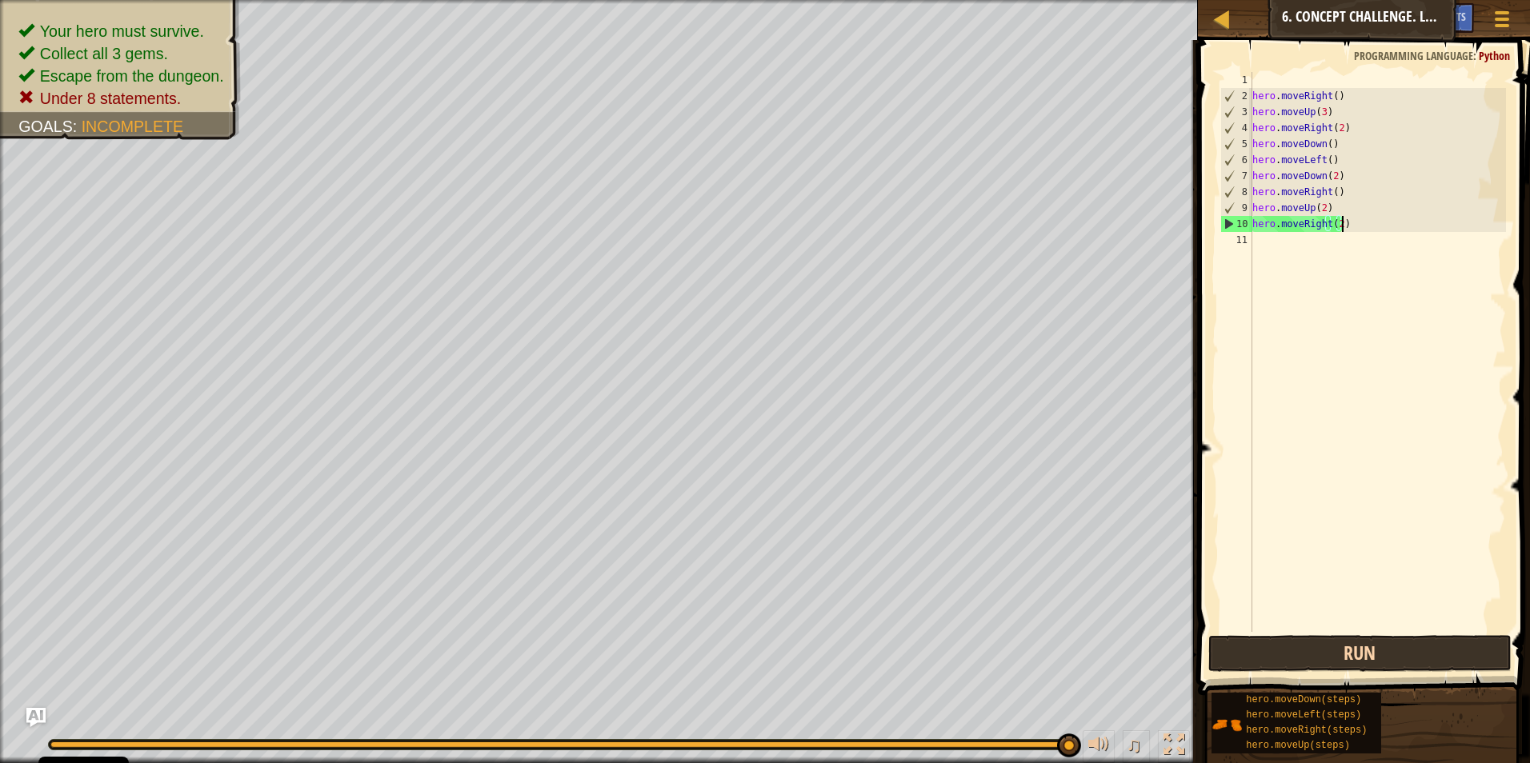
drag, startPoint x: 439, startPoint y: 737, endPoint x: 1382, endPoint y: 671, distance: 945.0
click at [724, 671] on div "Map Introduction to Computer Science 6. Concept Challenge. Long Steps Game Menu…" at bounding box center [765, 381] width 1530 height 763
click at [724, 659] on button "Run" at bounding box center [1360, 653] width 304 height 37
drag, startPoint x: 1062, startPoint y: 742, endPoint x: 1193, endPoint y: 401, distance: 365.3
click at [724, 401] on div "Map Introduction to Computer Science 6. Concept Challenge. Long Steps Game Menu…" at bounding box center [765, 381] width 1530 height 763
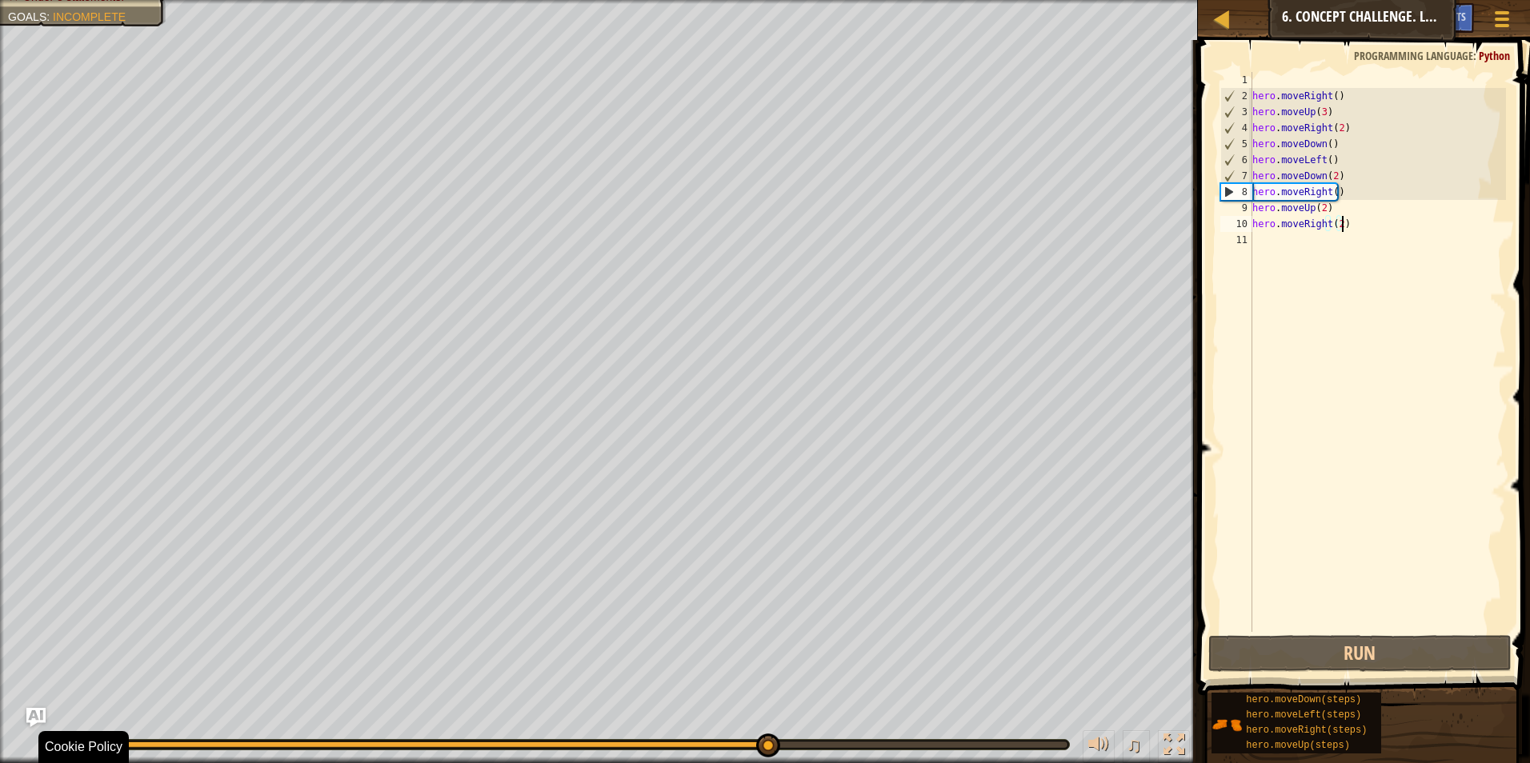
drag, startPoint x: 1067, startPoint y: 751, endPoint x: 767, endPoint y: 778, distance: 301.3
click at [724, 0] on html "Cookie Policy CodeCombat uses a few essential and non-essential cookies. Privac…" at bounding box center [765, 0] width 1530 height 0
click at [724, 196] on div "hero . moveRight ( ) hero . moveUp ( 3 ) hero . moveRight ( 2 ) hero . moveDown…" at bounding box center [1377, 368] width 257 height 592
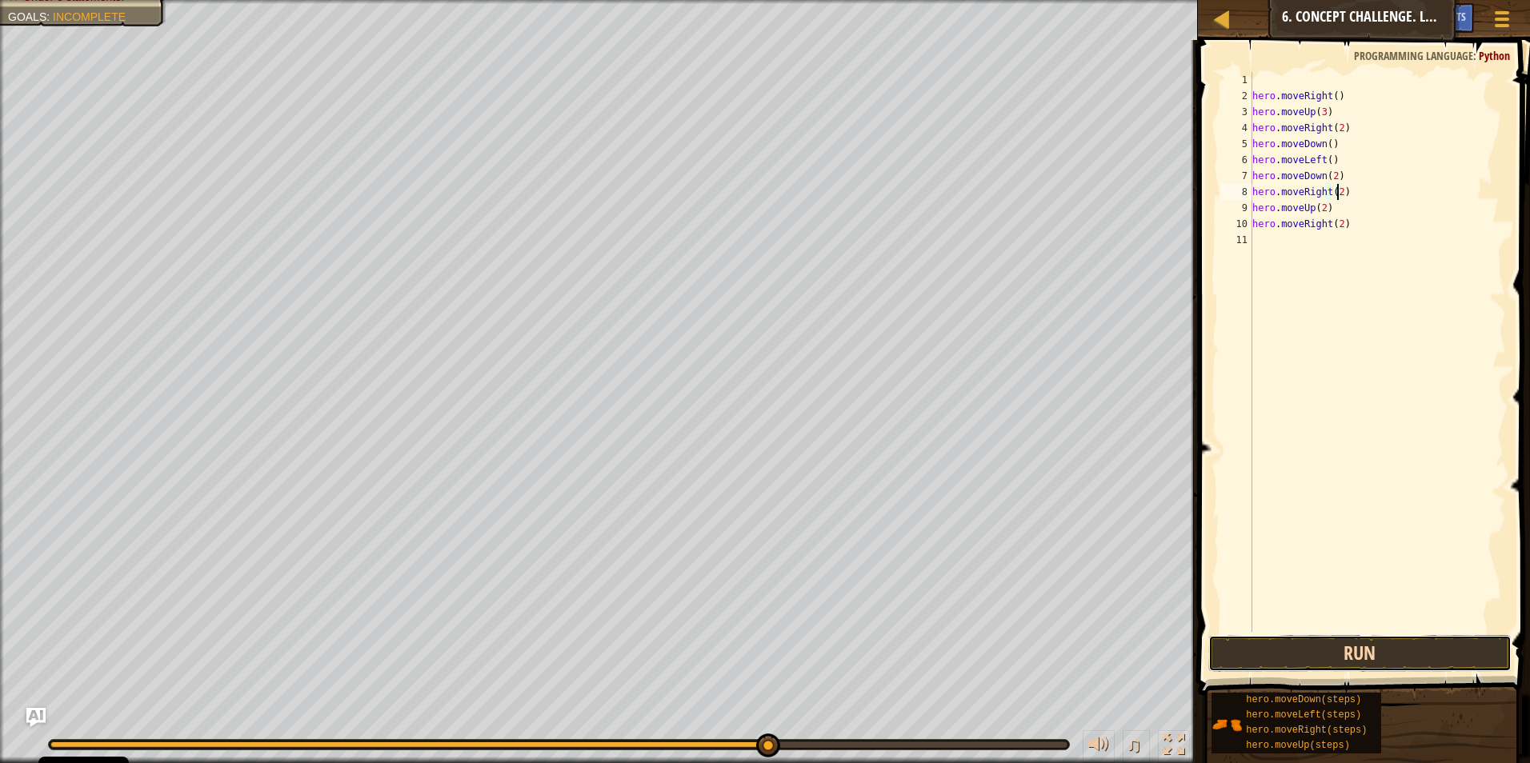
click at [724, 636] on button "Run" at bounding box center [1360, 653] width 304 height 37
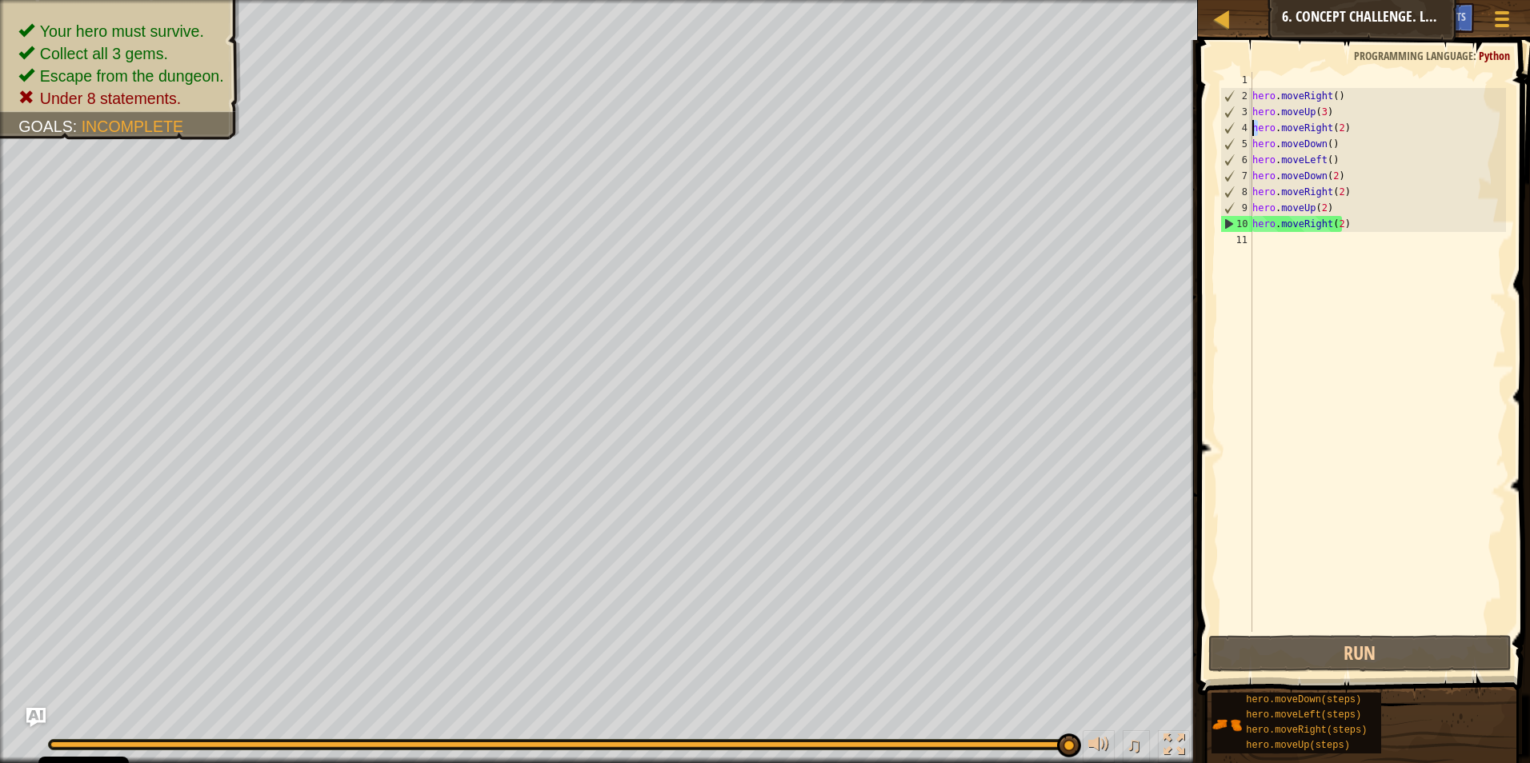
click at [724, 126] on div "hero.moveRight(2) 1 2 3 4 5 6 7 8 9 10 11 hero . moveRight ( ) hero . moveUp ( …" at bounding box center [1361, 352] width 289 height 560
drag, startPoint x: 1250, startPoint y: 126, endPoint x: 1326, endPoint y: 142, distance: 77.5
click at [724, 142] on div "hero.moveRight(2) 1 2 3 4 5 6 7 8 9 10 11 hero . moveRight ( ) hero . moveUp ( …" at bounding box center [1361, 352] width 289 height 560
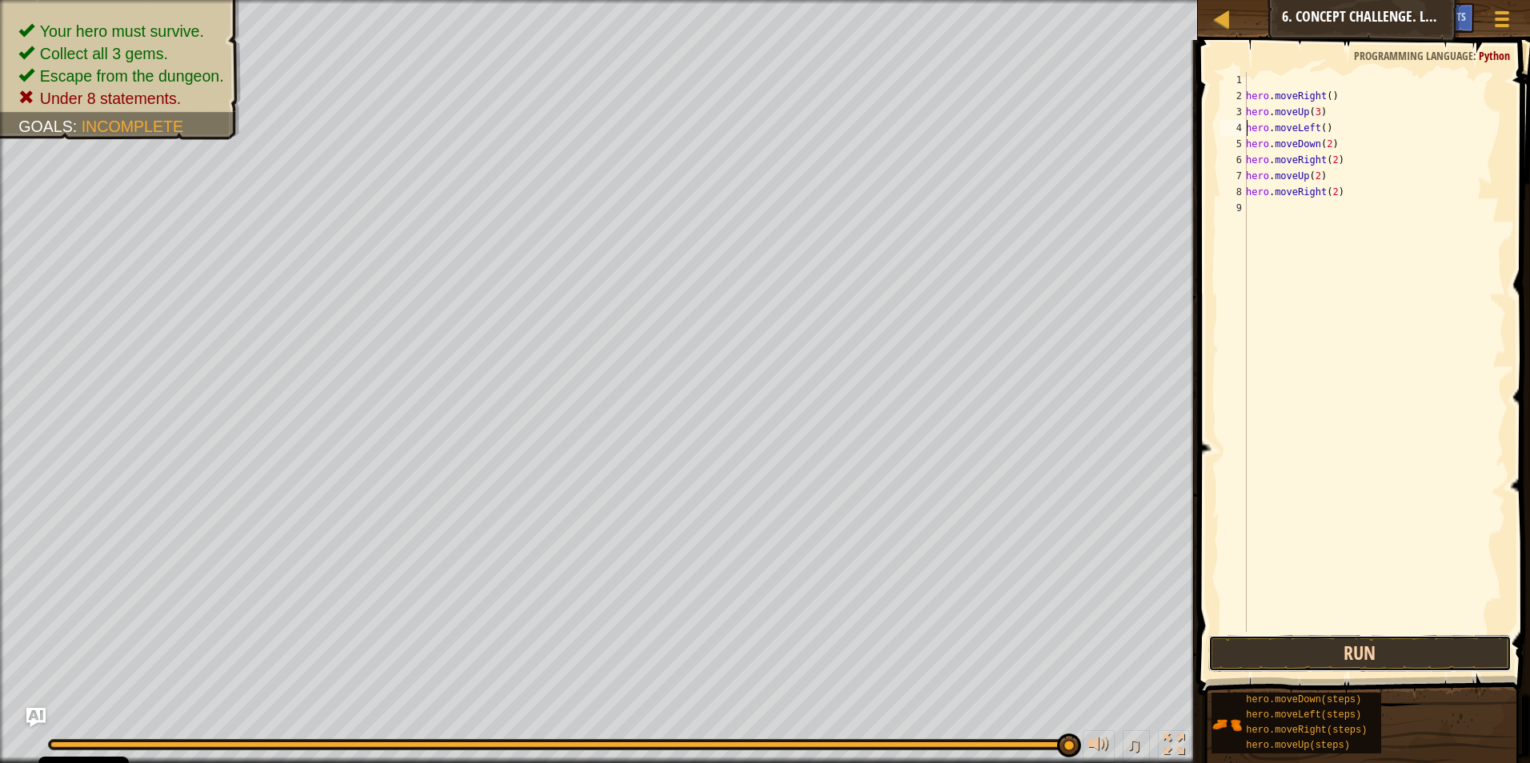
click at [724, 665] on button "Run" at bounding box center [1360, 653] width 304 height 37
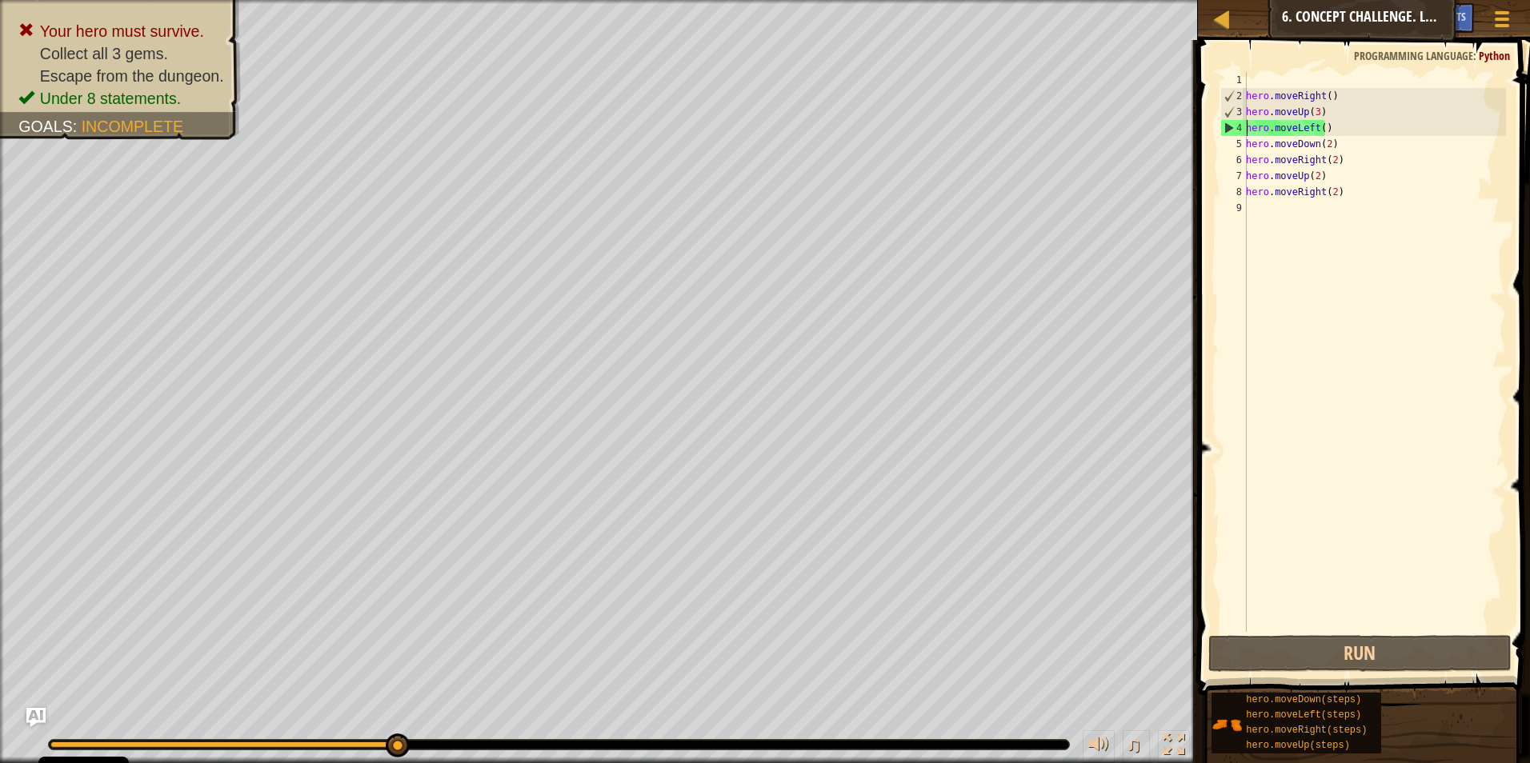
click at [724, 124] on div "hero . moveRight ( ) hero . moveUp ( 3 ) hero . moveLeft ( ) hero . moveDown ( …" at bounding box center [1374, 368] width 263 height 592
click at [724, 178] on div "hero . moveRight ( ) hero . moveUp ( 3 ) hero . moveLeft ( ) hero . moveDown ( …" at bounding box center [1374, 368] width 263 height 592
type textarea "hero.moveUp(2)"
click at [724, 262] on div "hero . moveRight ( ) hero . moveUp ( 3 ) hero . moveLeft ( ) hero . moveDown ( …" at bounding box center [1374, 368] width 263 height 592
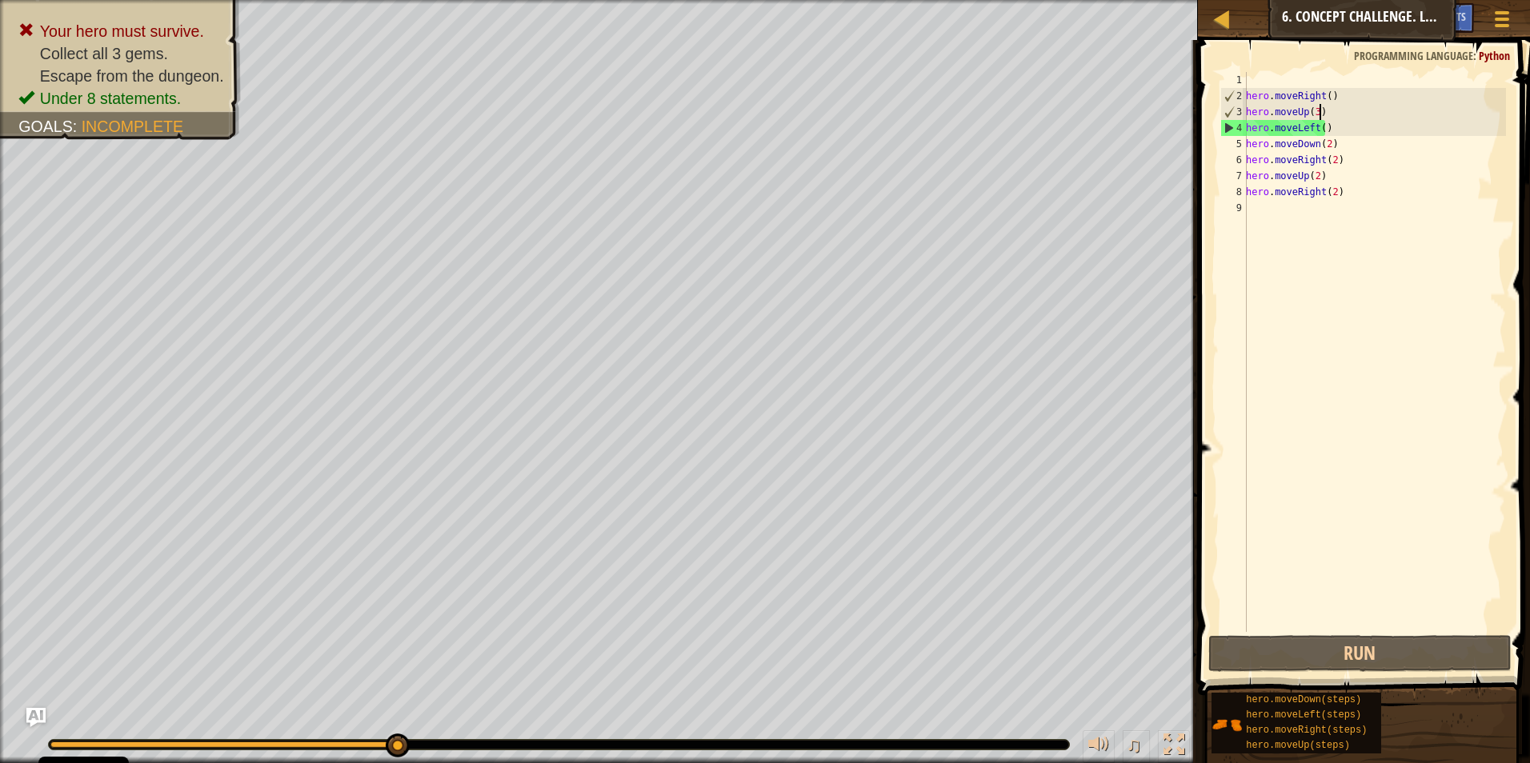
click at [724, 111] on div "hero . moveRight ( ) hero . moveUp ( 3 ) hero . moveLeft ( ) hero . moveDown ( …" at bounding box center [1374, 368] width 263 height 592
type textarea "hero.moveUp(3)"
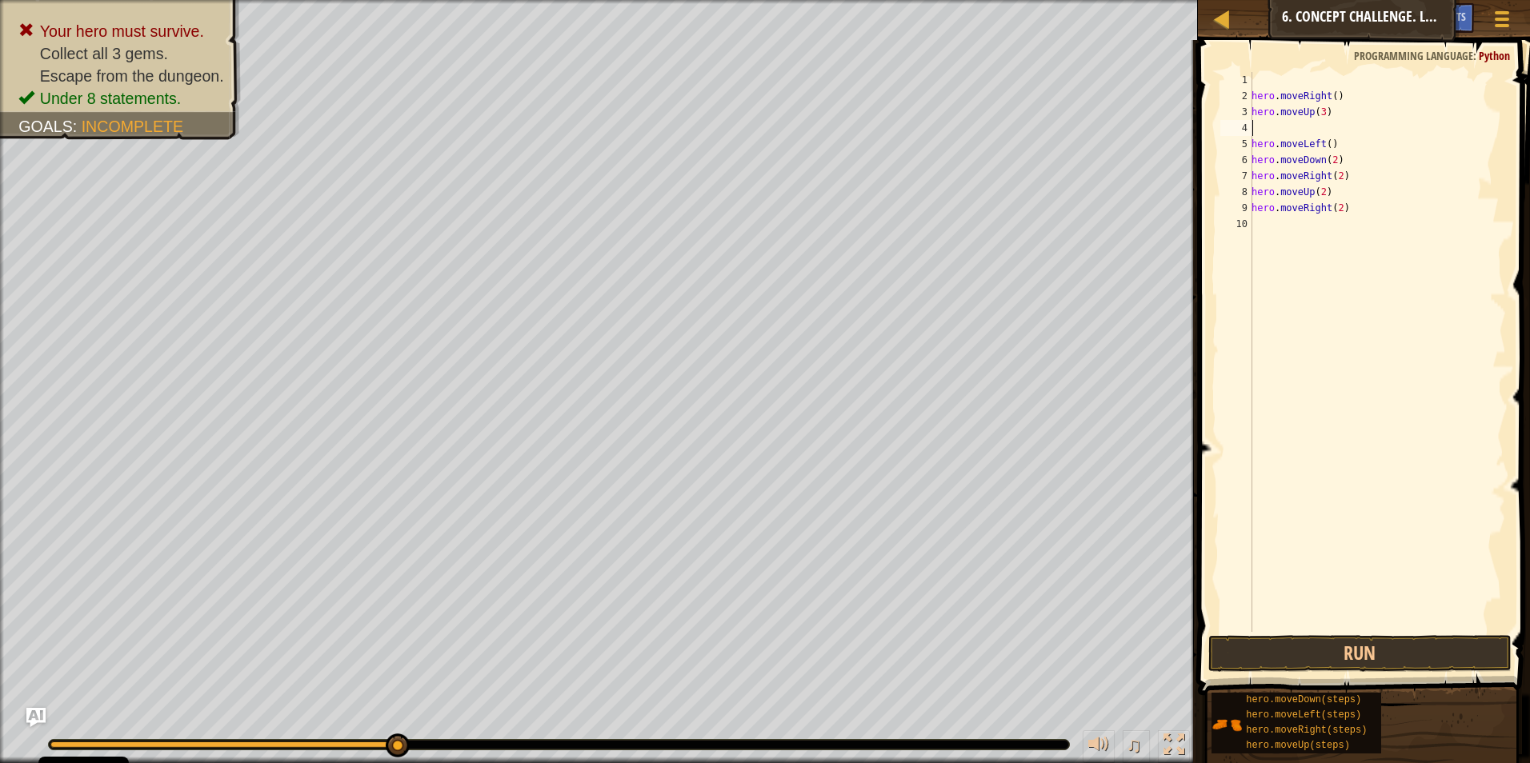
type textarea "r"
type textarea "hero.moveRight(2)"
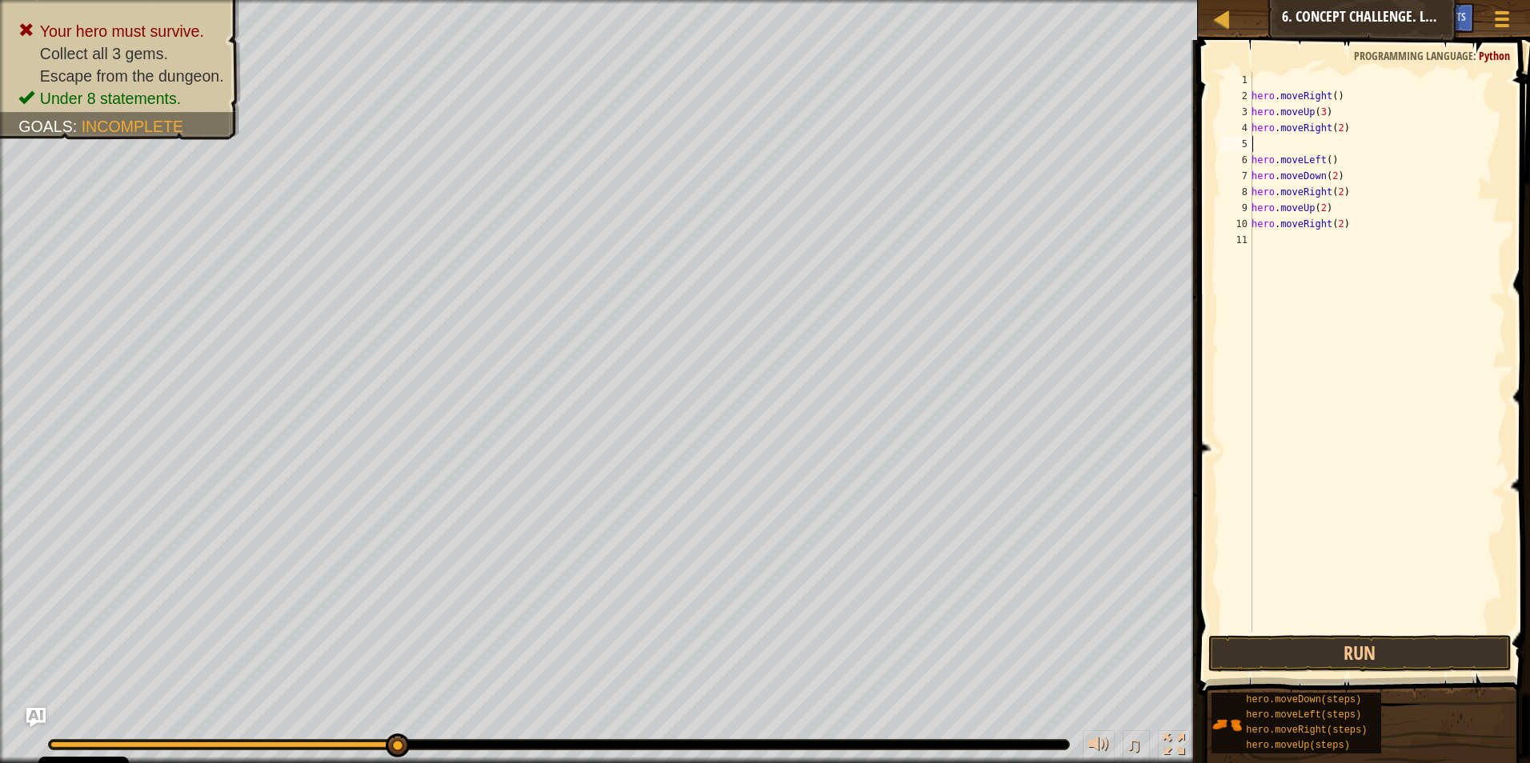
type textarea "hero.moveRight(2)"
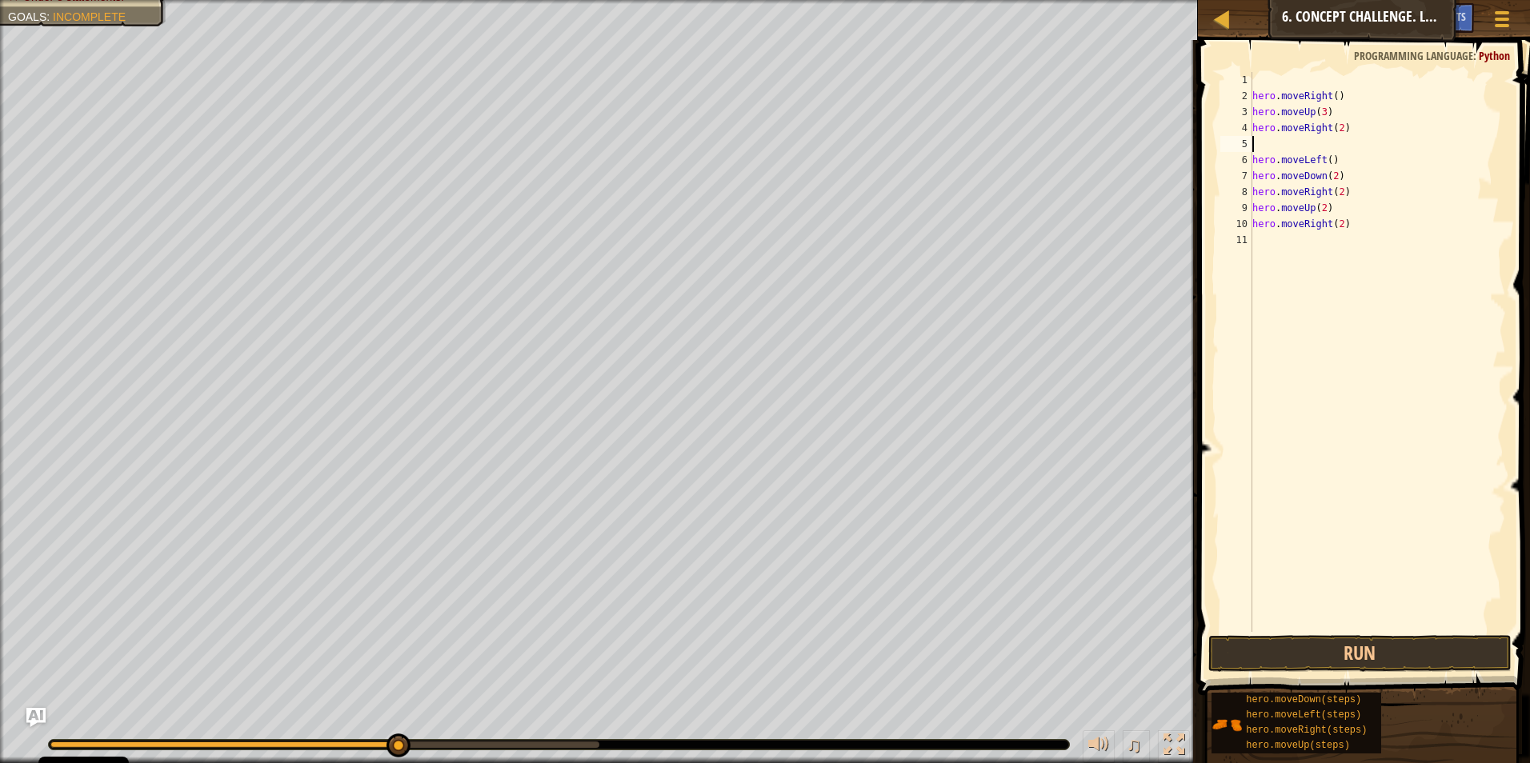
type textarea "h"
click at [724, 634] on span at bounding box center [1365, 345] width 345 height 703
click at [724, 648] on button "Run" at bounding box center [1360, 653] width 304 height 37
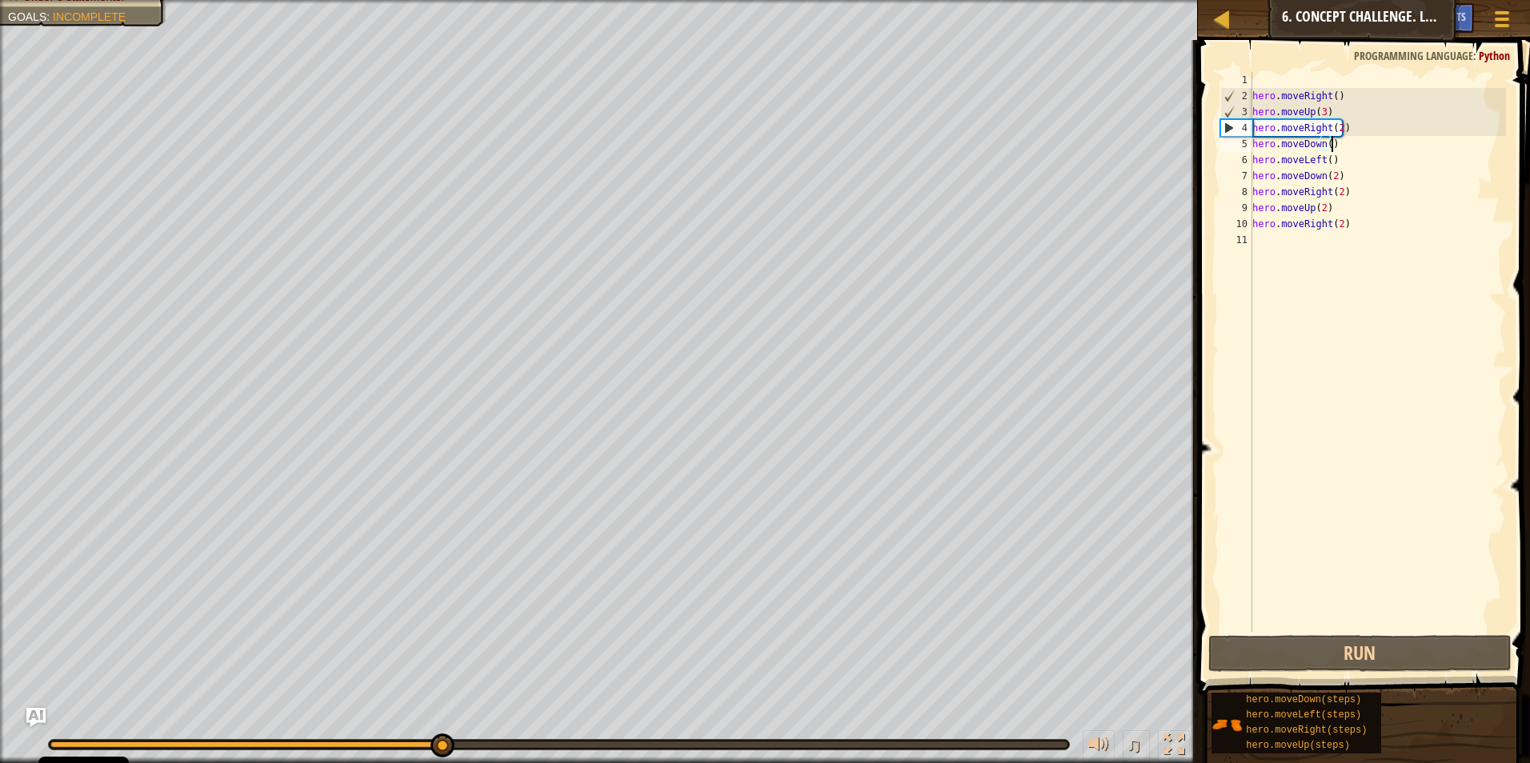
click at [724, 226] on div "hero . moveRight ( ) hero . moveUp ( 3 ) hero . moveRight ( 2 ) hero . moveDown…" at bounding box center [1377, 368] width 257 height 592
type textarea "hero.moveRight()"
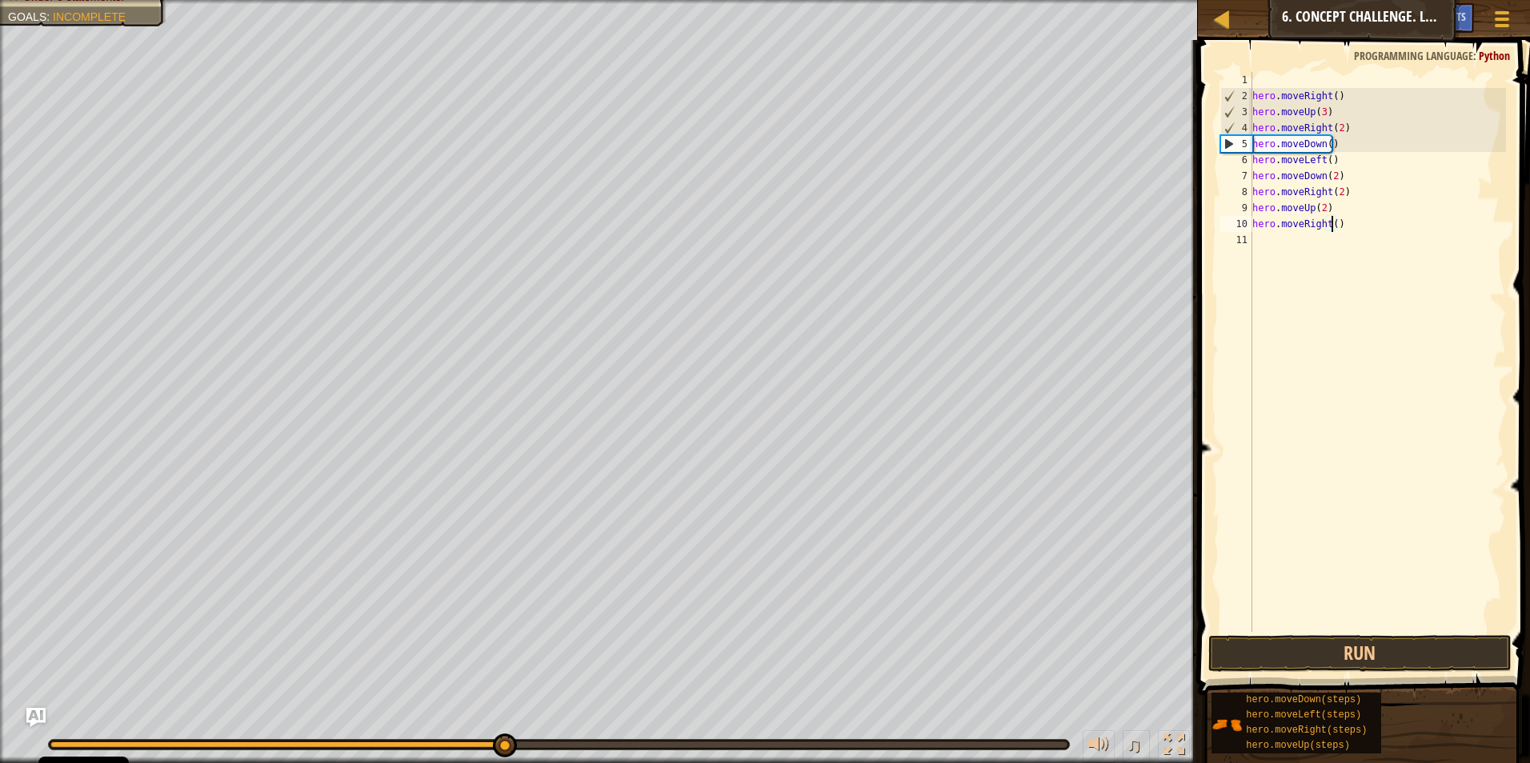
click at [724, 303] on div "hero . moveRight ( ) hero . moveUp ( 3 ) hero . moveRight ( 2 ) hero . moveDown…" at bounding box center [1377, 368] width 257 height 592
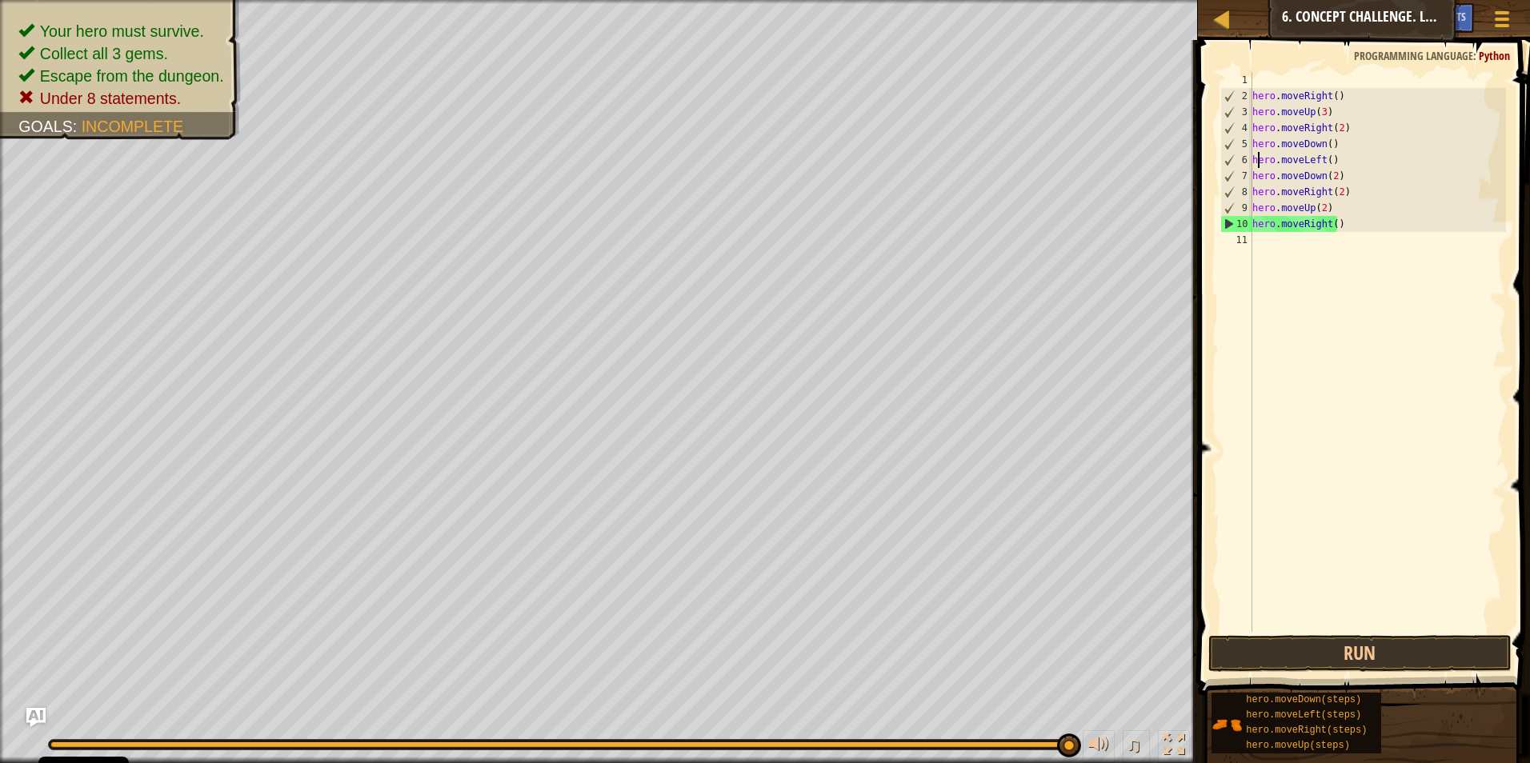
click at [724, 161] on div "hero . moveRight ( ) hero . moveUp ( 3 ) hero . moveRight ( 2 ) hero . moveDown…" at bounding box center [1377, 368] width 257 height 592
click at [724, 158] on div "6" at bounding box center [1236, 160] width 31 height 16
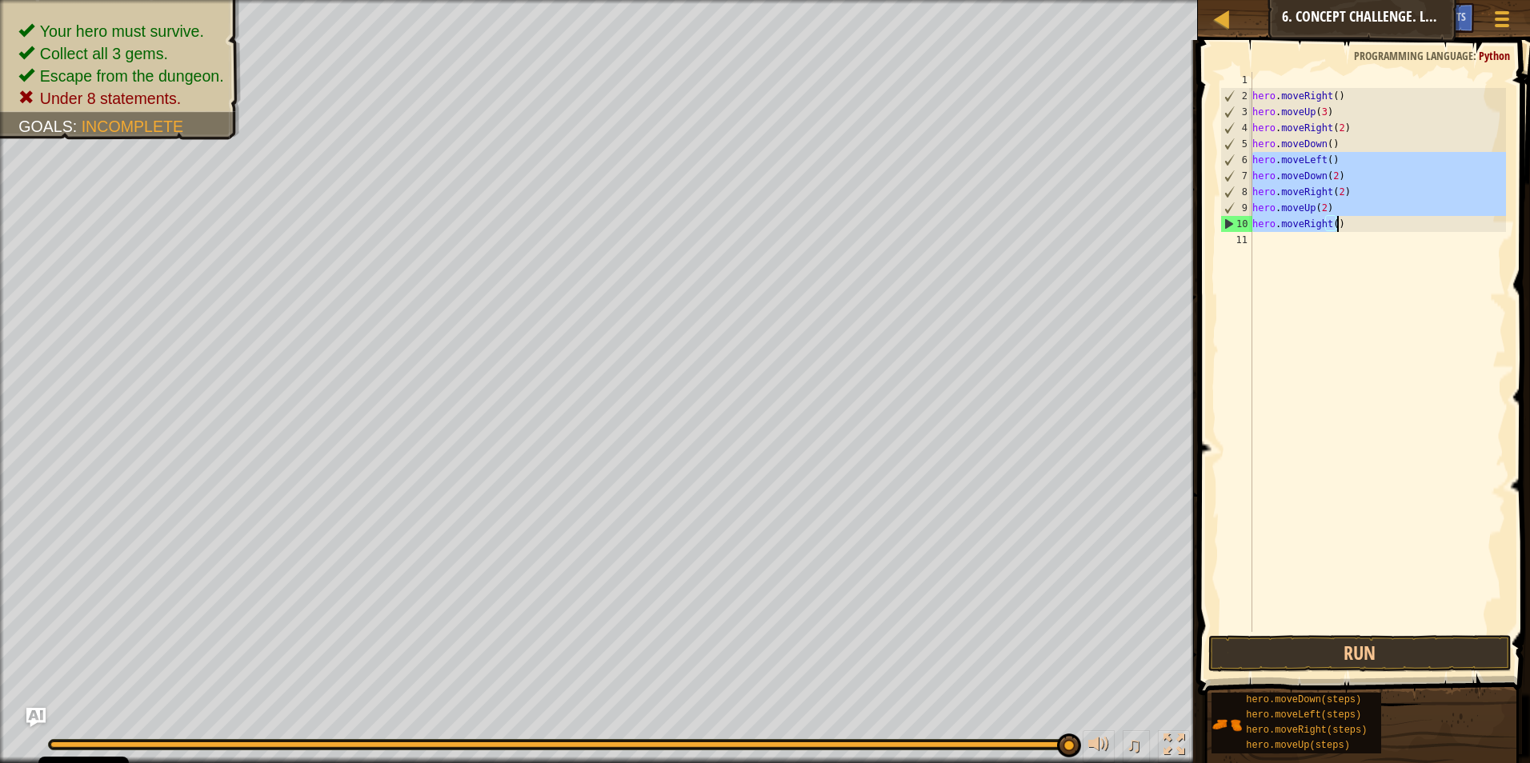
drag, startPoint x: 1252, startPoint y: 156, endPoint x: 1343, endPoint y: 230, distance: 117.1
click at [724, 230] on div "hero . moveRight ( ) hero . moveUp ( 3 ) hero . moveRight ( 2 ) hero . moveDown…" at bounding box center [1377, 368] width 257 height 592
type textarea "hero.moveUp(2) hero.moveRight()"
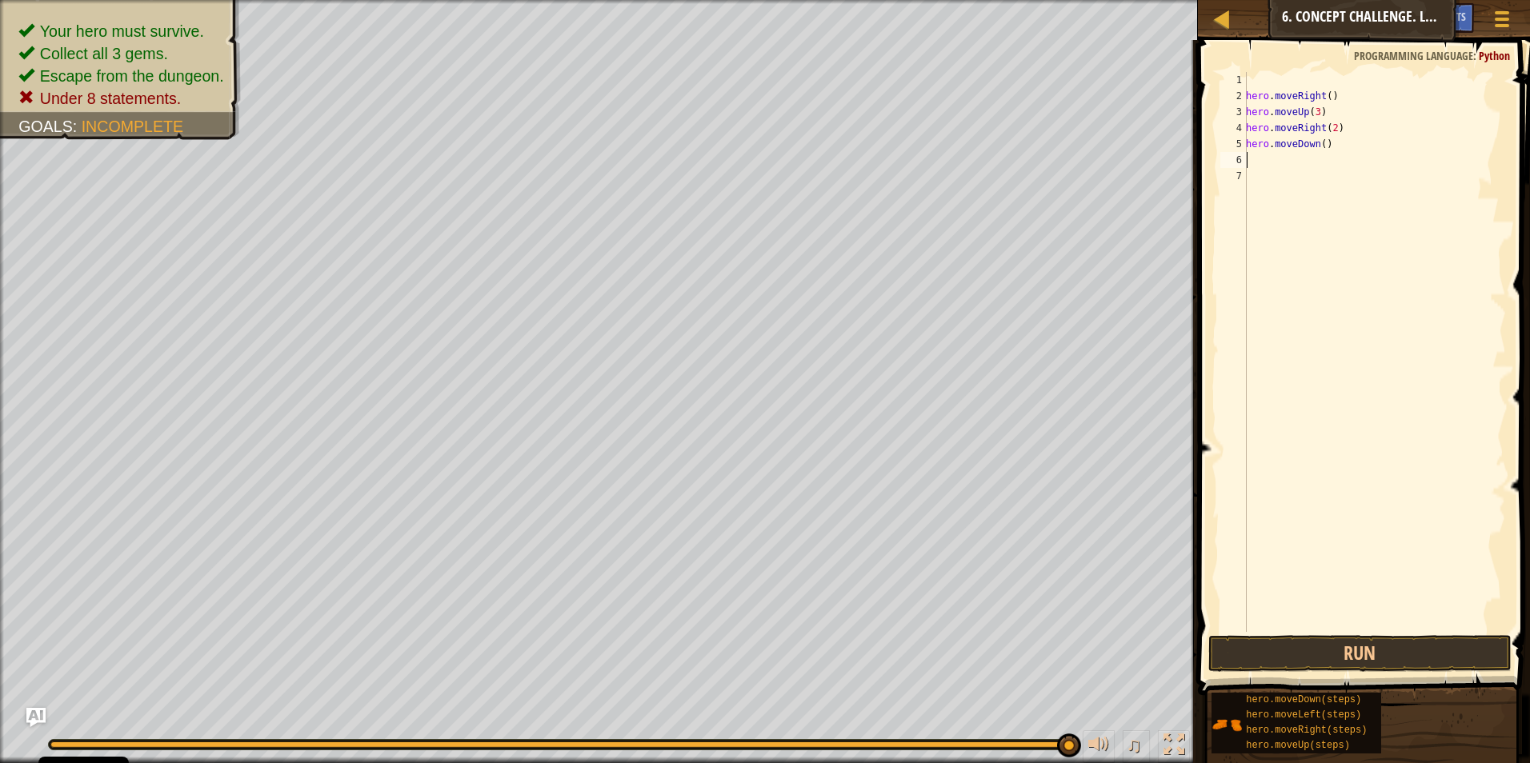
click at [724, 146] on div "hero . moveRight ( ) hero . moveUp ( 3 ) hero . moveRight ( 2 ) hero . moveDown…" at bounding box center [1374, 368] width 263 height 592
click at [724, 146] on div "hero . moveRight ( ) hero . moveUp ( 3 ) hero . moveRight ( 2 ) hero . moveDown…" at bounding box center [1374, 352] width 263 height 560
type textarea "hero.moveDown(3)"
type textarea "l"
type textarea "u"
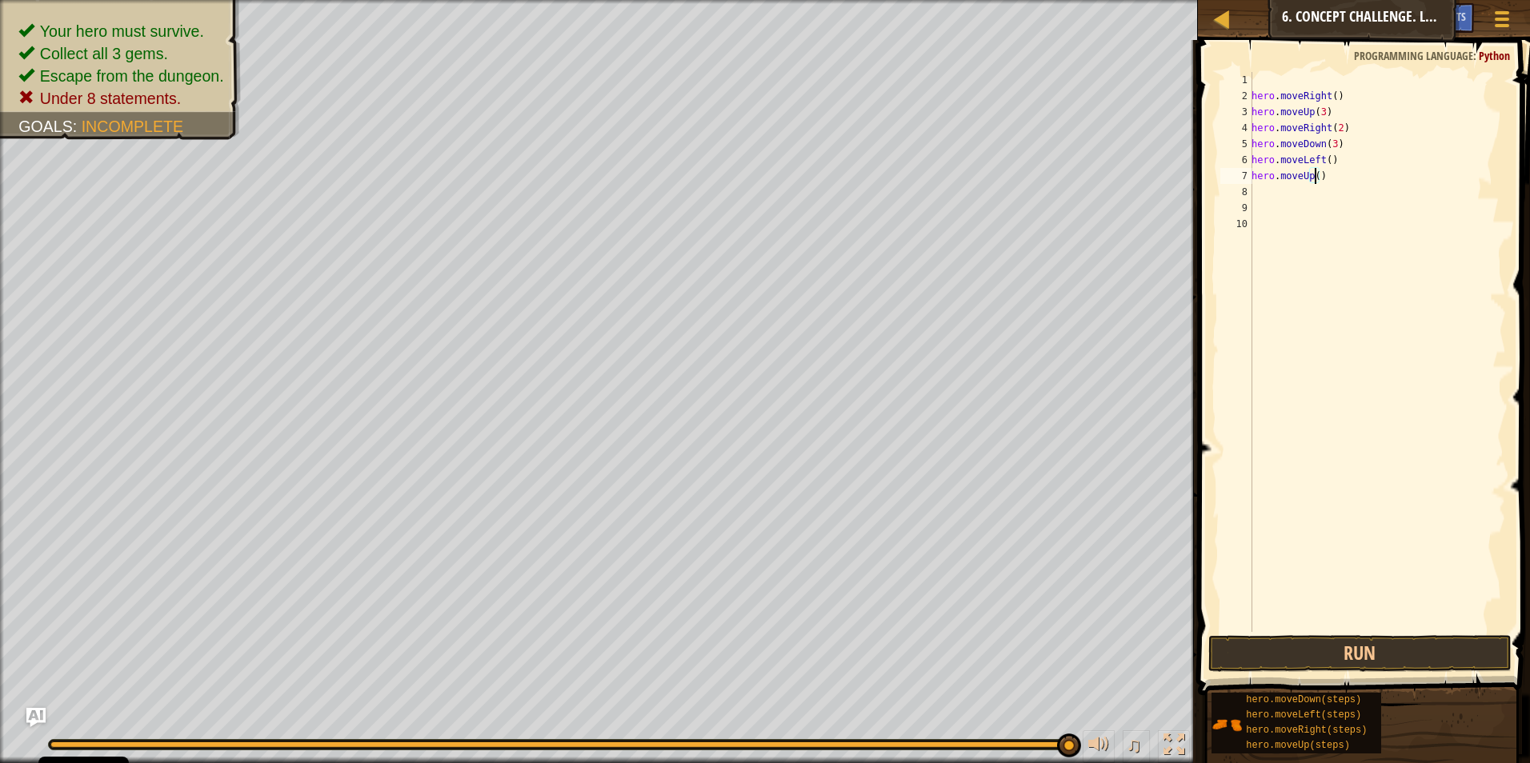
type textarea "hero.moveUp(2)"
type textarea "r"
type textarea "hero.moveRight(4)"
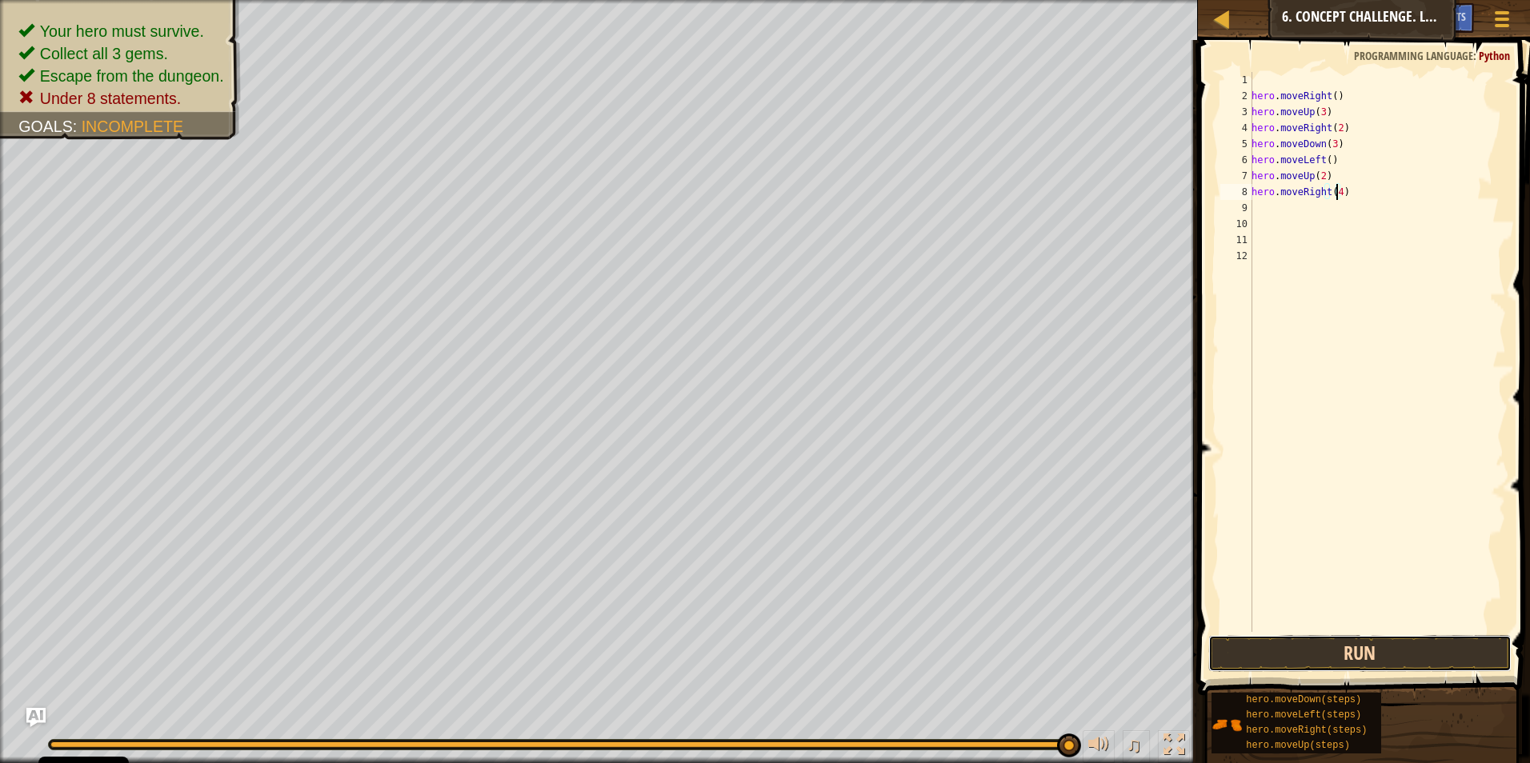
click at [724, 641] on button "Run" at bounding box center [1360, 653] width 304 height 37
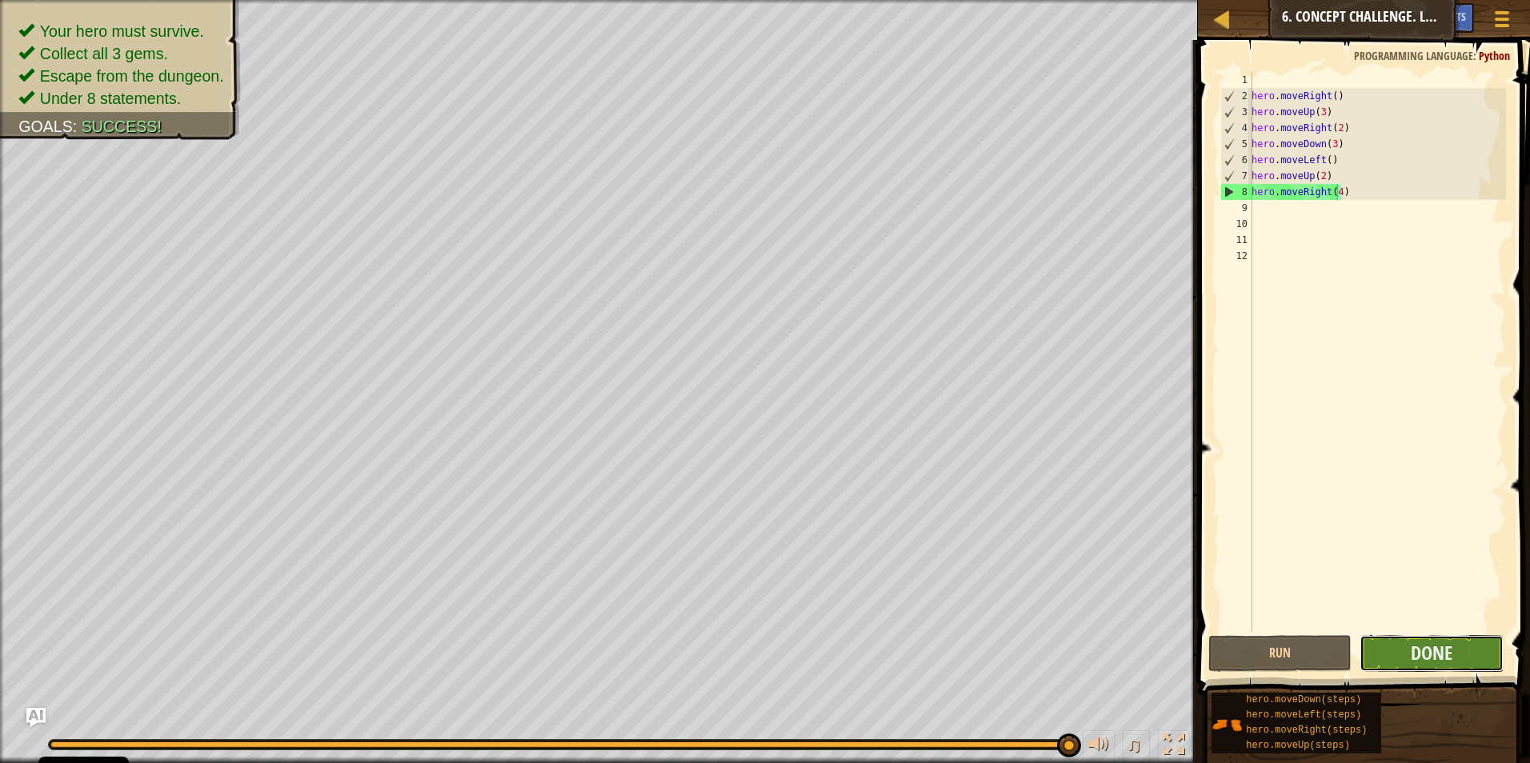
click at [724, 647] on button "Done" at bounding box center [1432, 653] width 144 height 37
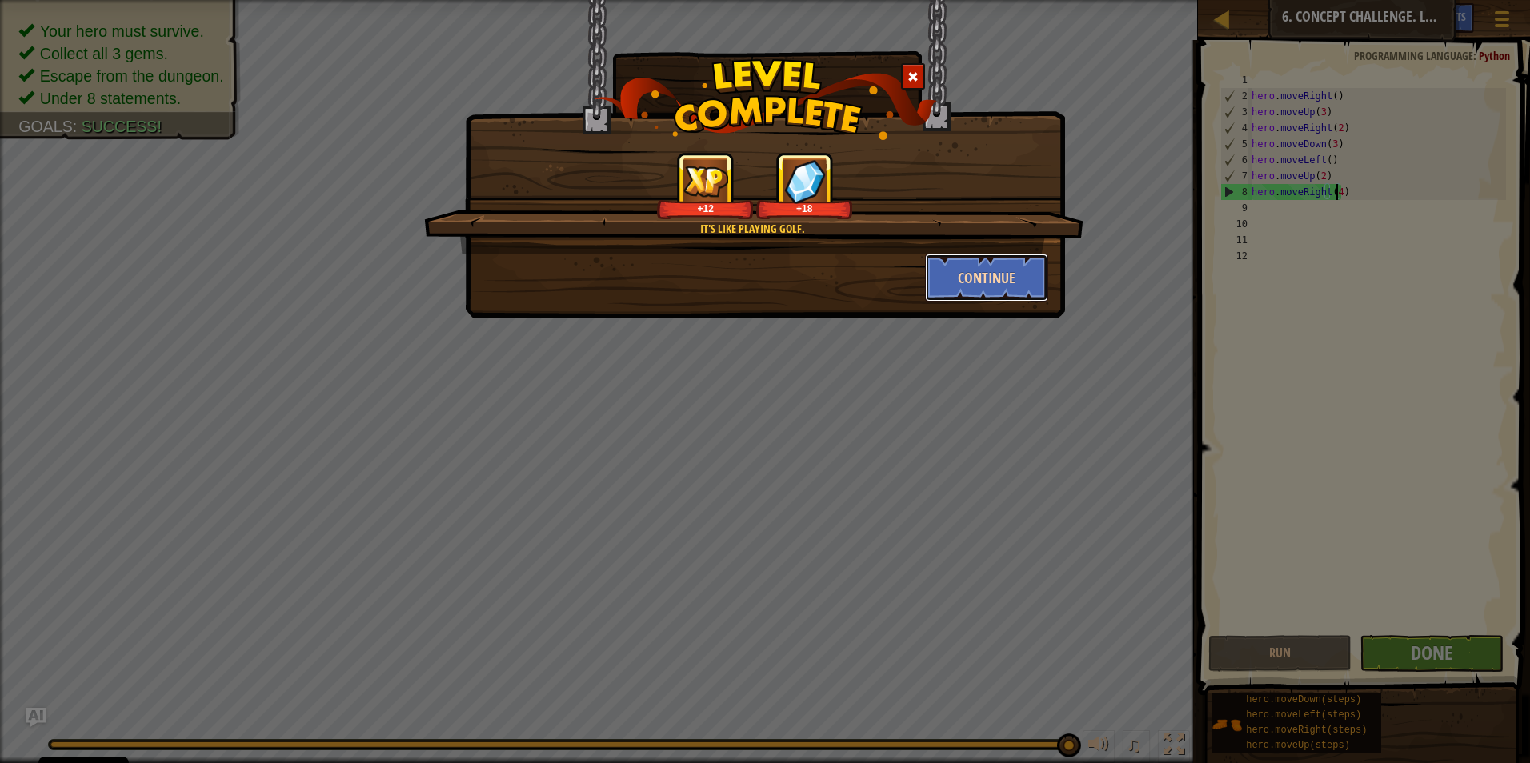
click at [724, 293] on button "Continue" at bounding box center [987, 278] width 124 height 48
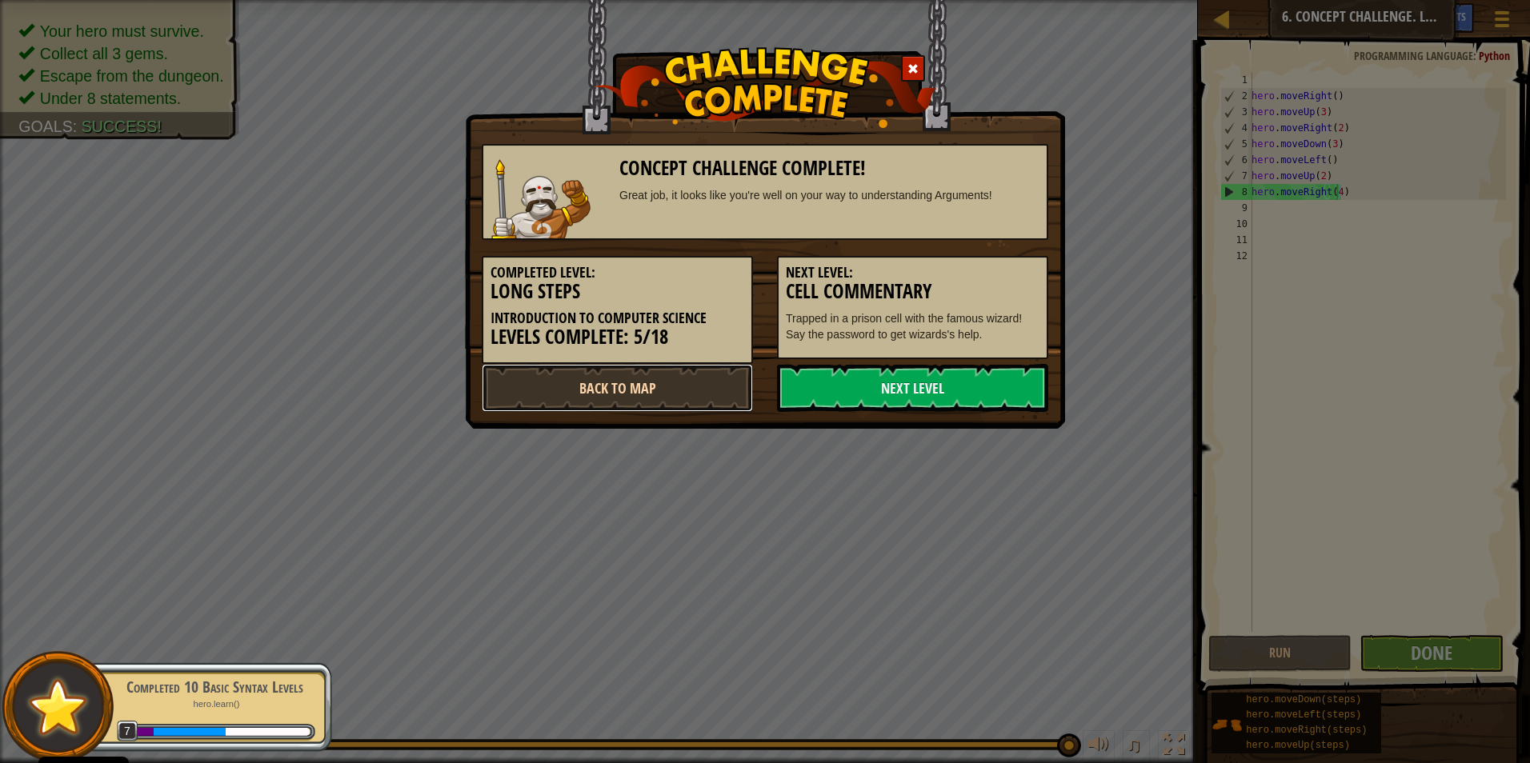
click at [702, 379] on link "Back to Map" at bounding box center [617, 388] width 271 height 48
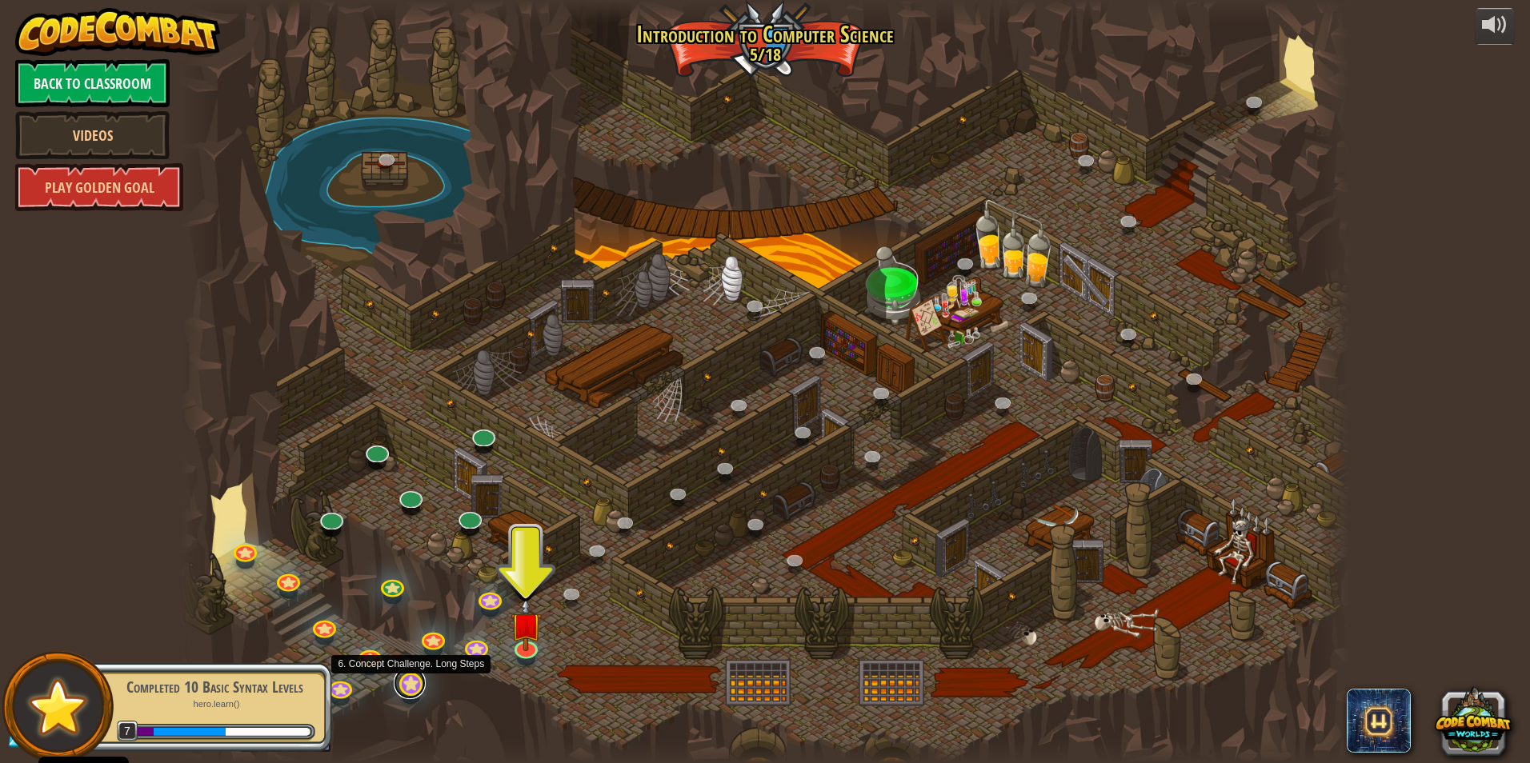
click at [409, 693] on link at bounding box center [410, 683] width 32 height 32
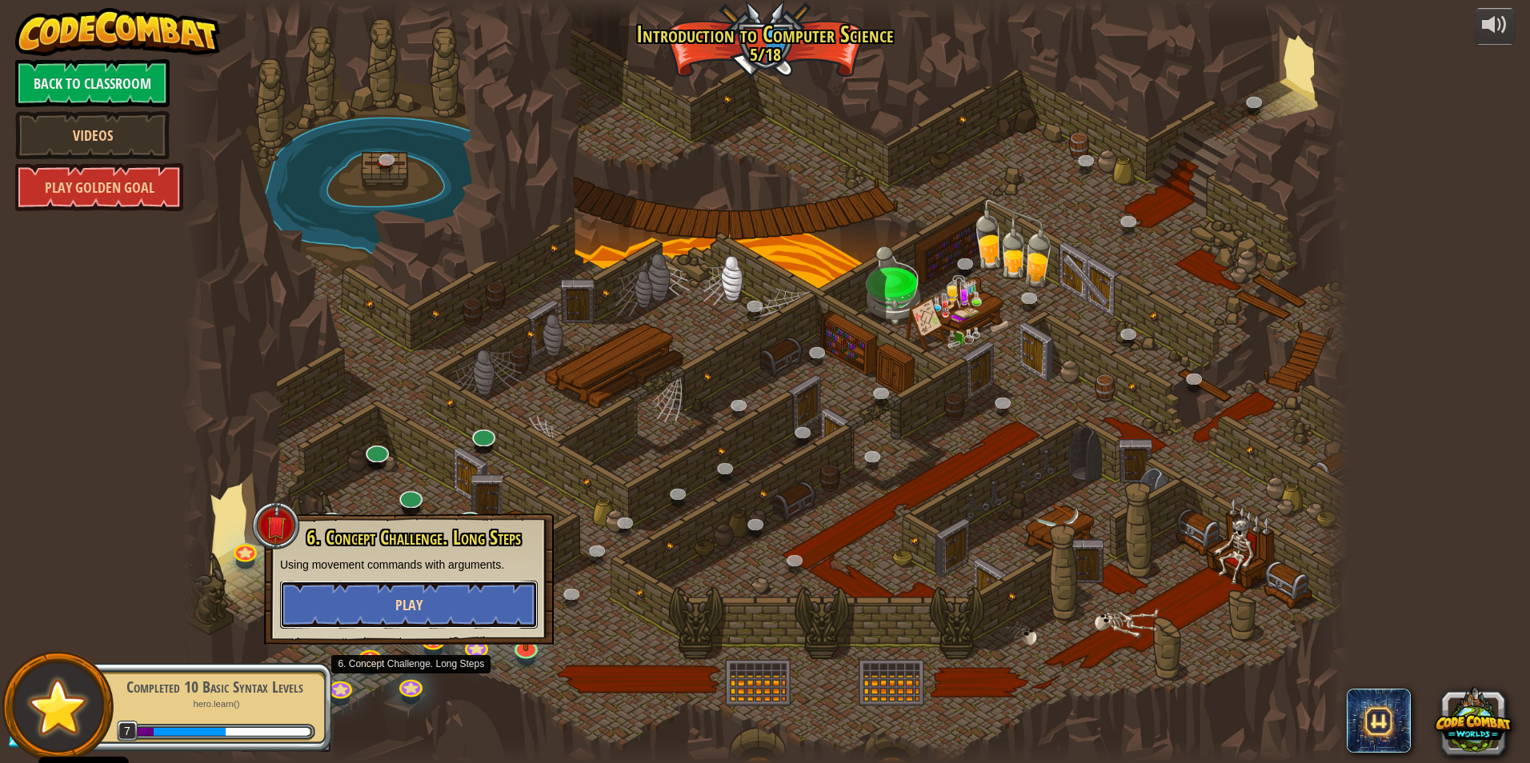
click at [428, 595] on button "Play" at bounding box center [409, 605] width 258 height 48
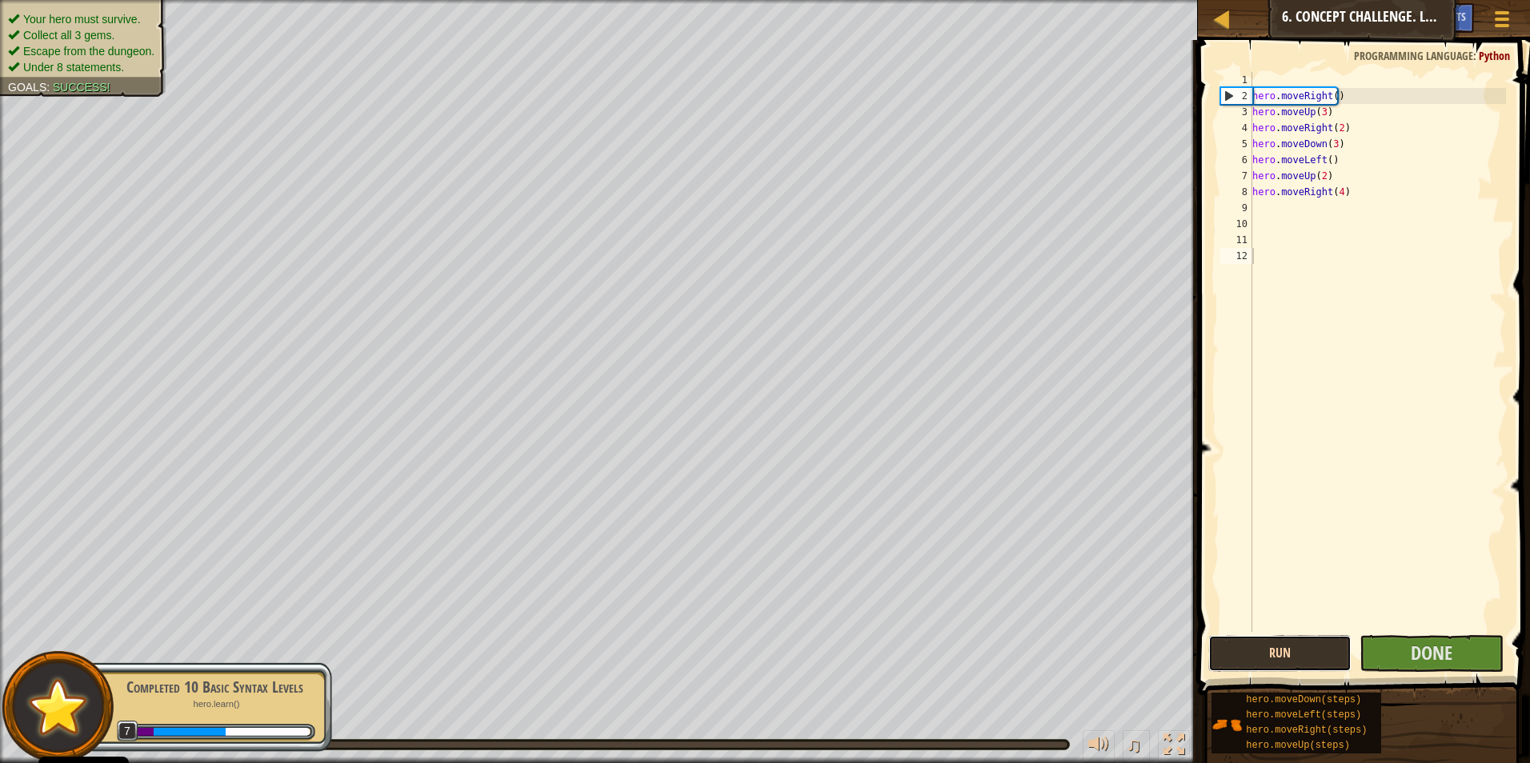
click at [724, 655] on button "Run" at bounding box center [1280, 653] width 144 height 37
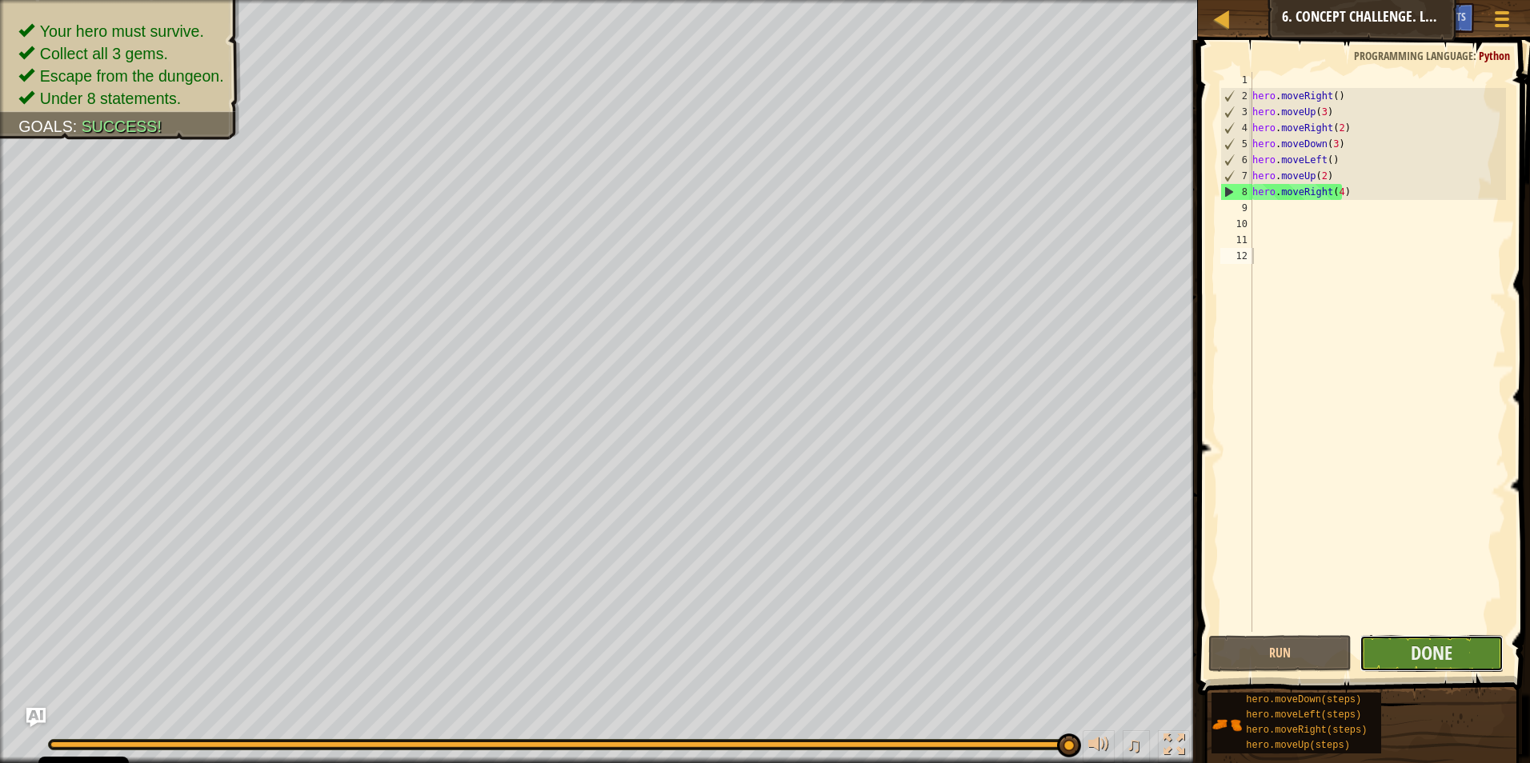
click at [724, 657] on button "Done" at bounding box center [1432, 653] width 144 height 37
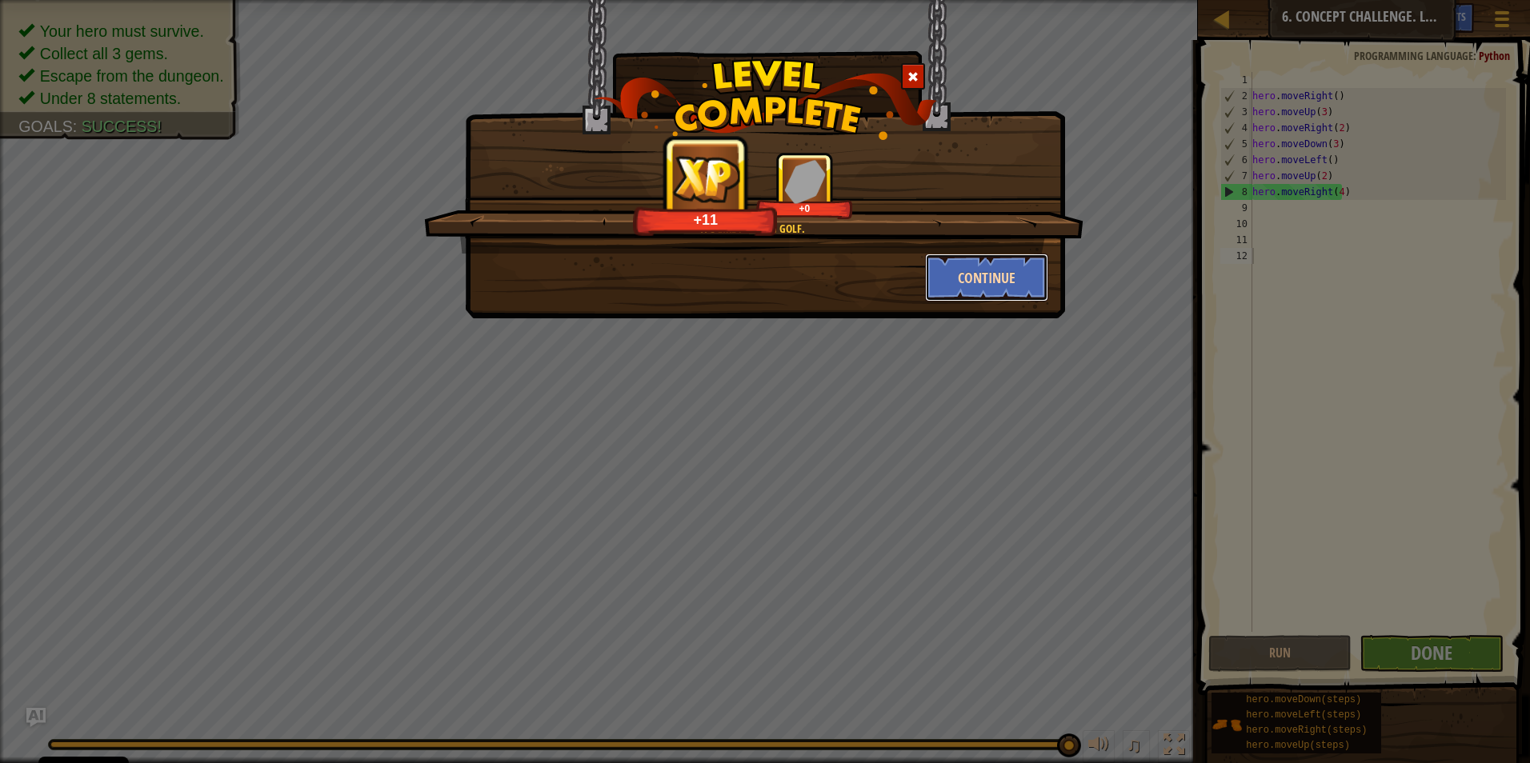
click at [724, 277] on button "Continue" at bounding box center [987, 278] width 124 height 48
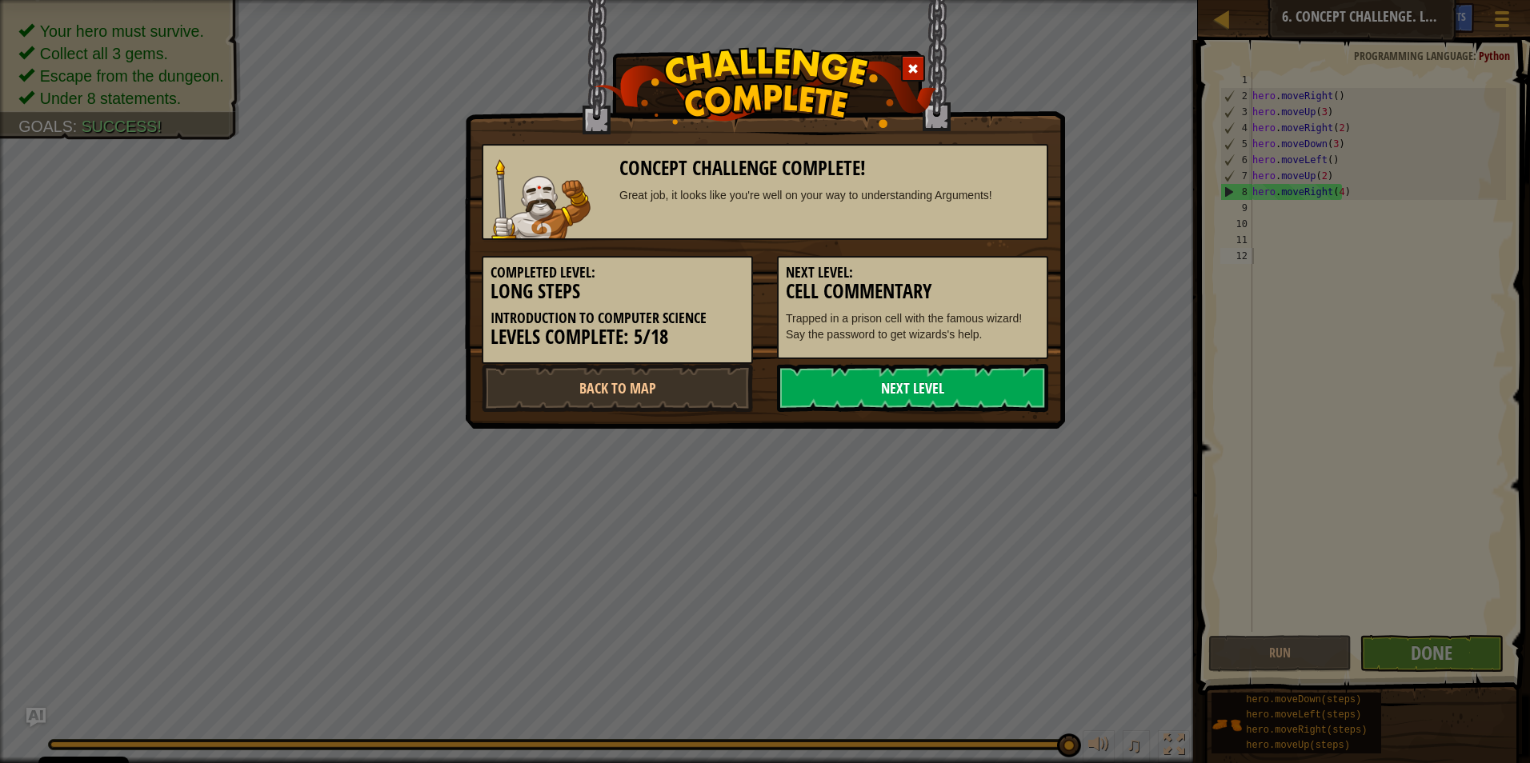
click at [724, 379] on link "Next Level" at bounding box center [912, 388] width 271 height 48
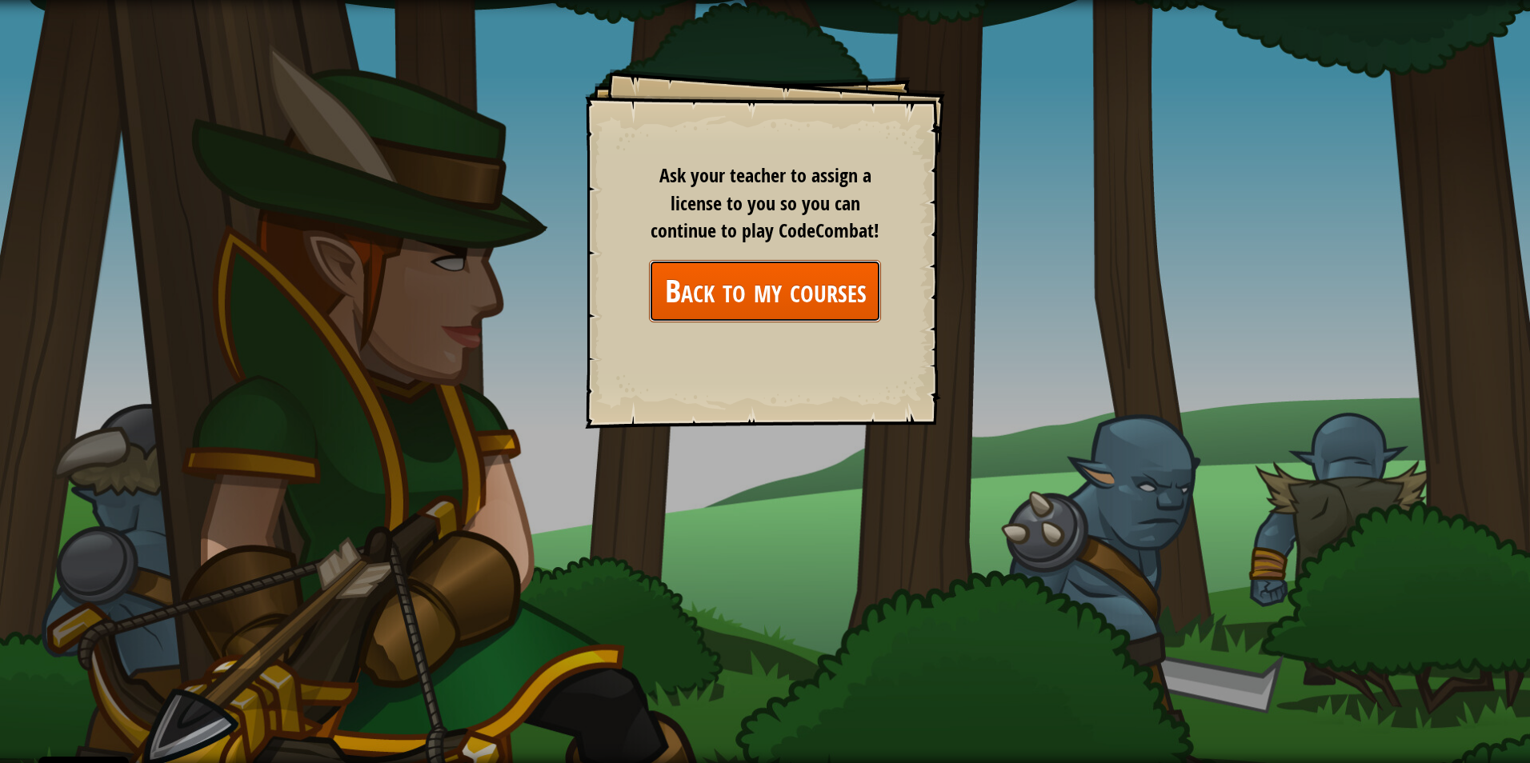
click at [724, 298] on link "Back to my courses" at bounding box center [765, 291] width 232 height 62
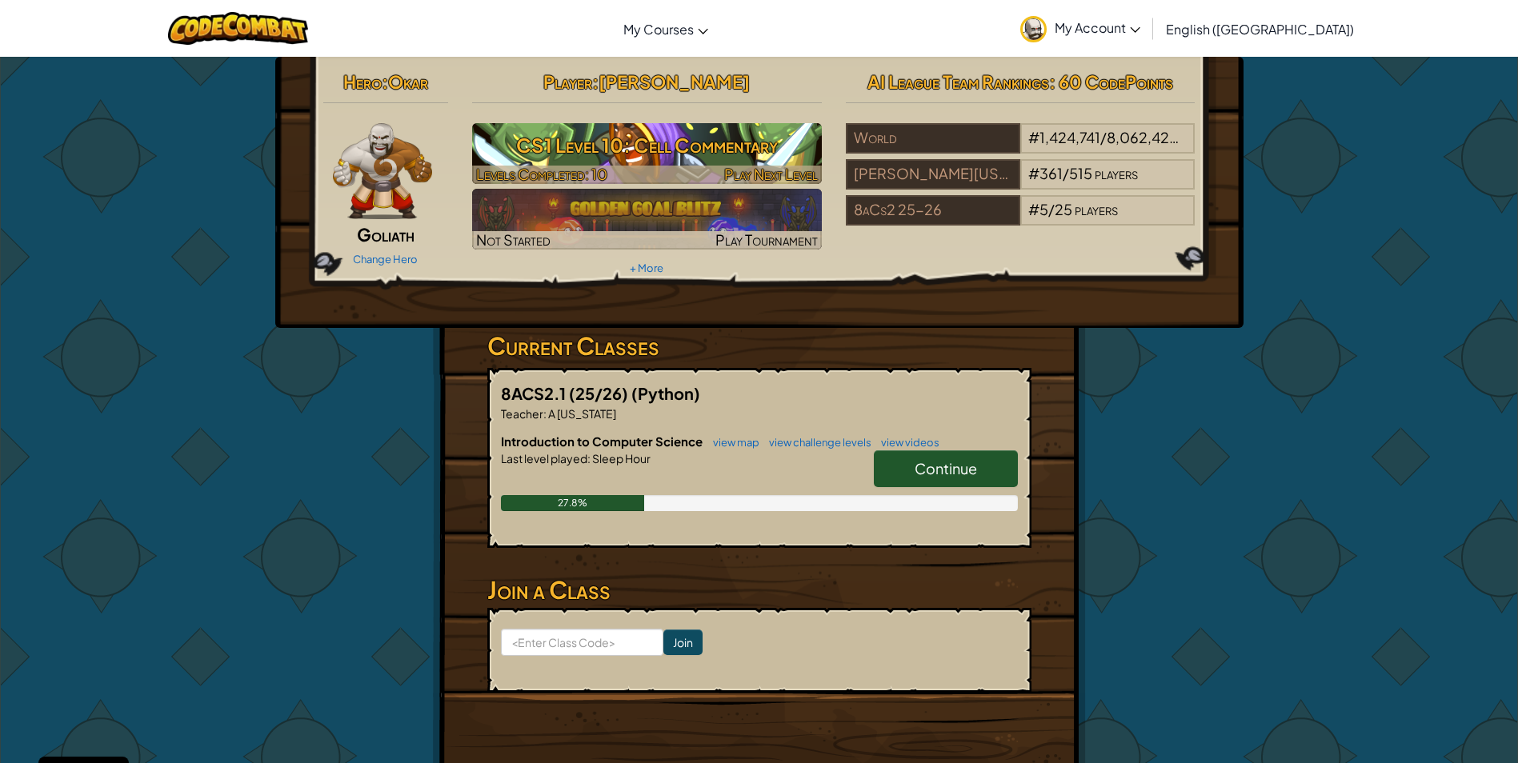
click at [643, 134] on h3 "CS1 Level 10: Cell Commentary" at bounding box center [647, 145] width 350 height 36
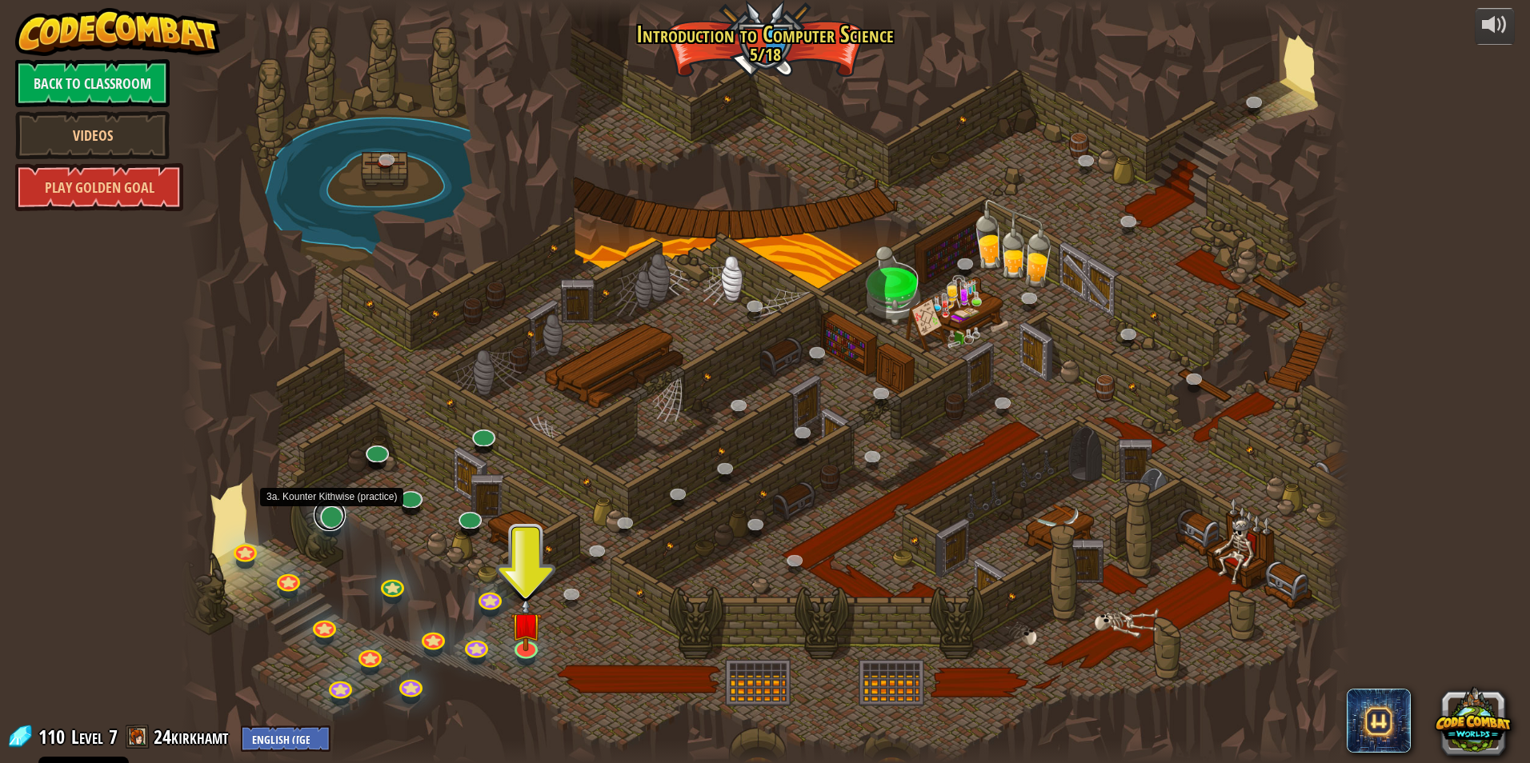
click at [331, 520] on link at bounding box center [330, 515] width 32 height 32
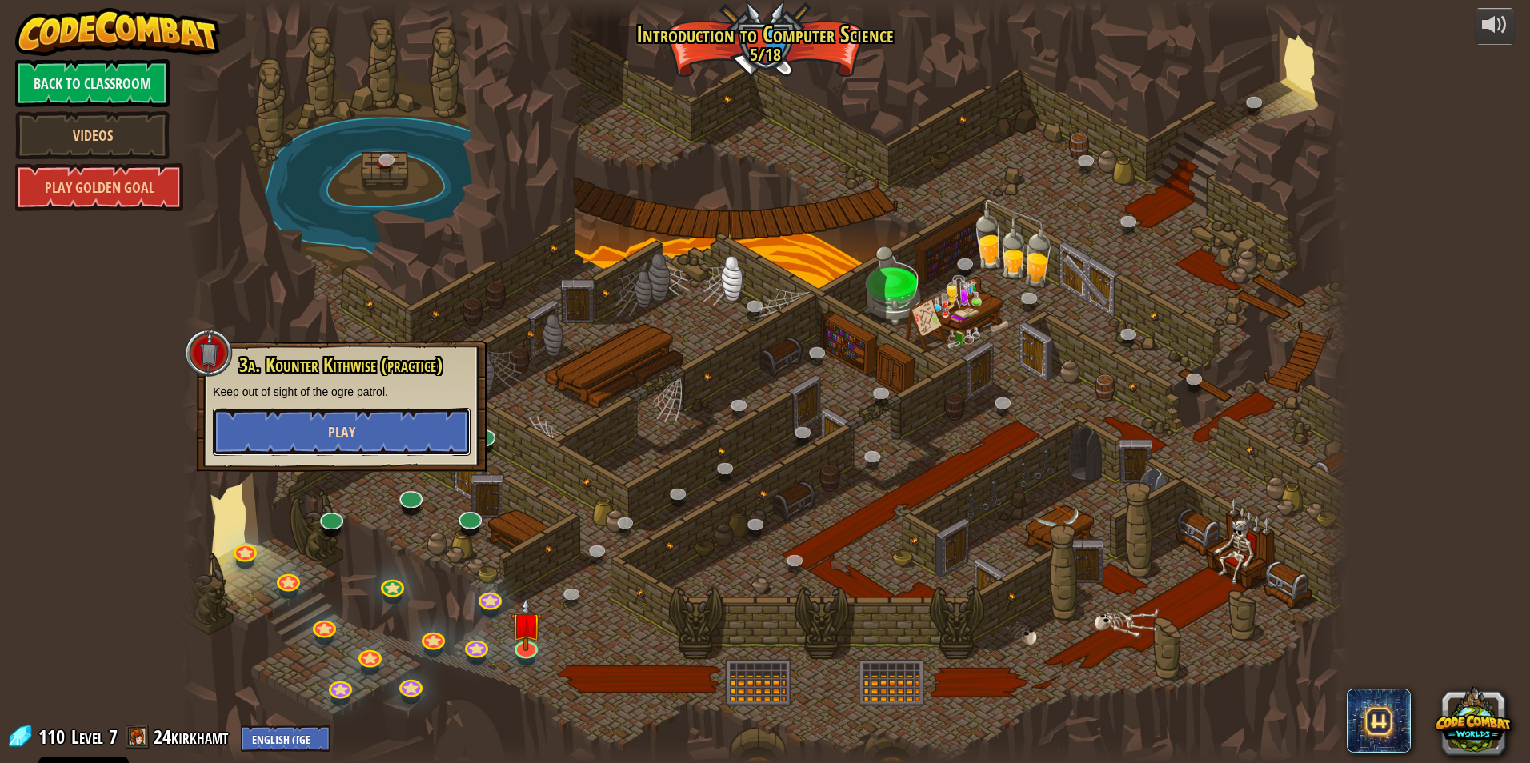
click at [342, 427] on span "Play" at bounding box center [341, 433] width 27 height 20
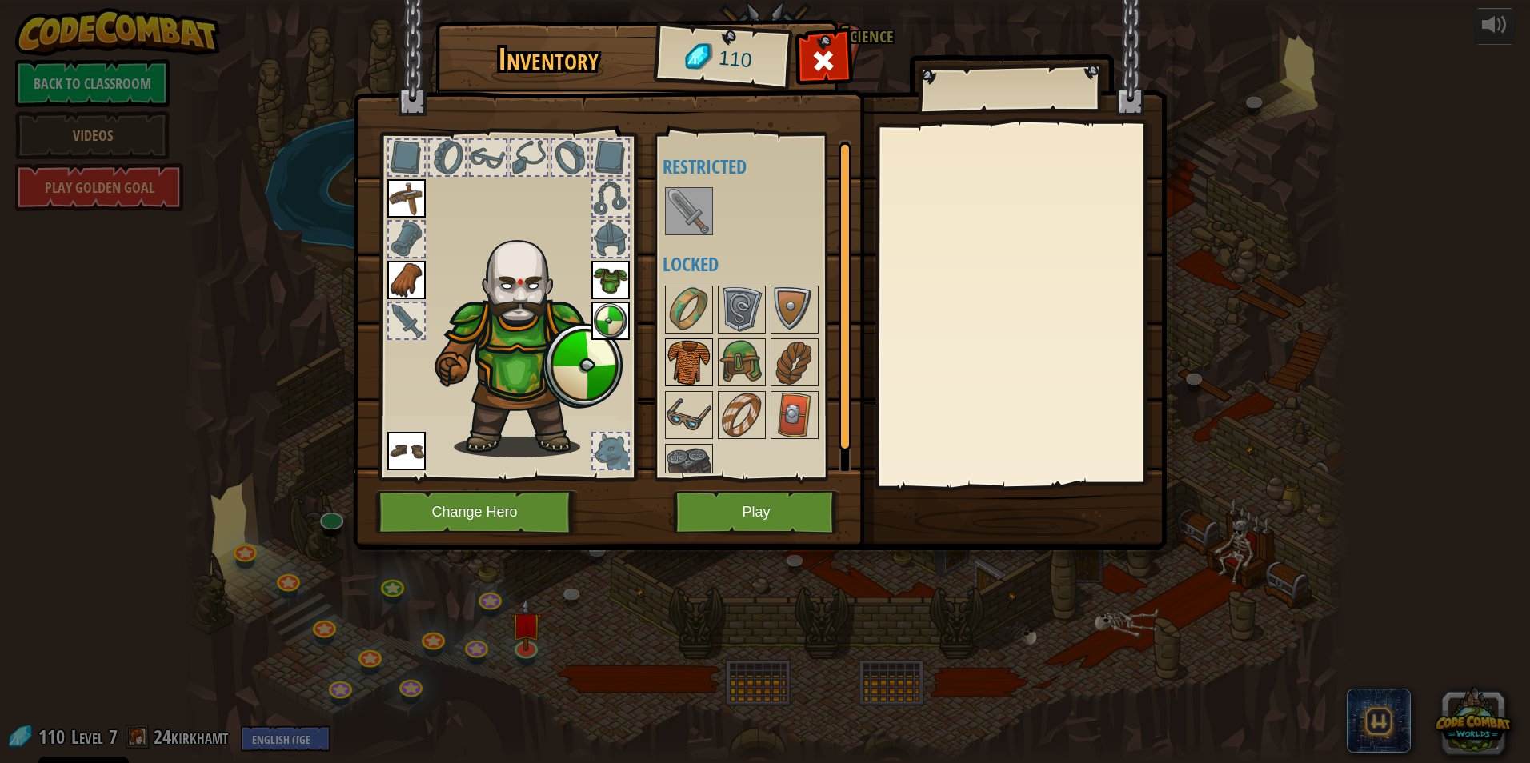
click at [683, 367] on img at bounding box center [689, 362] width 45 height 45
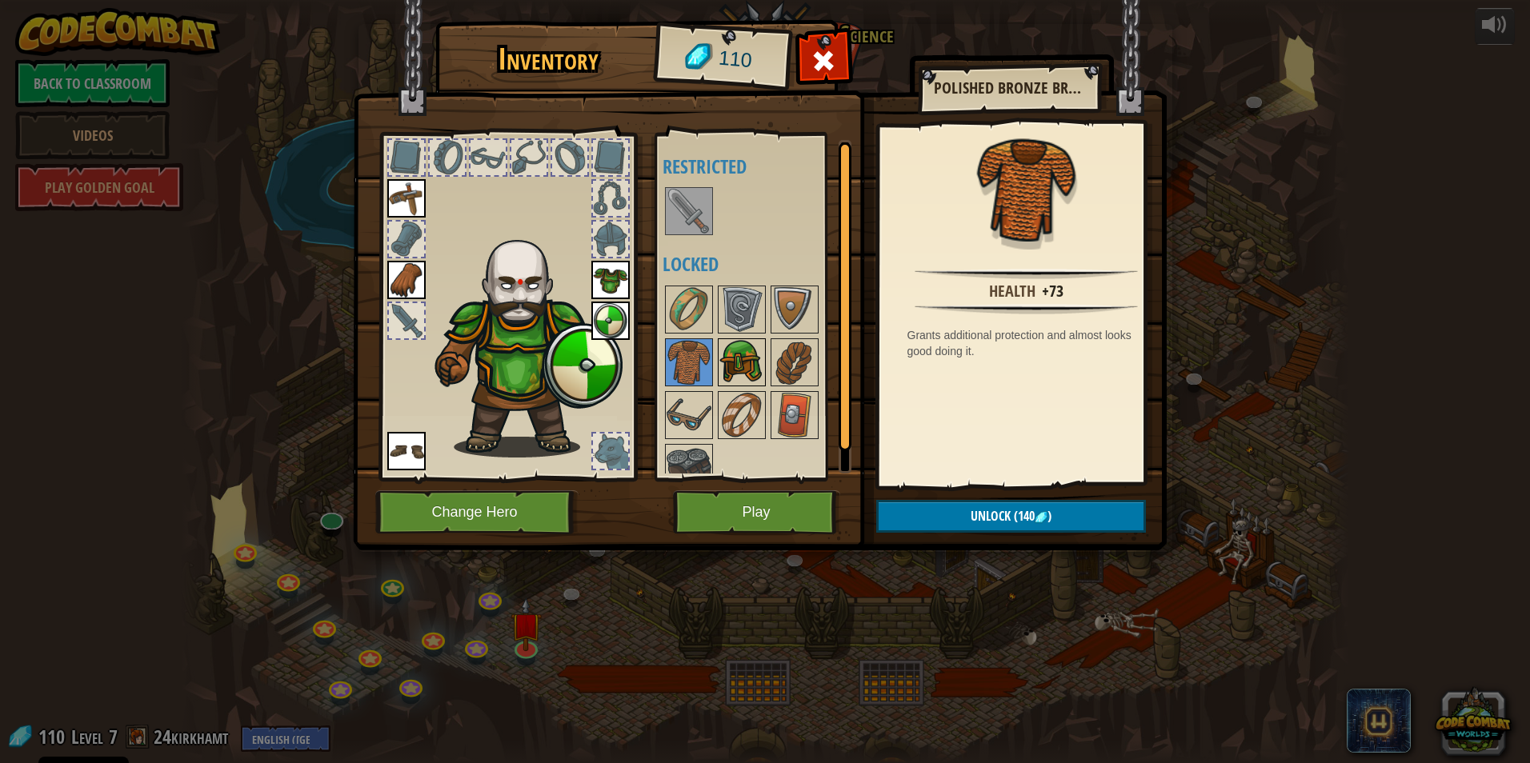
click at [724, 370] on img at bounding box center [741, 362] width 45 height 45
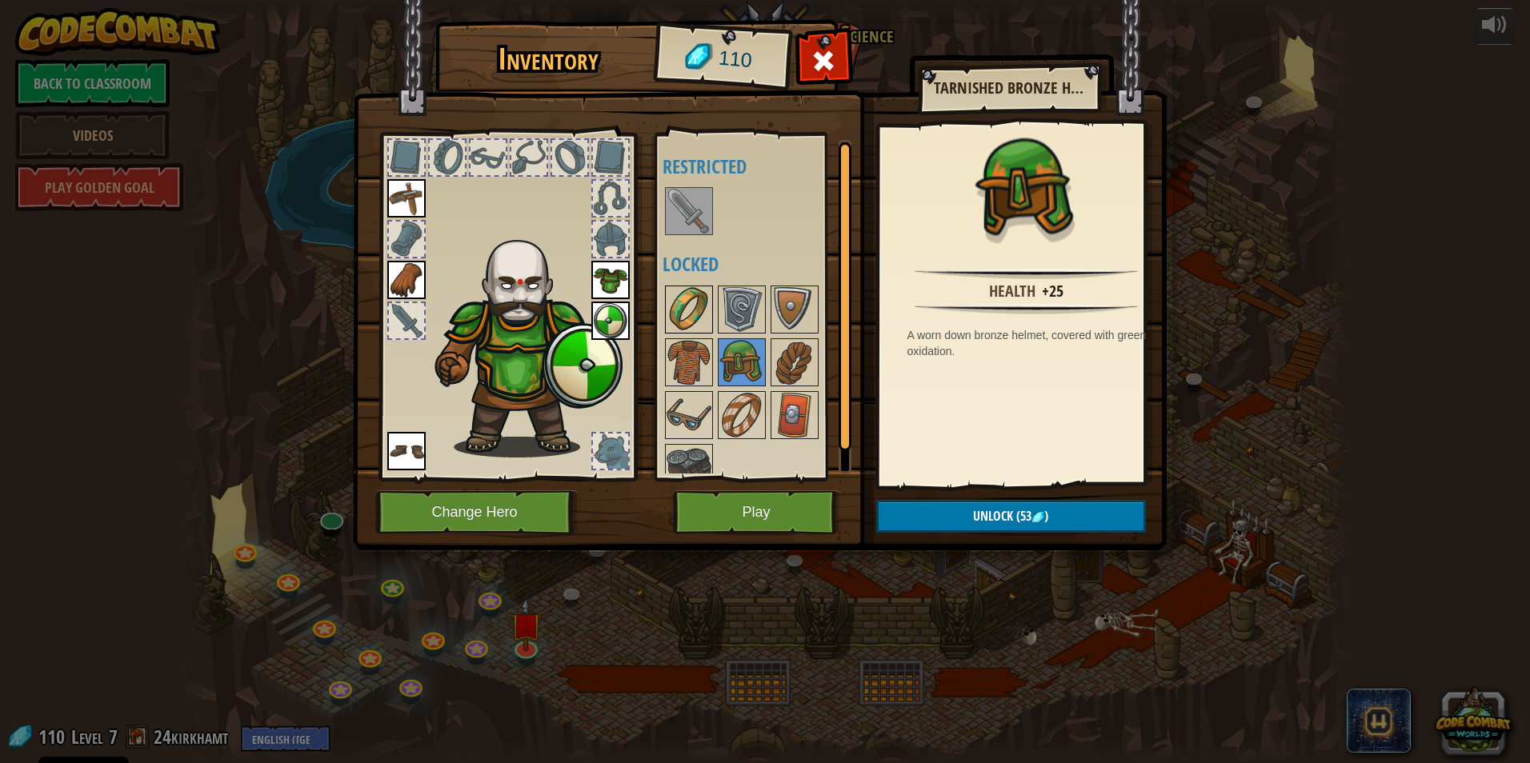
click at [685, 307] on img at bounding box center [689, 309] width 45 height 45
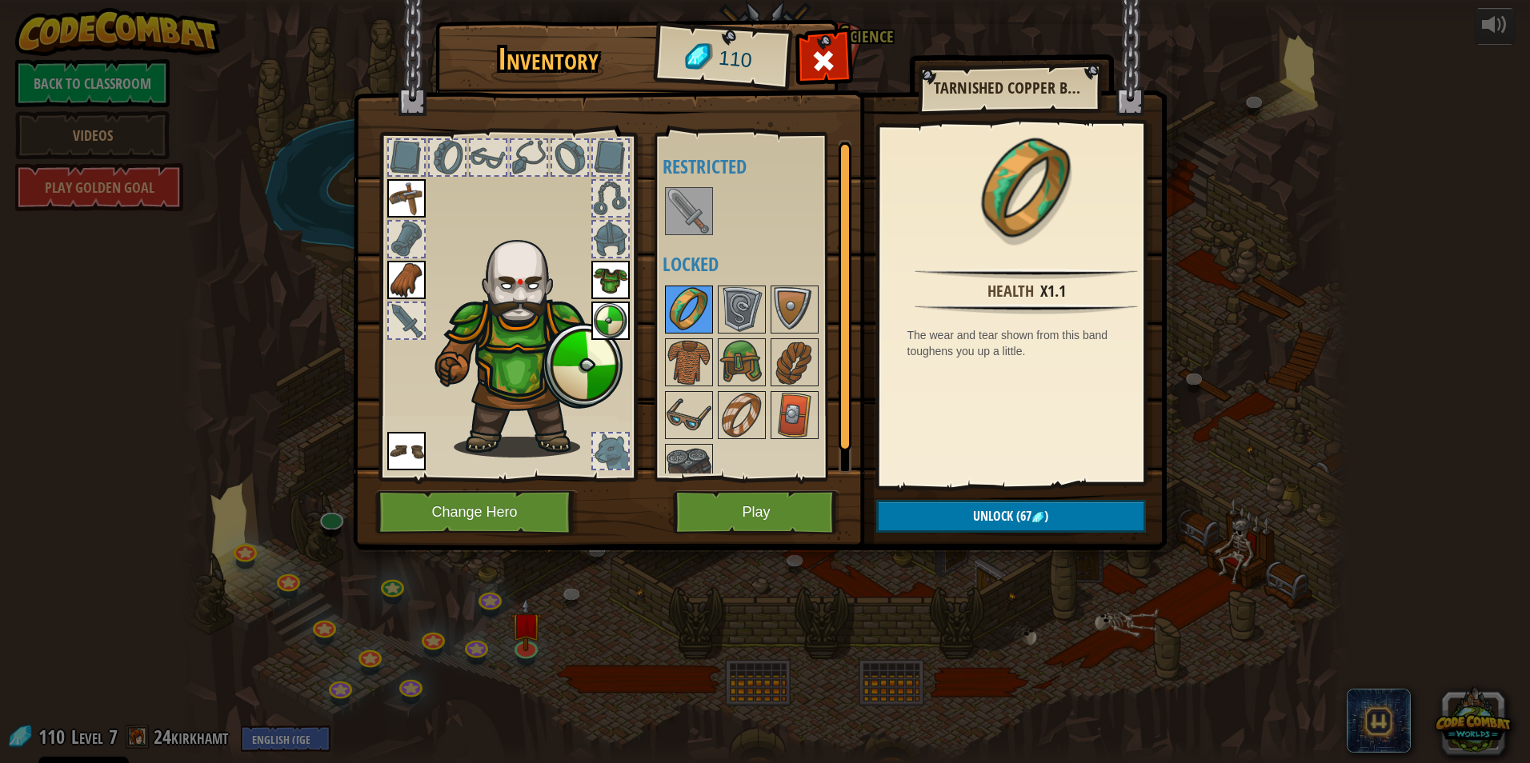
click at [701, 309] on img at bounding box center [689, 309] width 45 height 45
drag, startPoint x: 728, startPoint y: 309, endPoint x: 738, endPoint y: 309, distance: 9.6
click at [724, 309] on img at bounding box center [741, 309] width 45 height 45
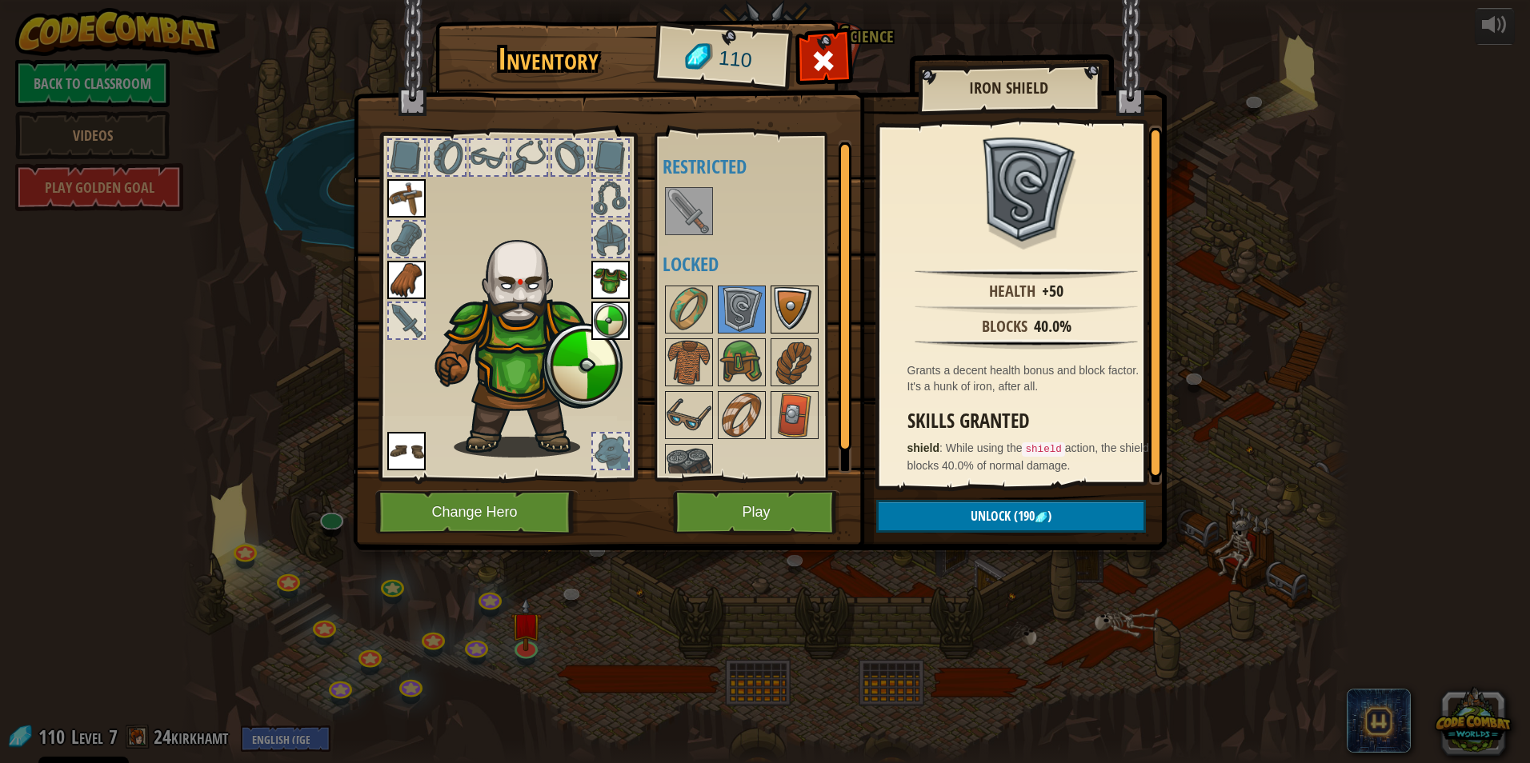
click at [724, 310] on img at bounding box center [794, 309] width 45 height 45
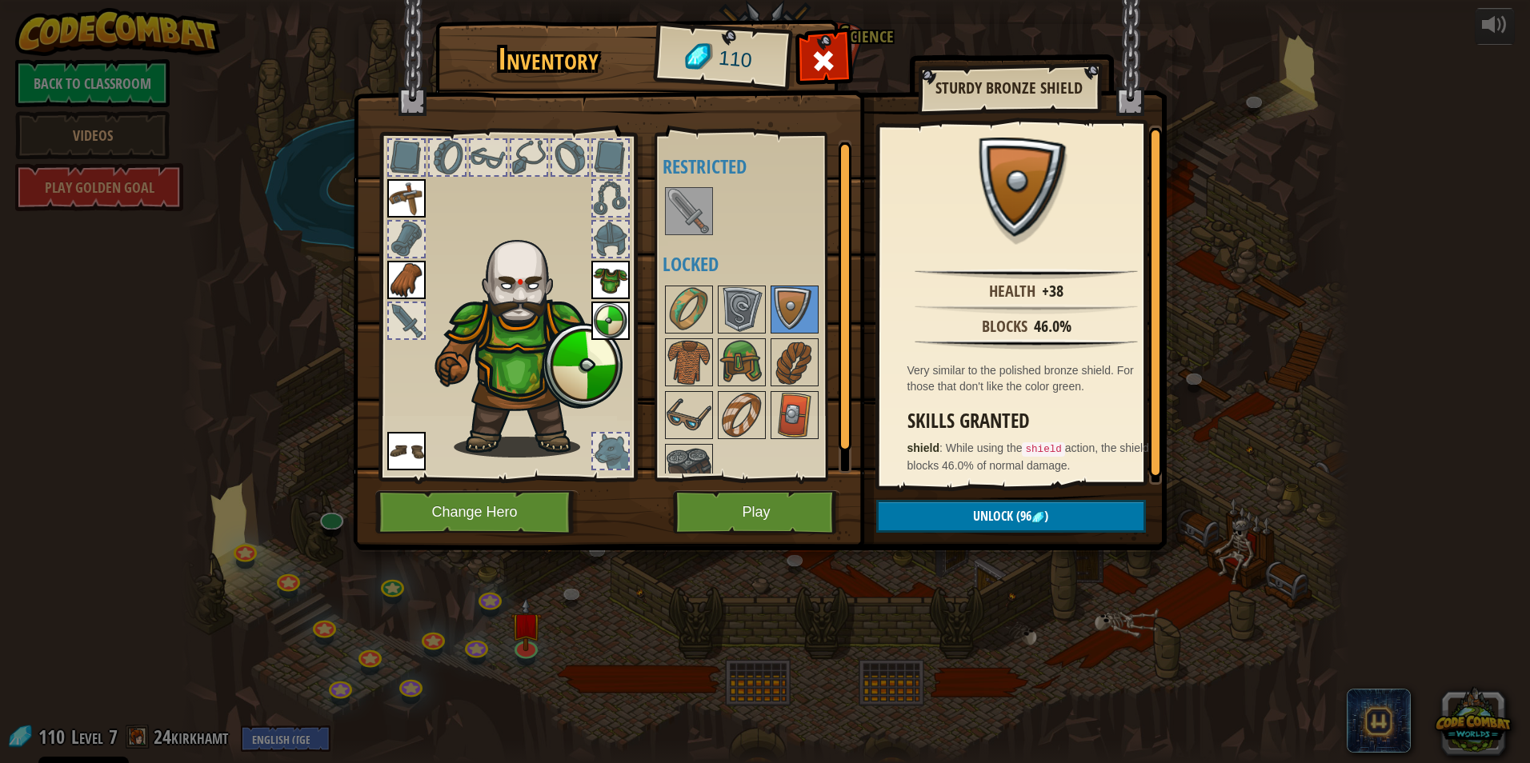
click at [724, 388] on div at bounding box center [763, 388] width 201 height 211
click at [724, 375] on img at bounding box center [794, 362] width 45 height 45
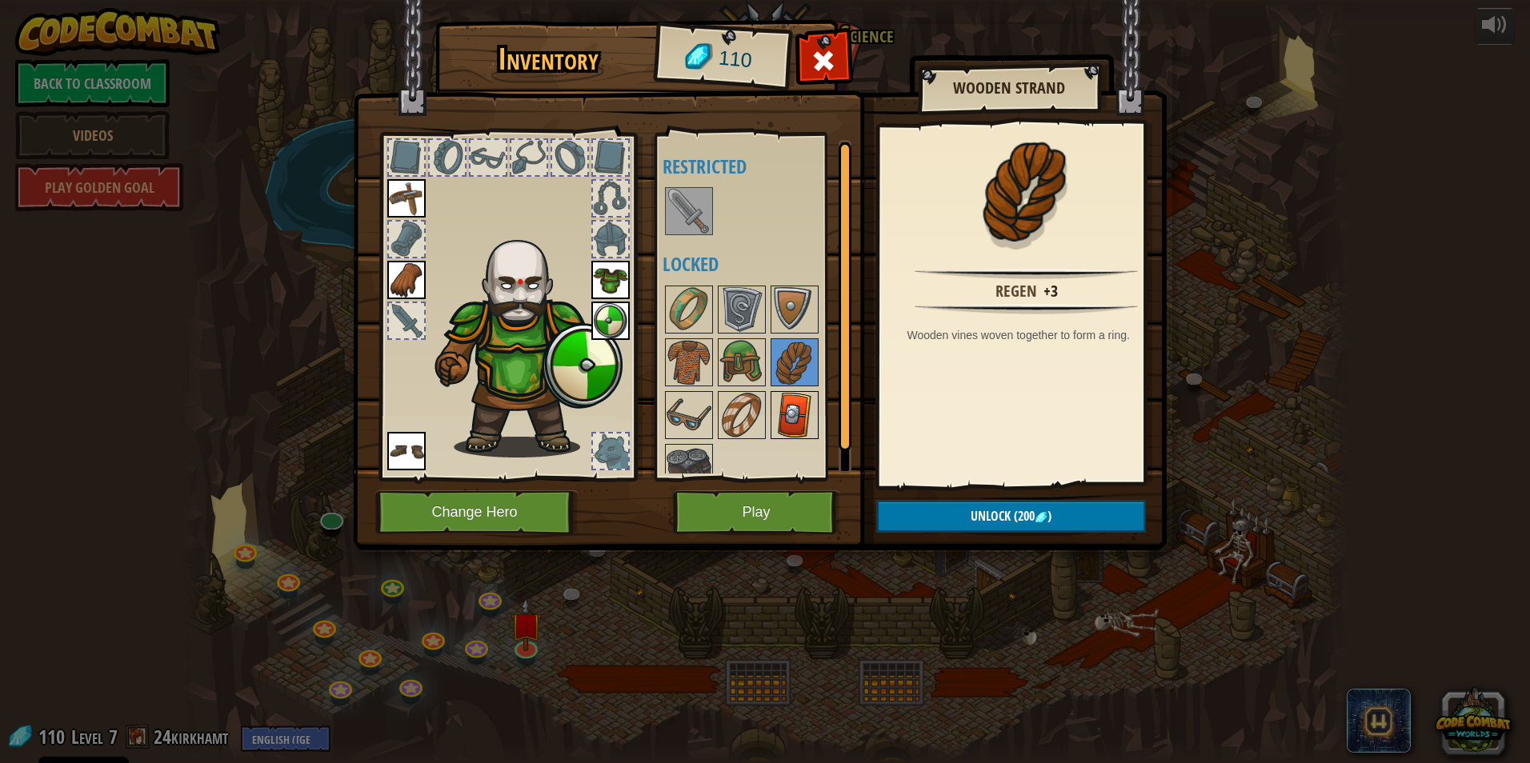
click at [724, 393] on img at bounding box center [794, 415] width 45 height 45
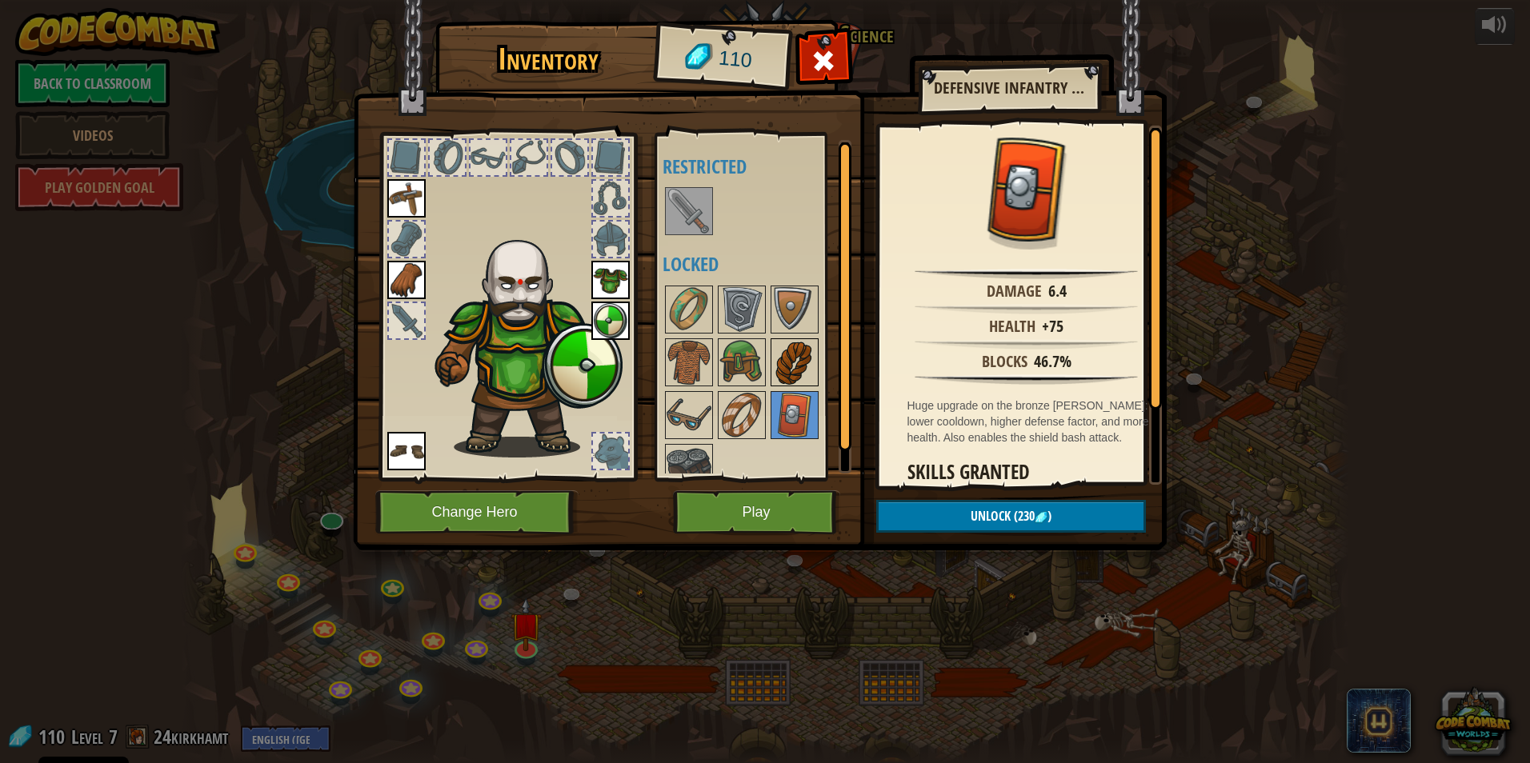
click at [724, 364] on img at bounding box center [794, 362] width 45 height 45
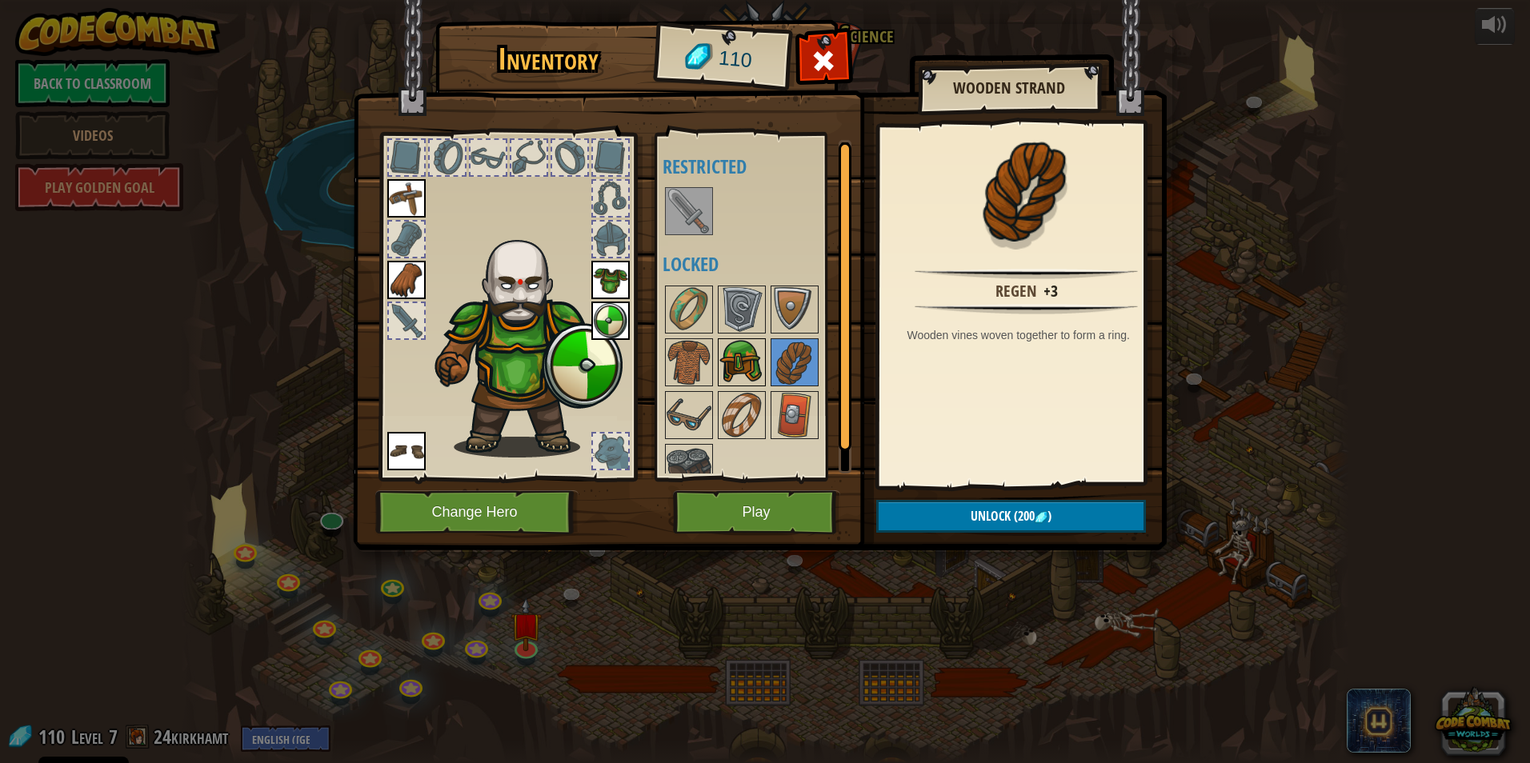
click at [724, 355] on img at bounding box center [741, 362] width 45 height 45
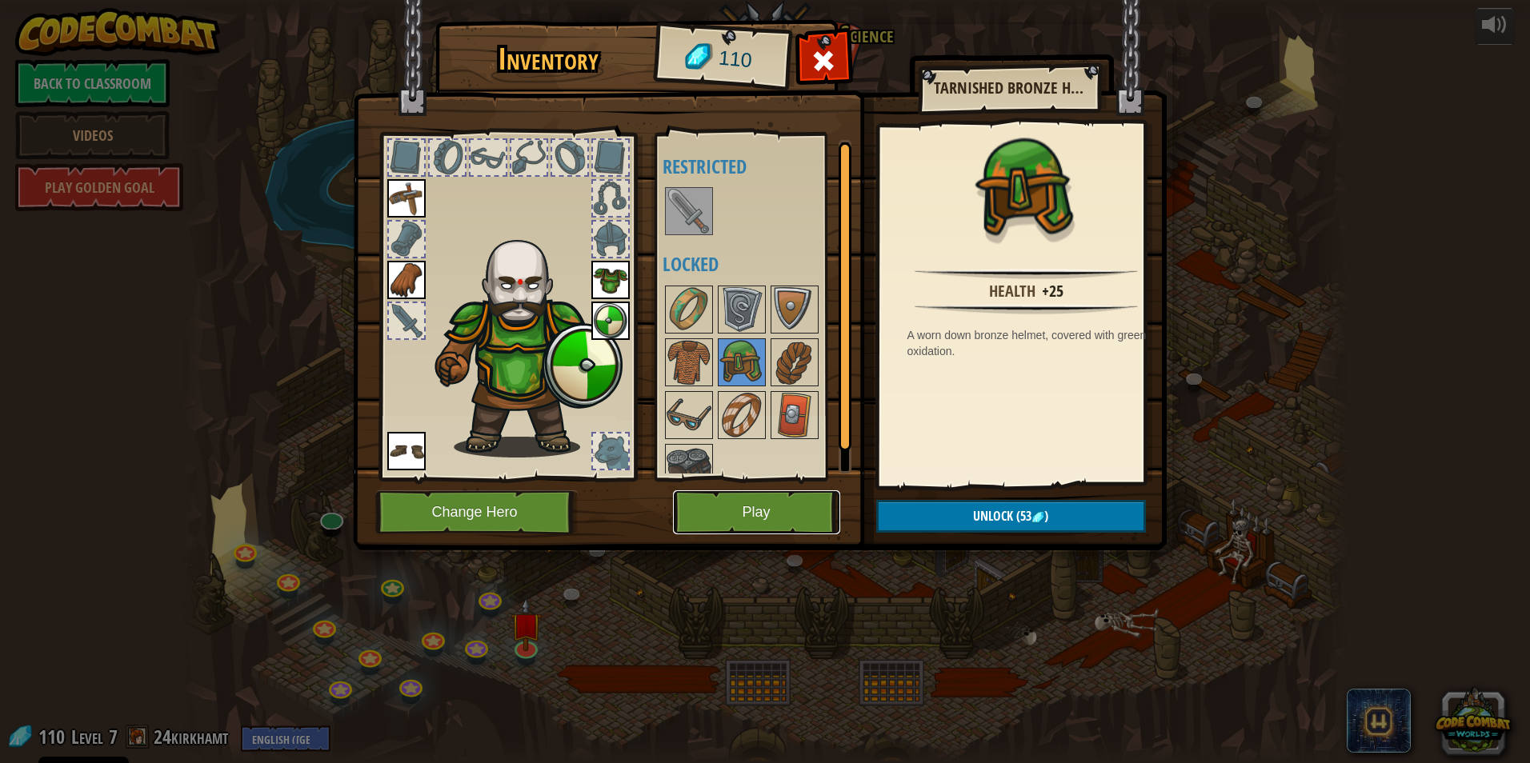
click at [720, 515] on button "Play" at bounding box center [756, 513] width 167 height 44
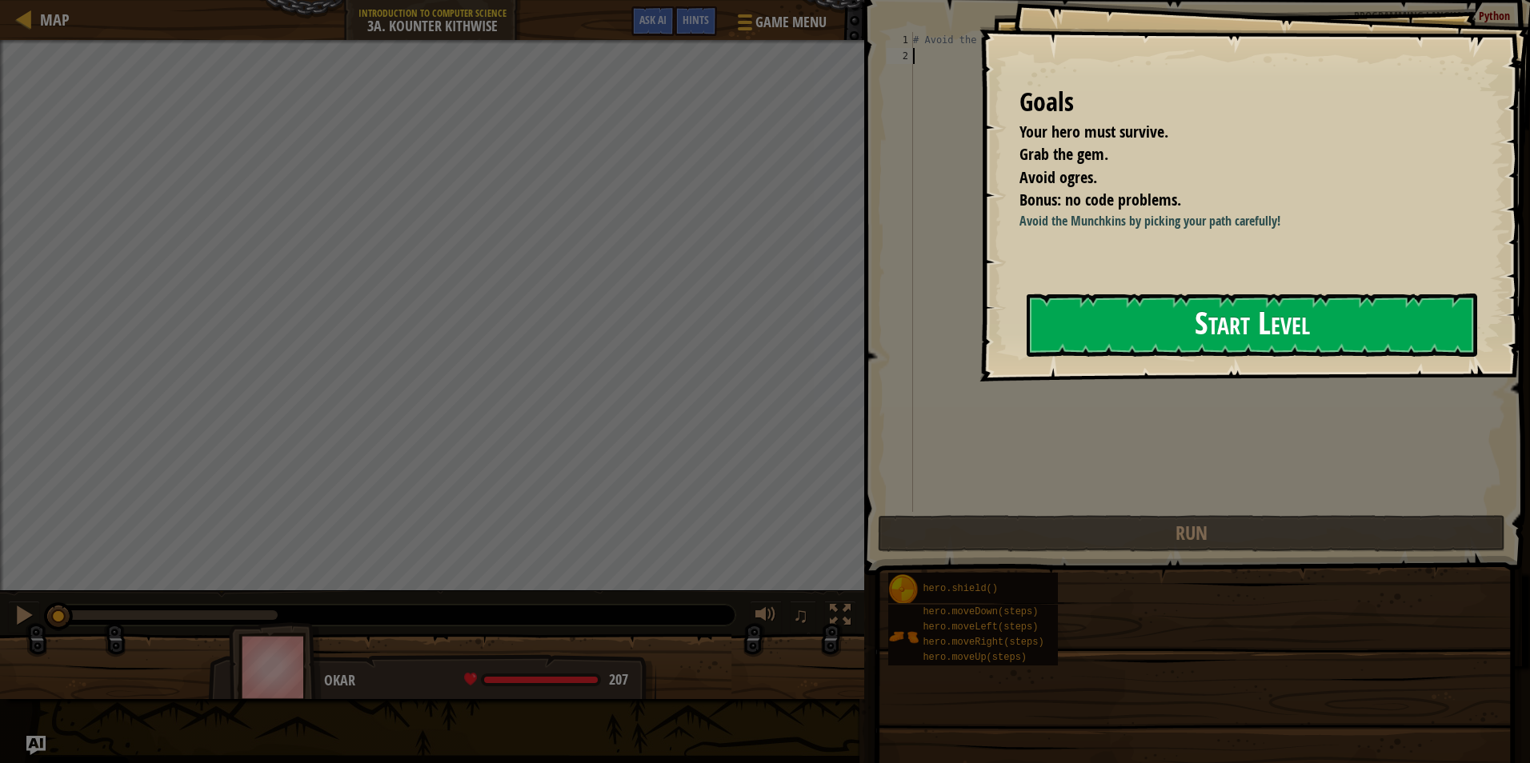
click at [724, 328] on button "Start Level" at bounding box center [1252, 325] width 451 height 63
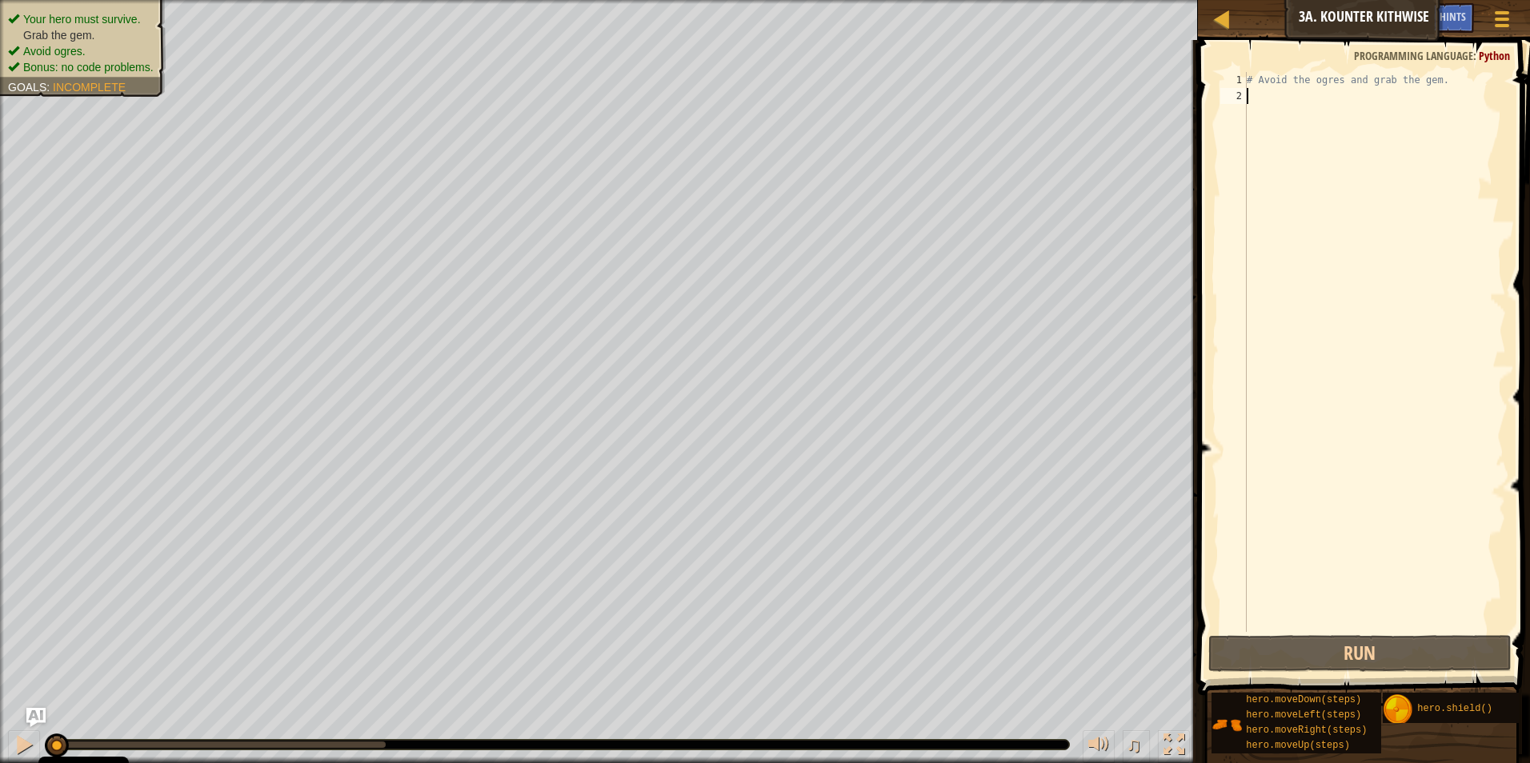
type textarea "d"
type textarea "l"
type textarea "R"
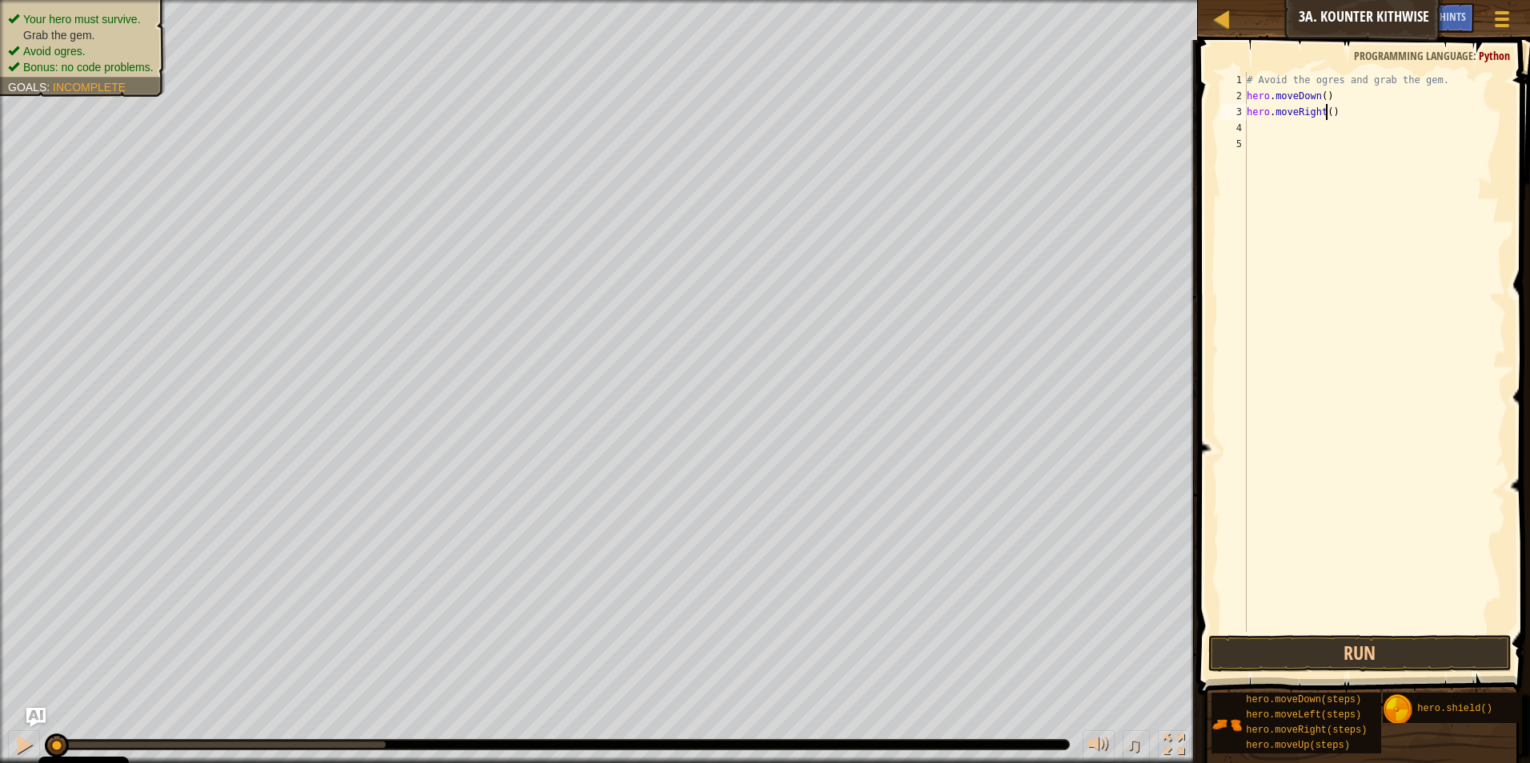
click at [724, 113] on div "# Avoid the ogres and grab the gem. hero . moveDown ( ) hero . moveRight ( )" at bounding box center [1375, 368] width 262 height 592
click at [724, 640] on button "Run" at bounding box center [1360, 653] width 304 height 37
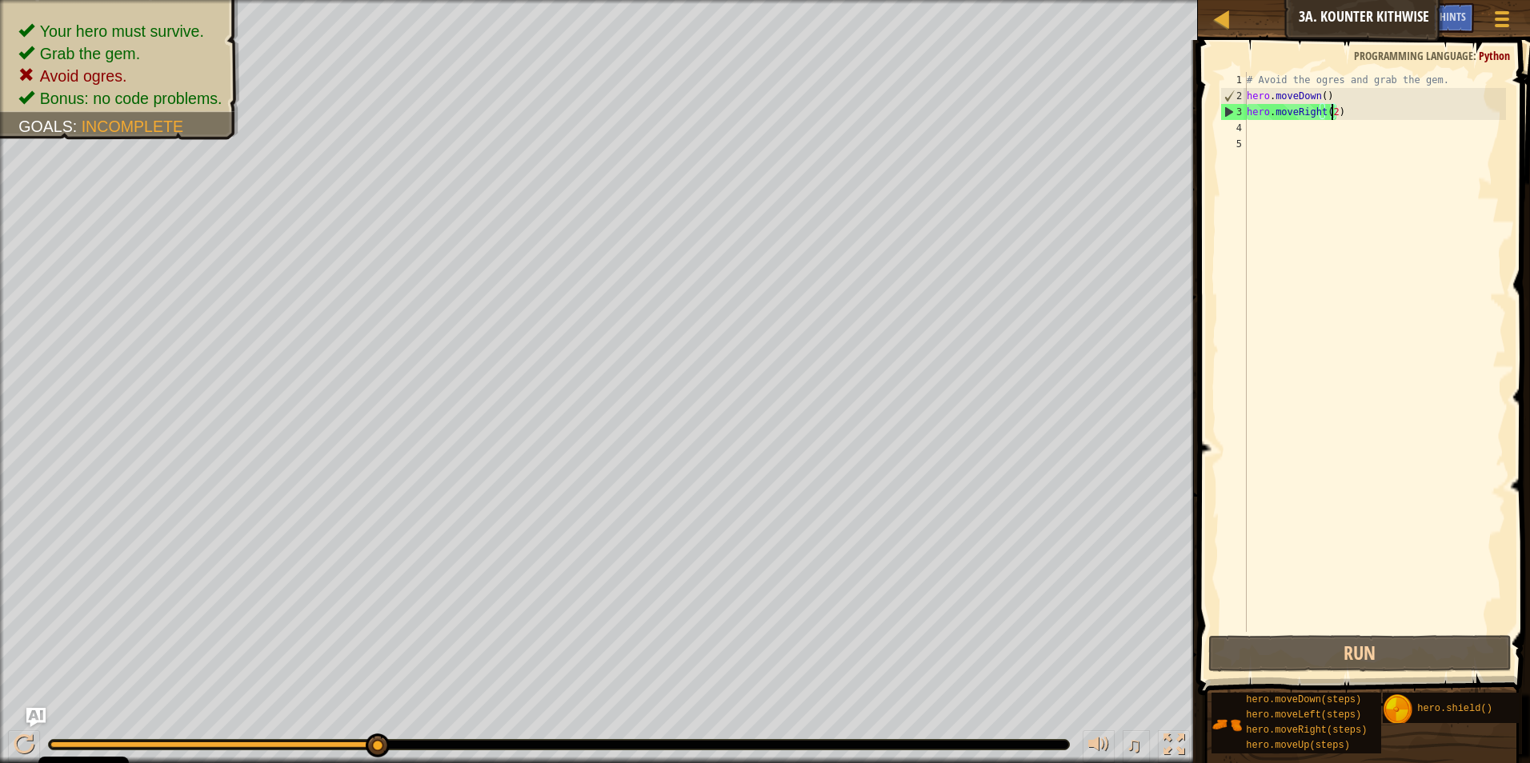
click at [724, 93] on div "# Avoid the ogres and grab the gem. hero . moveDown ( ) hero . moveRight ( 2 )" at bounding box center [1375, 368] width 262 height 592
click at [724, 92] on div "# Avoid the ogres and grab the gem. hero . moveDown ( ) hero . moveRight ( 2 )" at bounding box center [1375, 368] width 262 height 592
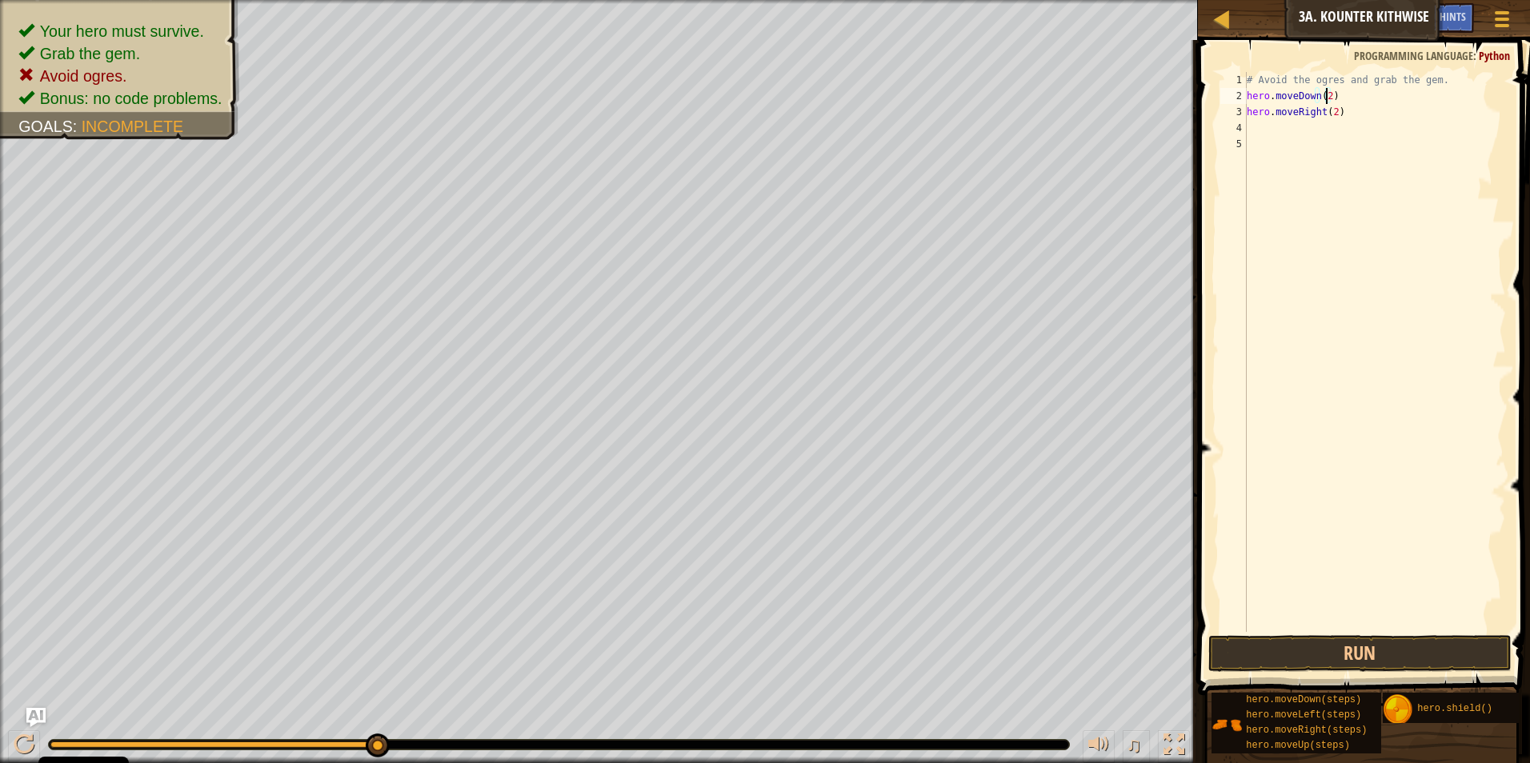
click at [724, 114] on div "# Avoid the ogres and grab the gem. hero . moveDown ( 2 ) hero . moveRight ( 2 )" at bounding box center [1375, 368] width 262 height 592
type textarea "hero.moveRight()"
type textarea "u"
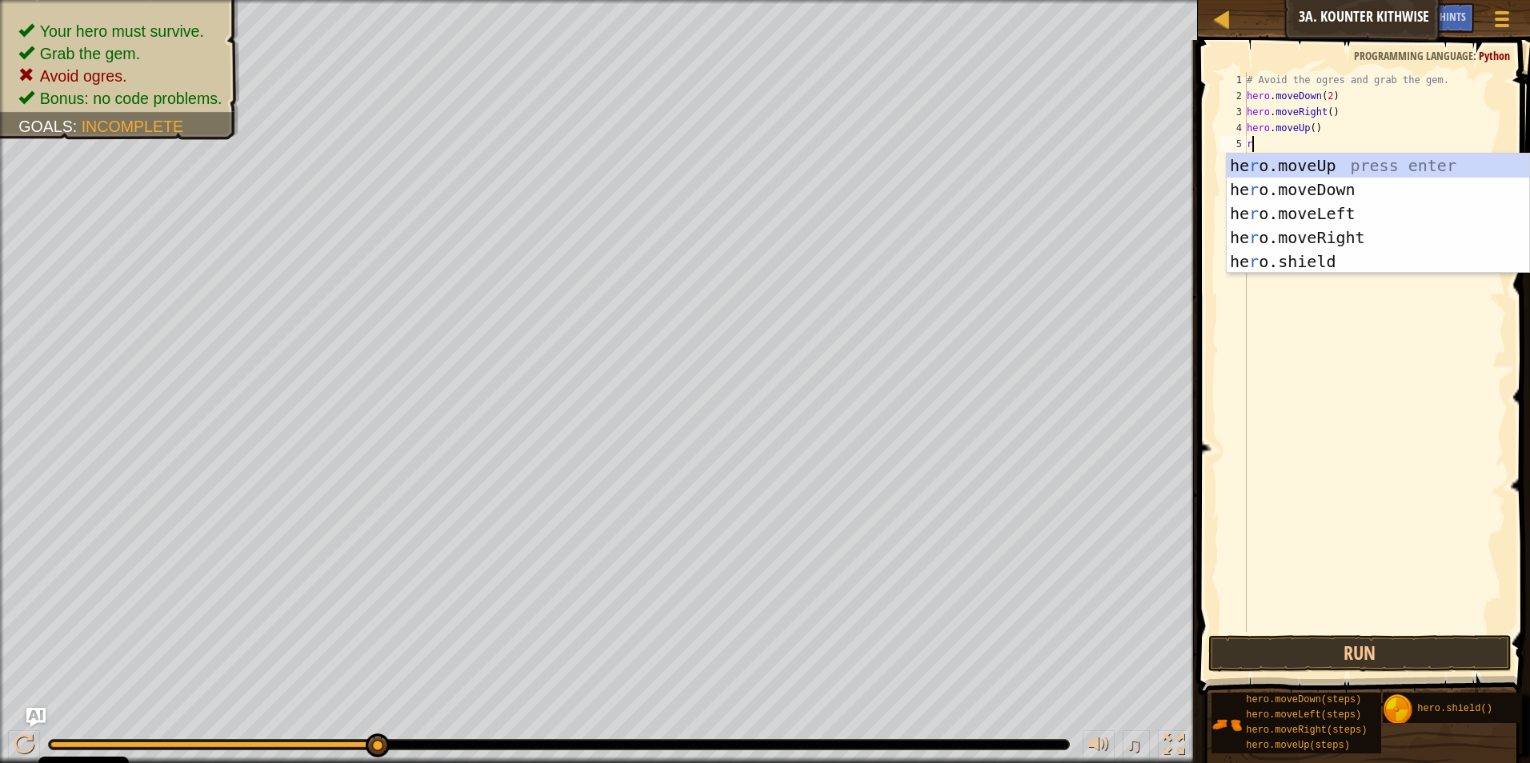
type textarea "ri"
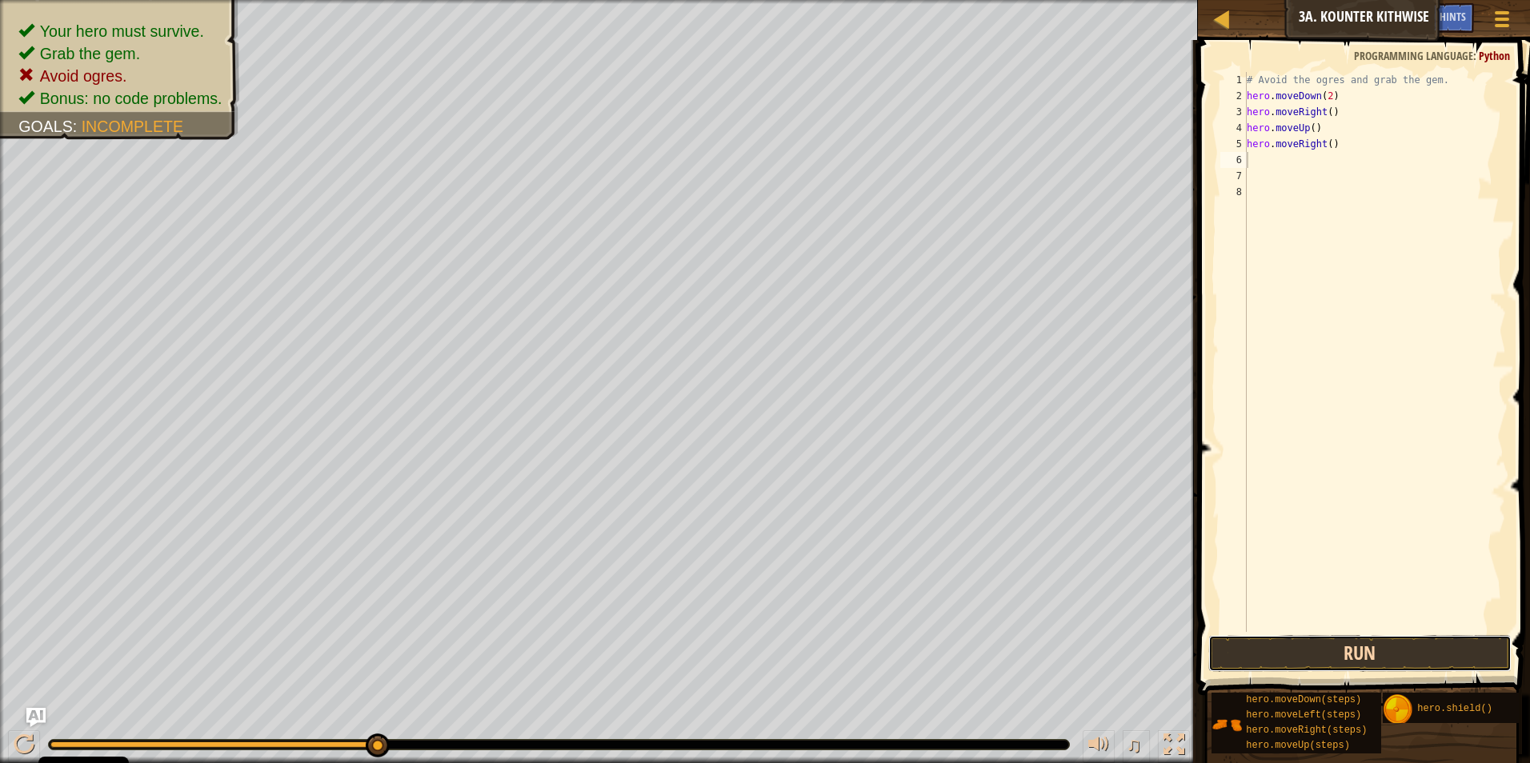
click at [724, 667] on button "Run" at bounding box center [1360, 653] width 304 height 37
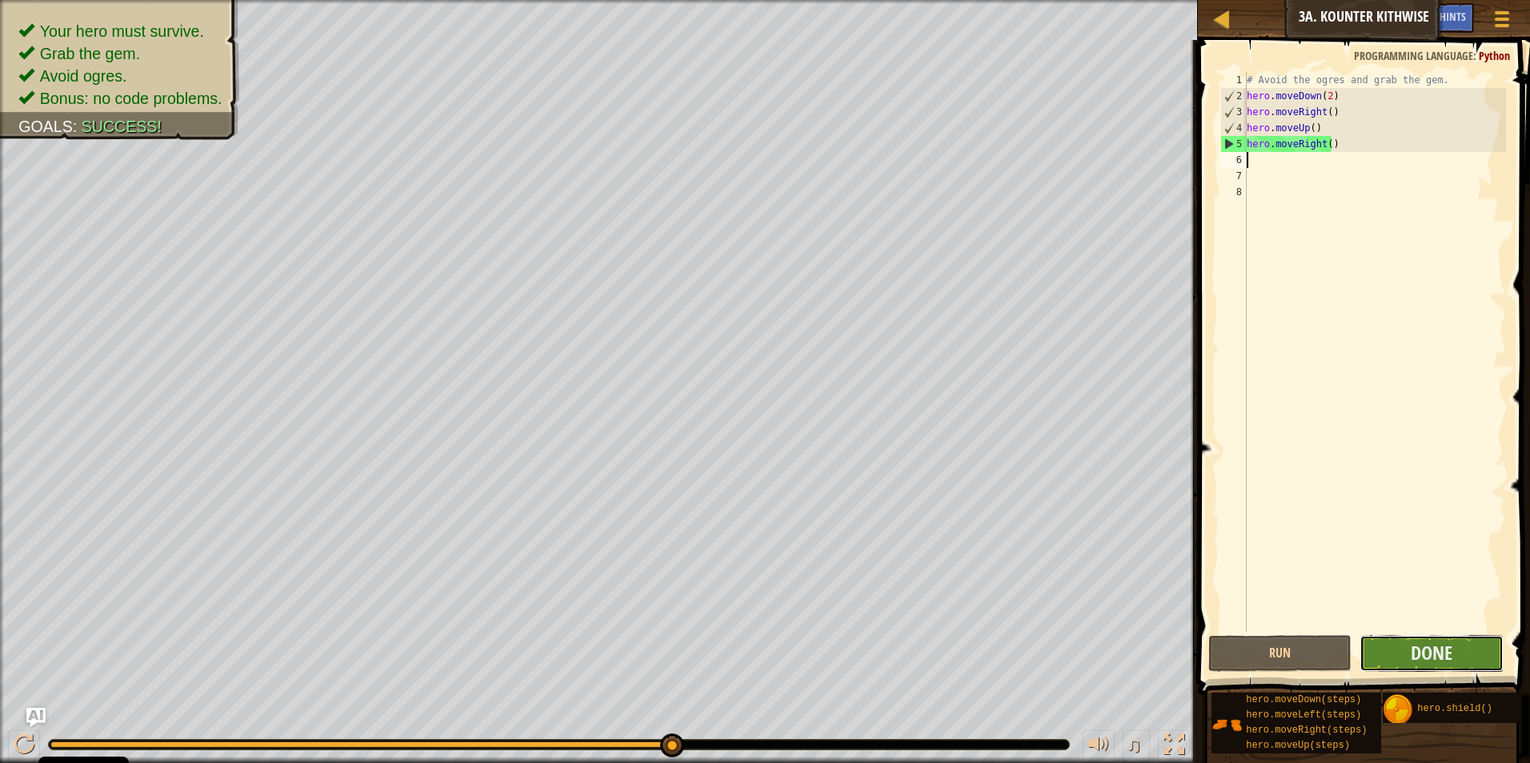
click at [724, 656] on button "Done" at bounding box center [1432, 653] width 144 height 37
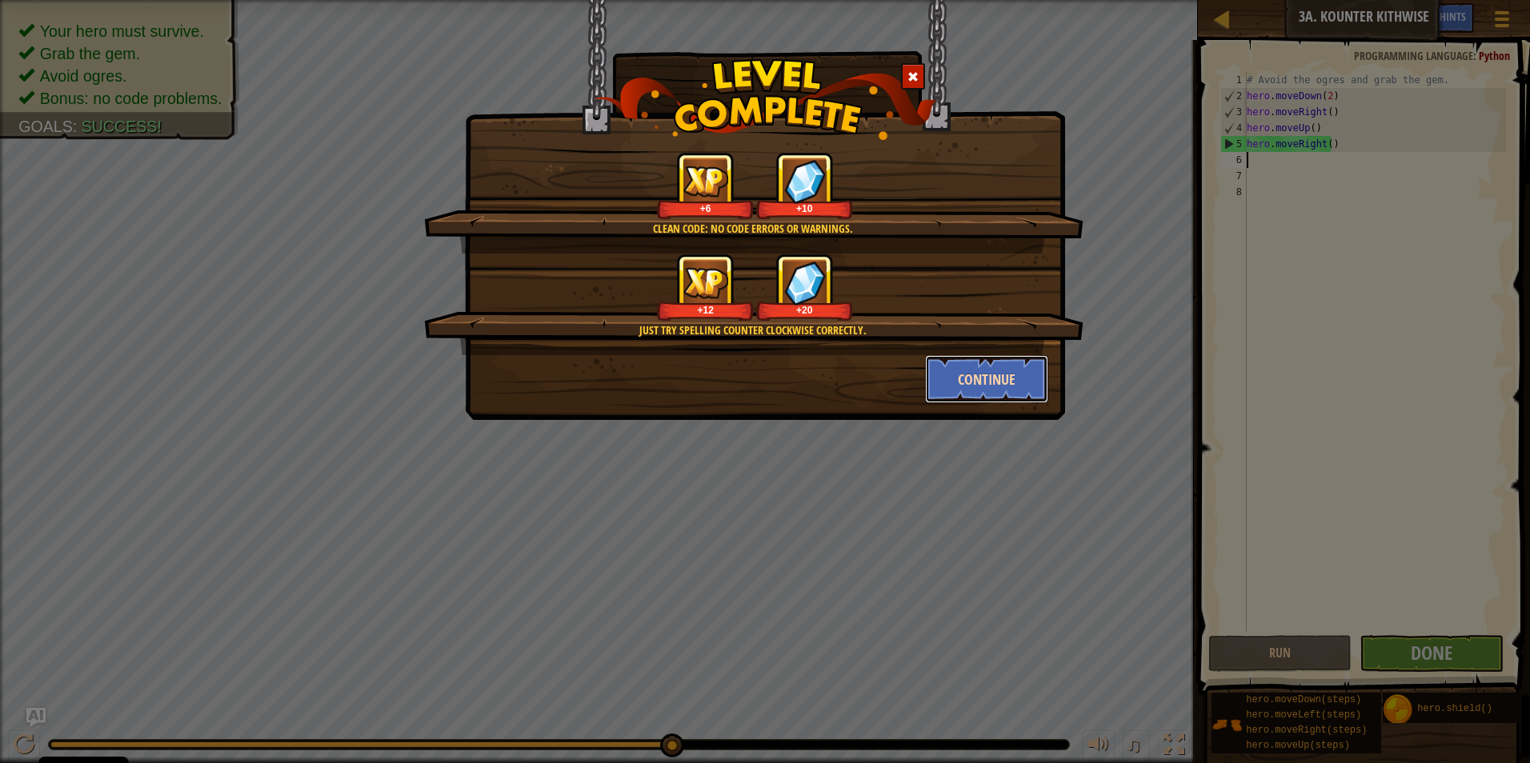
click at [724, 371] on button "Continue" at bounding box center [987, 379] width 124 height 48
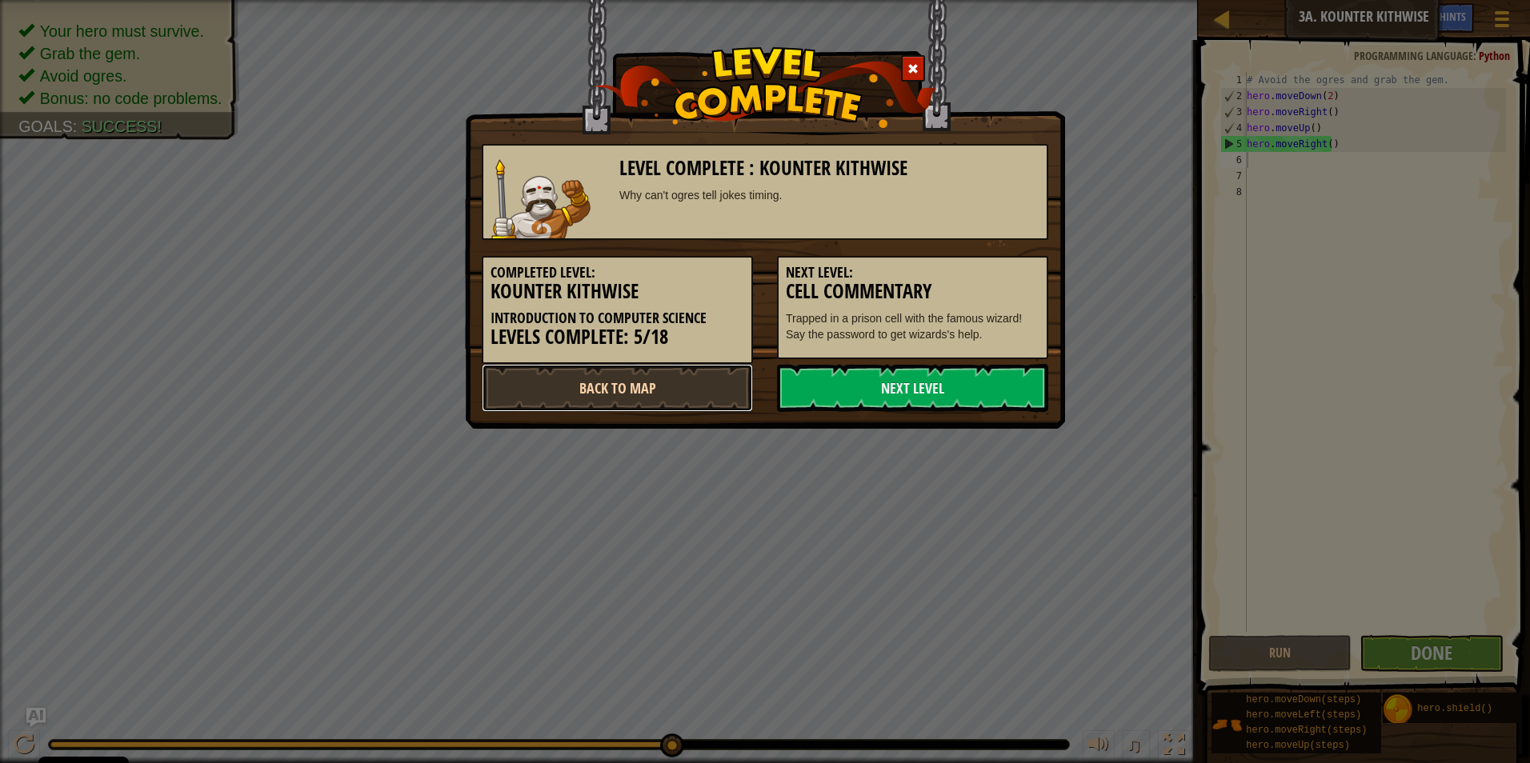
click at [671, 395] on link "Back to Map" at bounding box center [617, 388] width 271 height 48
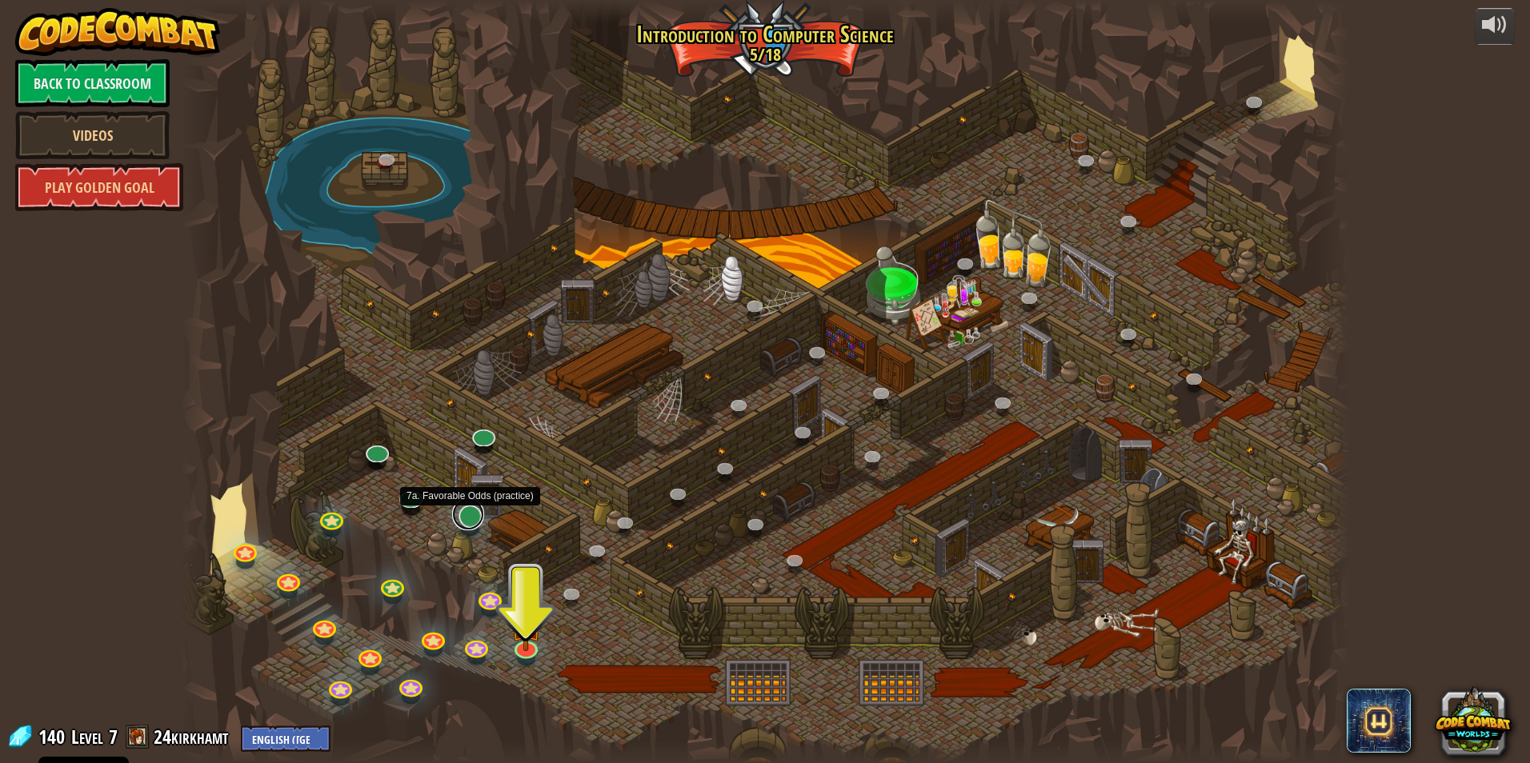
click at [473, 513] on link at bounding box center [468, 515] width 32 height 32
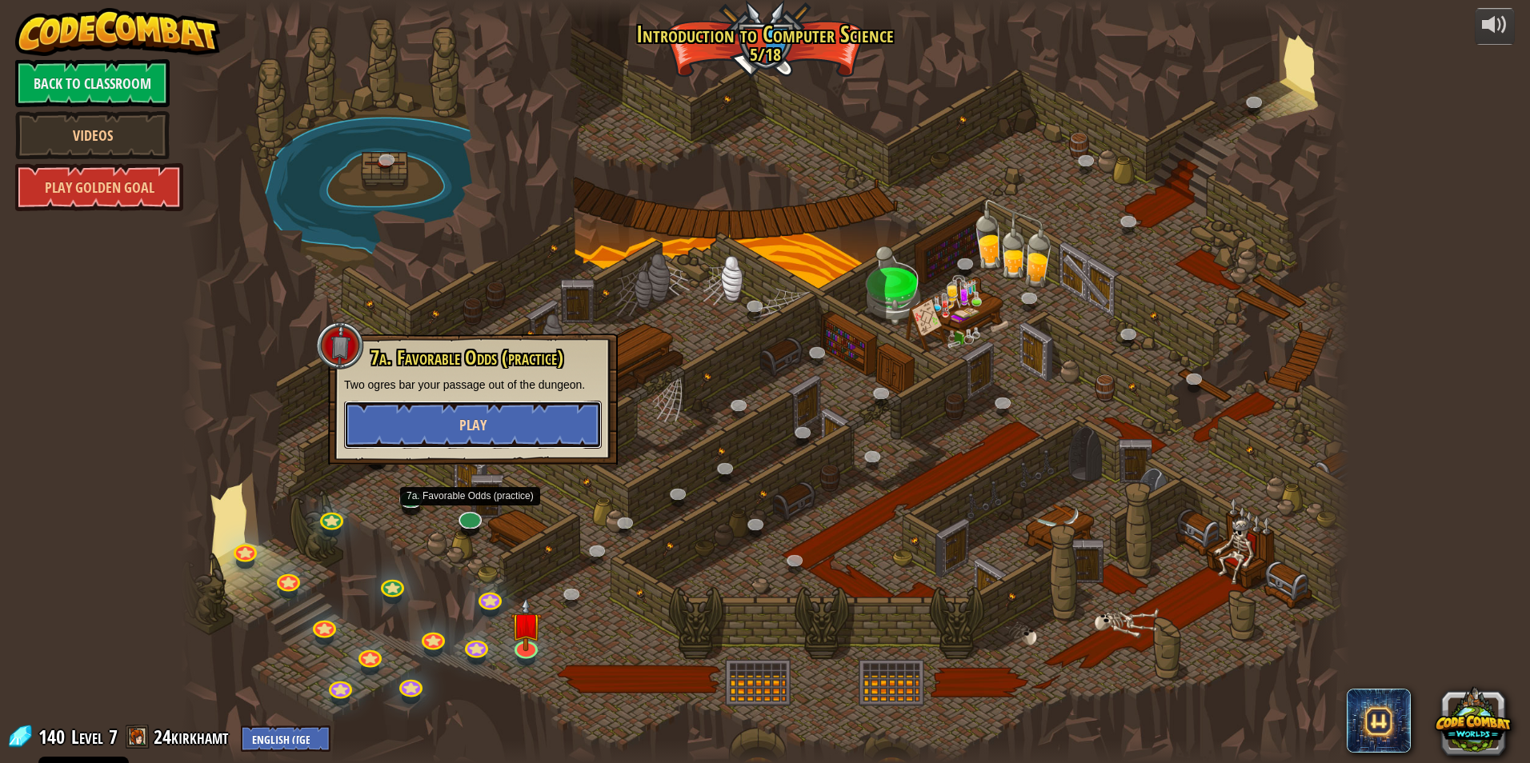
click at [442, 402] on button "Play" at bounding box center [473, 425] width 258 height 48
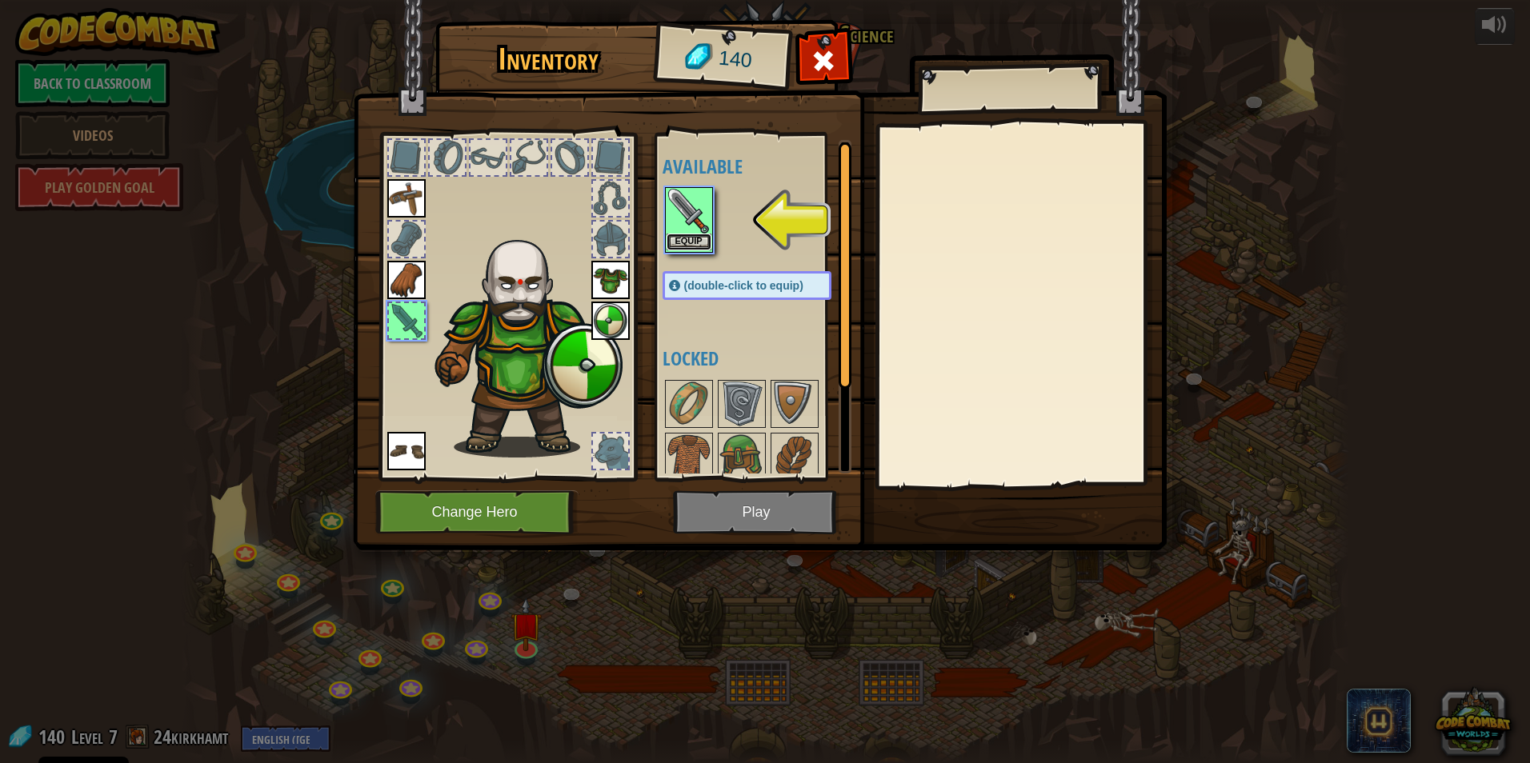
click at [675, 234] on button "Equip" at bounding box center [689, 242] width 45 height 17
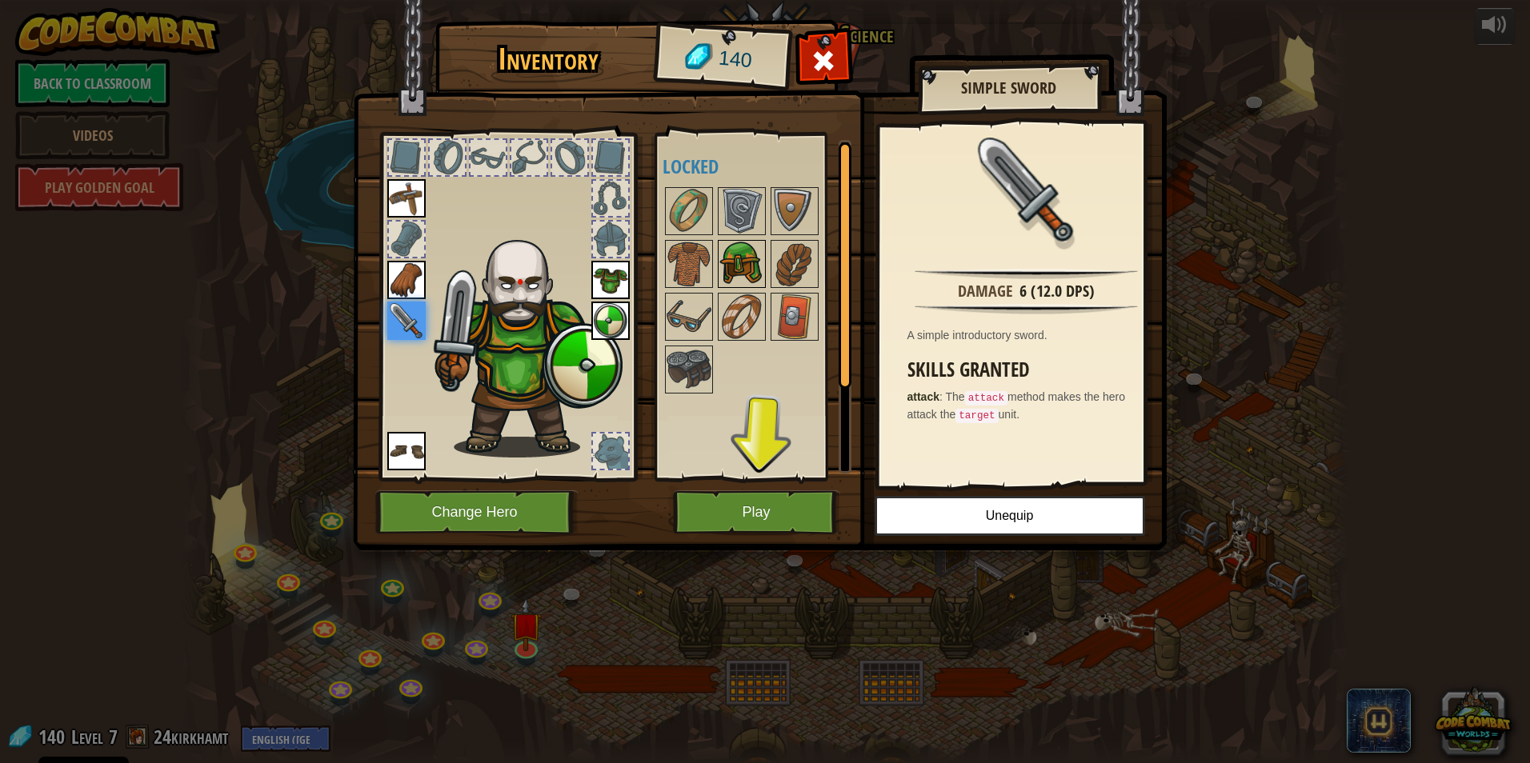
click at [724, 266] on img at bounding box center [741, 264] width 45 height 45
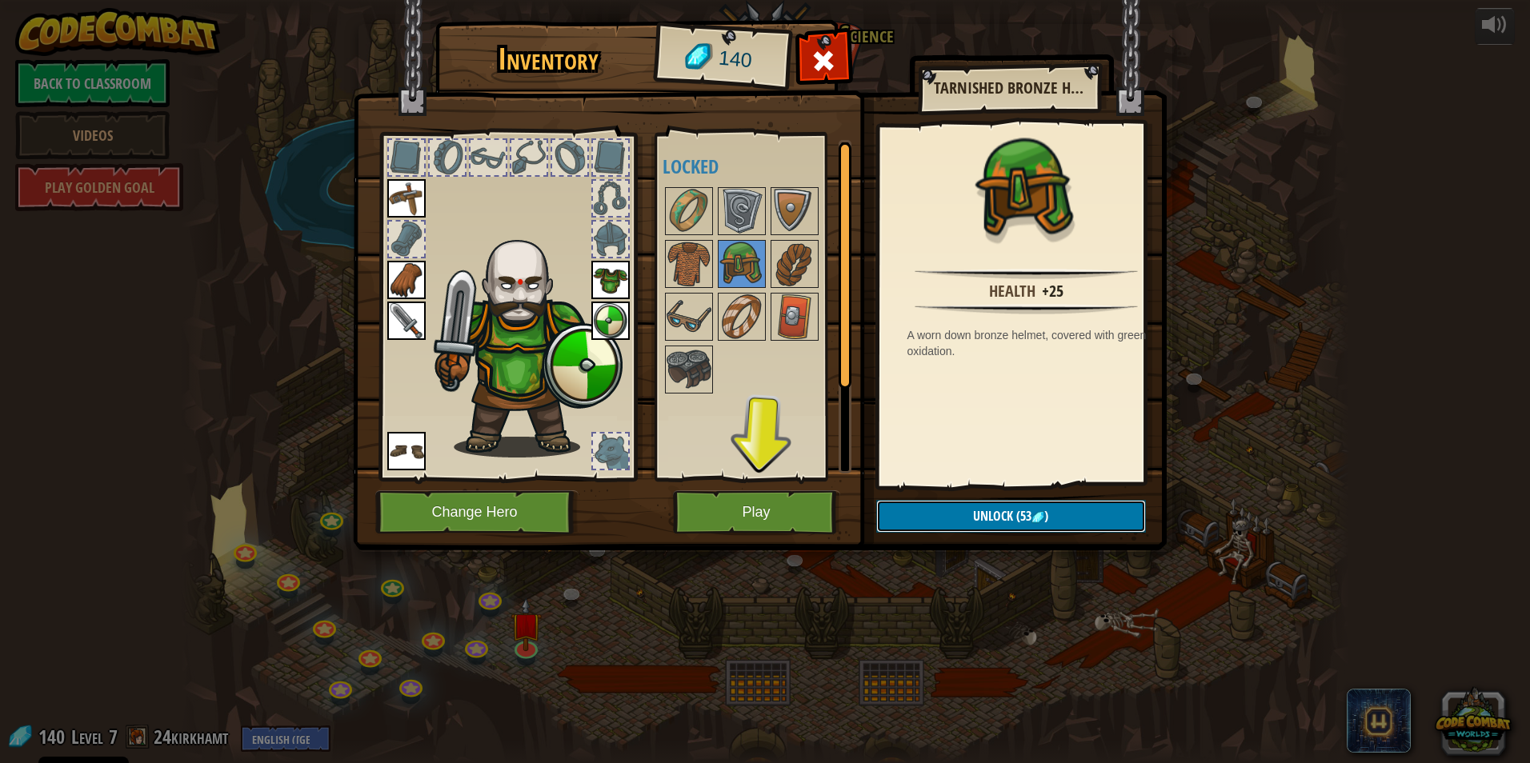
click at [724, 512] on button "Unlock (53 )" at bounding box center [1011, 516] width 270 height 33
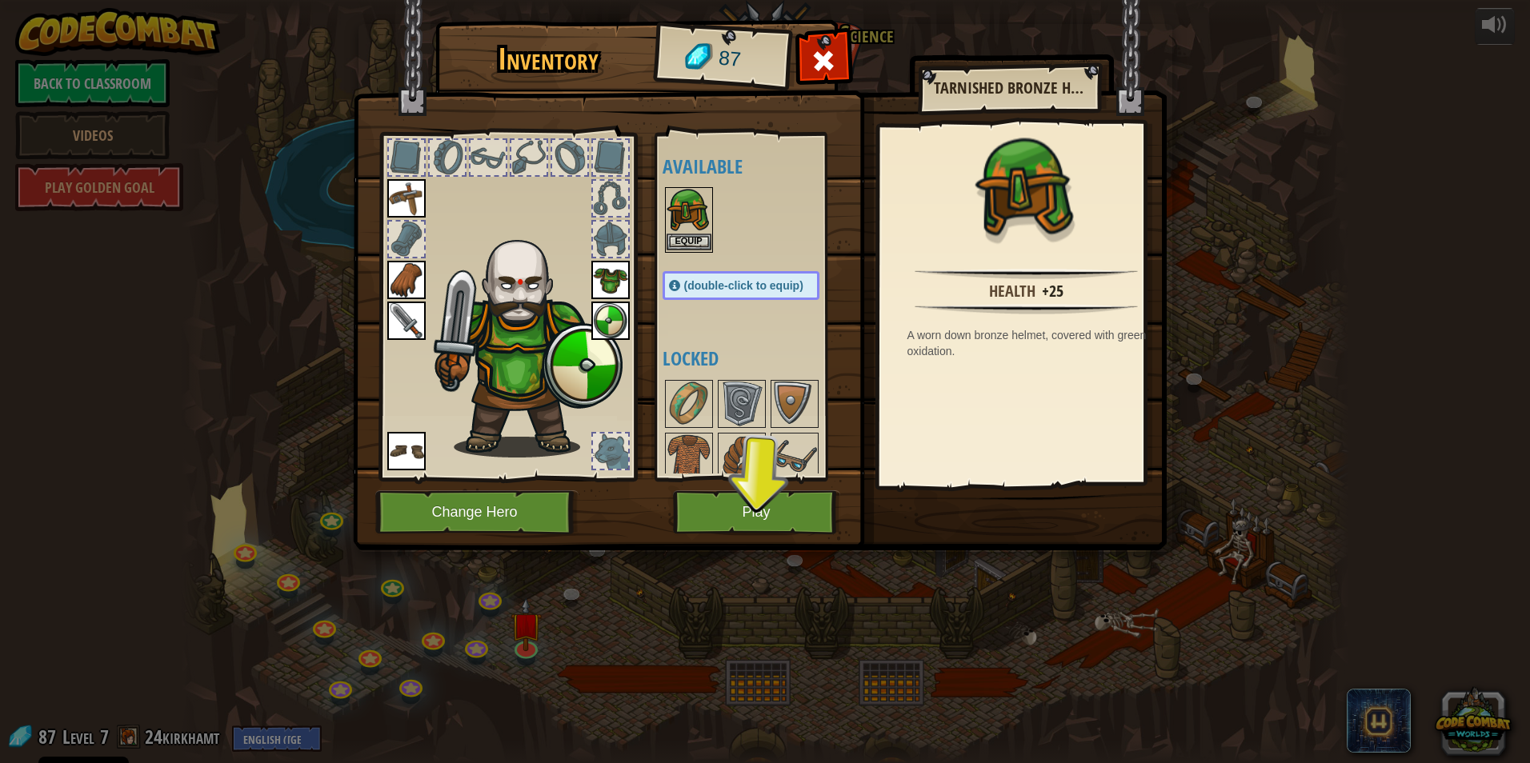
click at [690, 232] on img at bounding box center [689, 211] width 45 height 45
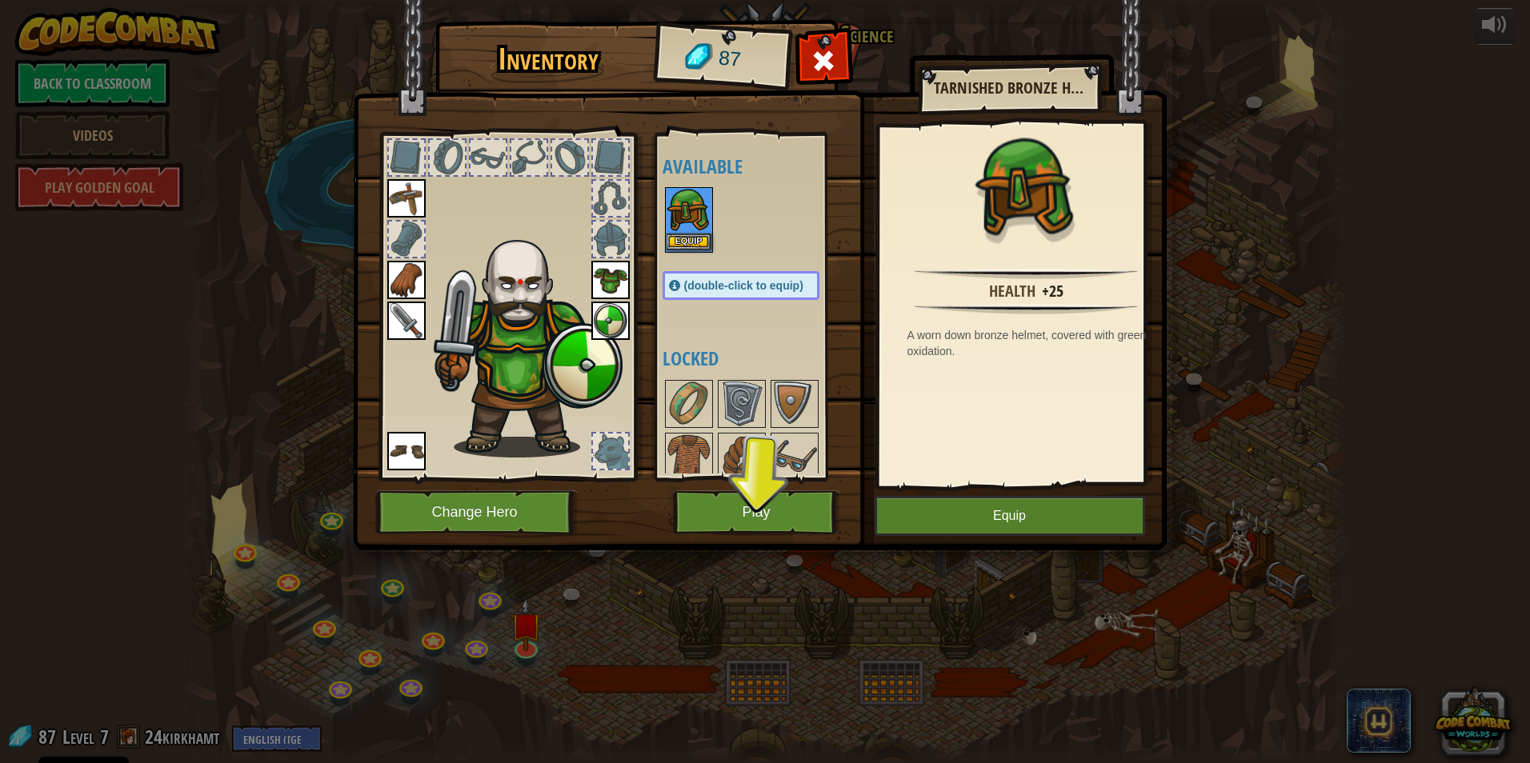
click at [690, 232] on img at bounding box center [689, 211] width 45 height 45
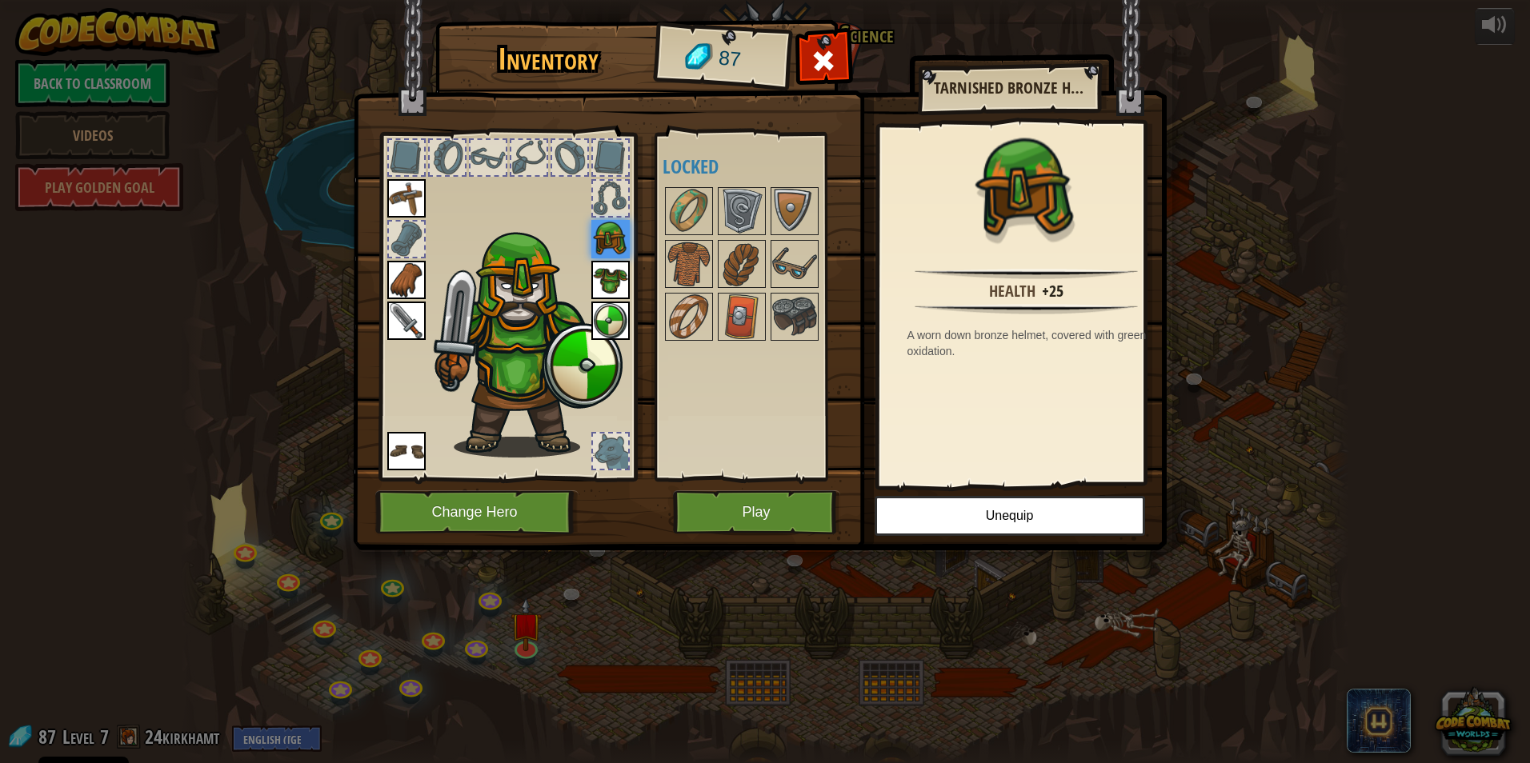
click at [407, 238] on div at bounding box center [406, 239] width 35 height 35
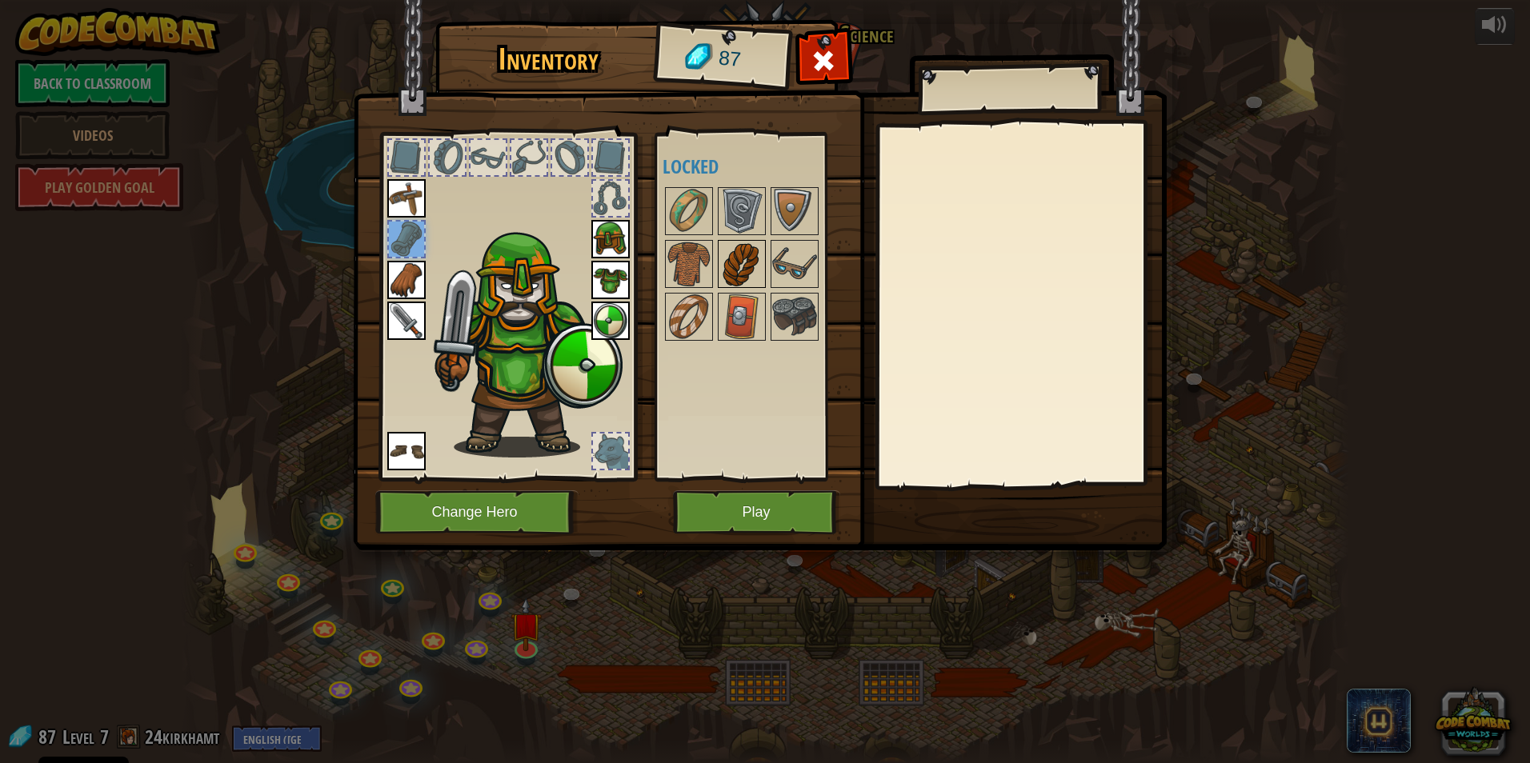
click at [724, 242] on img at bounding box center [741, 264] width 45 height 45
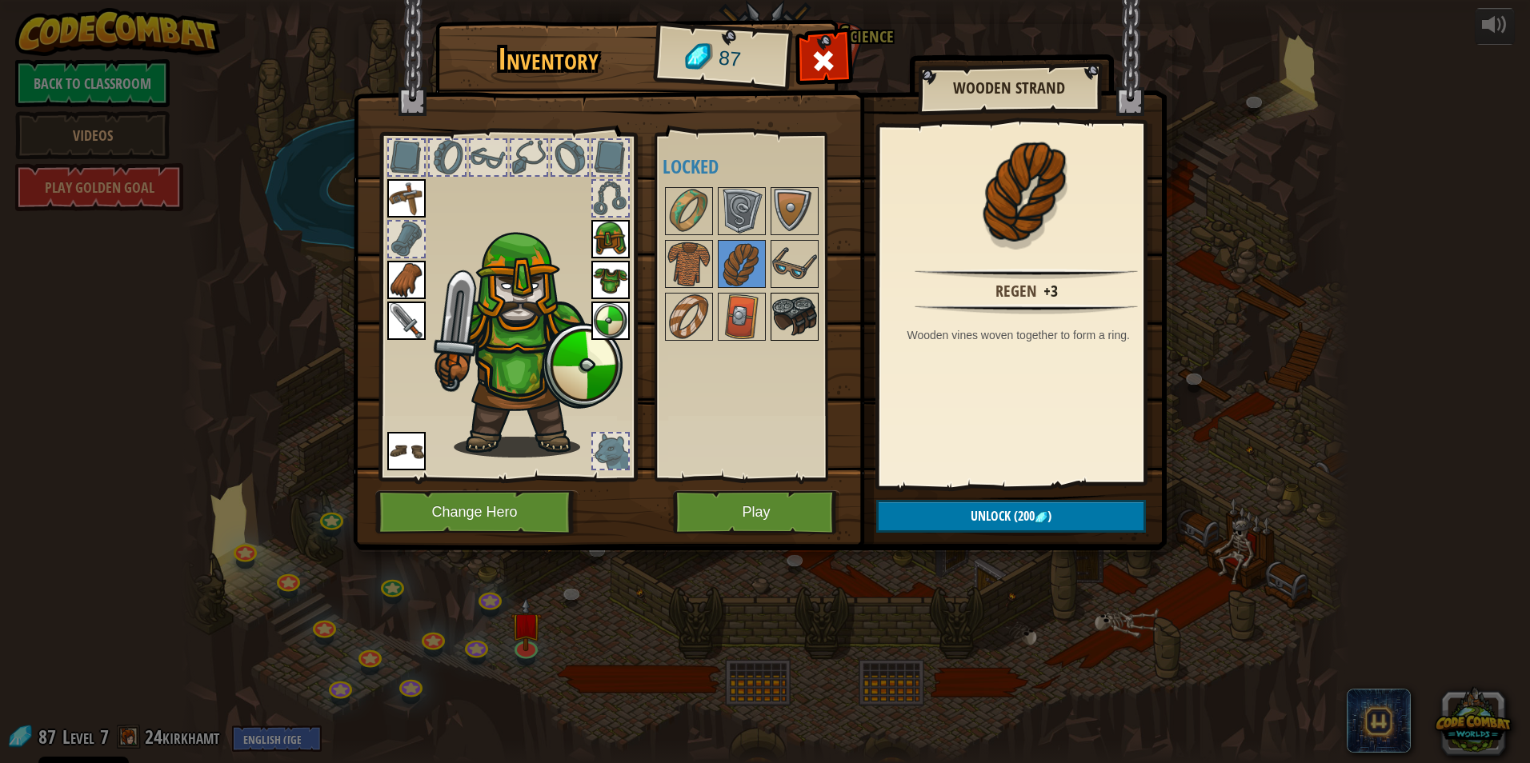
click at [724, 296] on img at bounding box center [794, 316] width 45 height 45
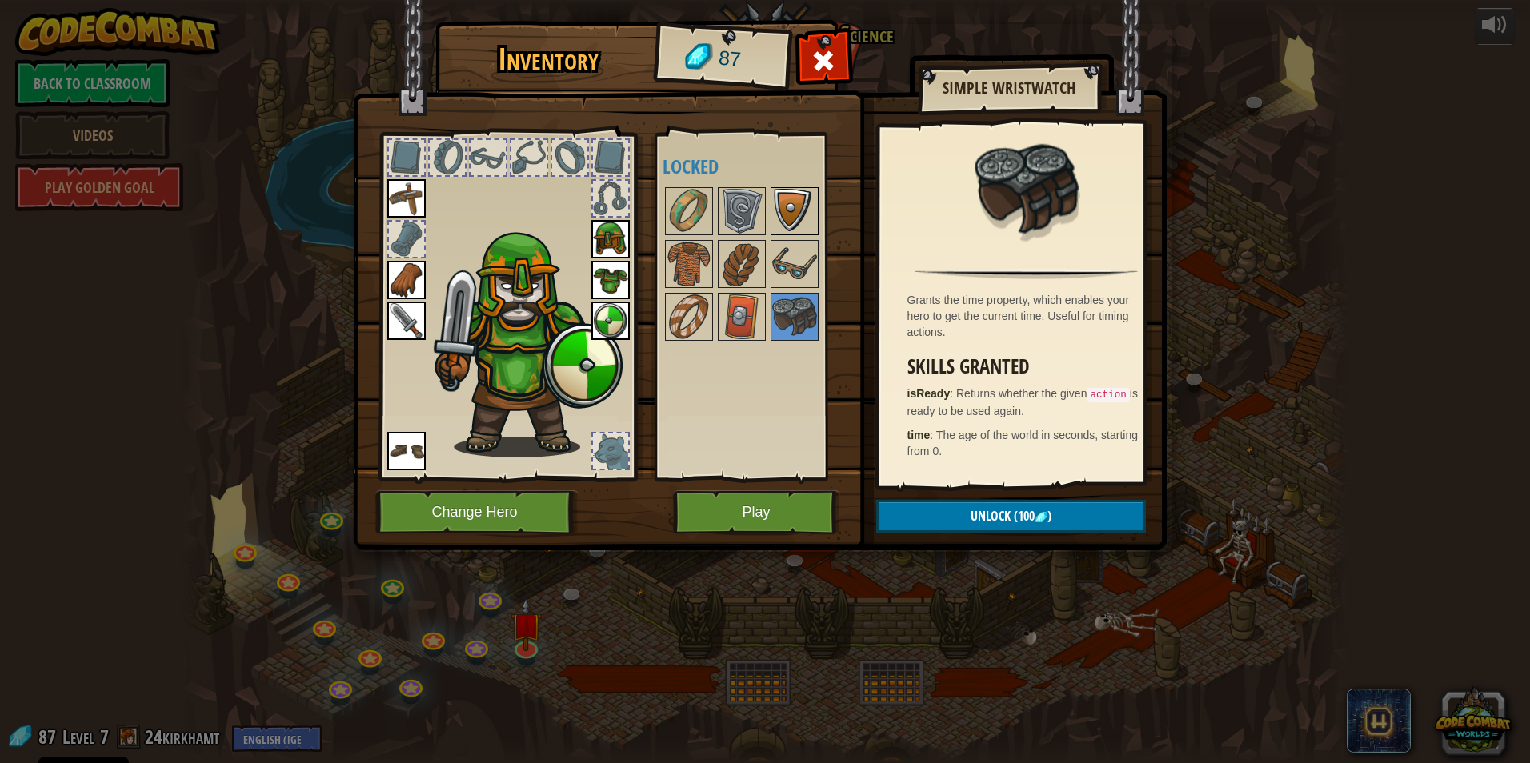
click at [724, 207] on img at bounding box center [794, 211] width 45 height 45
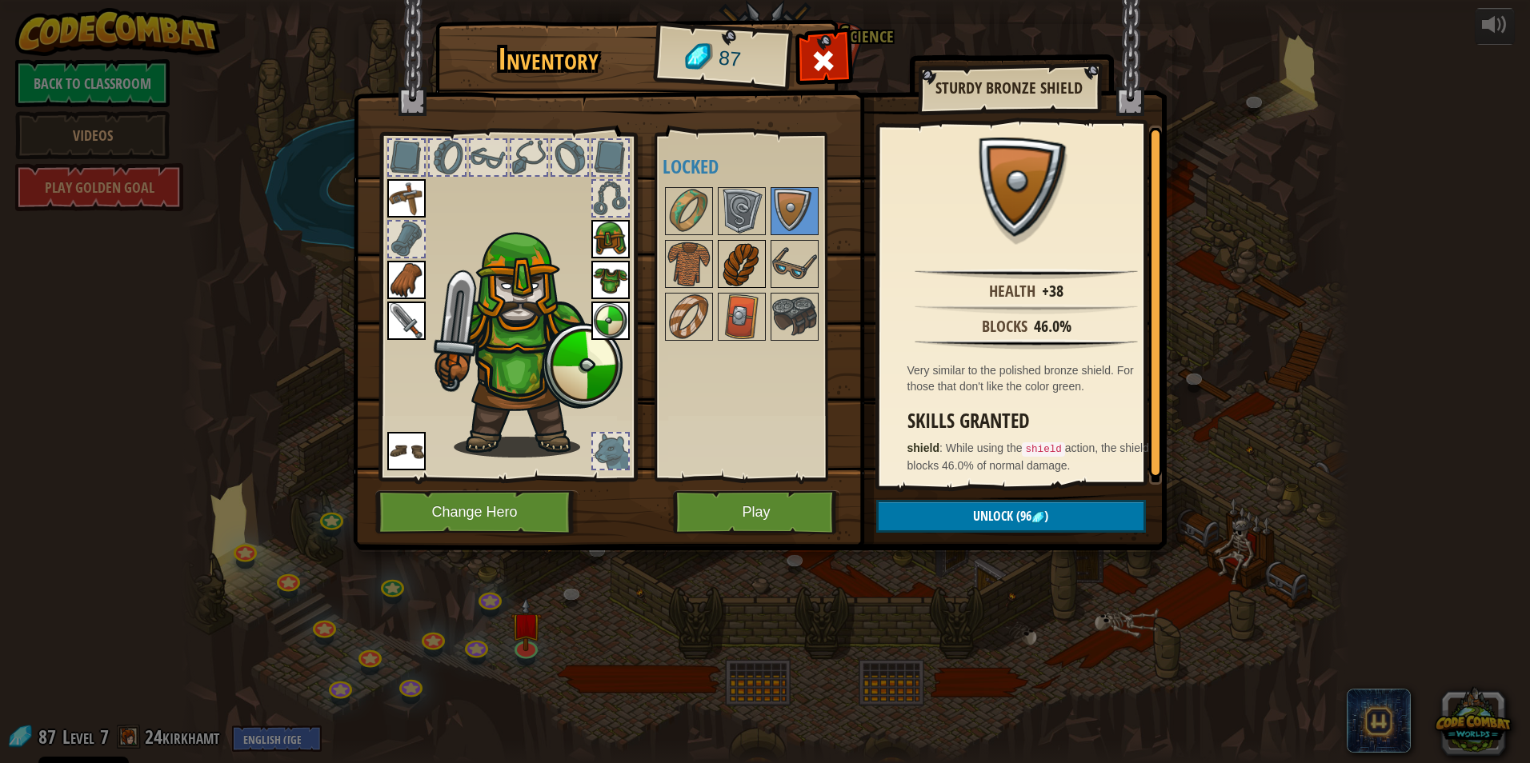
click at [724, 262] on div at bounding box center [742, 264] width 48 height 48
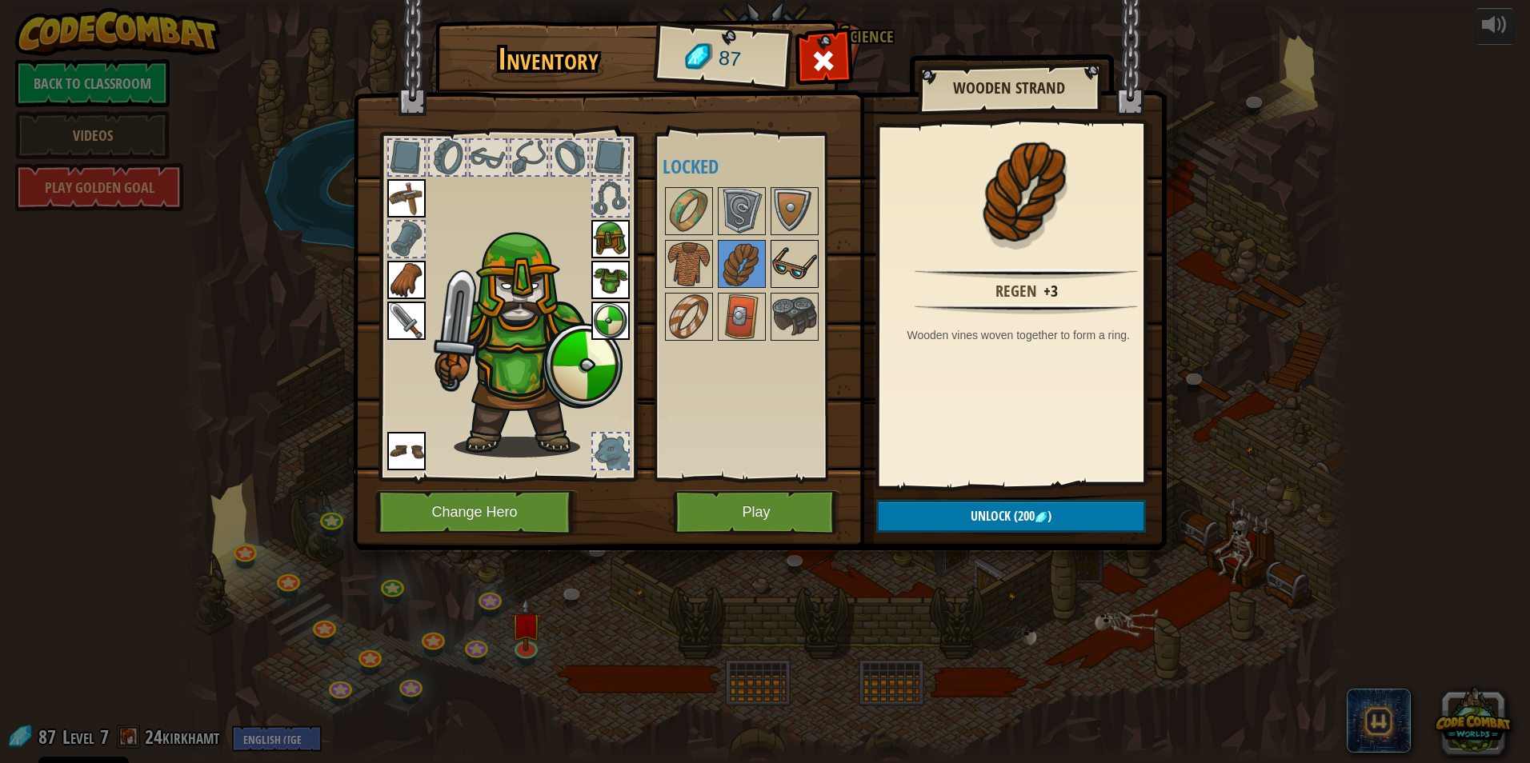
click at [724, 273] on img at bounding box center [794, 264] width 45 height 45
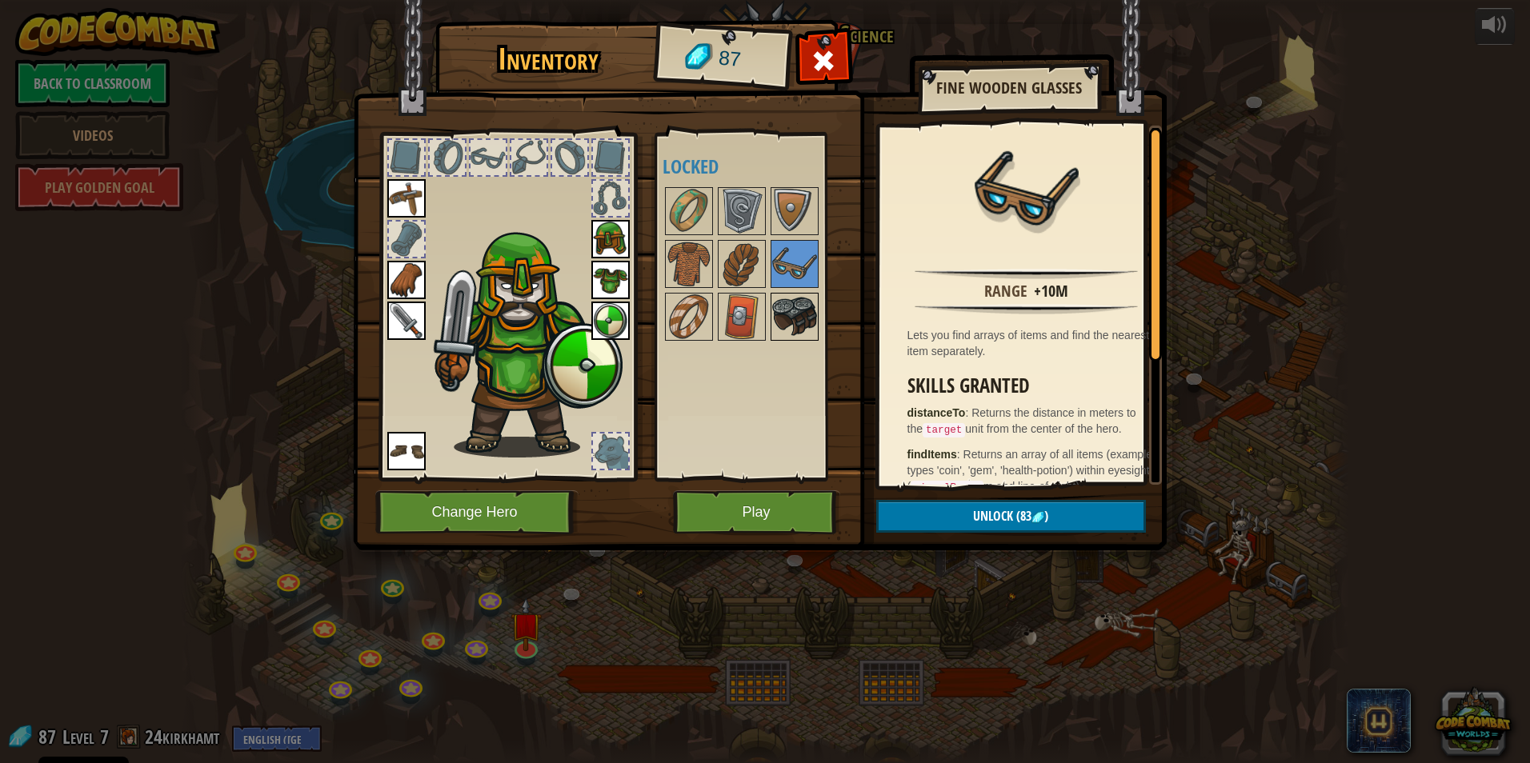
click at [724, 303] on img at bounding box center [794, 316] width 45 height 45
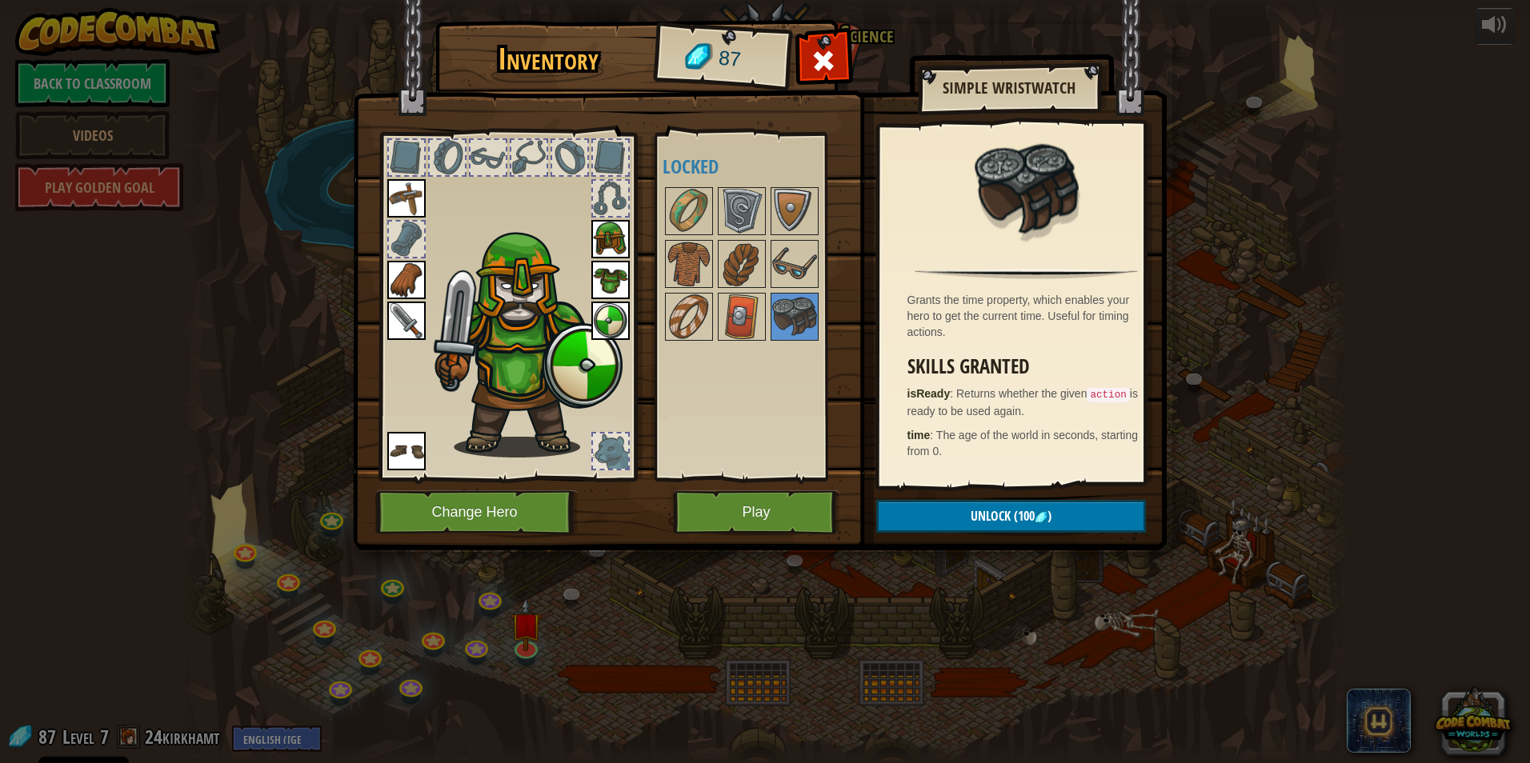
click at [617, 451] on div at bounding box center [610, 451] width 35 height 35
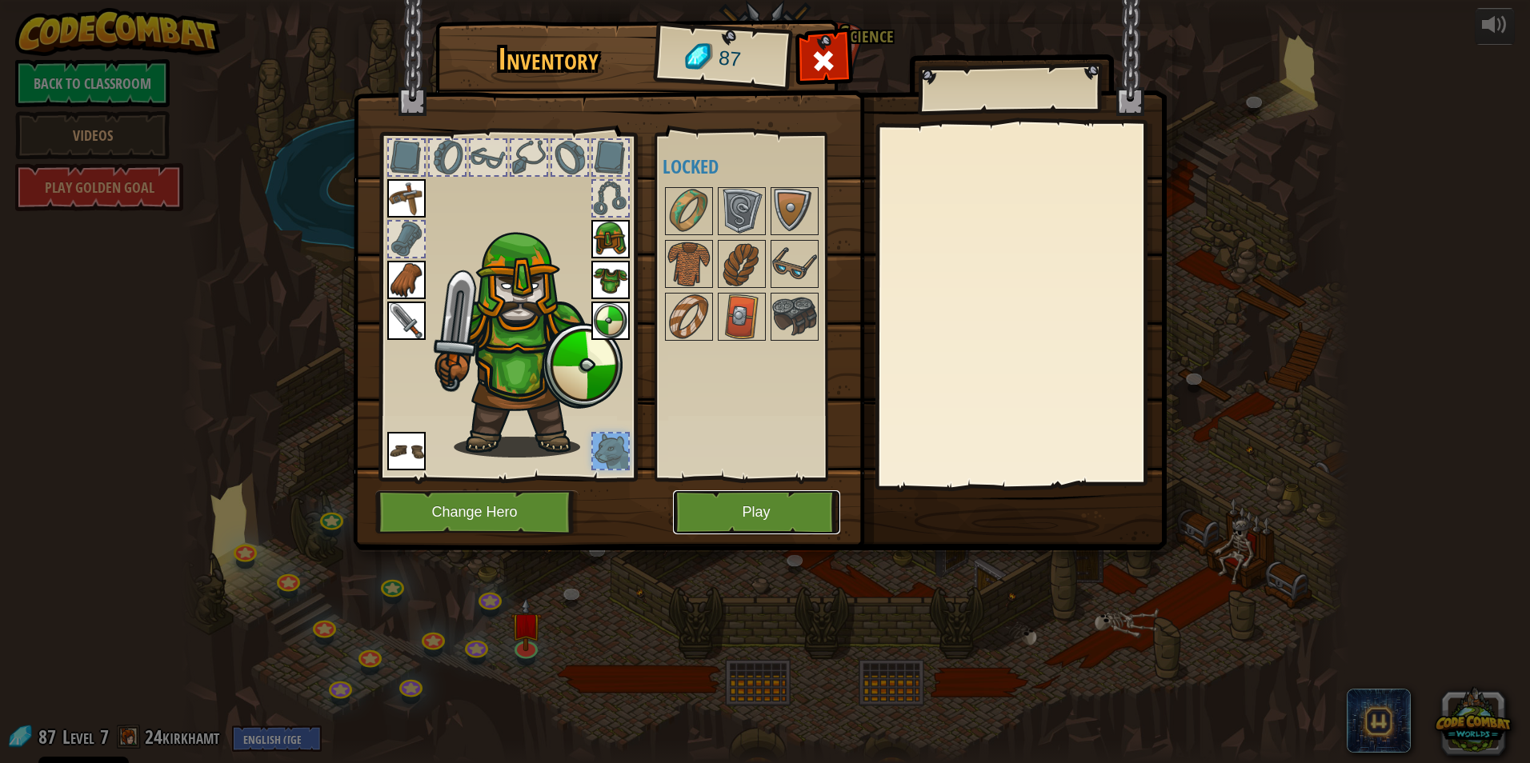
click at [724, 512] on button "Play" at bounding box center [756, 513] width 167 height 44
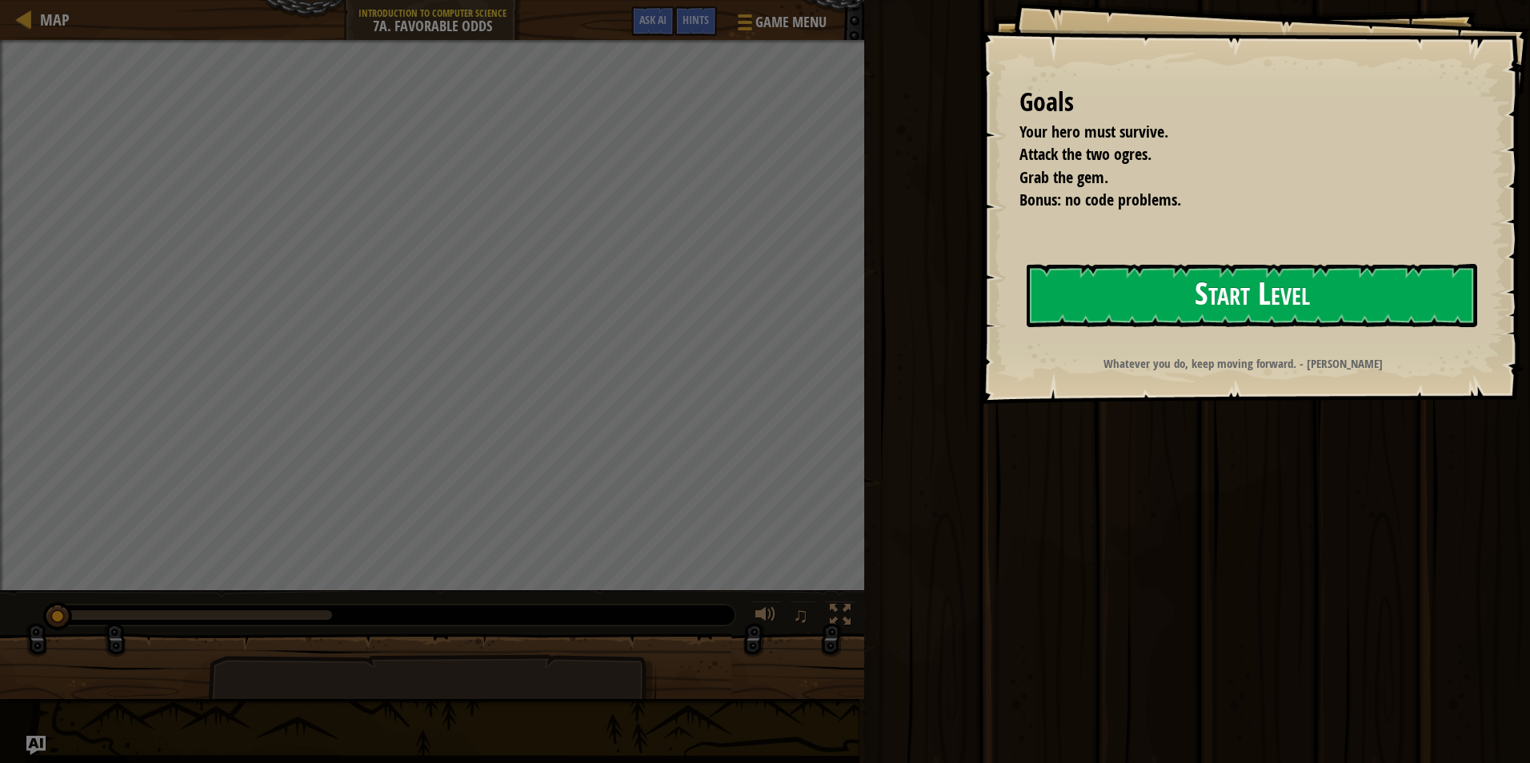
click at [724, 268] on button "Start Level" at bounding box center [1252, 295] width 451 height 63
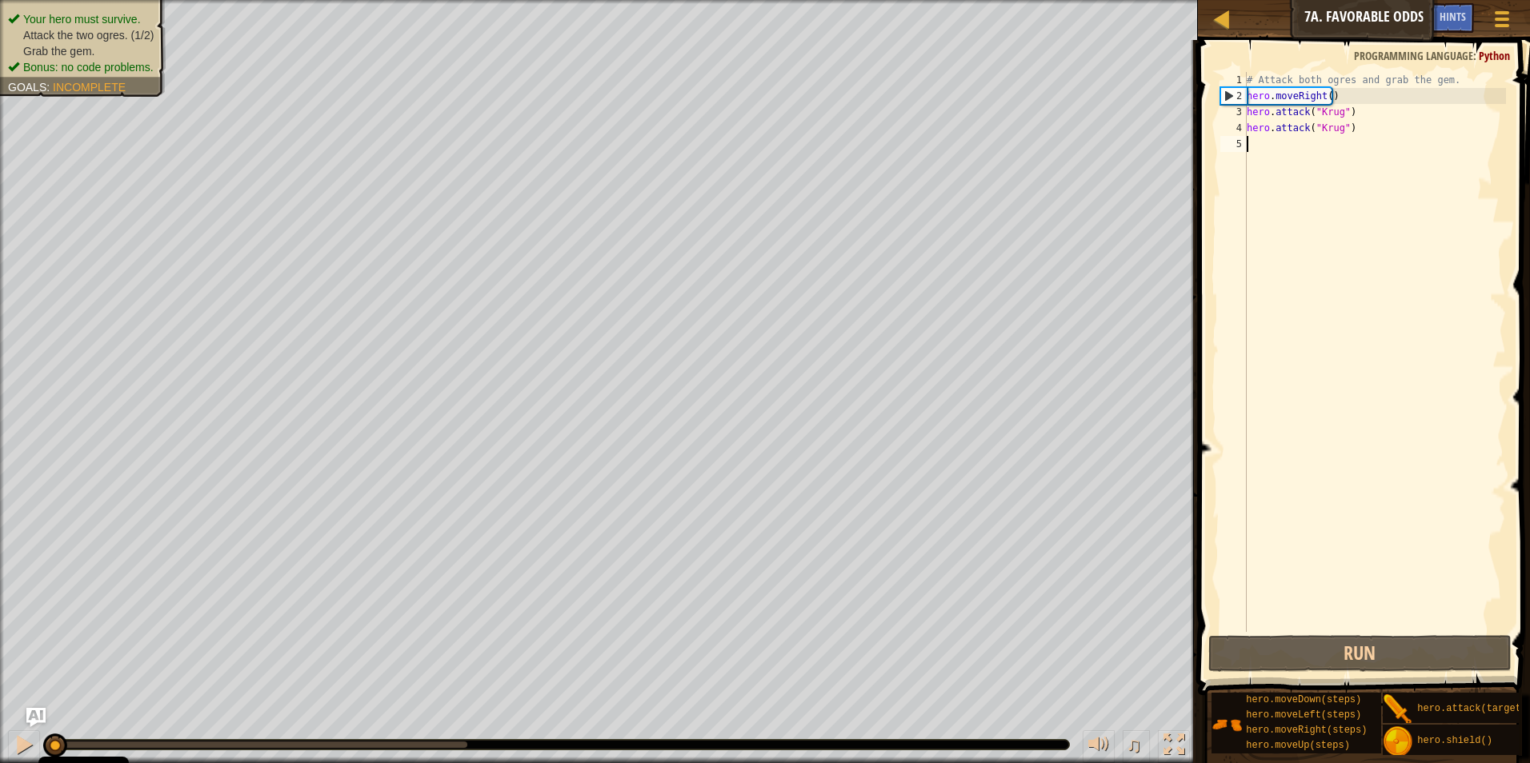
type textarea "h"
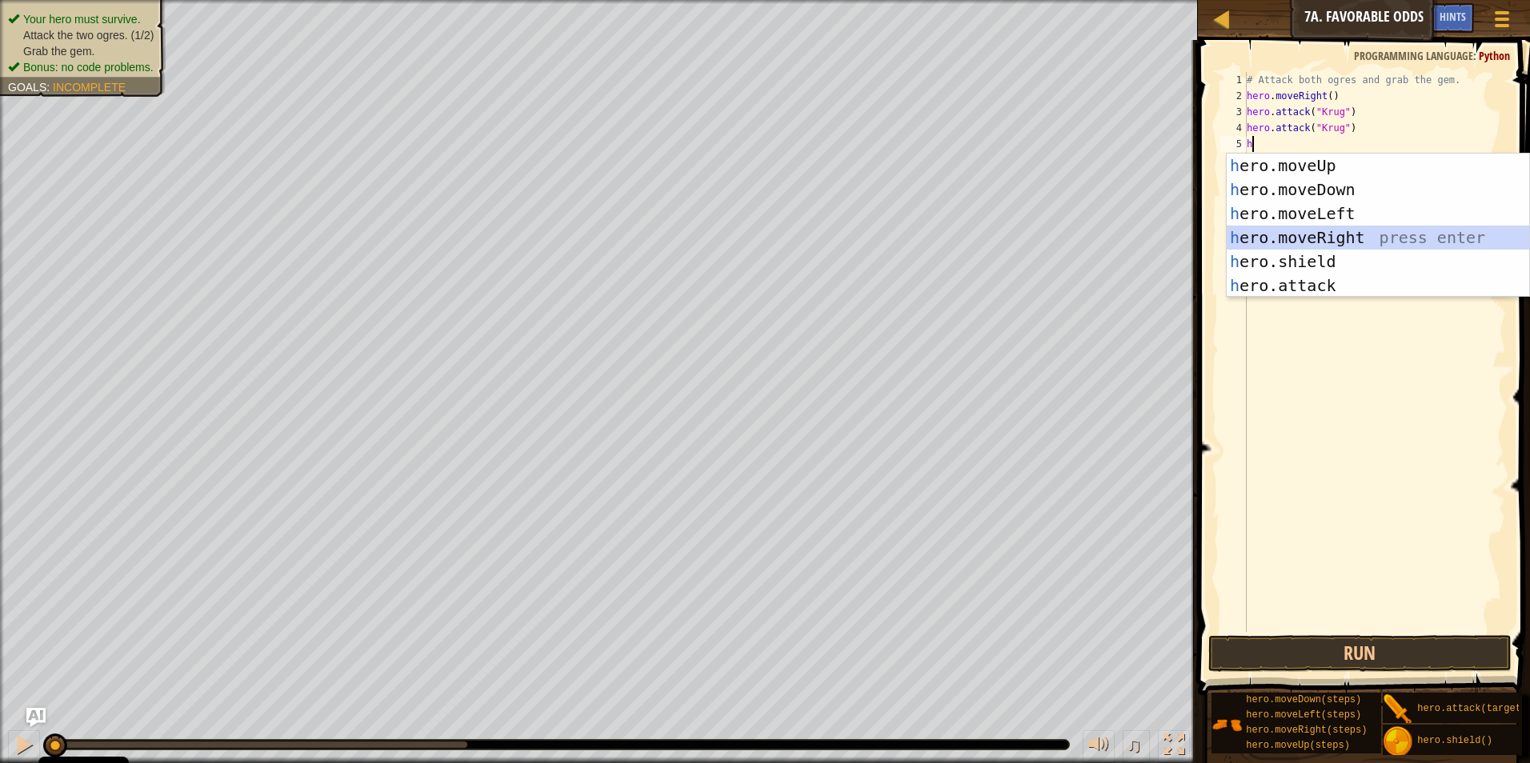
click at [724, 226] on div "h ero.moveUp press enter h ero.moveDown press enter h ero.moveLeft press enter …" at bounding box center [1378, 250] width 302 height 192
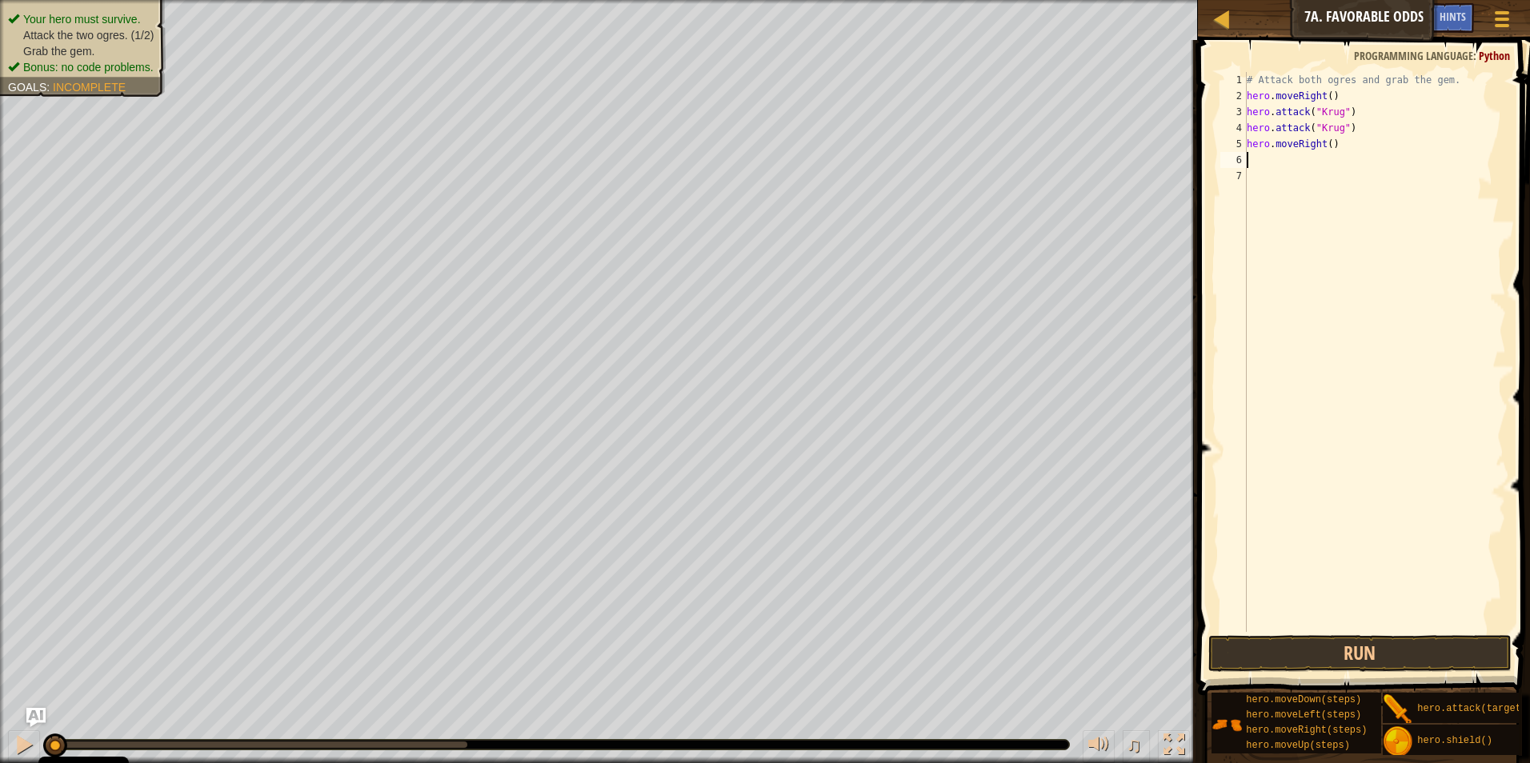
type textarea "h"
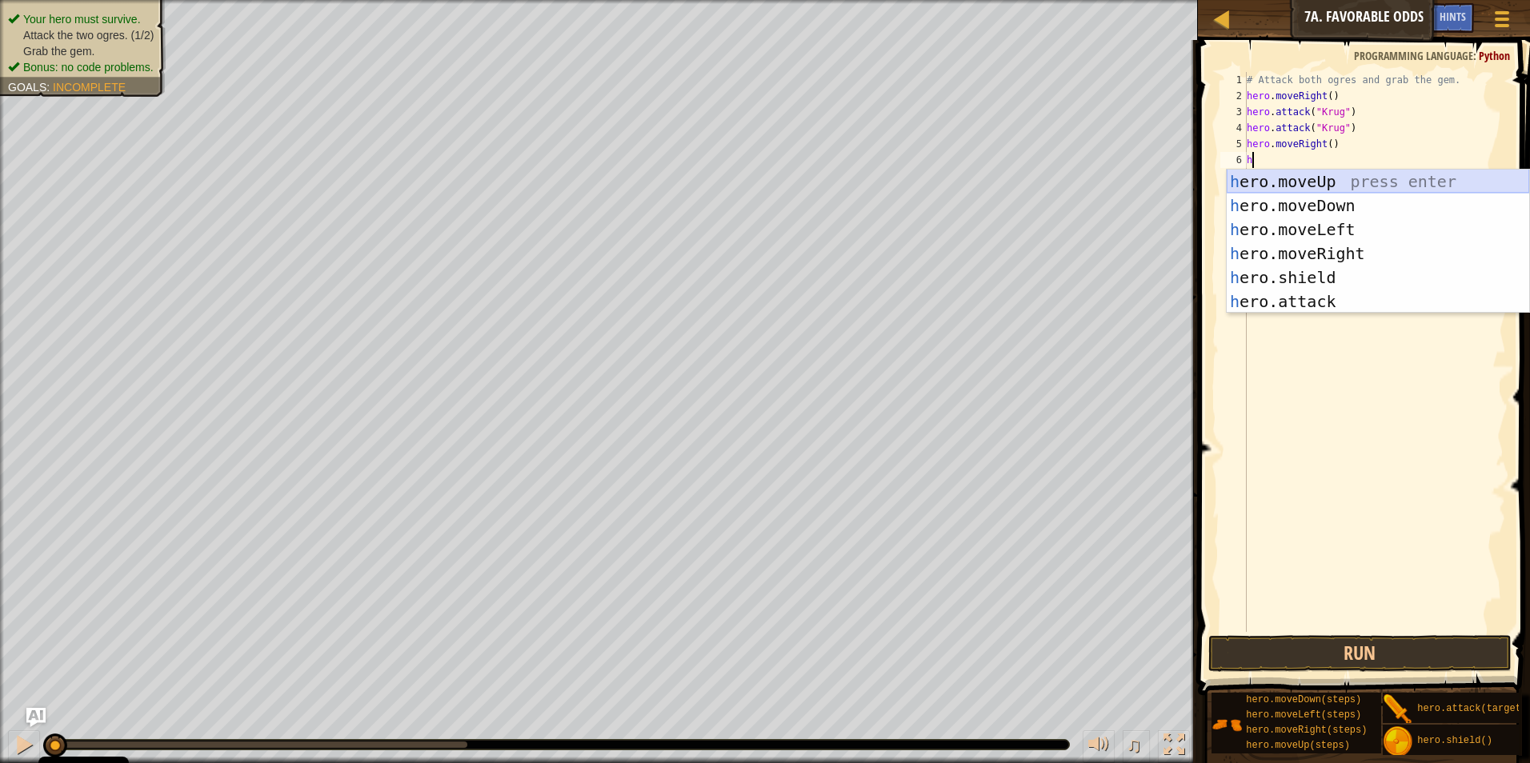
click at [724, 185] on div "h ero.moveUp press enter h ero.moveDown press enter h ero.moveLeft press enter …" at bounding box center [1378, 266] width 302 height 192
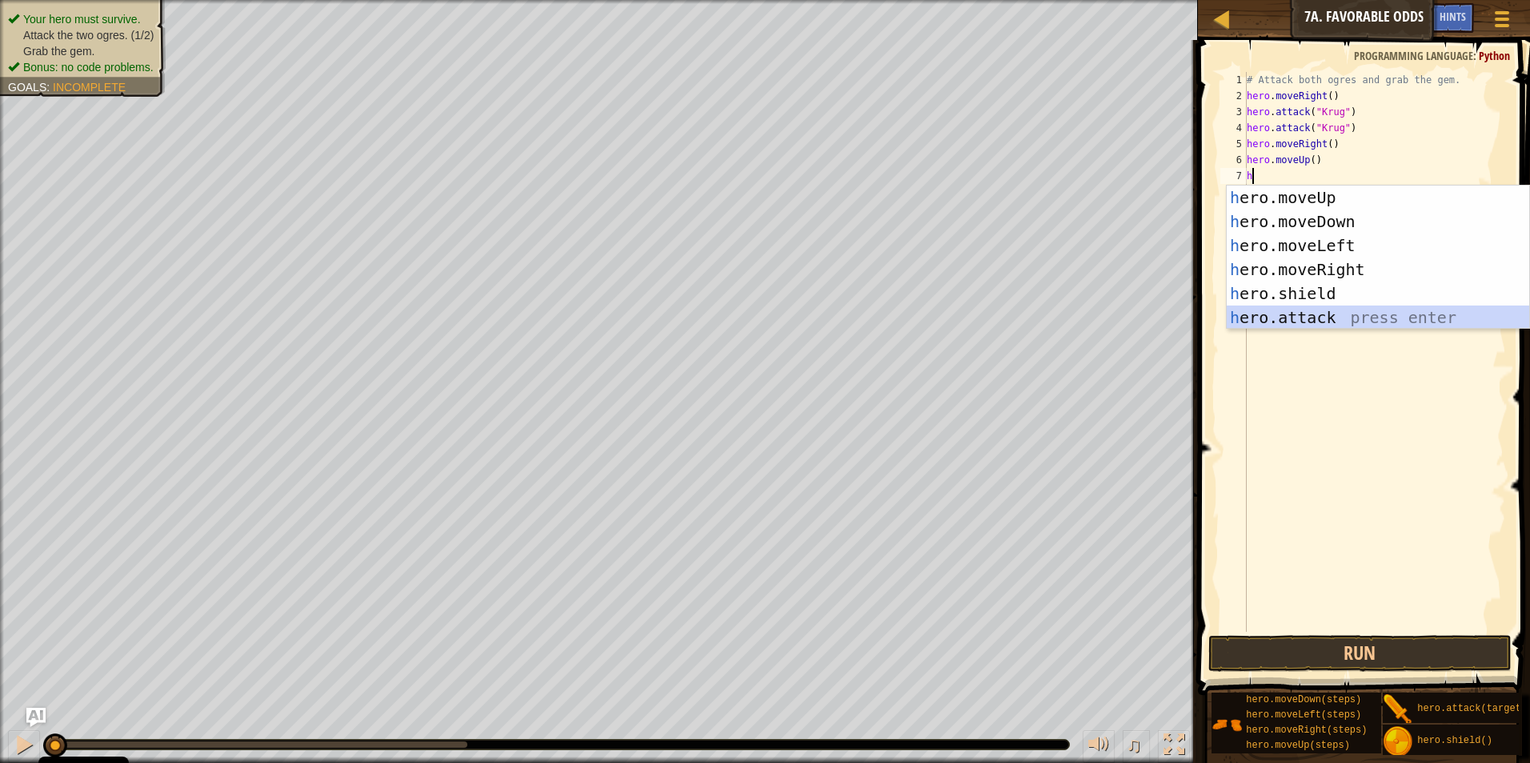
click at [724, 306] on div "h ero.moveUp press enter h ero.moveDown press enter h ero.moveLeft press enter …" at bounding box center [1378, 282] width 302 height 192
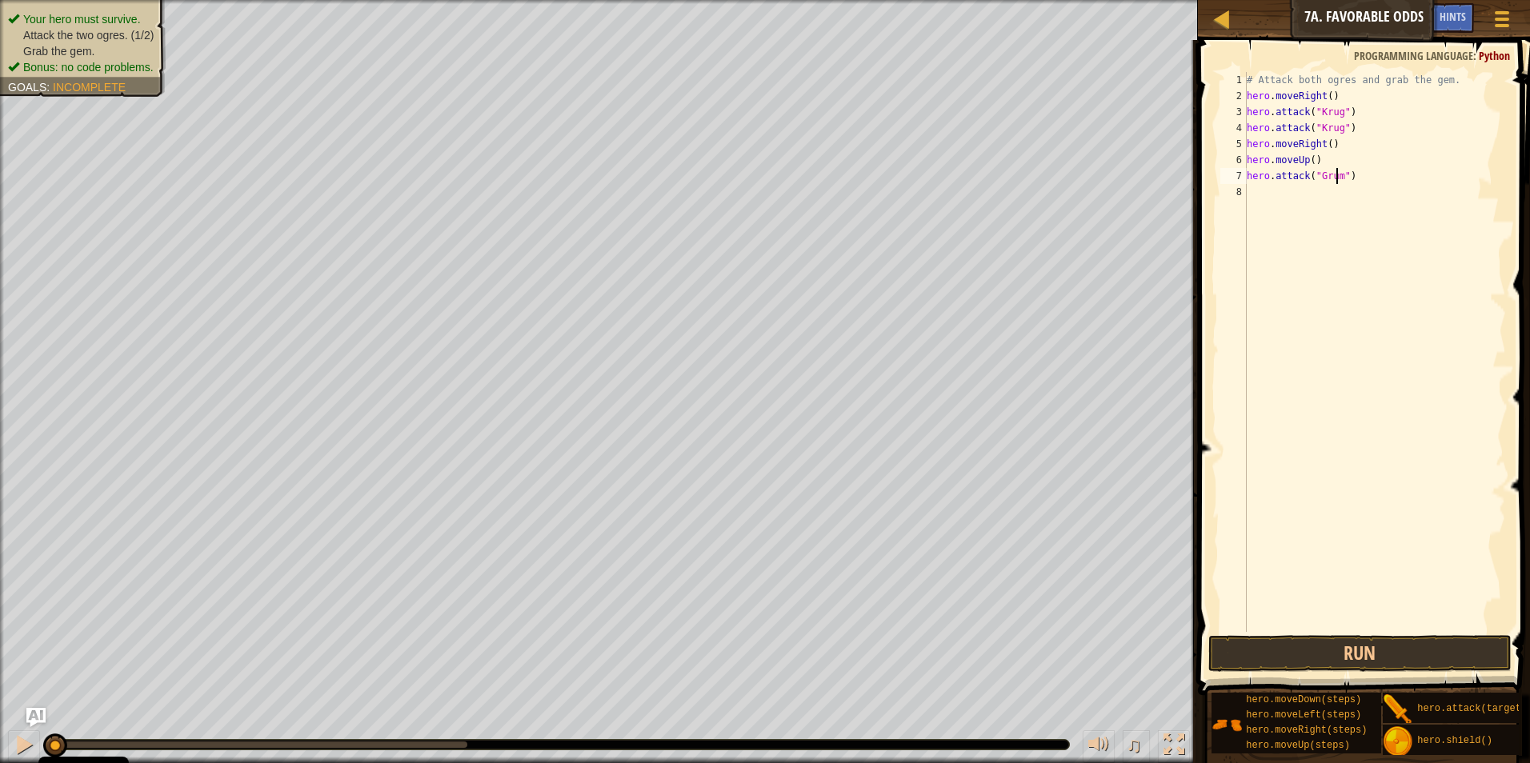
scroll to position [7, 7]
click at [724, 176] on div "hero.attack("Grump") 1 2 3 4 5 6 7 8 # Attack both [PERSON_NAME] and grab the g…" at bounding box center [1361, 352] width 289 height 560
type textarea "hero.attack("Grump")"
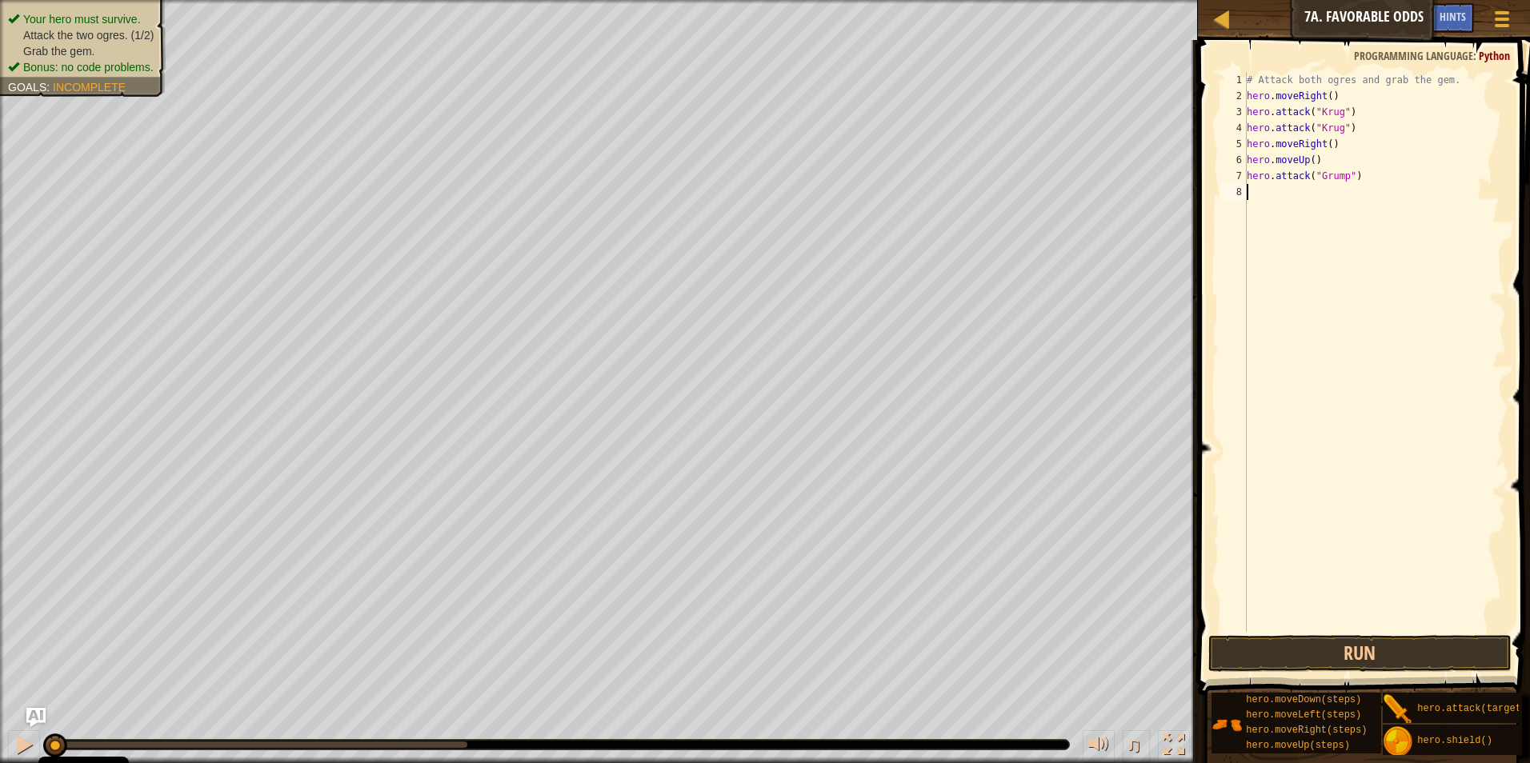
paste textarea "hero.attack("Kro")"
type textarea "h"
drag, startPoint x: 1247, startPoint y: 175, endPoint x: 1347, endPoint y: 187, distance: 100.7
click at [724, 187] on div "# Attack both ogres and grab the gem. hero . moveRight ( ) hero . attack ( "[PE…" at bounding box center [1374, 368] width 263 height 592
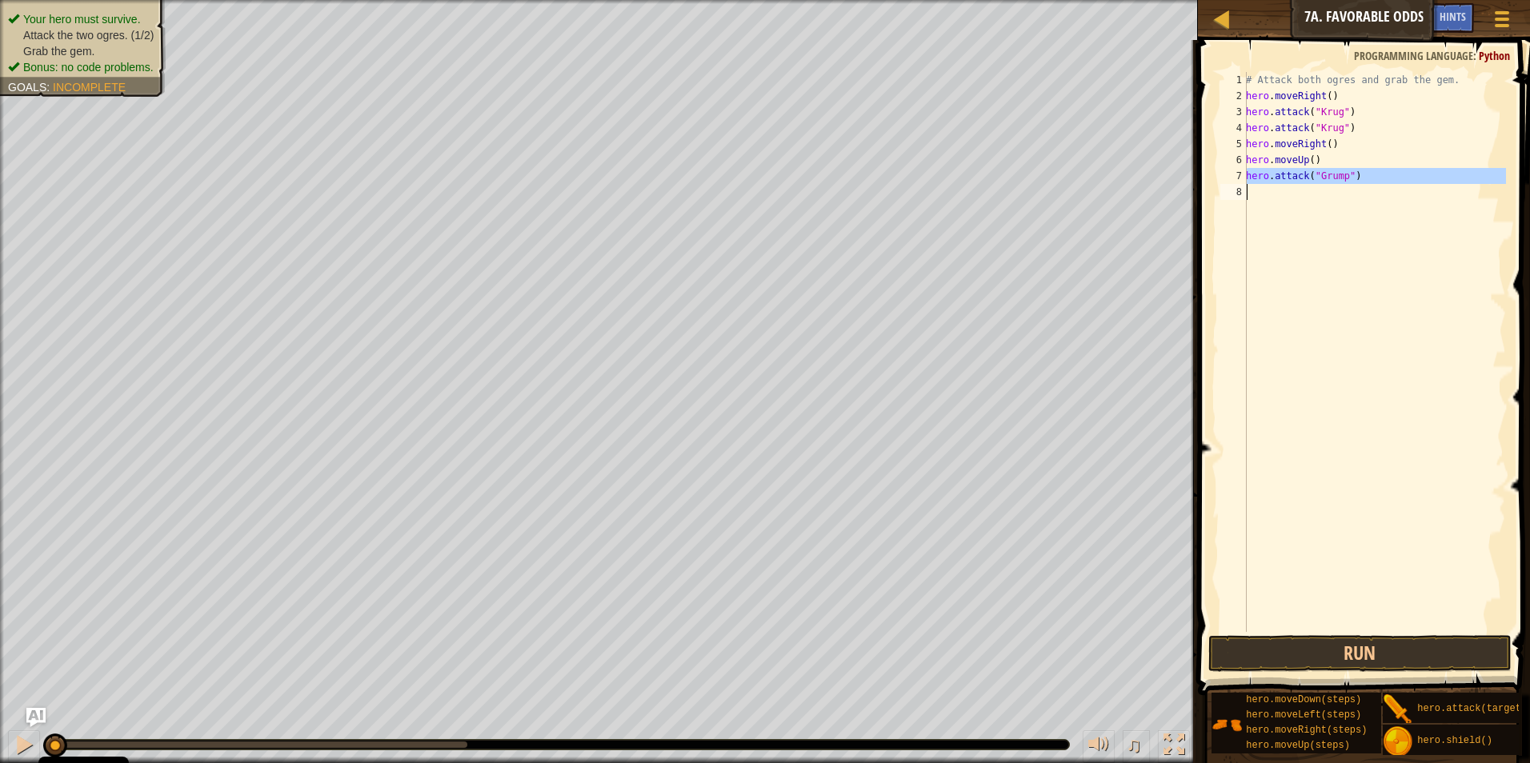
type textarea "hero.attack("Grump")"
click at [724, 637] on button "Run" at bounding box center [1360, 653] width 304 height 37
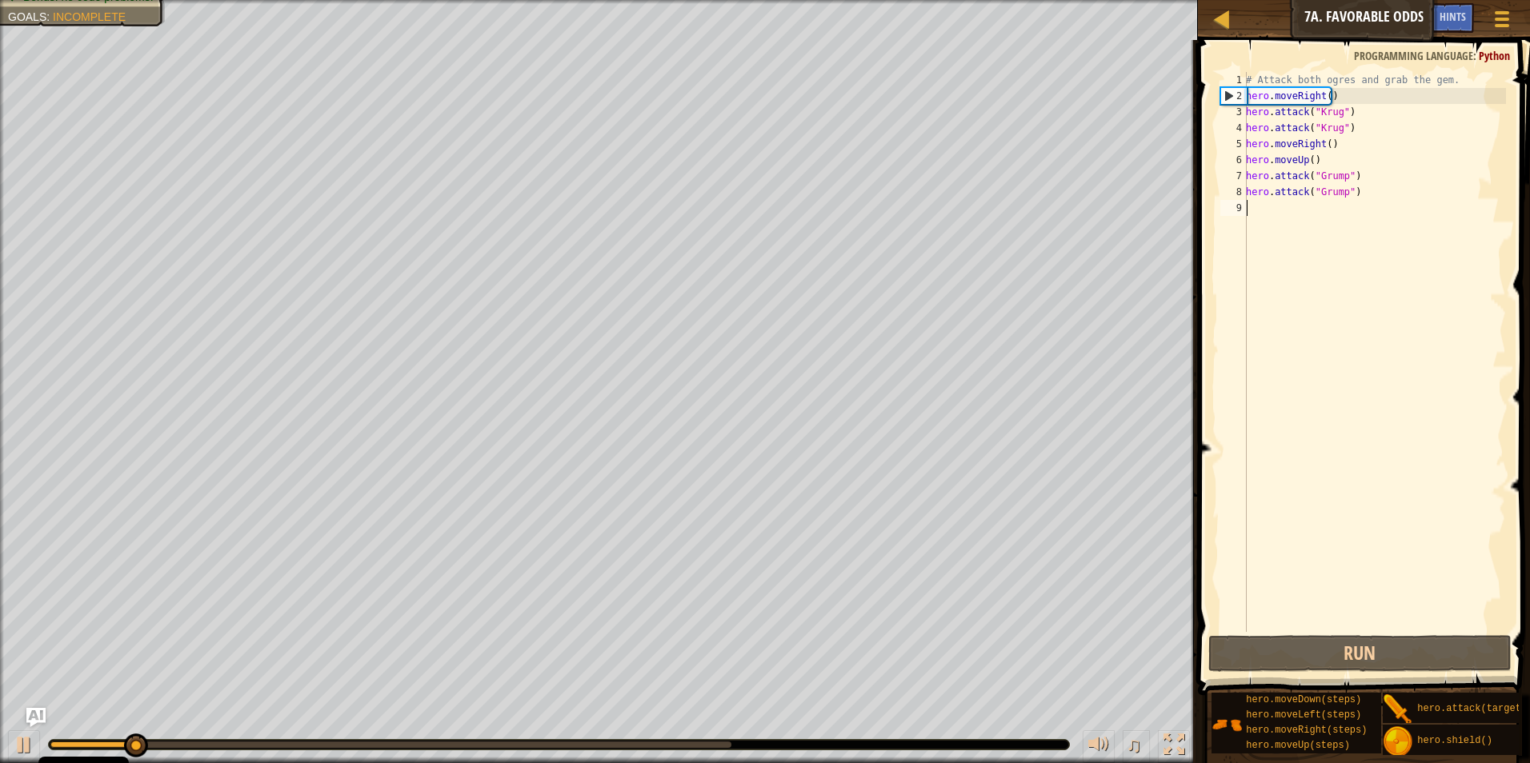
click at [724, 735] on div "0:13.3 Now: 0:01.4 Max: 0:13.3" at bounding box center [390, 745] width 681 height 6
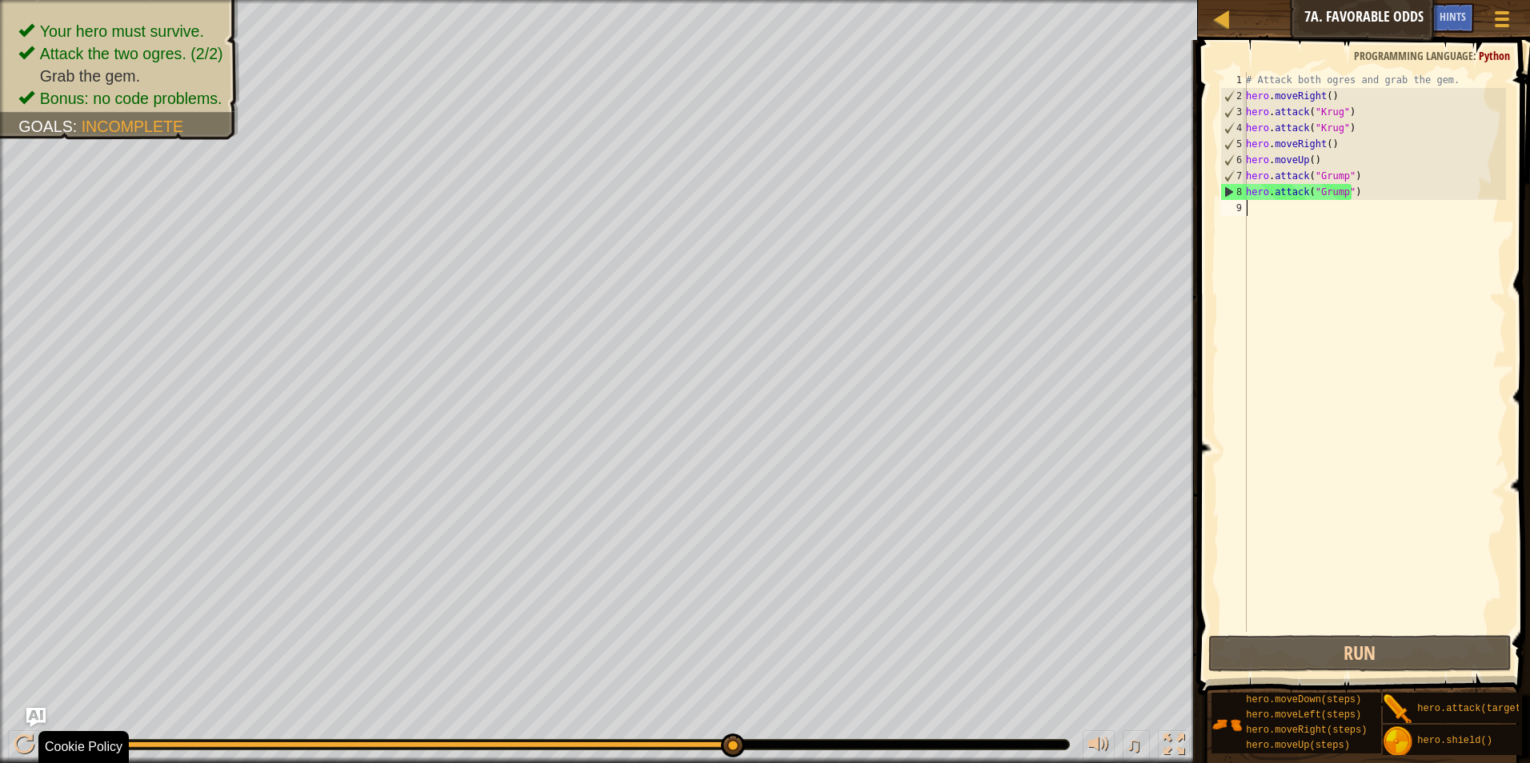
drag, startPoint x: 730, startPoint y: 746, endPoint x: 822, endPoint y: 760, distance: 93.1
click at [724, 735] on div "♫" at bounding box center [599, 741] width 1198 height 48
type textarea "r"
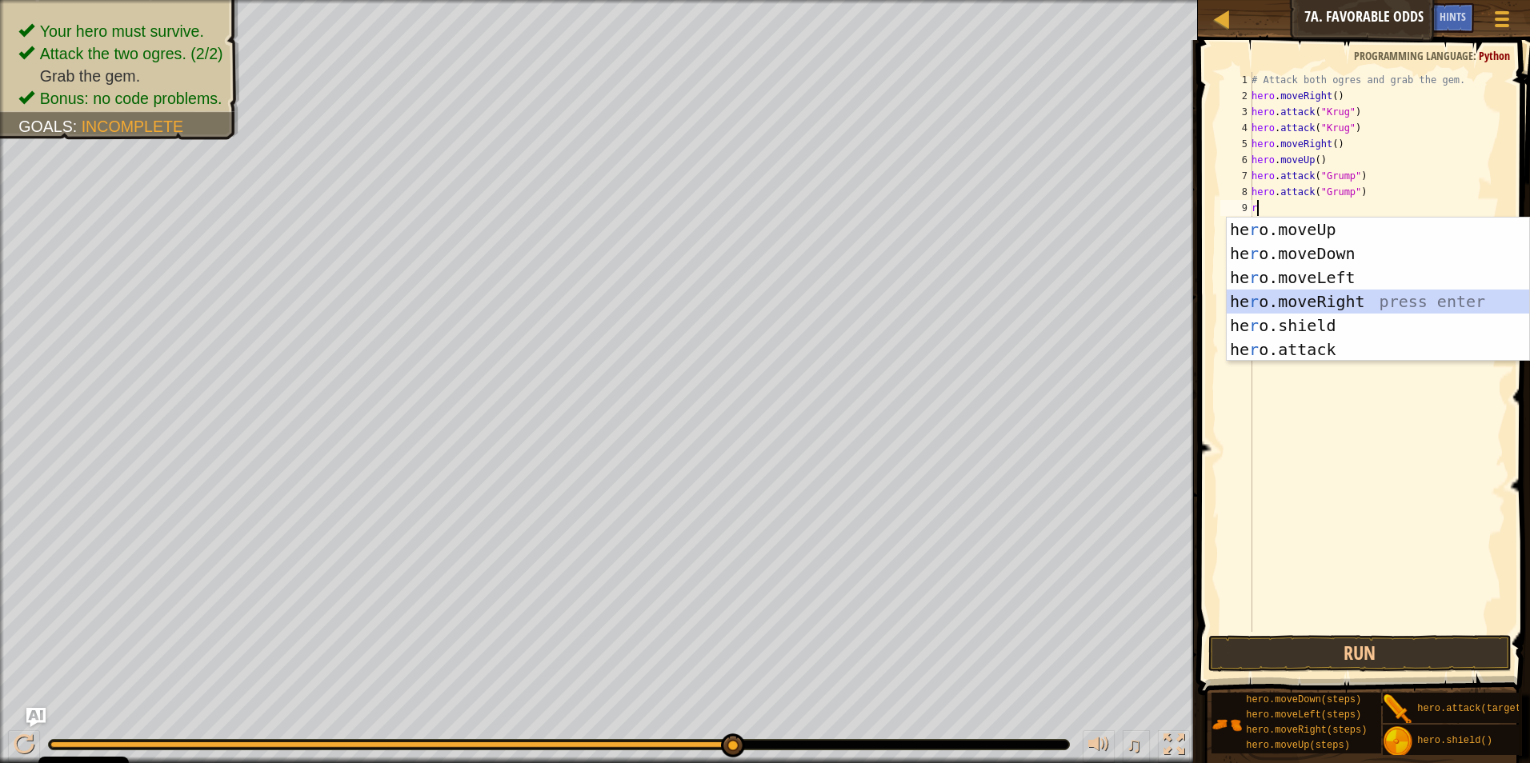
click at [724, 298] on div "he r o.moveUp press enter he r o.moveDown press enter he r o.moveLeft press ent…" at bounding box center [1378, 314] width 302 height 192
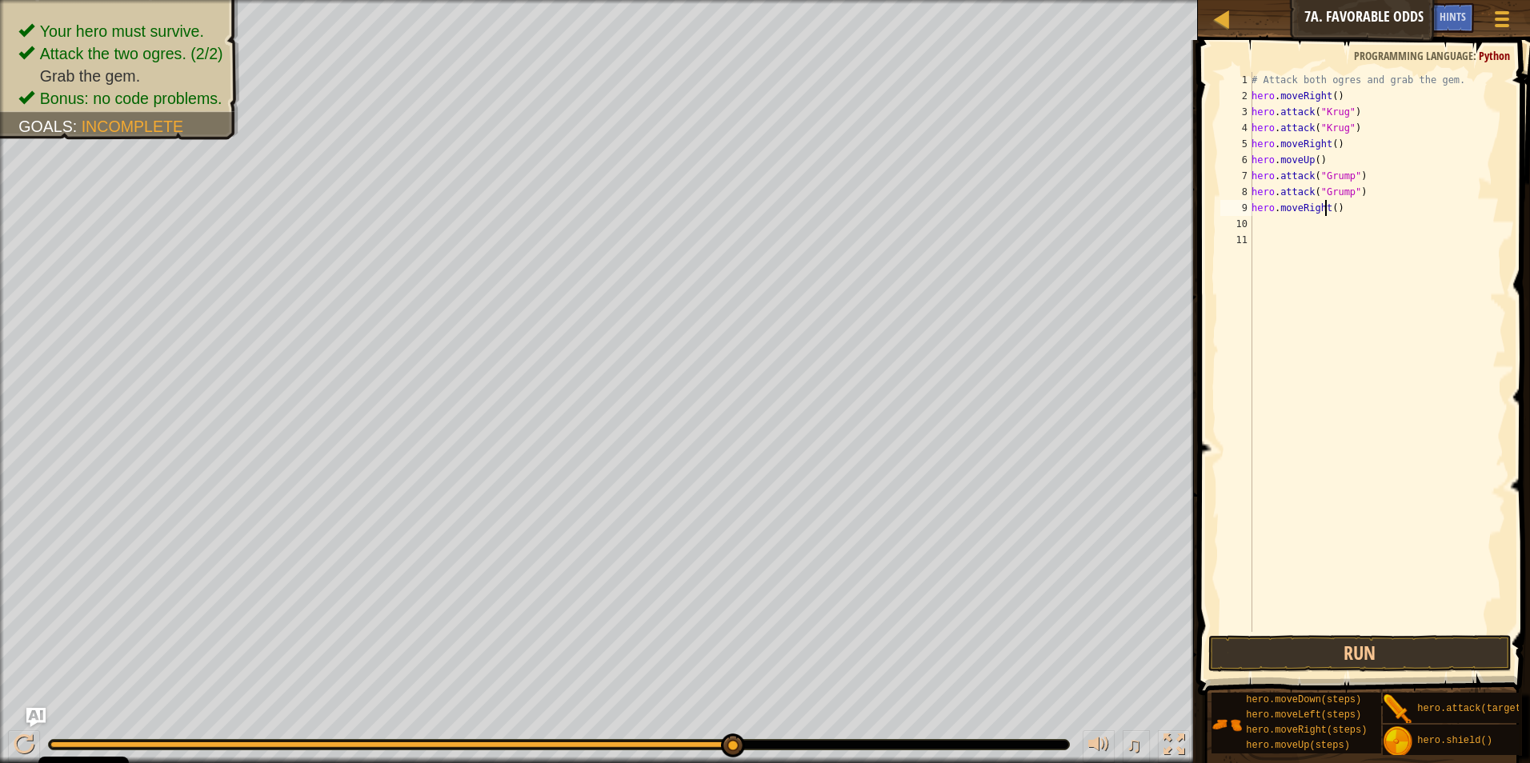
click at [724, 209] on div "# Attack both ogres and grab the gem. hero . moveRight ( ) hero . attack ( "[PE…" at bounding box center [1377, 368] width 258 height 592
type textarea "hero.moveRight(2)"
click at [724, 654] on button "Run" at bounding box center [1360, 653] width 304 height 37
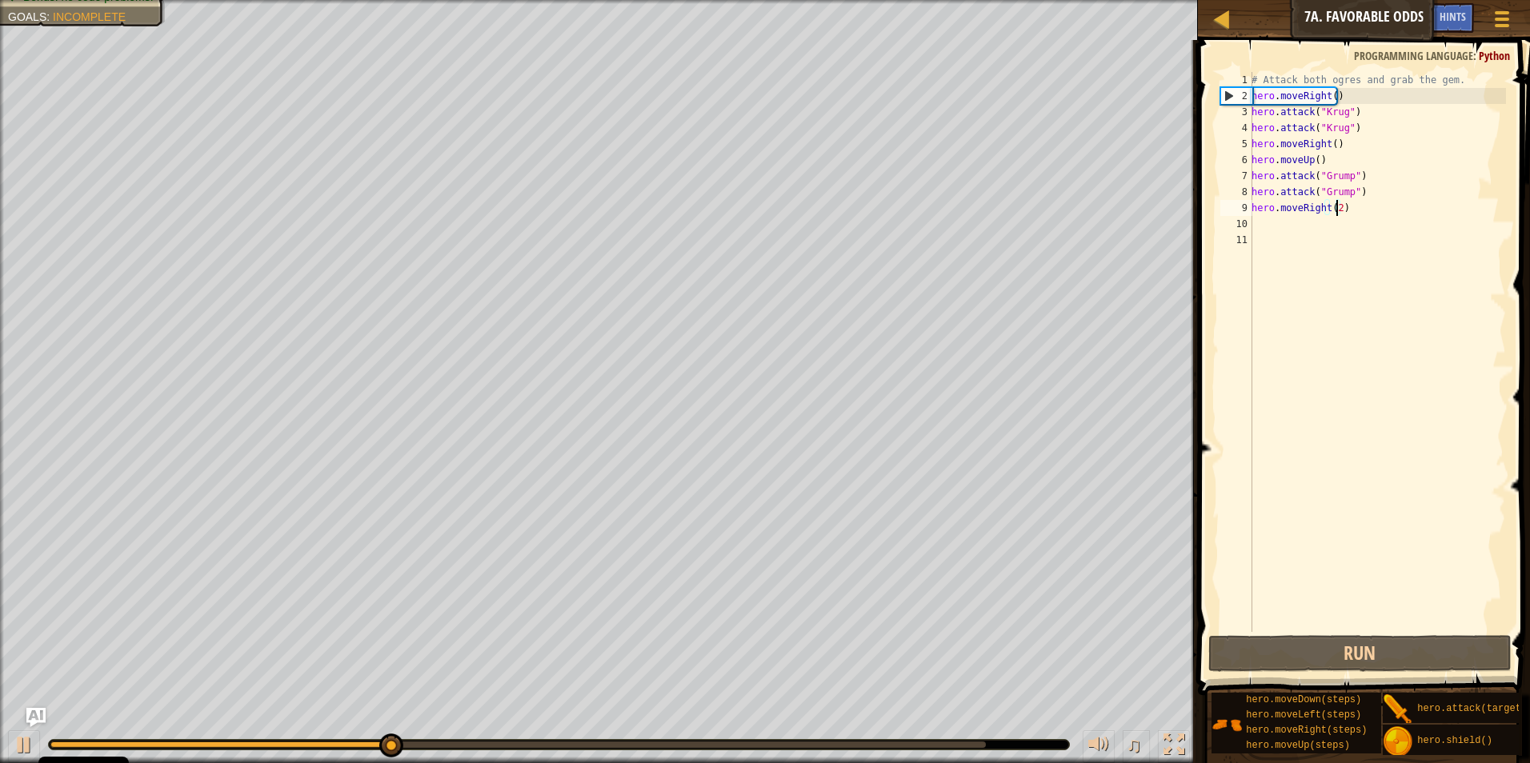
click at [724, 735] on div at bounding box center [559, 744] width 1022 height 11
click at [724, 735] on div at bounding box center [559, 745] width 1020 height 10
click at [724, 216] on div "# Attack both ogres and grab the gem. hero . moveRight ( ) hero . attack ( "[PE…" at bounding box center [1377, 368] width 258 height 592
click at [724, 206] on div "# Attack both ogres and grab the gem. hero . moveRight ( ) hero . attack ( "[PE…" at bounding box center [1377, 368] width 258 height 592
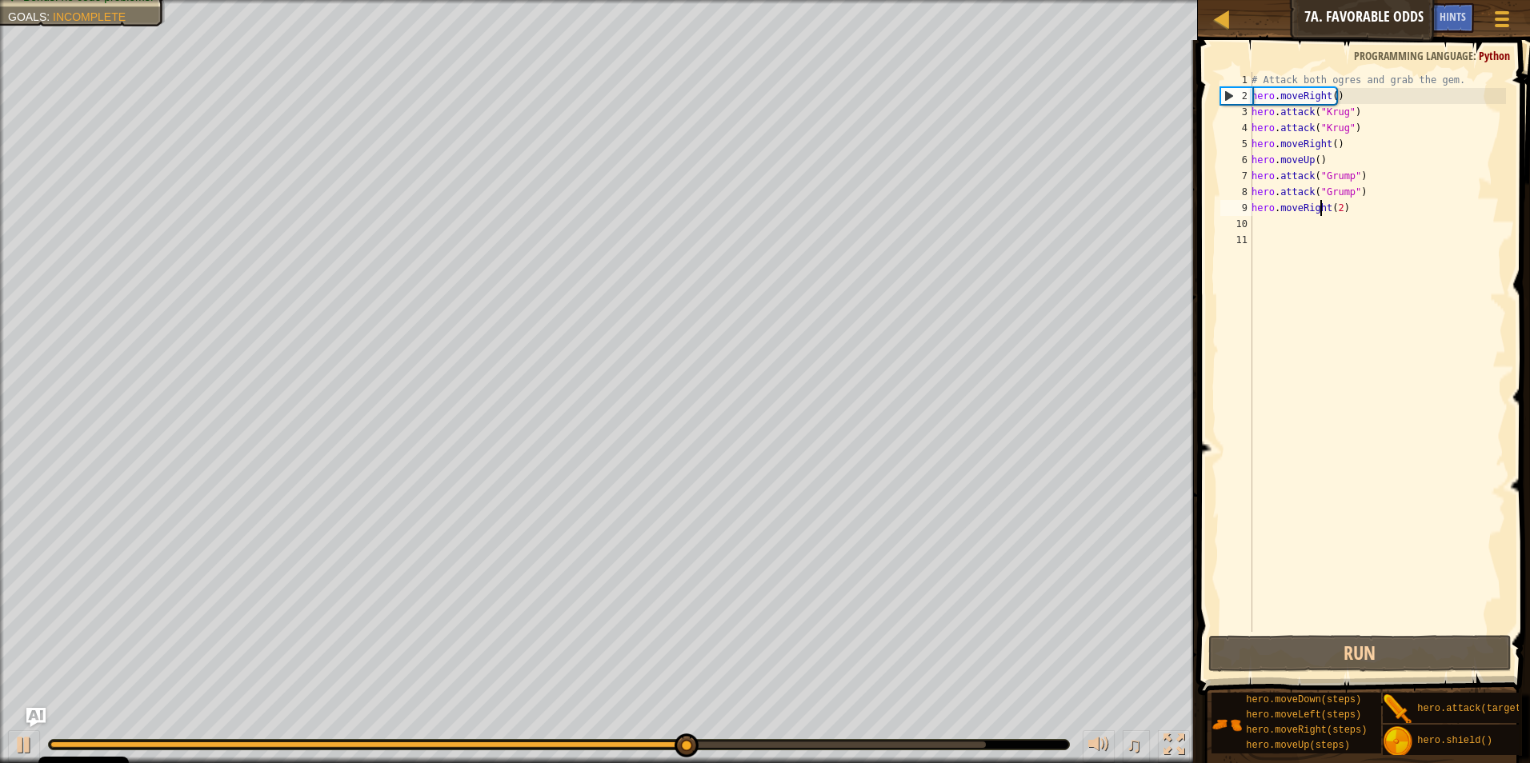
type textarea "hero.moveRight(2)"
